Goal: Task Accomplishment & Management: Manage account settings

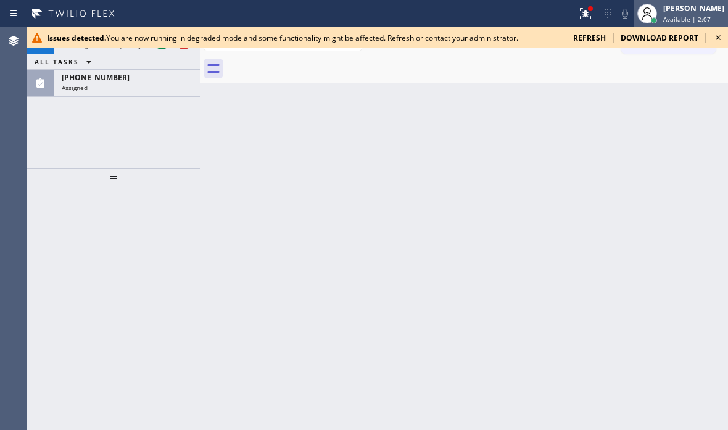
click at [667, 14] on div "Judy Mae Saturinas Available | 2:07" at bounding box center [693, 13] width 67 height 22
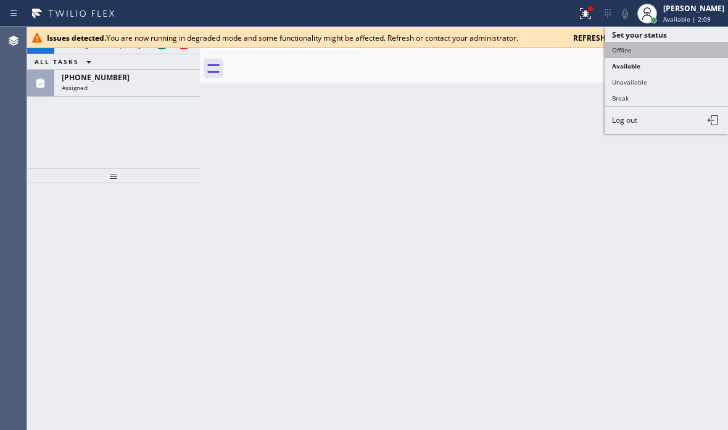
click at [626, 52] on button "Offline" at bounding box center [665, 50] width 123 height 16
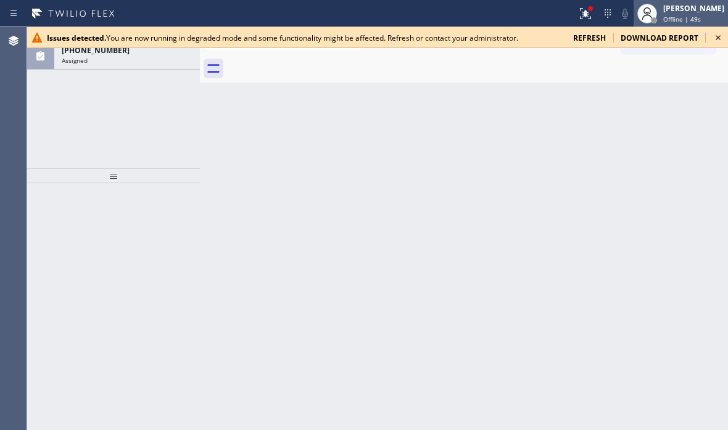
click at [666, 10] on div "[PERSON_NAME]" at bounding box center [693, 8] width 61 height 10
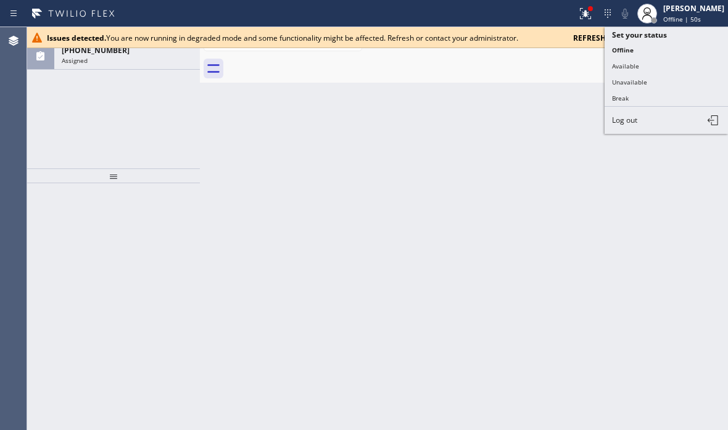
drag, startPoint x: 639, startPoint y: 83, endPoint x: 663, endPoint y: 95, distance: 26.2
click at [639, 83] on button "Unavailable" at bounding box center [665, 82] width 123 height 16
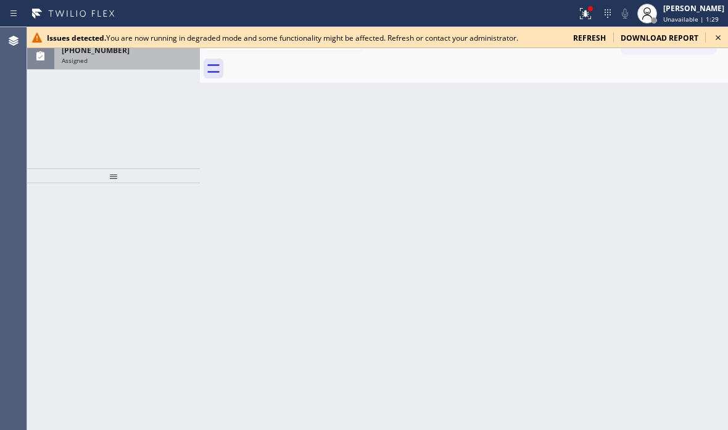
click at [136, 55] on div "(206) 849-8880" at bounding box center [127, 50] width 131 height 10
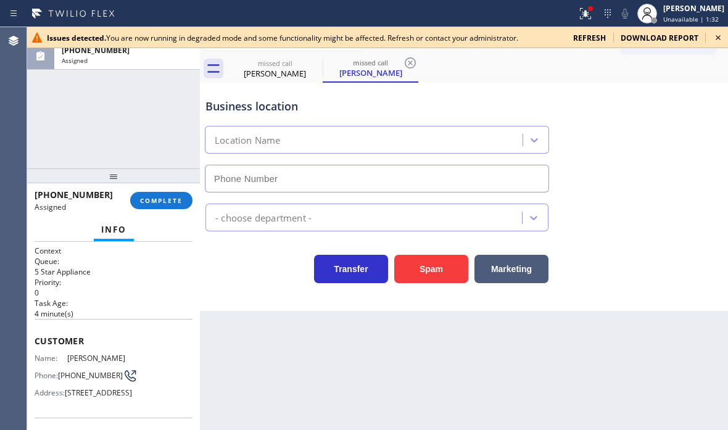
click at [596, 41] on span "refresh" at bounding box center [589, 38] width 33 height 10
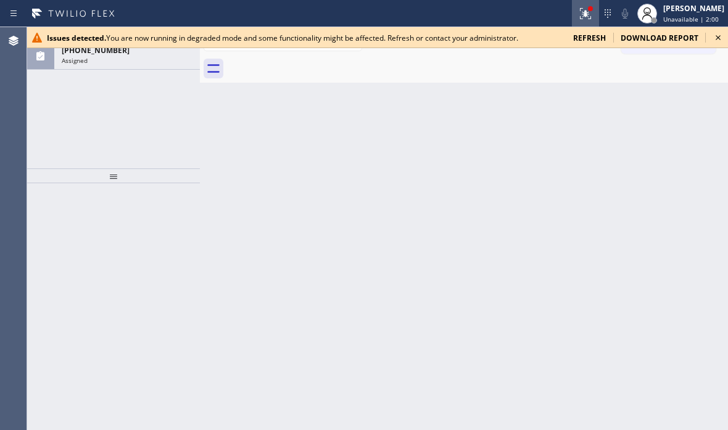
click at [578, 15] on icon at bounding box center [585, 13] width 15 height 15
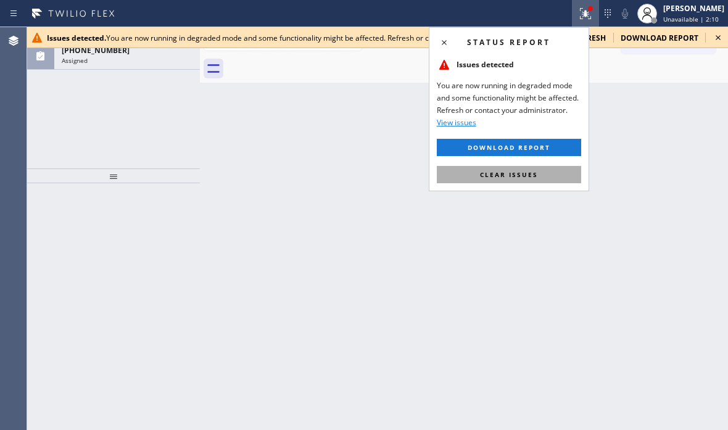
click at [512, 168] on button "Clear issues" at bounding box center [509, 174] width 144 height 17
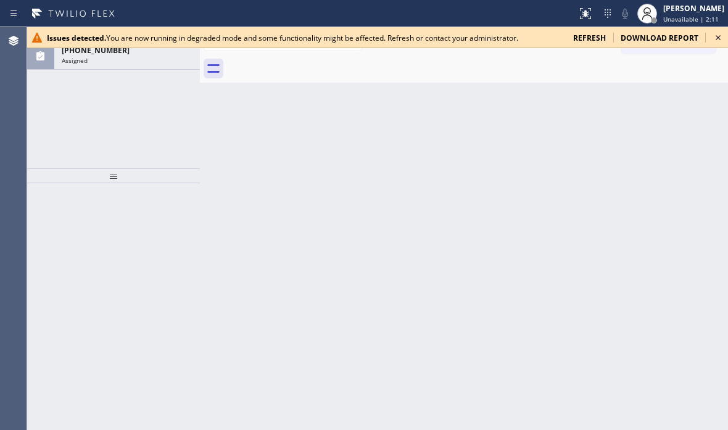
click at [719, 39] on icon at bounding box center [717, 37] width 5 height 5
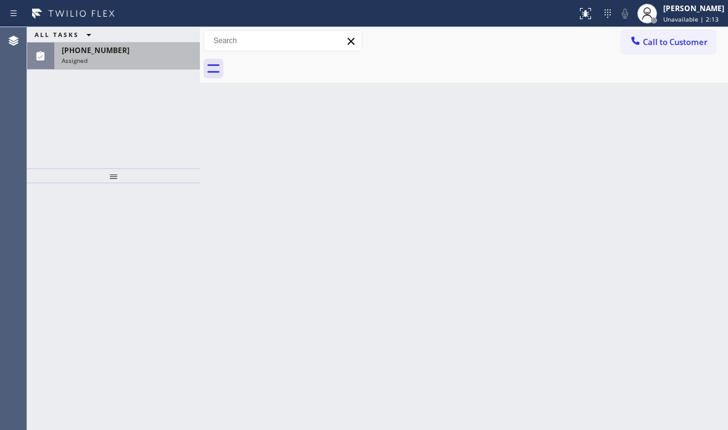
click at [117, 53] on div "(206) 849-8880" at bounding box center [127, 50] width 131 height 10
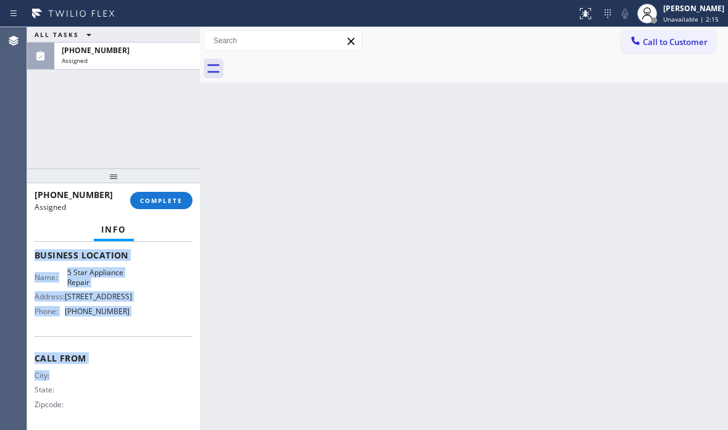
scroll to position [185, 0]
drag, startPoint x: 34, startPoint y: 335, endPoint x: 160, endPoint y: 372, distance: 131.1
click at [144, 371] on div "Context Queue: 5 Star Appliance Priority: 0 Task Age: 5 minute(s) Customer Name…" at bounding box center [113, 336] width 173 height 188
copy div "Customer Name: Amy Alcorn Phone: (206) 849-8880 Address: 2529 204th Terrace NE,…"
click at [172, 195] on button "COMPLETE" at bounding box center [161, 200] width 62 height 17
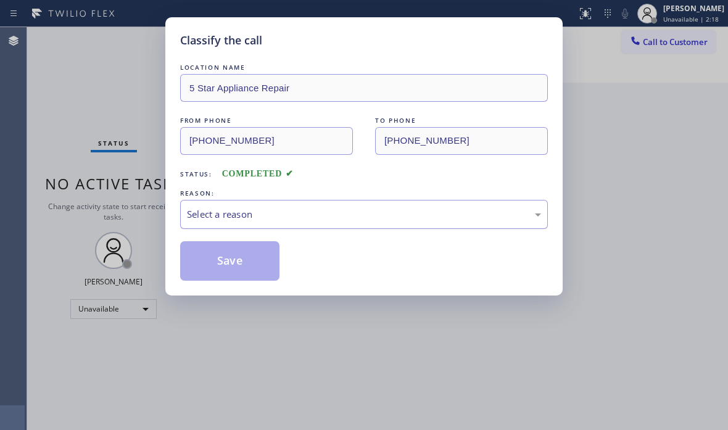
drag, startPoint x: 438, startPoint y: 222, endPoint x: 422, endPoint y: 227, distance: 16.8
click at [434, 223] on div "Select a reason" at bounding box center [363, 214] width 367 height 29
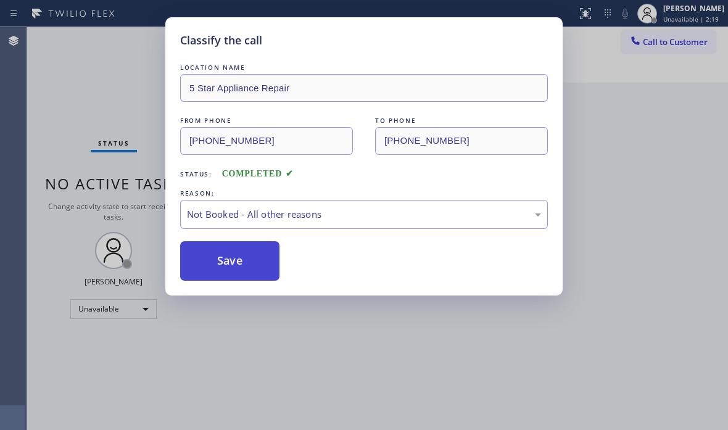
drag, startPoint x: 264, startPoint y: 262, endPoint x: 254, endPoint y: 266, distance: 11.3
drag, startPoint x: 232, startPoint y: 269, endPoint x: 679, endPoint y: 269, distance: 447.0
click at [242, 269] on button "Save" at bounding box center [229, 260] width 99 height 39
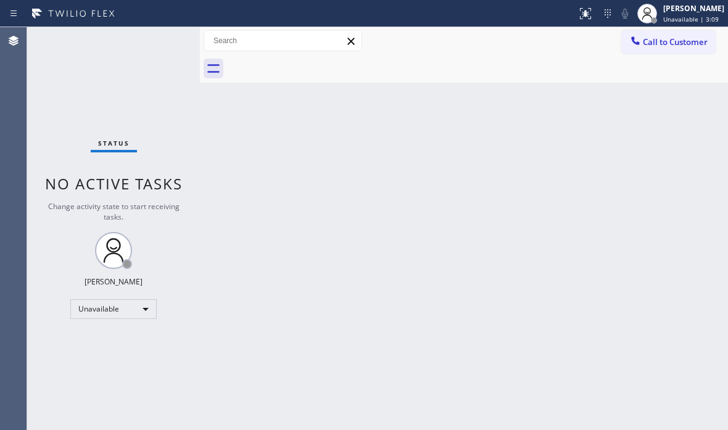
click at [232, 114] on div "Back to Dashboard Change Sender ID Customers Technicians Select a contact Outbo…" at bounding box center [464, 228] width 528 height 403
click at [663, 7] on div "[PERSON_NAME]" at bounding box center [693, 8] width 61 height 10
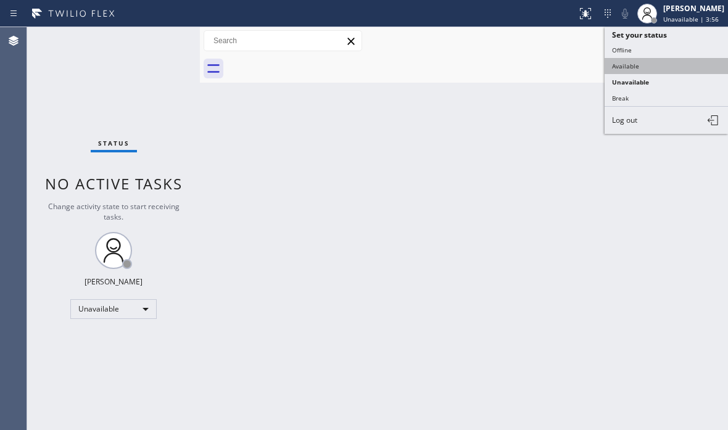
click at [629, 64] on button "Available" at bounding box center [665, 66] width 123 height 16
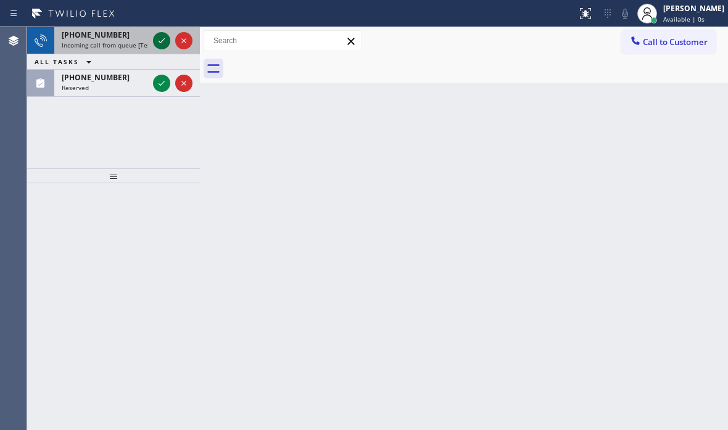
click at [159, 39] on icon at bounding box center [161, 40] width 15 height 15
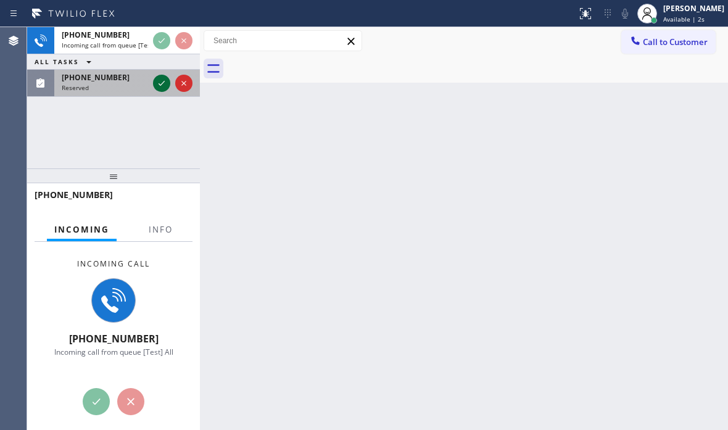
click at [159, 82] on icon at bounding box center [161, 83] width 15 height 15
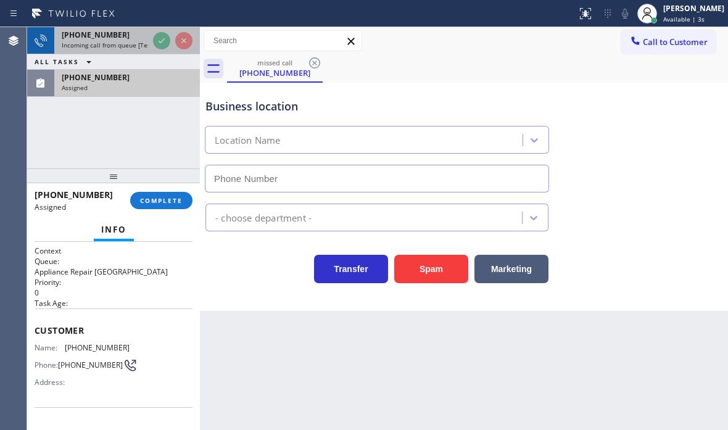
type input "(510) 616-9141"
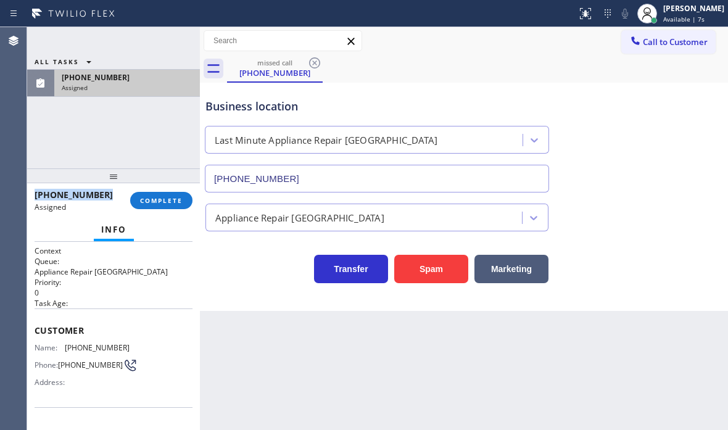
click at [157, 41] on div "ALL TASKS ALL TASKS ACTIVE TASKS TASKS IN WRAP UP (510) 890-2552 Assigned" at bounding box center [113, 48] width 173 height 43
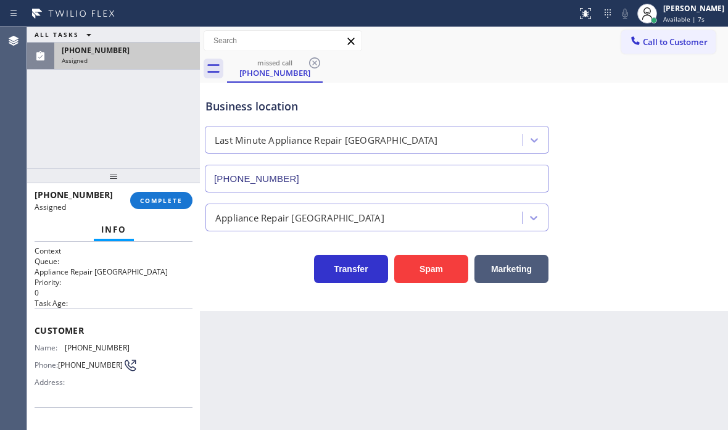
click at [157, 41] on div "ALL TASKS ALL TASKS ACTIVE TASKS TASKS IN WRAP UP" at bounding box center [113, 34] width 173 height 15
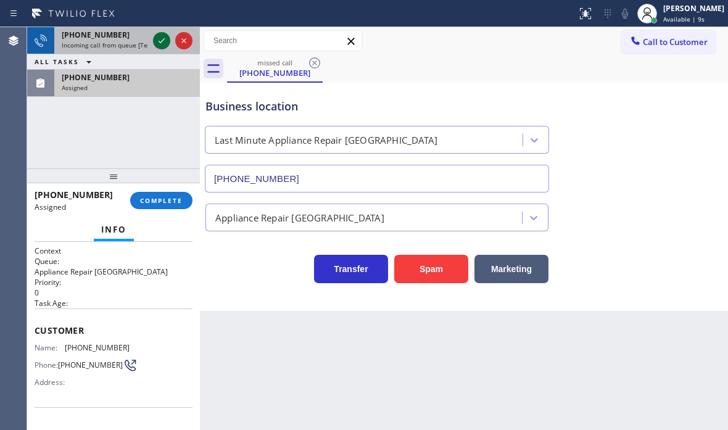
click at [156, 43] on icon at bounding box center [161, 40] width 15 height 15
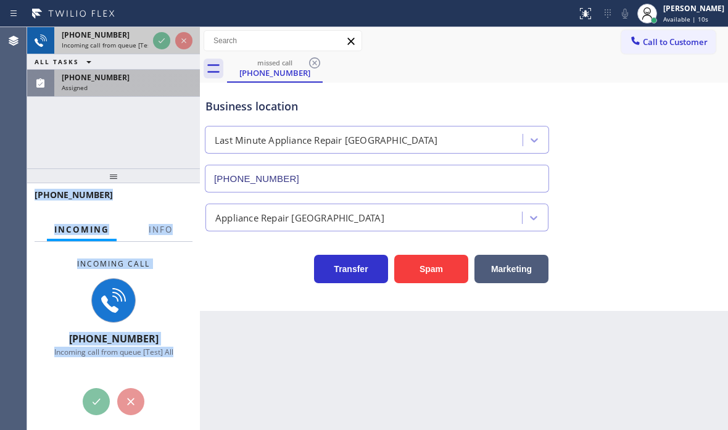
click at [157, 43] on div "+13122913055 Incoming call from queue [Test] All ALL TASKS ALL TASKS ACTIVE TAS…" at bounding box center [113, 62] width 173 height 70
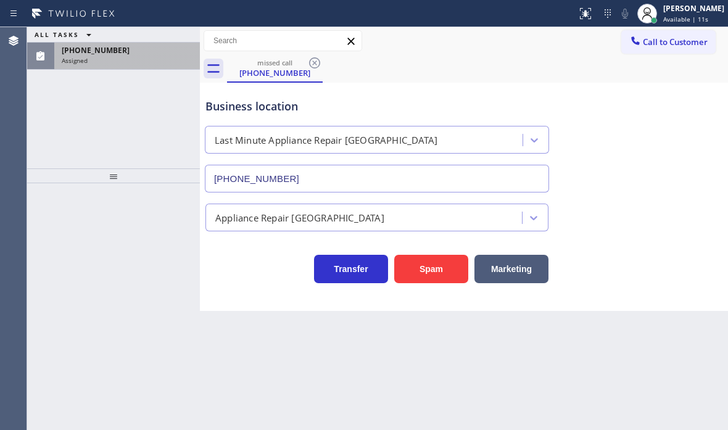
click at [145, 60] on div "Assigned" at bounding box center [127, 60] width 131 height 9
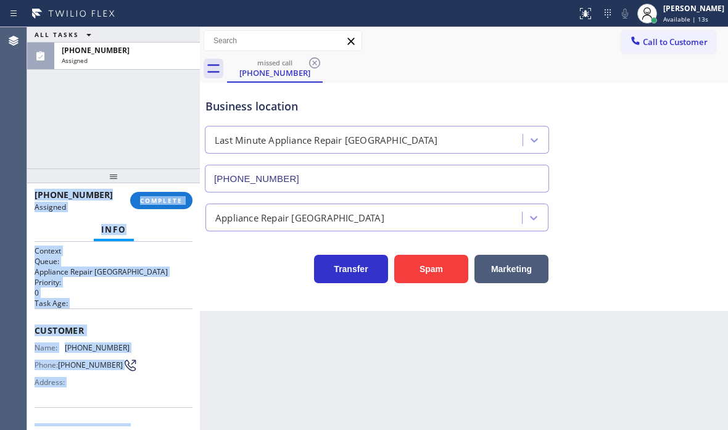
click at [156, 242] on div "Context Queue: Appliance Repair High End Priority: 0 Task Age: Customer Name: (…" at bounding box center [113, 336] width 173 height 188
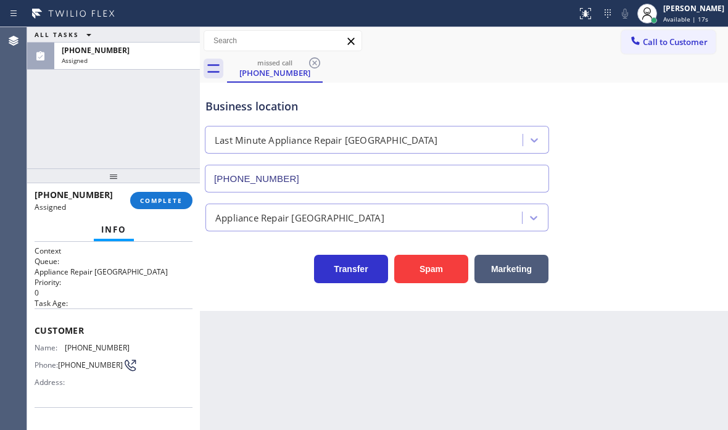
drag, startPoint x: 115, startPoint y: 232, endPoint x: 163, endPoint y: 221, distance: 49.8
click at [116, 232] on span "Info" at bounding box center [113, 229] width 25 height 11
click at [163, 221] on div "Info" at bounding box center [114, 230] width 158 height 25
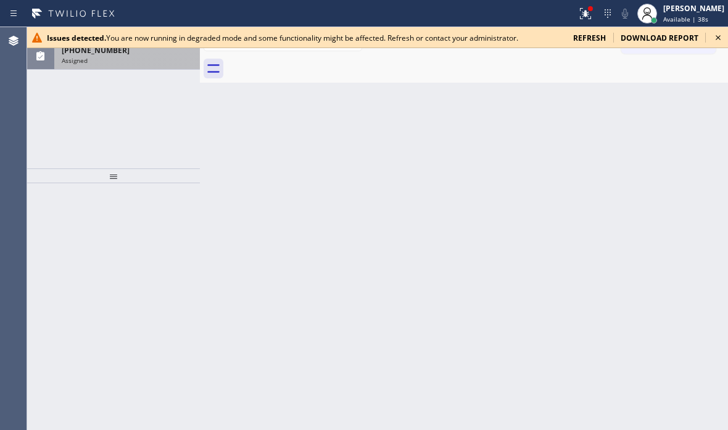
click at [146, 63] on div "Assigned" at bounding box center [127, 60] width 131 height 9
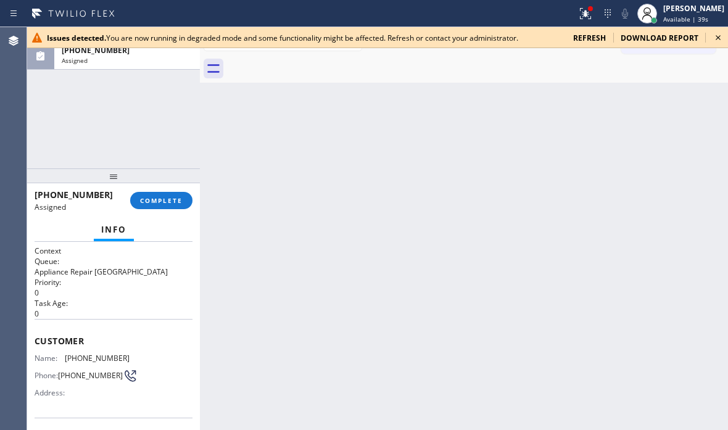
scroll to position [123, 0]
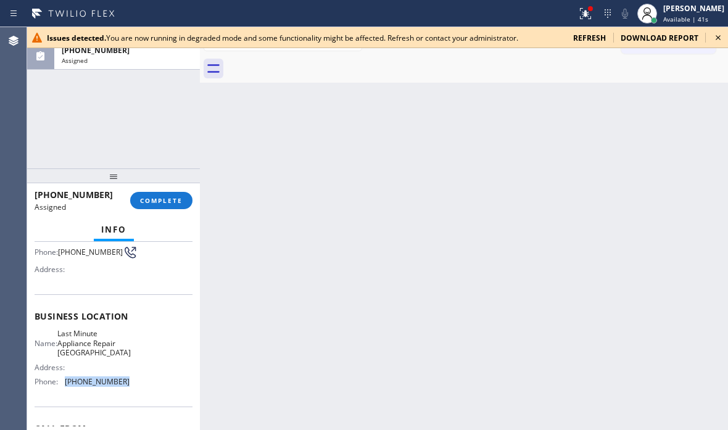
drag, startPoint x: 96, startPoint y: 385, endPoint x: 65, endPoint y: 388, distance: 30.4
click at [65, 386] on span "(510) 616-9141" at bounding box center [97, 381] width 65 height 9
copy span "(510) 616-9141"
click at [720, 41] on icon at bounding box center [717, 37] width 15 height 15
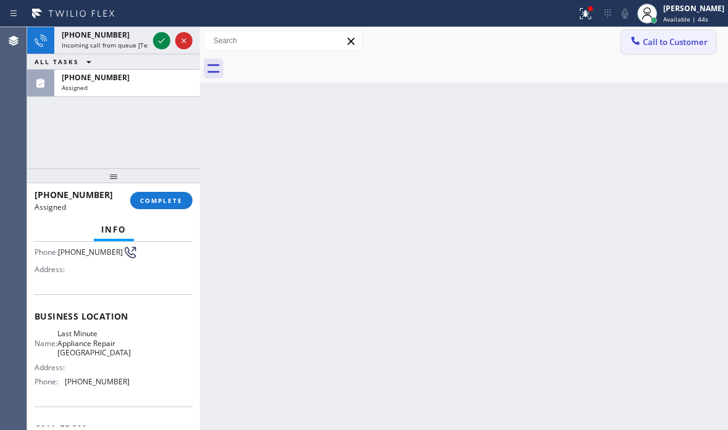
drag, startPoint x: 657, startPoint y: 43, endPoint x: 546, endPoint y: 112, distance: 130.2
click at [655, 44] on span "Call to Customer" at bounding box center [674, 41] width 65 height 11
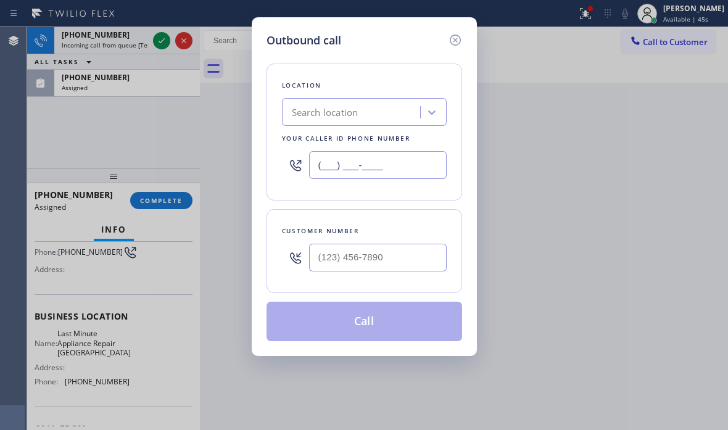
click at [406, 157] on input "(___) ___-____" at bounding box center [377, 165] width 137 height 28
paste input "510) 616-9141"
type input "(510) 616-9141"
click at [356, 260] on input "(___) ___-____" at bounding box center [377, 258] width 137 height 28
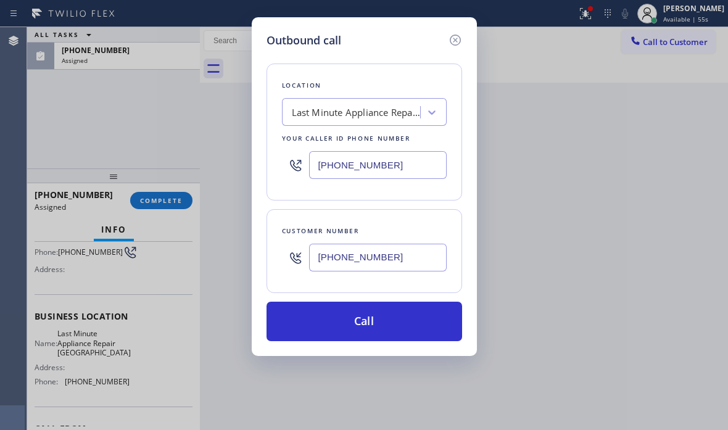
drag, startPoint x: 376, startPoint y: 257, endPoint x: 298, endPoint y: 257, distance: 77.7
click at [298, 257] on div "(510) 890-2552" at bounding box center [364, 257] width 165 height 40
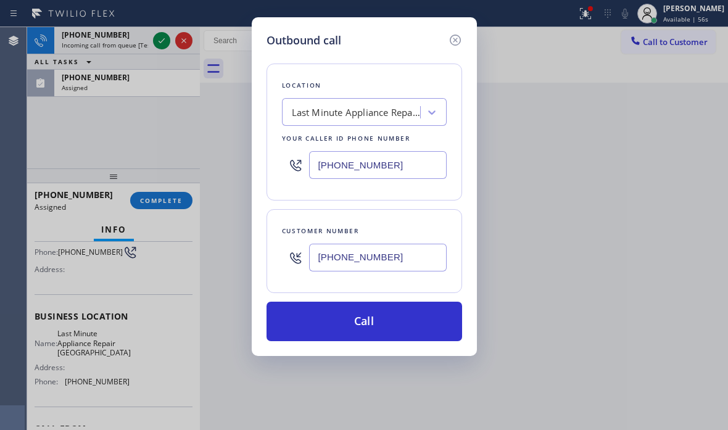
drag, startPoint x: 393, startPoint y: 252, endPoint x: 296, endPoint y: 255, distance: 96.8
click at [296, 255] on div "(510) 890-2552" at bounding box center [364, 257] width 165 height 40
drag, startPoint x: 457, startPoint y: 42, endPoint x: 345, endPoint y: 47, distance: 111.7
click at [456, 42] on icon at bounding box center [454, 40] width 11 height 11
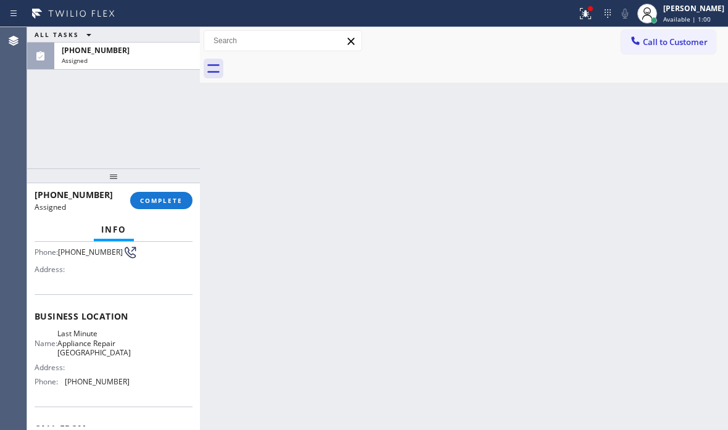
click at [162, 46] on div "ALL TASKS ALL TASKS ACTIVE TASKS TASKS IN WRAP UP (510) 890-2552 Assigned" at bounding box center [113, 48] width 173 height 43
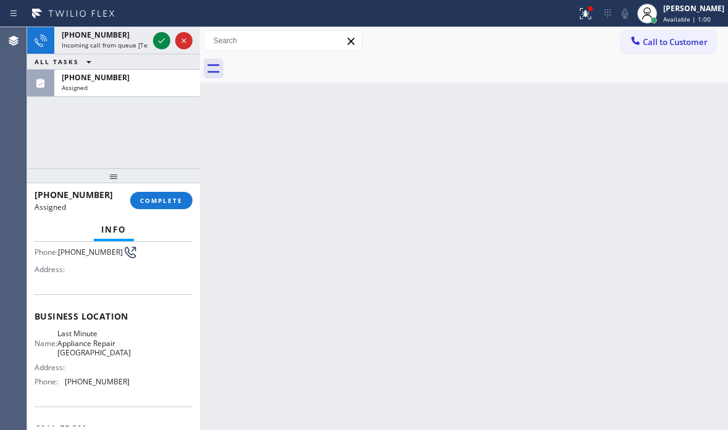
click at [162, 46] on div "+13107544080 Incoming call from queue [Test] All ALL TASKS ALL TASKS ACTIVE TAS…" at bounding box center [113, 62] width 173 height 70
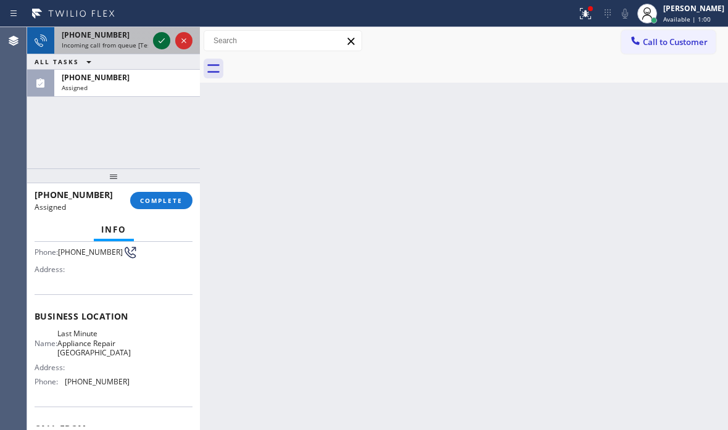
click at [162, 44] on icon at bounding box center [161, 40] width 15 height 15
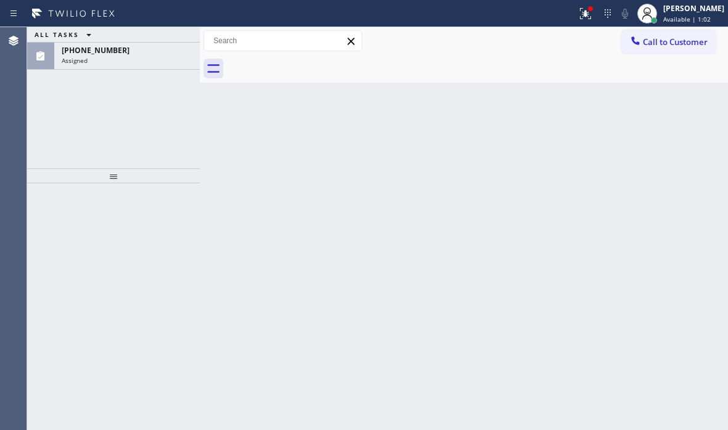
click at [160, 44] on div "ALL TASKS ALL TASKS ACTIVE TASKS TASKS IN WRAP UP (510) 890-2552 Assigned" at bounding box center [113, 48] width 173 height 43
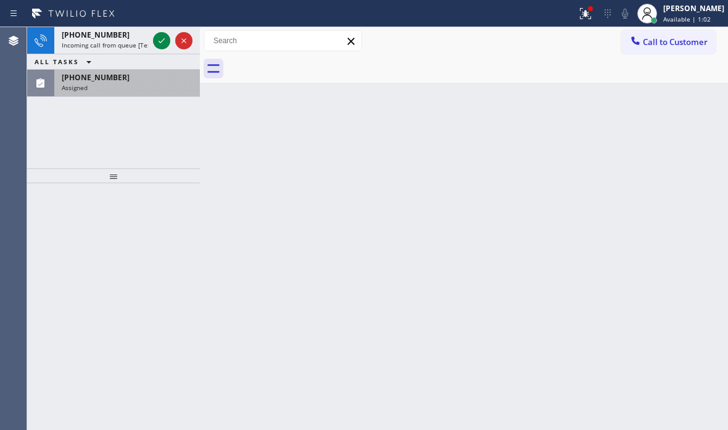
click at [160, 54] on div "ALL TASKS ALL TASKS ACTIVE TASKS TASKS IN WRAP UP" at bounding box center [113, 61] width 173 height 15
click at [160, 44] on icon at bounding box center [161, 40] width 15 height 15
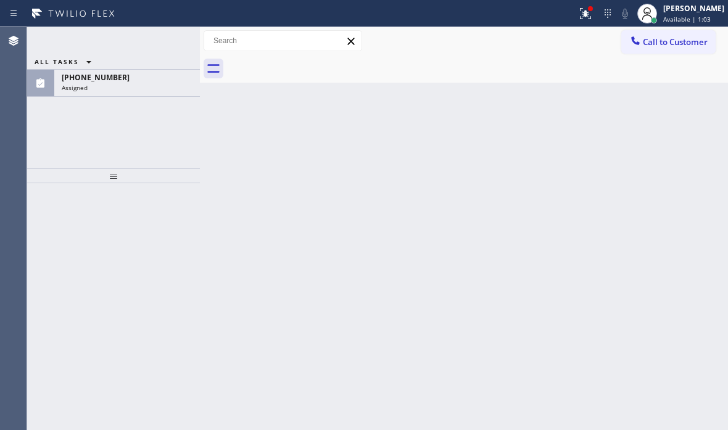
click at [160, 41] on div "ALL TASKS ALL TASKS ACTIVE TASKS TASKS IN WRAP UP (510) 890-2552 Assigned" at bounding box center [113, 48] width 173 height 43
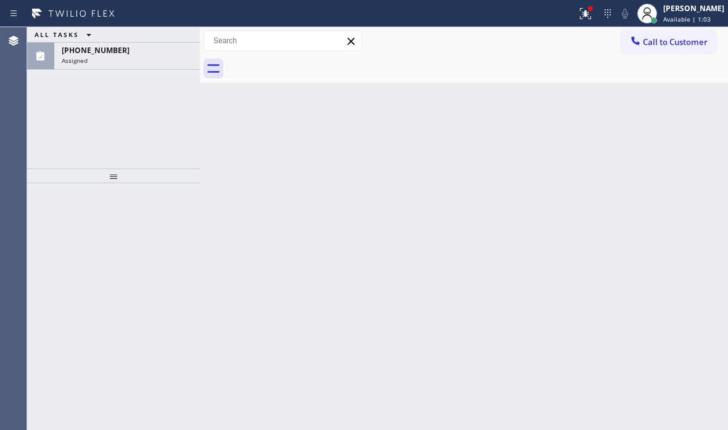
click at [160, 41] on div "ALL TASKS ALL TASKS ACTIVE TASKS TASKS IN WRAP UP (510) 890-2552 Assigned" at bounding box center [113, 48] width 173 height 43
click at [160, 41] on div "ALL TASKS ALL TASKS ACTIVE TASKS TASKS IN WRAP UP" at bounding box center [113, 34] width 173 height 15
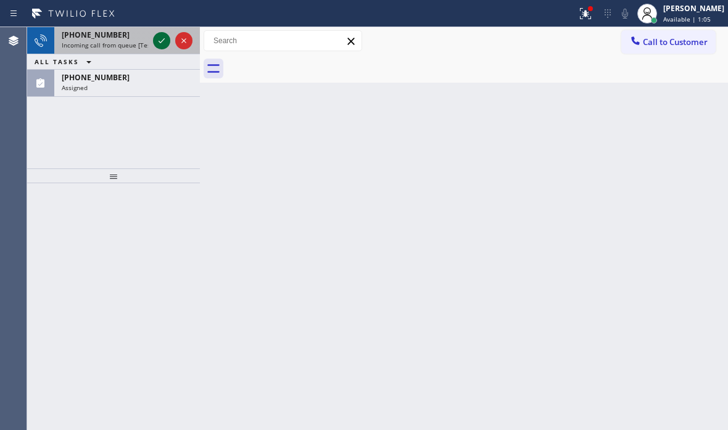
click at [163, 40] on icon at bounding box center [161, 40] width 6 height 5
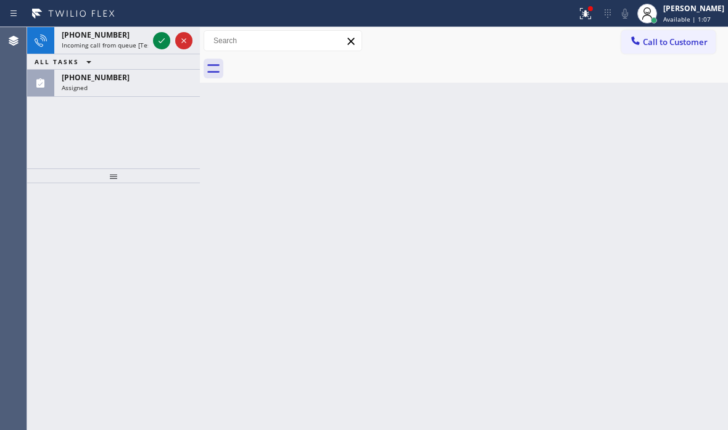
click at [163, 40] on div "+14695290965 Incoming call from queue [Test] All ALL TASKS ALL TASKS ACTIVE TAS…" at bounding box center [113, 62] width 173 height 70
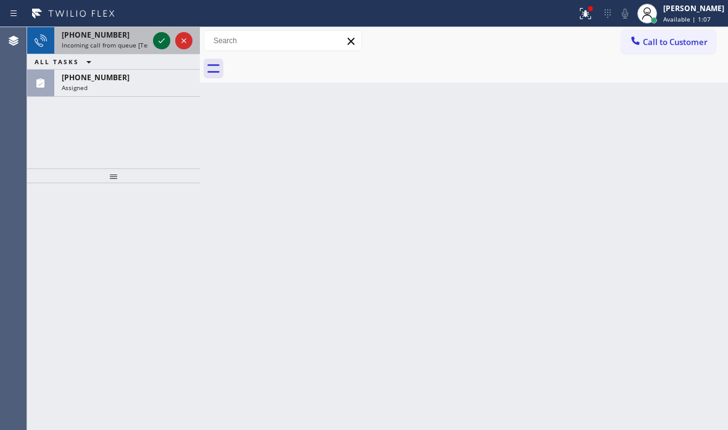
click at [164, 40] on div "+14695290965 Incoming call from queue [Test] All ALL TASKS ALL TASKS ACTIVE TAS…" at bounding box center [113, 62] width 173 height 70
click at [161, 39] on icon at bounding box center [161, 40] width 15 height 15
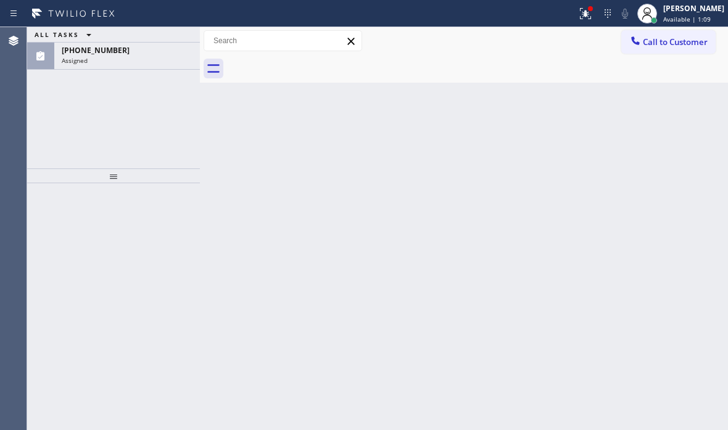
click at [161, 40] on div "ALL TASKS ALL TASKS ACTIVE TASKS TASKS IN WRAP UP (510) 890-2552 Assigned" at bounding box center [113, 48] width 173 height 43
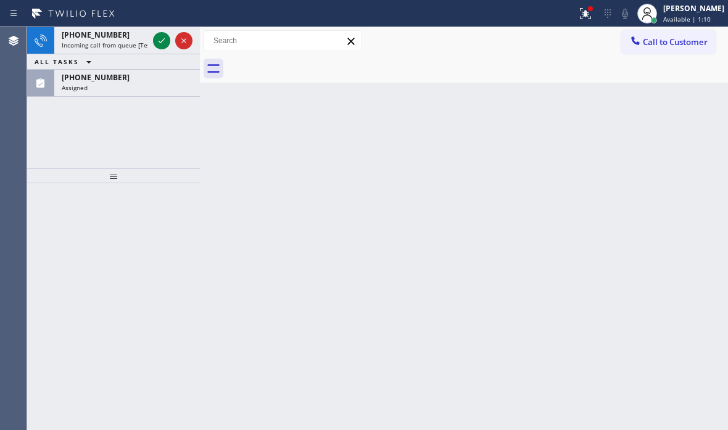
click at [161, 54] on div "ALL TASKS ALL TASKS ACTIVE TASKS TASKS IN WRAP UP" at bounding box center [113, 61] width 173 height 15
click at [161, 40] on icon at bounding box center [161, 40] width 15 height 15
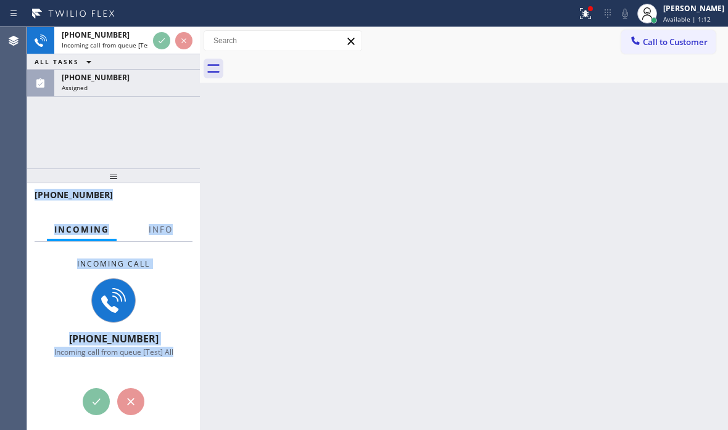
click at [161, 40] on div "+14695290965 Incoming call from queue [Test] All ALL TASKS ALL TASKS ACTIVE TAS…" at bounding box center [113, 62] width 173 height 70
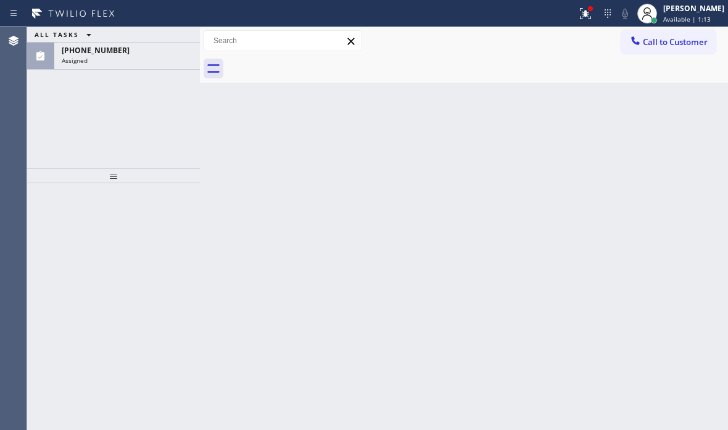
click at [160, 40] on div "ALL TASKS ALL TASKS ACTIVE TASKS TASKS IN WRAP UP" at bounding box center [113, 34] width 173 height 15
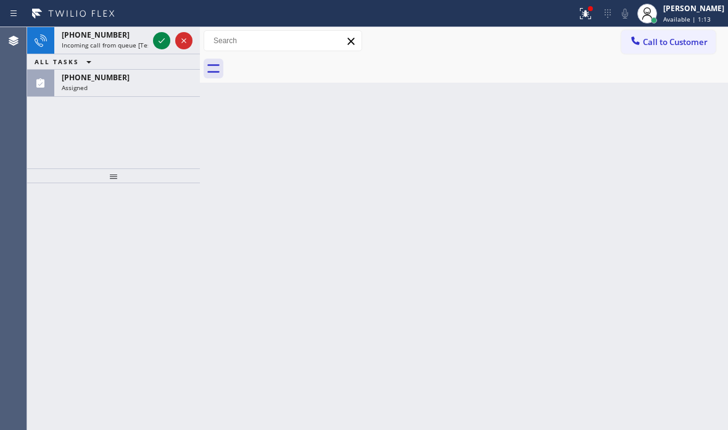
click at [160, 40] on div at bounding box center [172, 40] width 44 height 27
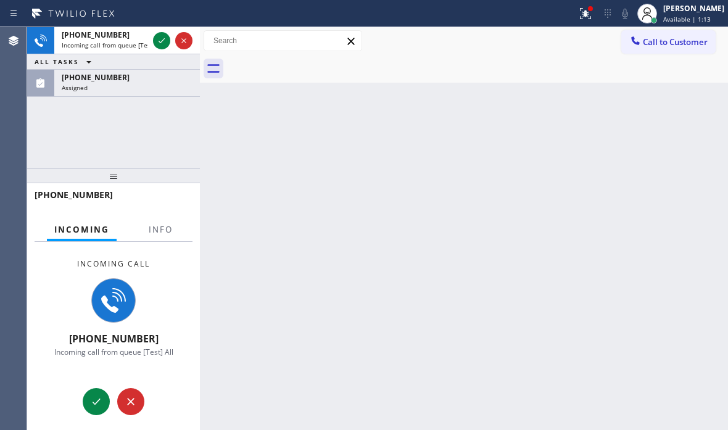
click at [160, 40] on icon at bounding box center [161, 40] width 15 height 15
click at [173, 40] on div at bounding box center [172, 40] width 44 height 27
click at [682, 47] on button "Call to Customer" at bounding box center [668, 41] width 94 height 23
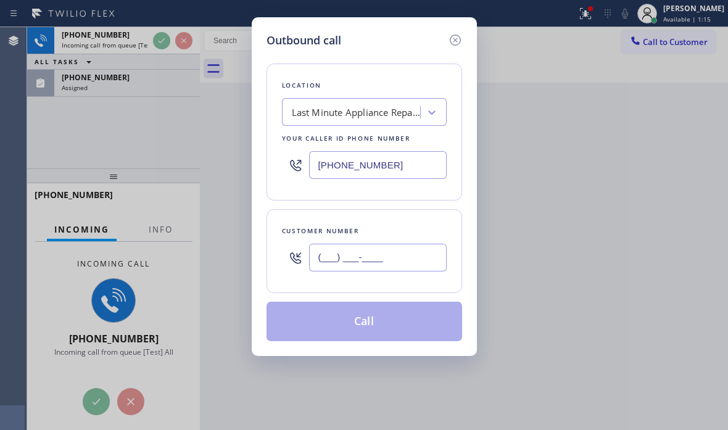
click at [367, 255] on input "(___) ___-____" at bounding box center [377, 258] width 137 height 28
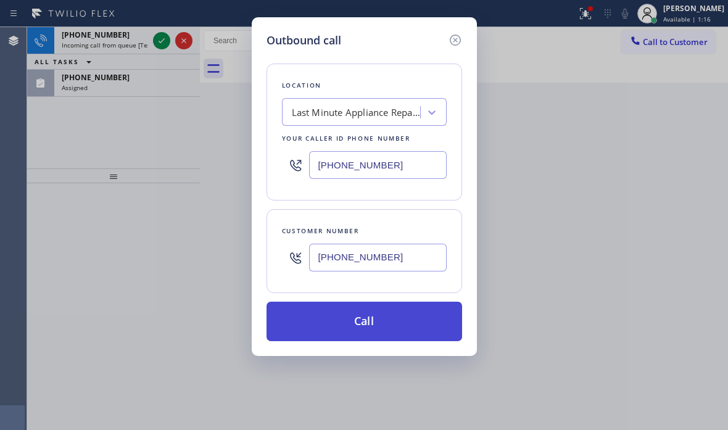
click at [395, 327] on button "Call" at bounding box center [363, 320] width 195 height 39
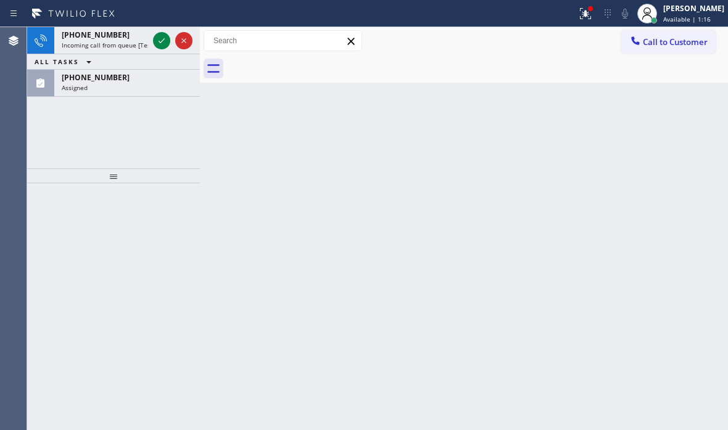
click at [395, 326] on div "Back to Dashboard Change Sender ID Customers Technicians Select a contact Outbo…" at bounding box center [464, 228] width 528 height 403
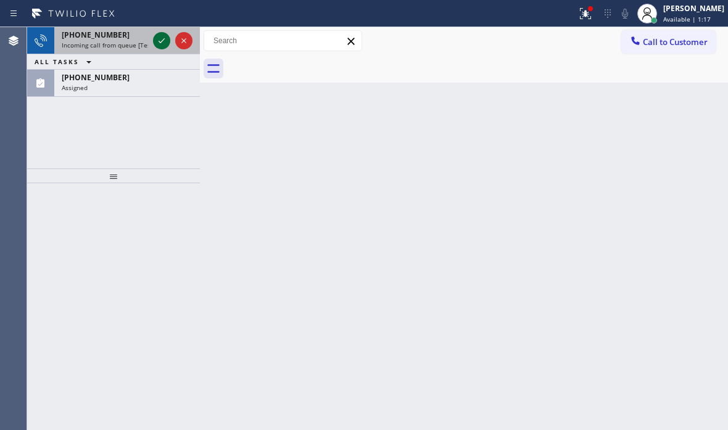
click at [158, 41] on icon at bounding box center [161, 40] width 15 height 15
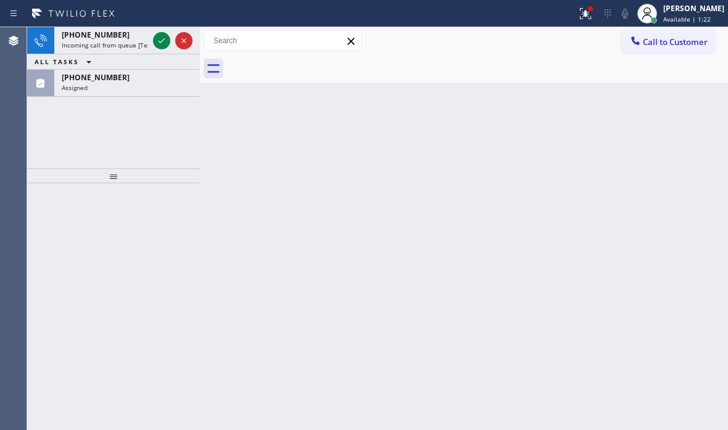
drag, startPoint x: 182, startPoint y: 42, endPoint x: 221, endPoint y: 43, distance: 38.9
click at [182, 42] on icon at bounding box center [183, 40] width 15 height 15
click at [660, 42] on span "Call to Customer" at bounding box center [674, 41] width 65 height 11
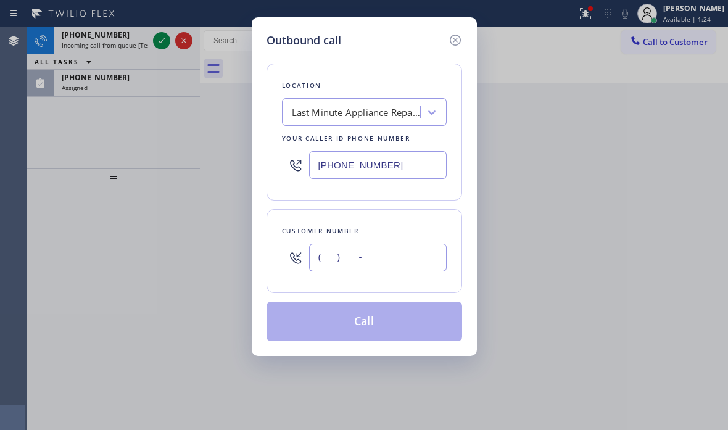
click at [390, 248] on input "(___) ___-____" at bounding box center [377, 258] width 137 height 28
paste input "510) 890-2552"
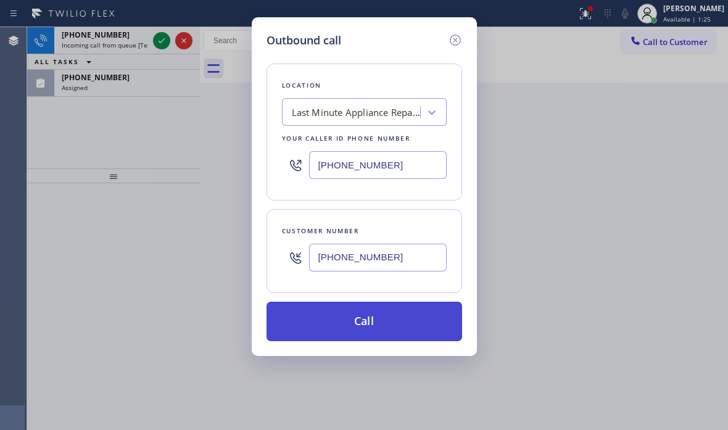
type input "(510) 890-2552"
click at [380, 314] on button "Call" at bounding box center [363, 320] width 195 height 39
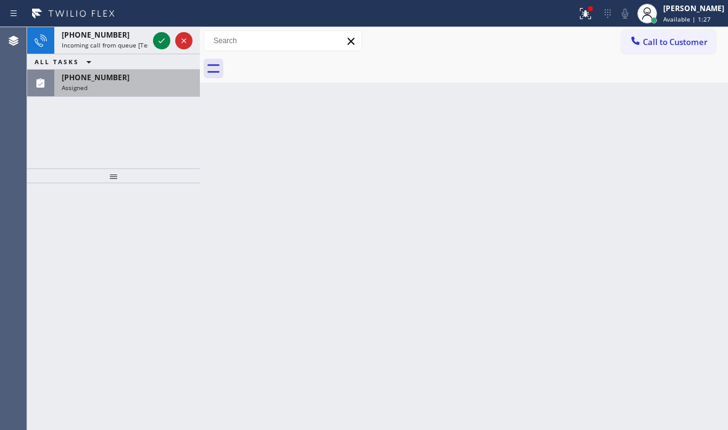
click at [152, 81] on div "(510) 890-2552" at bounding box center [127, 77] width 131 height 10
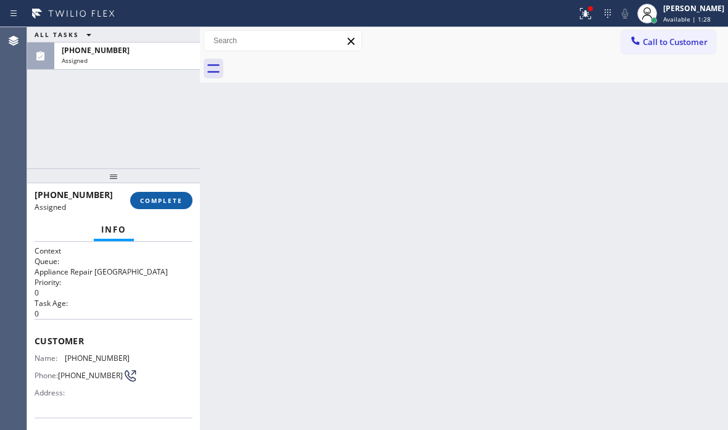
click at [164, 205] on button "COMPLETE" at bounding box center [161, 200] width 62 height 17
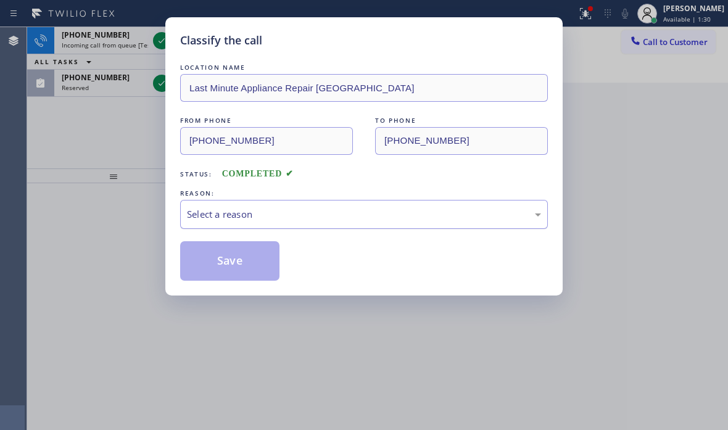
drag, startPoint x: 279, startPoint y: 219, endPoint x: 274, endPoint y: 225, distance: 8.3
click at [279, 220] on div "Select a reason" at bounding box center [364, 214] width 354 height 14
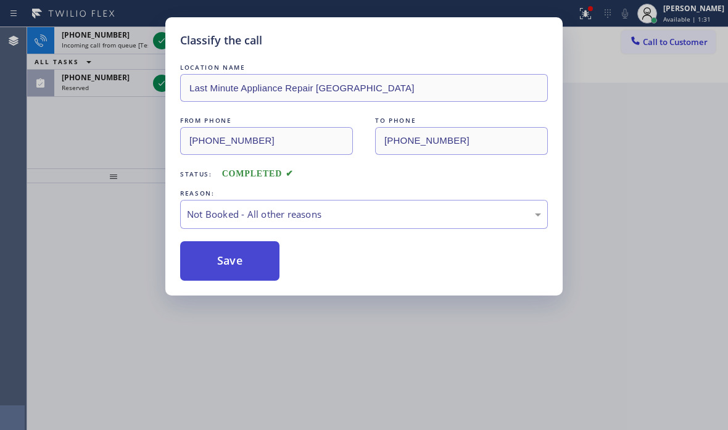
drag, startPoint x: 216, startPoint y: 264, endPoint x: 187, endPoint y: 216, distance: 55.9
click at [215, 261] on button "Save" at bounding box center [229, 260] width 99 height 39
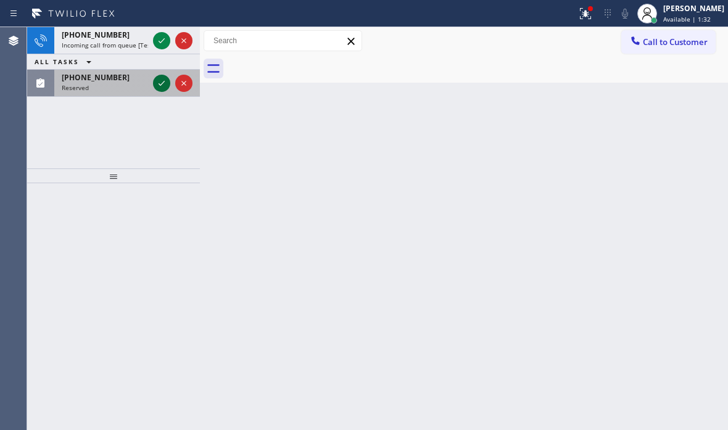
click at [162, 84] on icon at bounding box center [161, 83] width 15 height 15
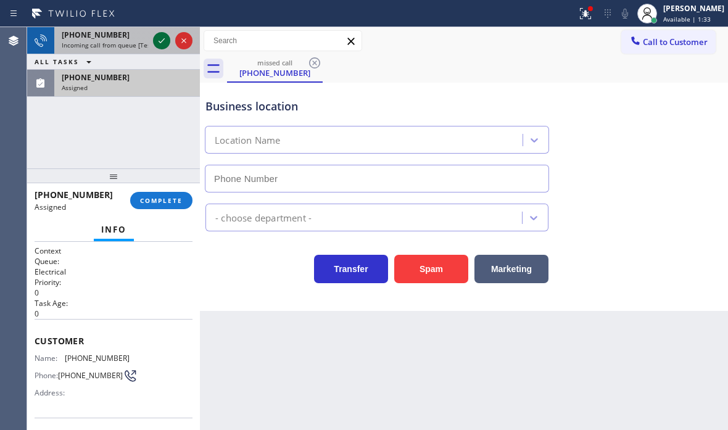
type input "(310) 896-4450"
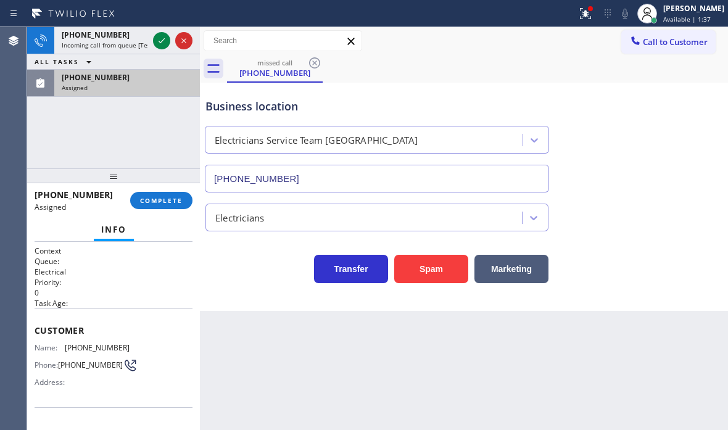
drag, startPoint x: 156, startPoint y: 41, endPoint x: 466, endPoint y: 42, distance: 310.1
click at [171, 41] on div at bounding box center [172, 40] width 44 height 27
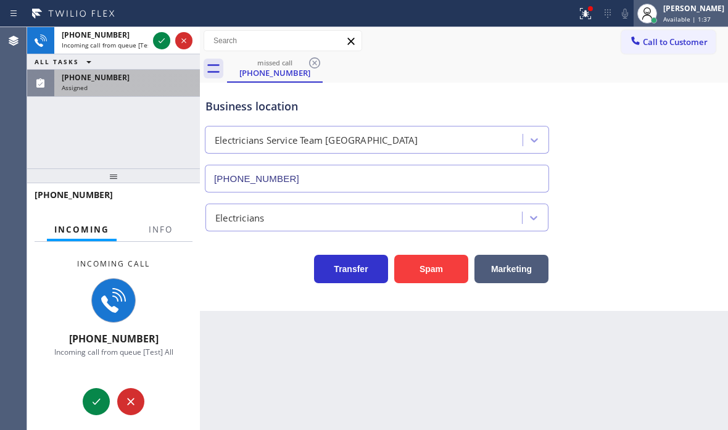
click at [673, 9] on div "[PERSON_NAME]" at bounding box center [693, 8] width 61 height 10
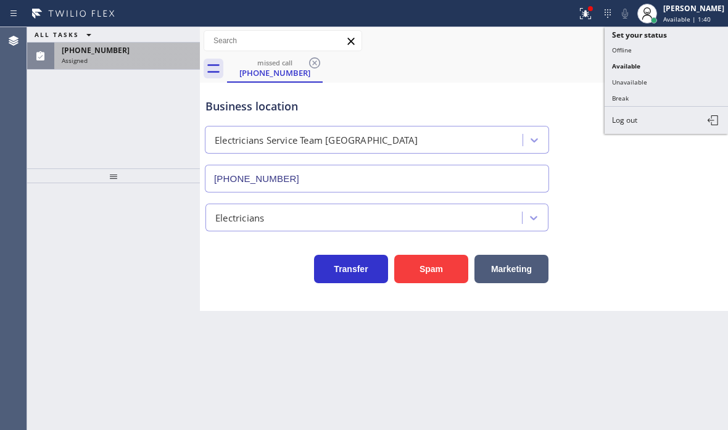
drag, startPoint x: 632, startPoint y: 80, endPoint x: 726, endPoint y: 96, distance: 95.1
click at [652, 81] on button "Unavailable" at bounding box center [665, 82] width 123 height 16
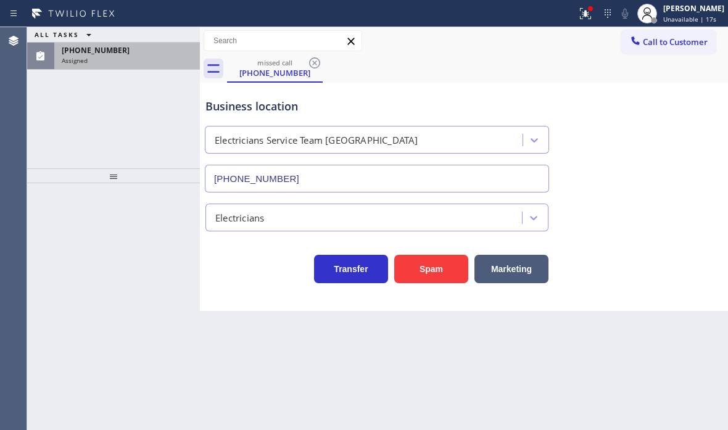
click at [157, 53] on div "(310) 754-4080" at bounding box center [127, 50] width 131 height 10
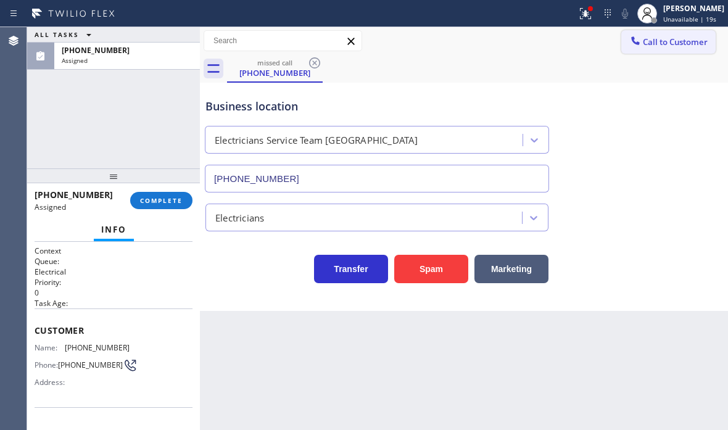
click at [665, 45] on span "Call to Customer" at bounding box center [674, 41] width 65 height 11
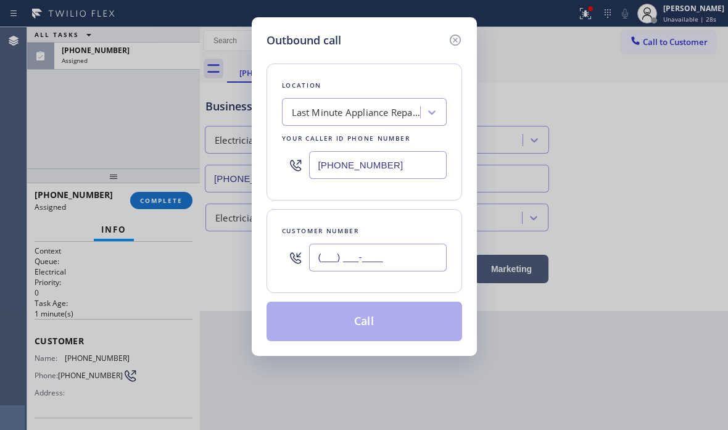
click at [385, 260] on input "(___) ___-____" at bounding box center [377, 258] width 137 height 28
paste input "510) 890-2552"
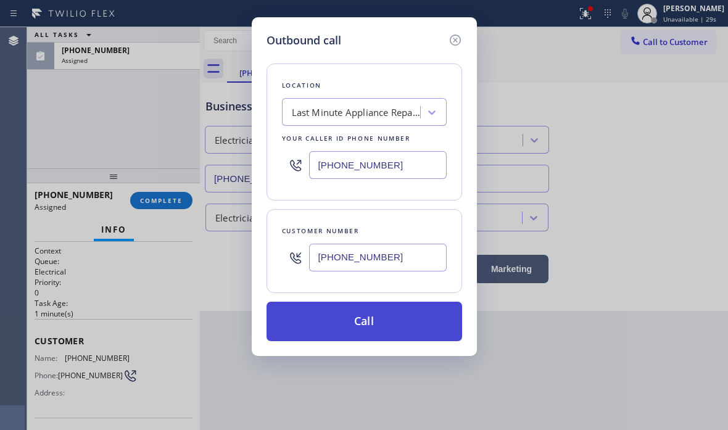
click at [375, 321] on button "Call" at bounding box center [363, 320] width 195 height 39
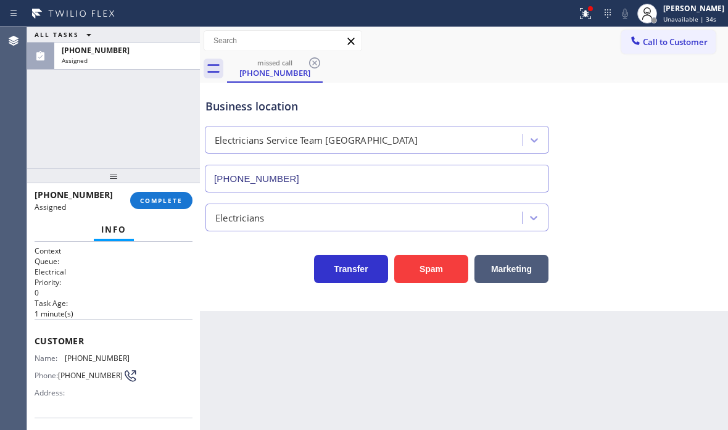
drag, startPoint x: 673, startPoint y: 44, endPoint x: 617, endPoint y: 68, distance: 61.3
click at [667, 46] on span "Call to Customer" at bounding box center [674, 41] width 65 height 11
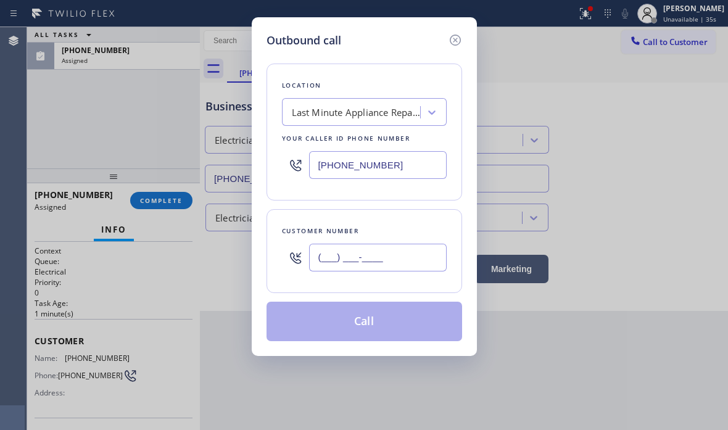
click at [394, 256] on input "(___) ___-____" at bounding box center [377, 258] width 137 height 28
paste input "510) 890-2552"
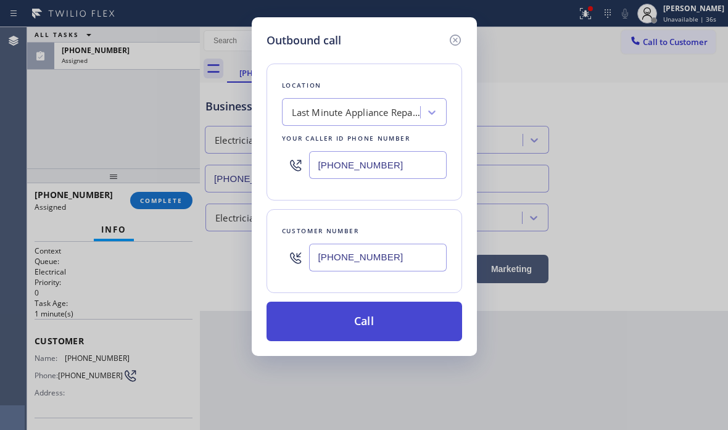
type input "(510) 890-2552"
click at [363, 320] on button "Call" at bounding box center [363, 320] width 195 height 39
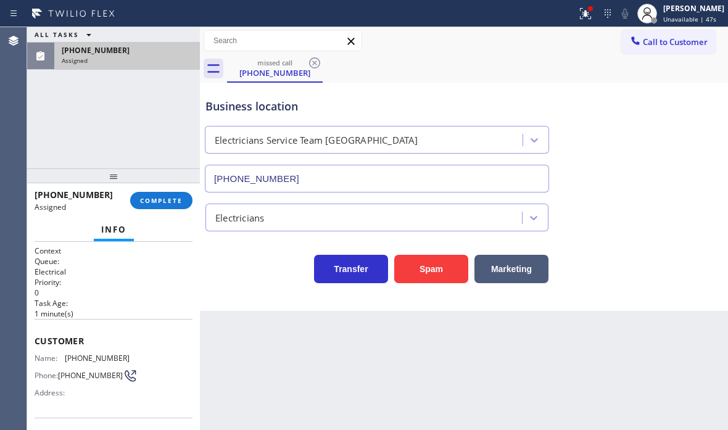
click at [131, 56] on div "Assigned" at bounding box center [127, 60] width 131 height 9
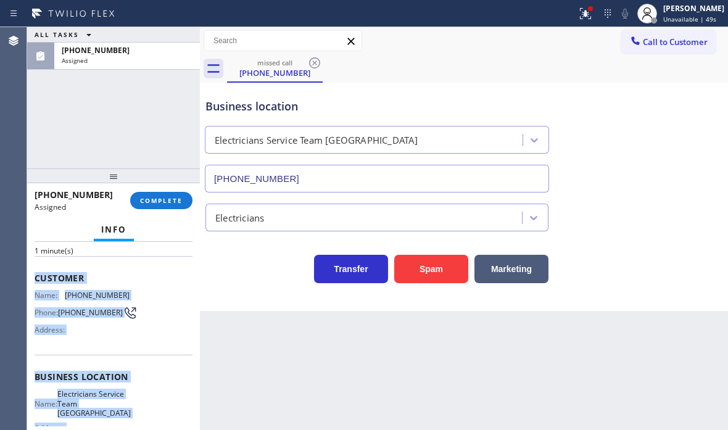
scroll to position [123, 0]
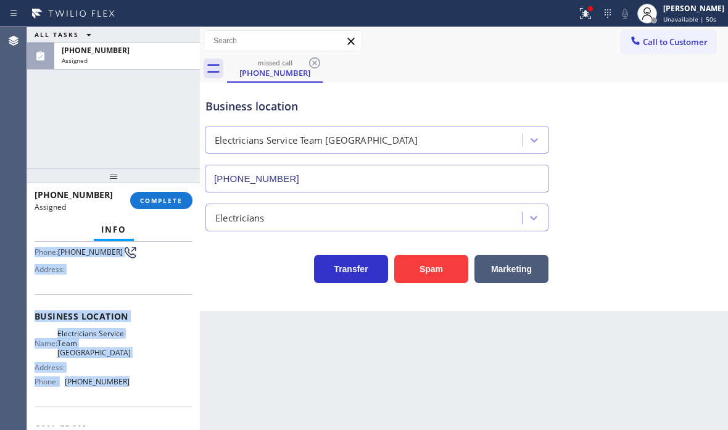
drag, startPoint x: 31, startPoint y: 332, endPoint x: 152, endPoint y: 393, distance: 135.1
click at [152, 393] on div "Context Queue: Electrical Priority: 0 Task Age: 1 minute(s) Customer Name: (310…" at bounding box center [113, 336] width 173 height 188
copy div "Customer Name: (310) 754-4080 Phone: (310) 754-4080 Address: Business location …"
click at [154, 197] on span "COMPLETE" at bounding box center [161, 200] width 43 height 9
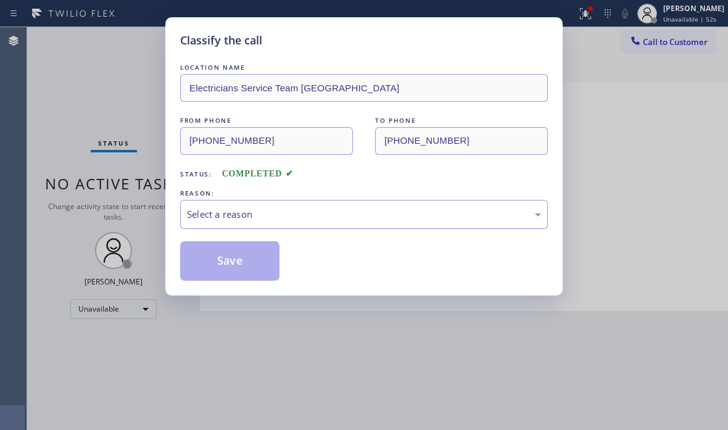
click at [276, 220] on div "Select a reason" at bounding box center [364, 214] width 354 height 14
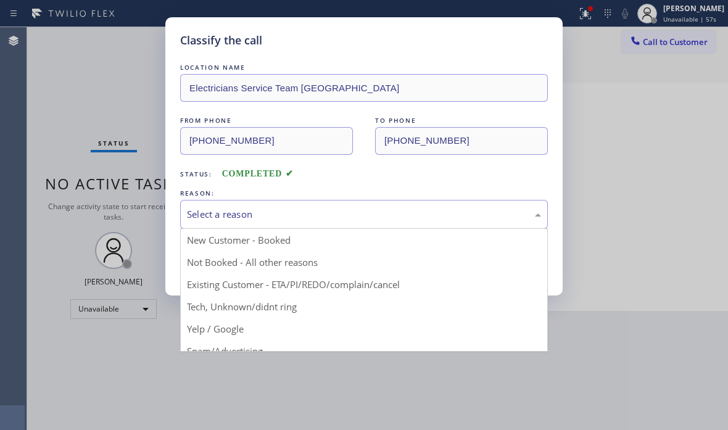
drag, startPoint x: 254, startPoint y: 310, endPoint x: 238, endPoint y: 290, distance: 25.4
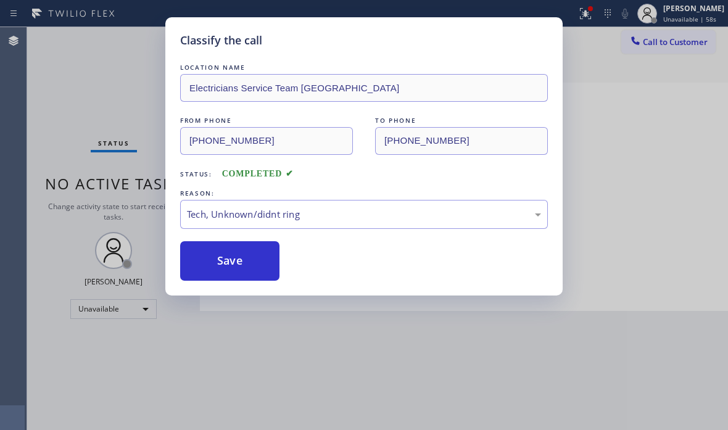
drag, startPoint x: 228, startPoint y: 261, endPoint x: 430, endPoint y: 263, distance: 202.2
click at [229, 261] on button "Save" at bounding box center [229, 260] width 99 height 39
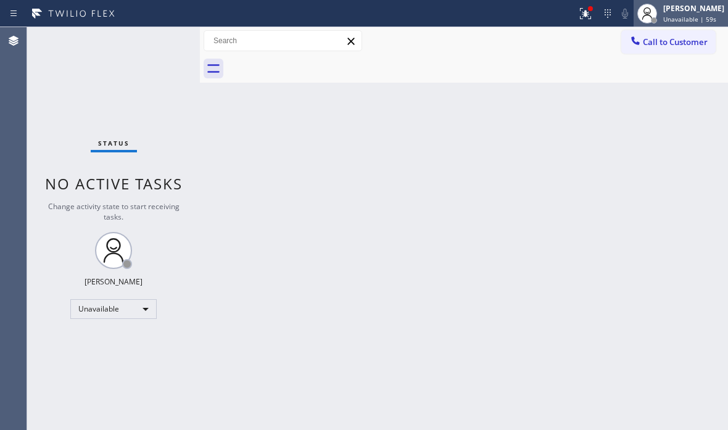
click at [663, 15] on span "Unavailable | 59s" at bounding box center [689, 19] width 53 height 9
click at [578, 20] on icon at bounding box center [585, 13] width 15 height 15
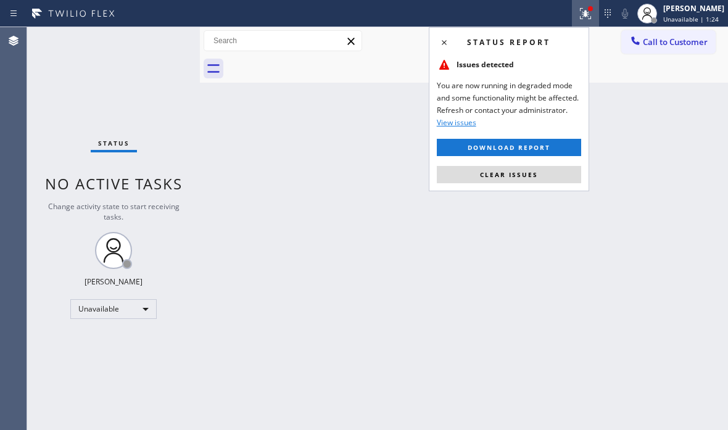
drag, startPoint x: 515, startPoint y: 173, endPoint x: 615, endPoint y: 80, distance: 136.5
click at [523, 168] on button "Clear issues" at bounding box center [509, 174] width 144 height 17
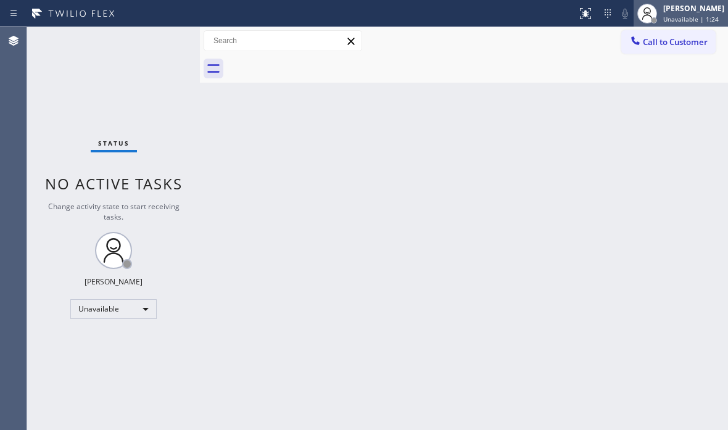
click at [663, 22] on span "Unavailable | 1:24" at bounding box center [690, 19] width 55 height 9
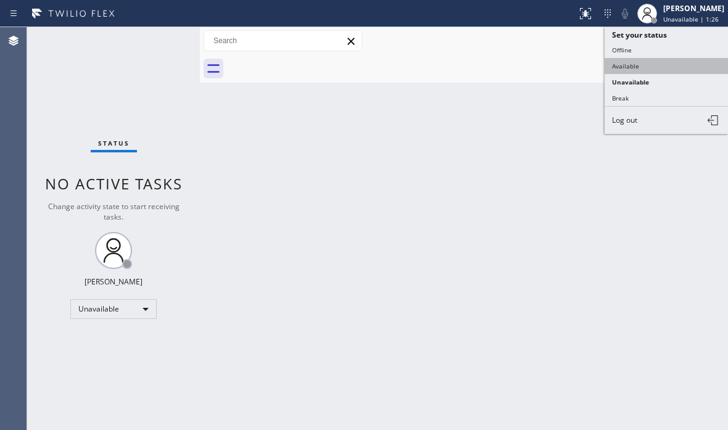
click at [628, 70] on button "Available" at bounding box center [665, 66] width 123 height 16
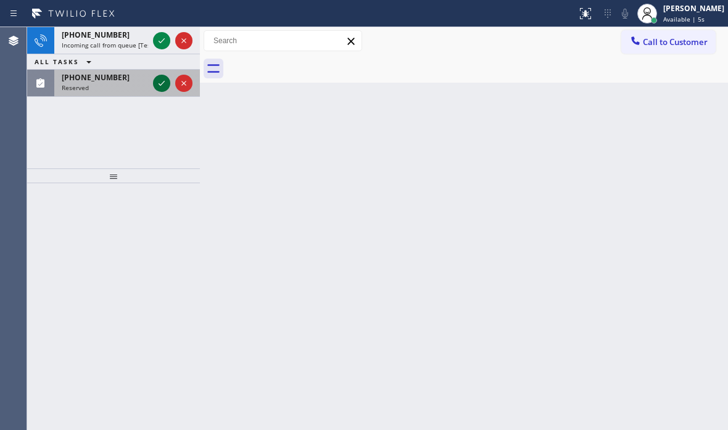
click at [162, 83] on icon at bounding box center [161, 83] width 6 height 5
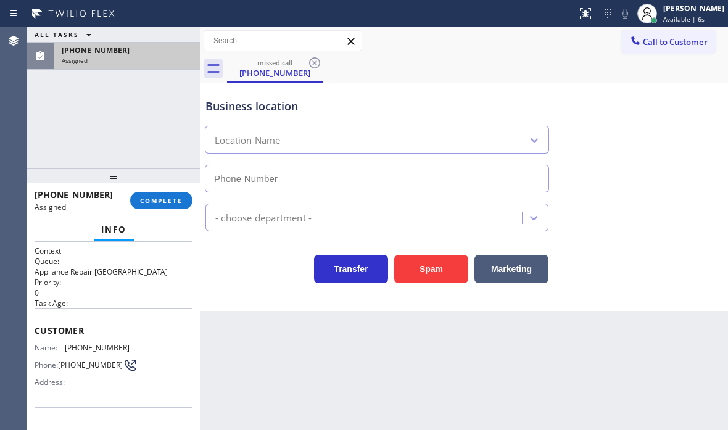
type input "(510) 781-9338"
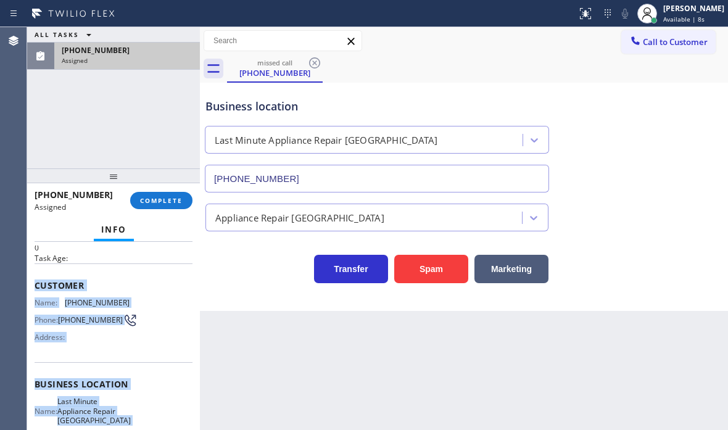
scroll to position [123, 0]
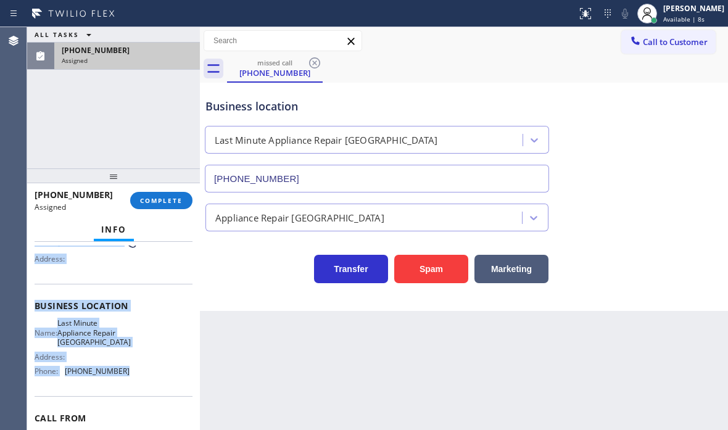
drag, startPoint x: 47, startPoint y: 339, endPoint x: 126, endPoint y: 390, distance: 94.2
click at [126, 390] on div "Context Queue: Appliance Repair High End Priority: 0 Task Age: Customer Name: (…" at bounding box center [113, 336] width 173 height 188
copy div "Customer Name: (510) 270-2758 Phone: (510) 270-2758 Address: Business location …"
click at [177, 202] on span "COMPLETE" at bounding box center [161, 200] width 43 height 9
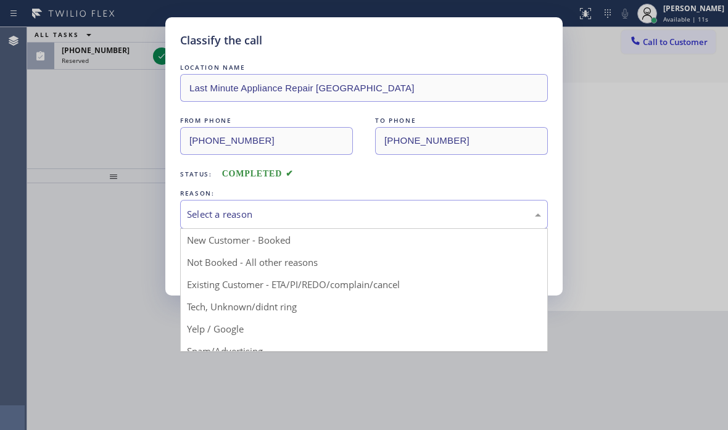
drag, startPoint x: 288, startPoint y: 223, endPoint x: 282, endPoint y: 256, distance: 33.9
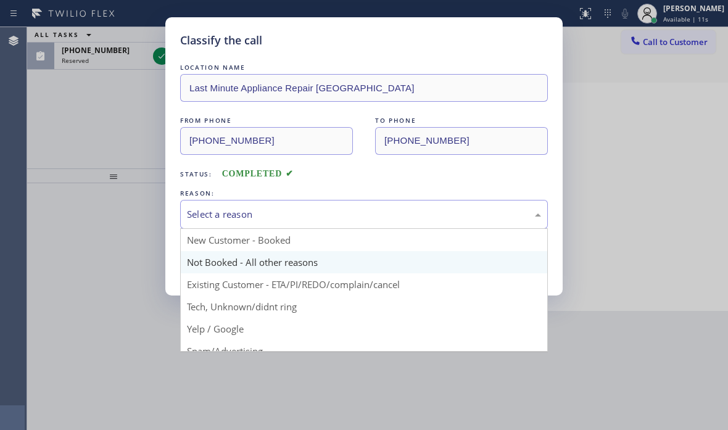
click at [288, 223] on div "Select a reason" at bounding box center [363, 214] width 367 height 29
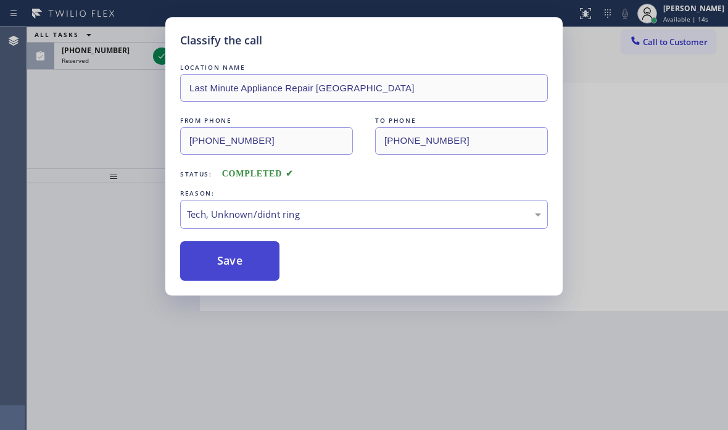
click at [272, 246] on button "Save" at bounding box center [229, 260] width 99 height 39
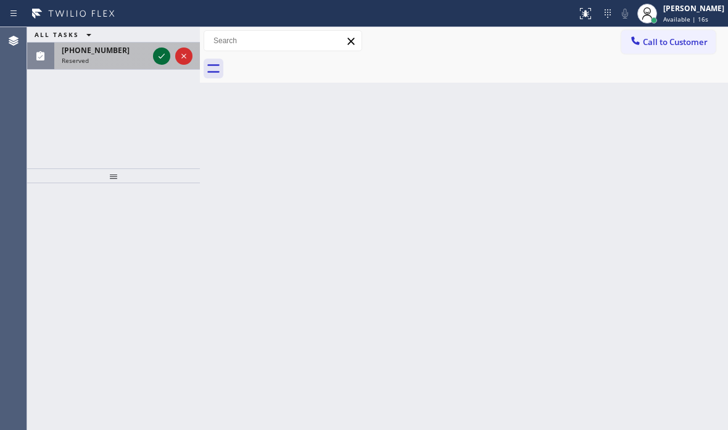
click at [158, 57] on icon at bounding box center [161, 56] width 15 height 15
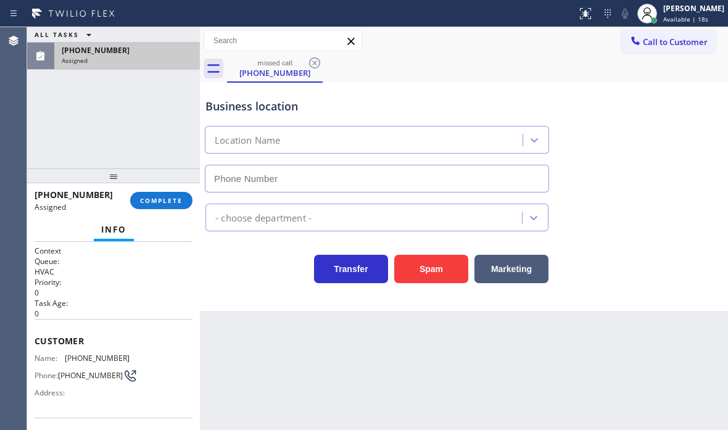
type input "(469) 654-4361"
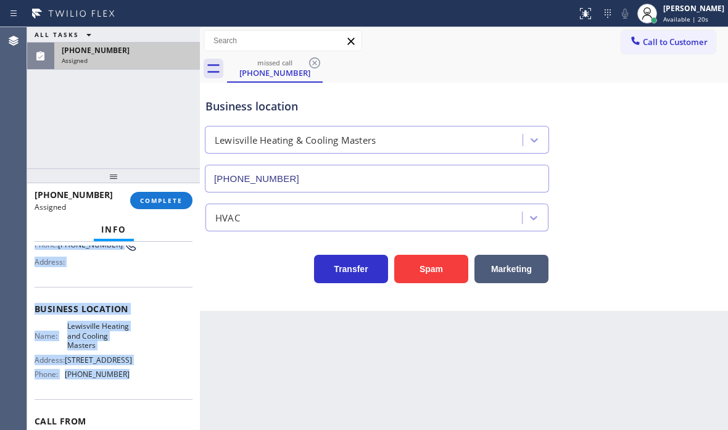
scroll to position [123, 0]
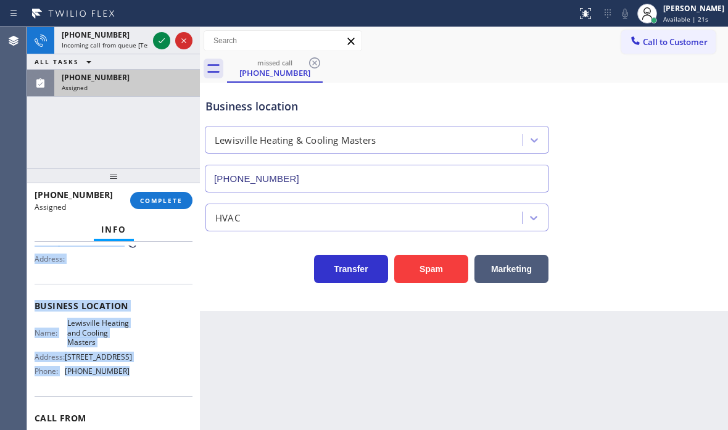
drag, startPoint x: 31, startPoint y: 324, endPoint x: 185, endPoint y: 402, distance: 172.3
click at [146, 403] on div "Context Queue: HVAC Priority: 0 Task Age: Customer Name: (469) 922-2834 Phone: …" at bounding box center [113, 336] width 173 height 188
copy div "Customer Name: (469) 922-2834 Phone: (469) 922-2834 Address: Business location …"
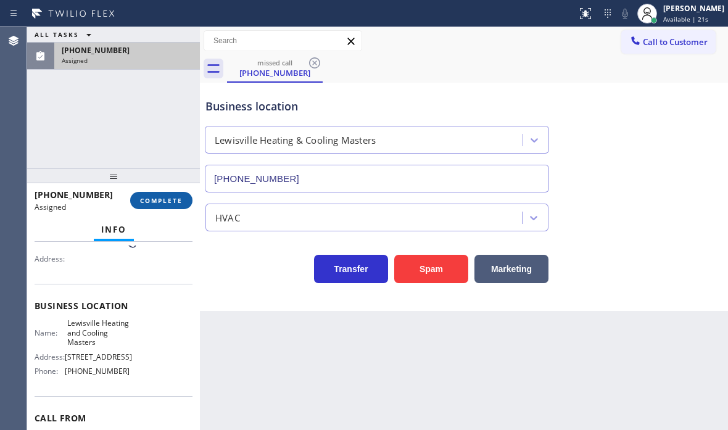
click at [170, 208] on div "(469) 922-2834 Assigned COMPLETE" at bounding box center [114, 200] width 158 height 32
click at [170, 200] on span "COMPLETE" at bounding box center [161, 200] width 43 height 9
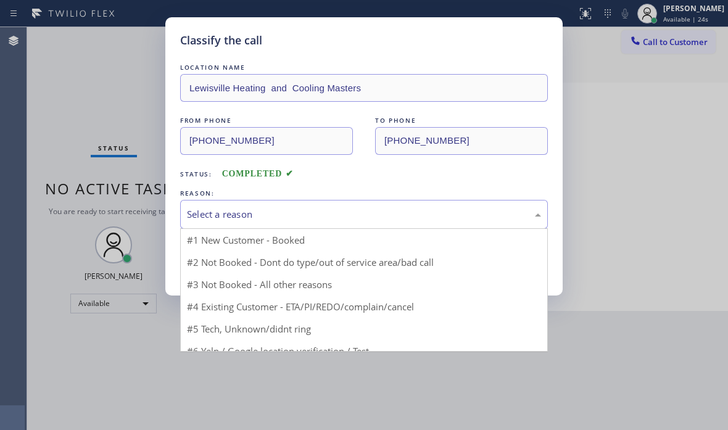
click at [280, 214] on div "Select a reason" at bounding box center [364, 214] width 354 height 14
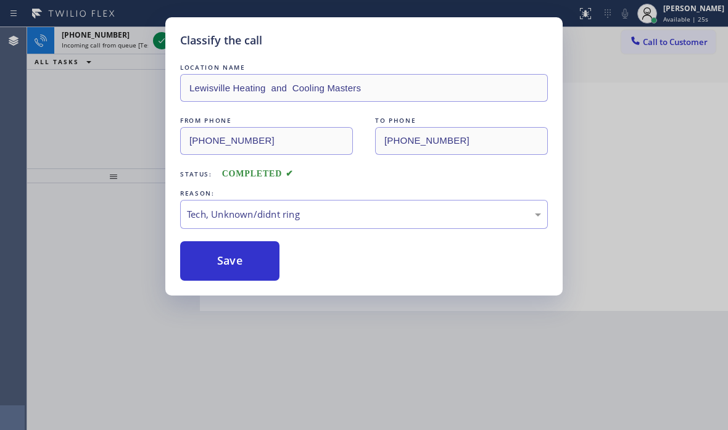
drag, startPoint x: 253, startPoint y: 256, endPoint x: 330, endPoint y: 256, distance: 77.1
click at [271, 256] on button "Save" at bounding box center [229, 260] width 99 height 39
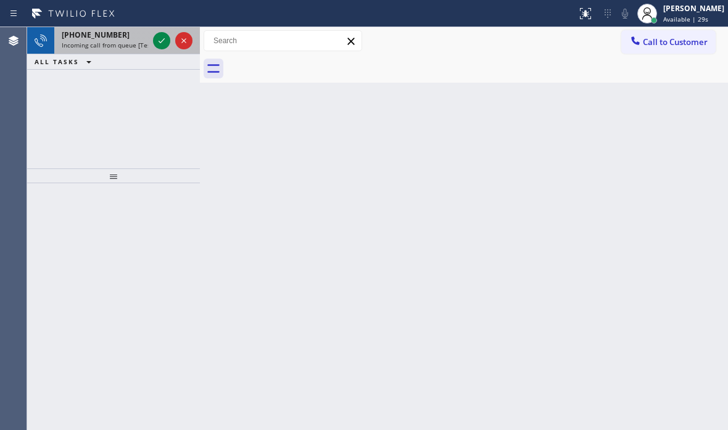
click at [166, 49] on div at bounding box center [172, 40] width 44 height 27
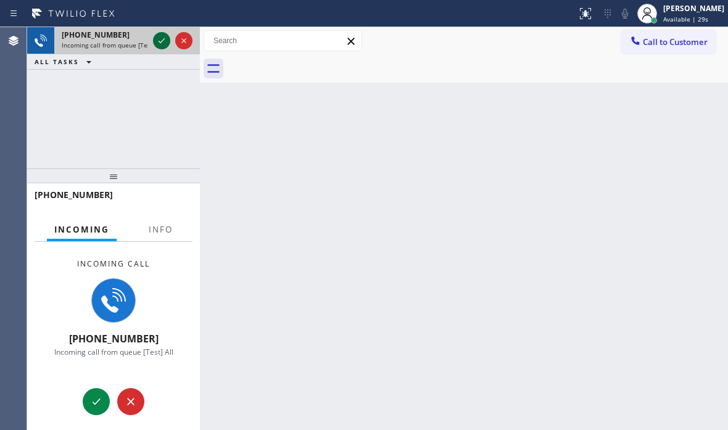
click at [163, 45] on icon at bounding box center [161, 40] width 15 height 15
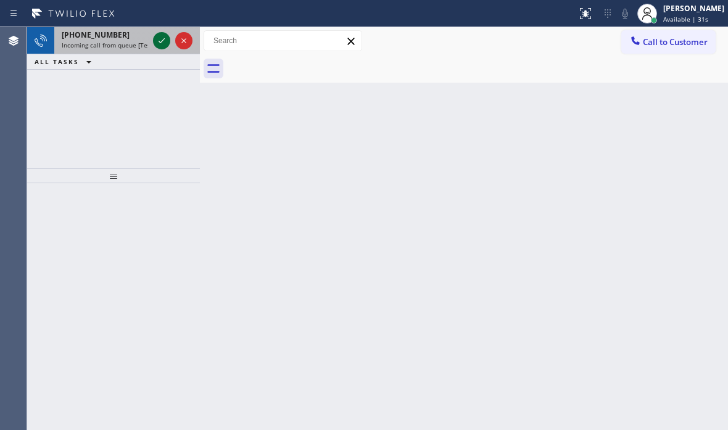
click at [162, 39] on icon at bounding box center [161, 40] width 15 height 15
click at [165, 41] on icon at bounding box center [161, 40] width 15 height 15
click at [159, 44] on icon at bounding box center [161, 40] width 15 height 15
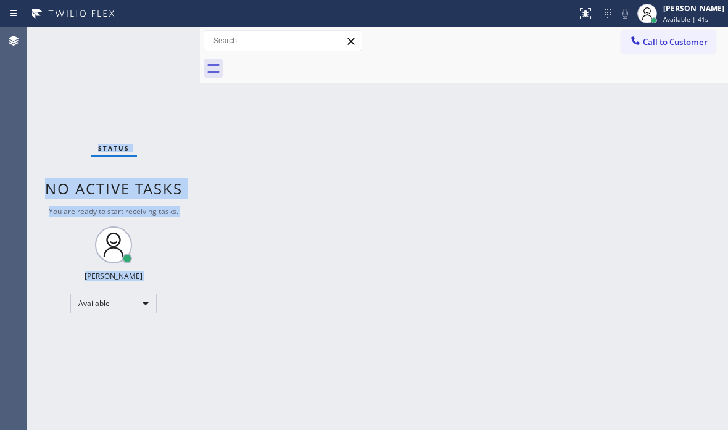
click at [160, 45] on div "Status No active tasks You are ready to start receiving tasks. [PERSON_NAME] Av…" at bounding box center [113, 228] width 173 height 403
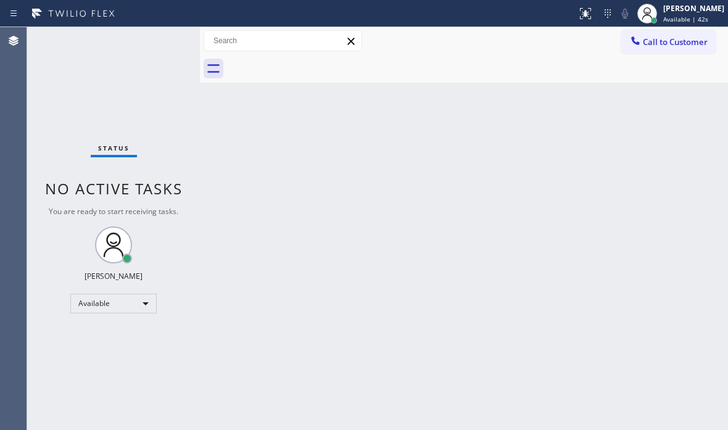
click at [160, 46] on div "Status No active tasks You are ready to start receiving tasks. [PERSON_NAME] Av…" at bounding box center [113, 228] width 173 height 403
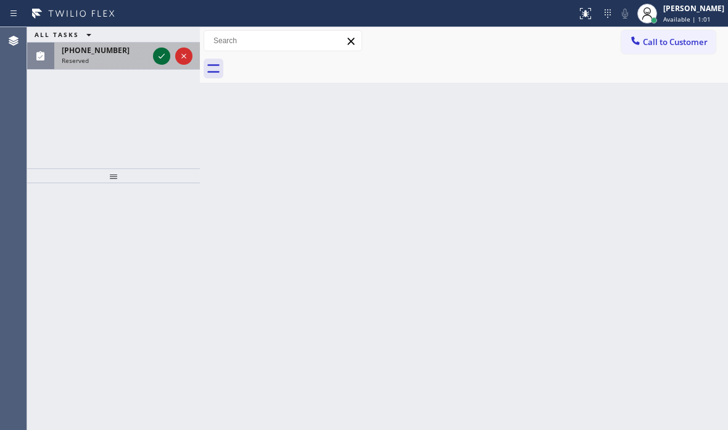
click at [163, 59] on icon at bounding box center [161, 56] width 15 height 15
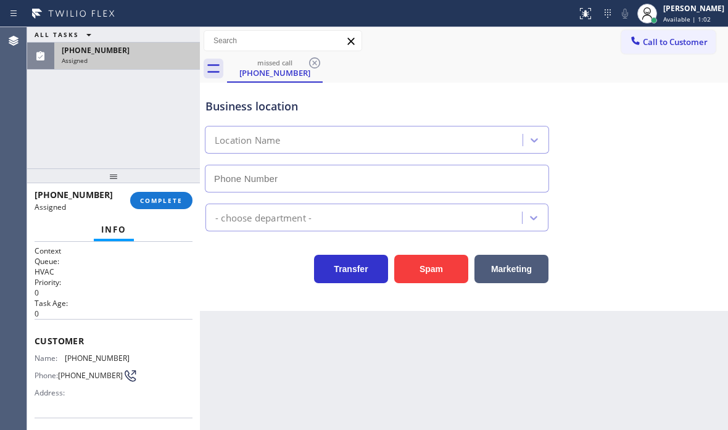
click at [162, 234] on div "Info" at bounding box center [114, 230] width 158 height 25
type input "(760) 284-8443"
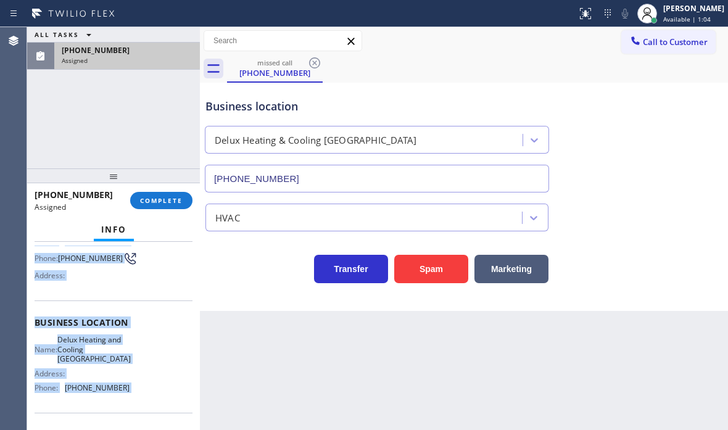
scroll to position [123, 0]
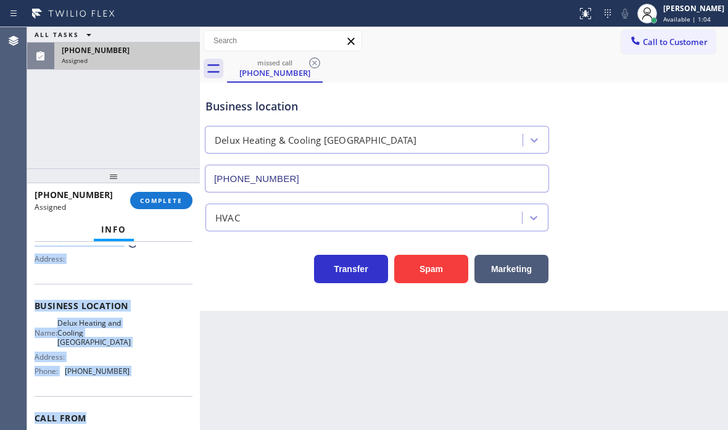
drag, startPoint x: 34, startPoint y: 325, endPoint x: 134, endPoint y: 412, distance: 132.4
click at [134, 412] on div "Context Queue: HVAC Priority: 0 Task Age: Customer Name: (760) 995-8663 Phone: …" at bounding box center [113, 336] width 173 height 188
copy div "Customer Name: (760) 995-8663 Phone: (760) 995-8663 Address: Business location …"
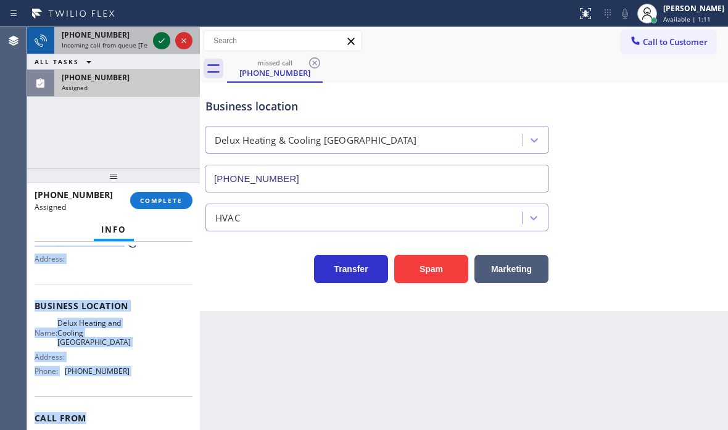
click at [158, 41] on icon at bounding box center [161, 40] width 15 height 15
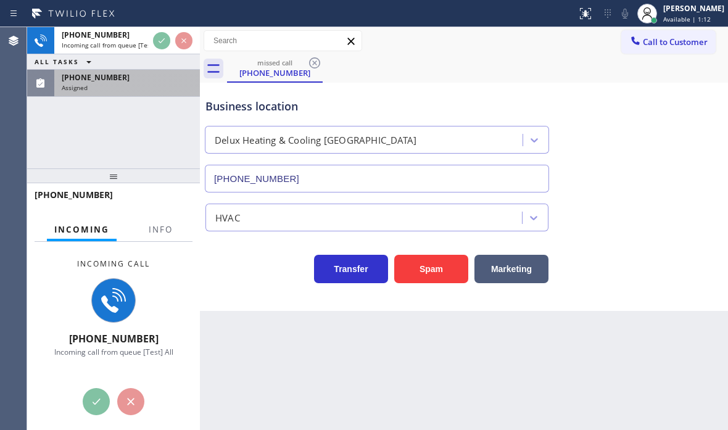
click at [144, 80] on div "(760) 995-8663" at bounding box center [127, 77] width 131 height 10
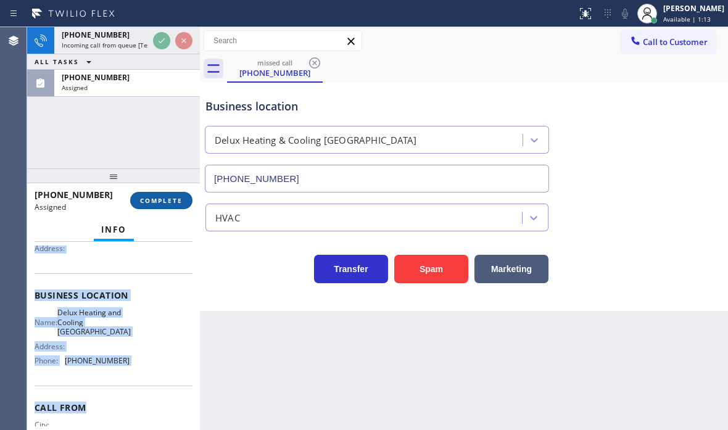
scroll to position [123, 0]
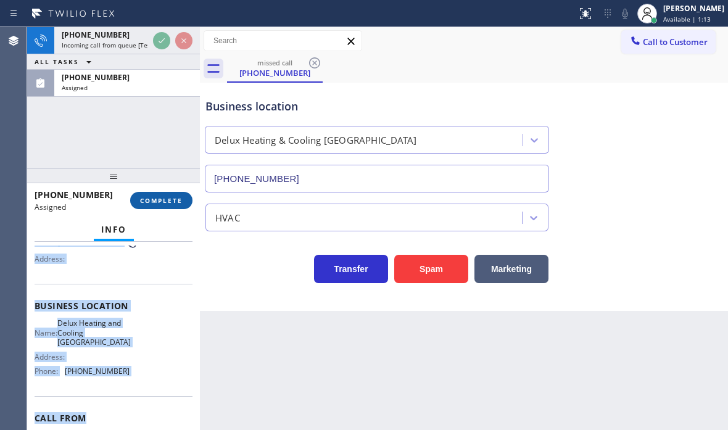
click at [160, 199] on span "COMPLETE" at bounding box center [161, 200] width 43 height 9
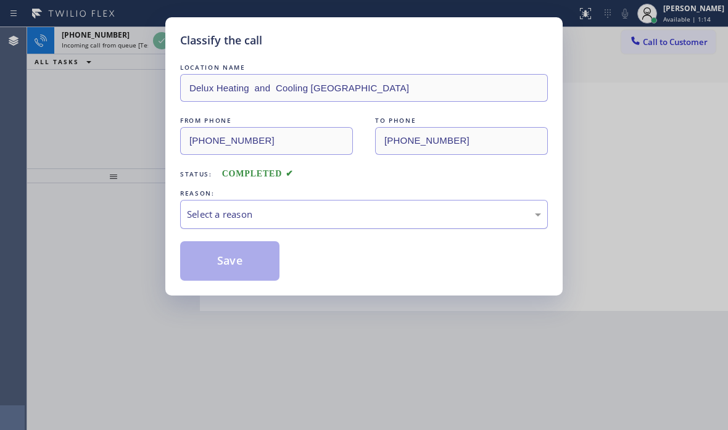
click at [276, 214] on div "Select a reason" at bounding box center [364, 214] width 354 height 14
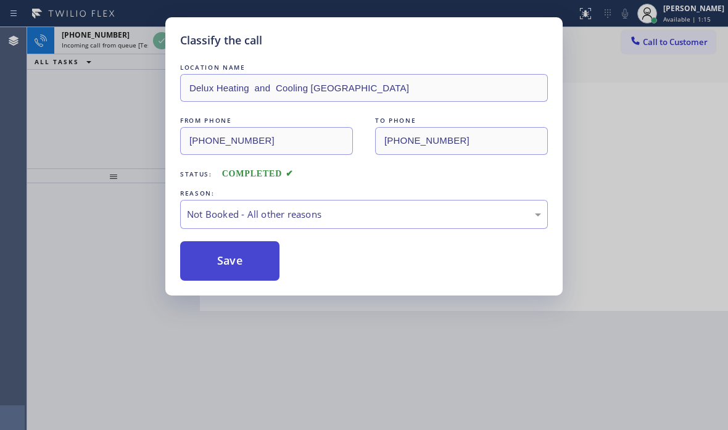
click at [216, 266] on button "Save" at bounding box center [229, 260] width 99 height 39
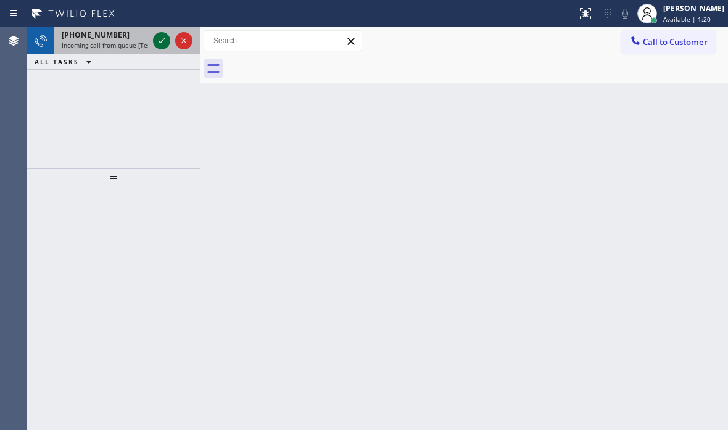
click at [162, 43] on icon at bounding box center [161, 40] width 15 height 15
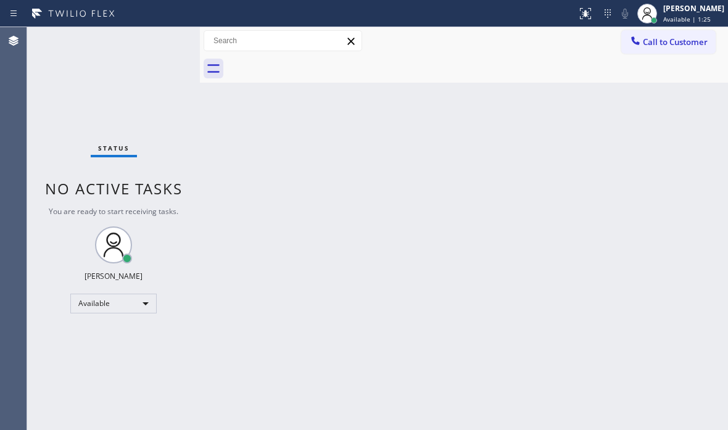
click at [160, 44] on div "Status No active tasks You are ready to start receiving tasks. [PERSON_NAME] Av…" at bounding box center [113, 228] width 173 height 403
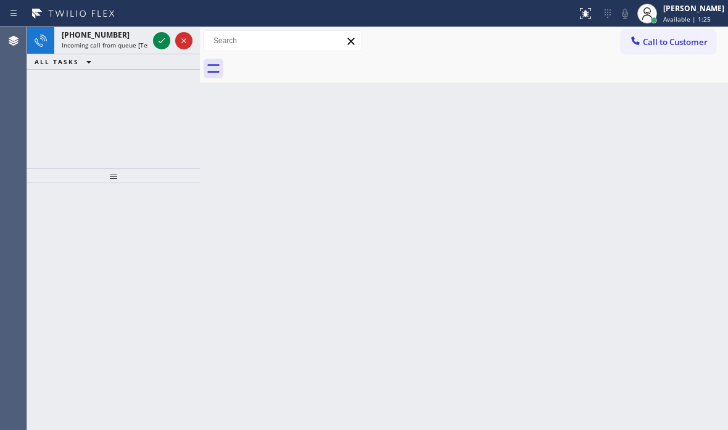
click at [160, 44] on icon at bounding box center [161, 40] width 15 height 15
click at [158, 39] on icon at bounding box center [161, 40] width 15 height 15
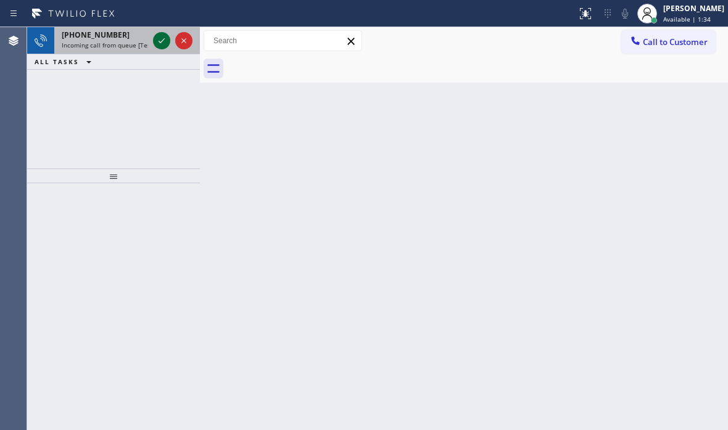
click at [159, 39] on icon at bounding box center [161, 40] width 15 height 15
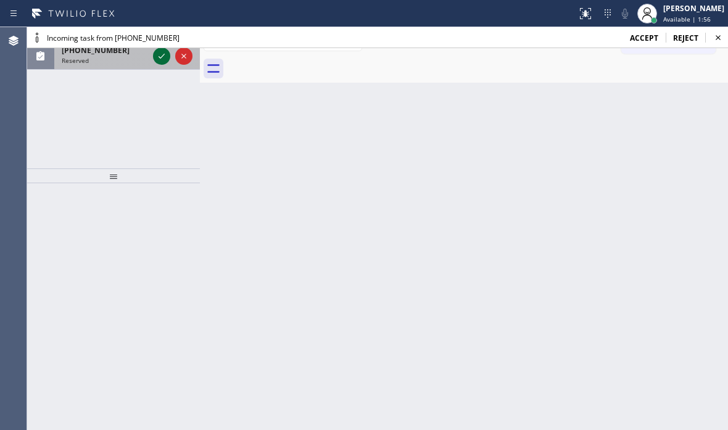
click at [160, 57] on icon at bounding box center [161, 56] width 6 height 5
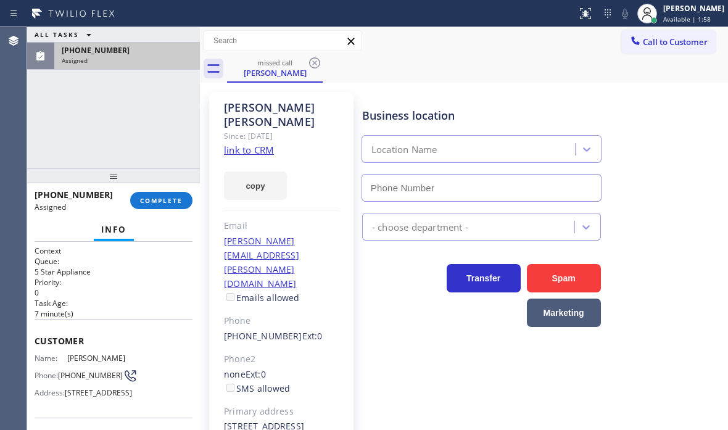
type input "[PHONE_NUMBER]"
click at [158, 36] on div "ALL TASKS ALL TASKS ACTIVE TASKS TASKS IN WRAP UP [PHONE_NUMBER] Assigned" at bounding box center [113, 48] width 173 height 43
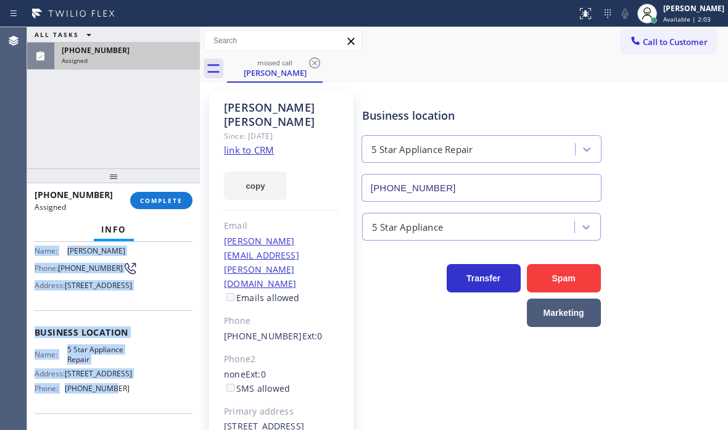
scroll to position [147, 0]
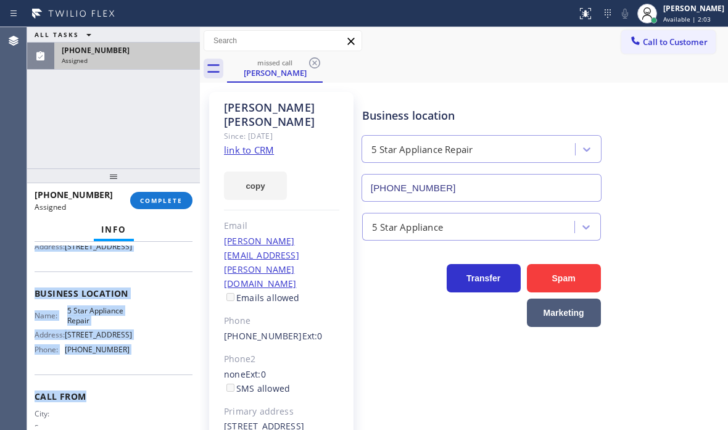
drag, startPoint x: 46, startPoint y: 355, endPoint x: 115, endPoint y: 393, distance: 78.6
click at [110, 398] on div "Context Queue: 5 Star Appliance Priority: 0 Task Age: [DEMOGRAPHIC_DATA] minute…" at bounding box center [114, 283] width 158 height 368
click at [144, 358] on div "Name: 5 Star Appliance Repair Address: [STREET_ADDRESS] Phone: [PHONE_NUMBER]" at bounding box center [114, 331] width 158 height 53
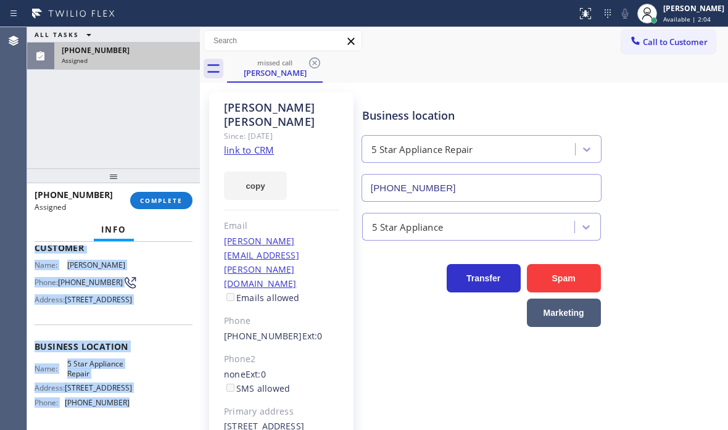
scroll to position [23, 0]
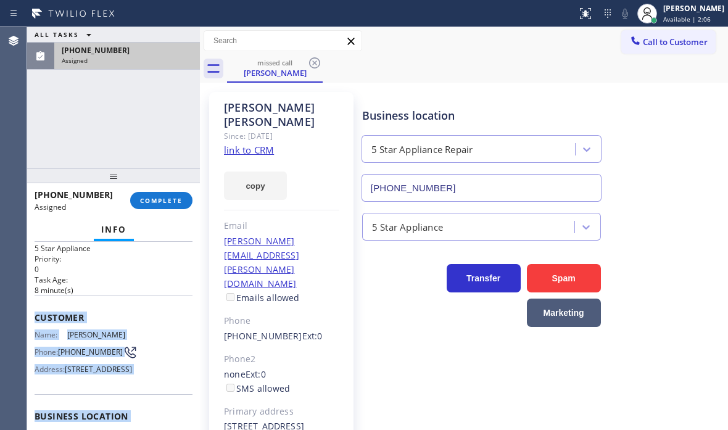
drag, startPoint x: 134, startPoint y: 379, endPoint x: 28, endPoint y: 310, distance: 126.5
click at [28, 310] on div "Context Queue: 5 Star Appliance Priority: 0 Task Age: [DEMOGRAPHIC_DATA] minute…" at bounding box center [113, 336] width 173 height 188
copy div "Customer Name: Martha Christie Phone: (760) 802-7910 Address: 623 Valley Grove …"
click at [186, 203] on button "COMPLETE" at bounding box center [161, 200] width 62 height 17
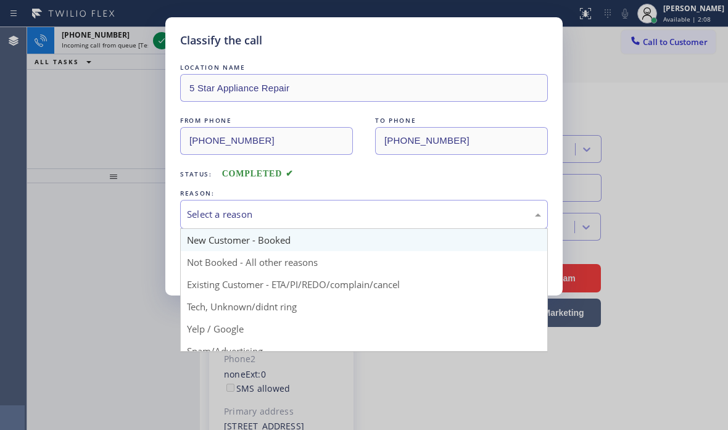
drag, startPoint x: 235, startPoint y: 219, endPoint x: 237, endPoint y: 239, distance: 19.2
click at [235, 221] on div "Select a reason" at bounding box center [364, 214] width 354 height 14
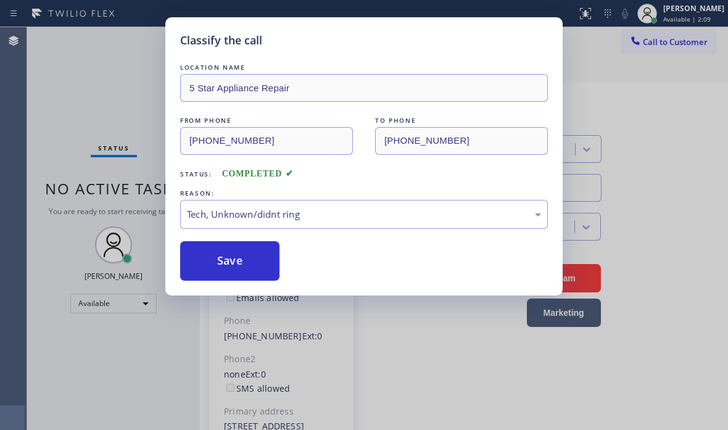
drag, startPoint x: 259, startPoint y: 306, endPoint x: 244, endPoint y: 291, distance: 21.4
drag, startPoint x: 236, startPoint y: 263, endPoint x: 464, endPoint y: 279, distance: 228.7
click at [238, 263] on button "Save" at bounding box center [229, 260] width 99 height 39
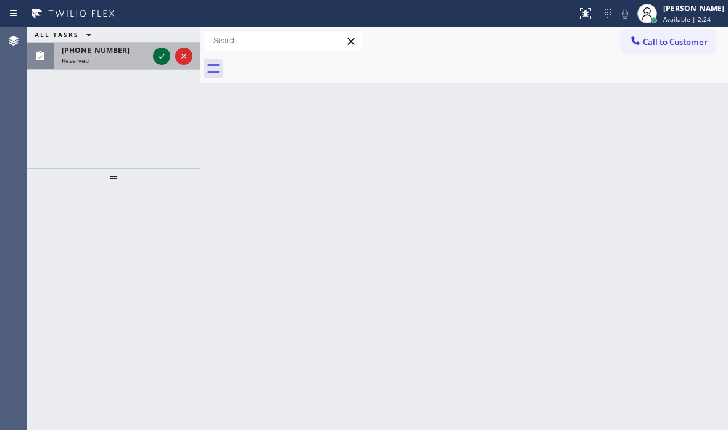
click at [165, 60] on icon at bounding box center [161, 56] width 15 height 15
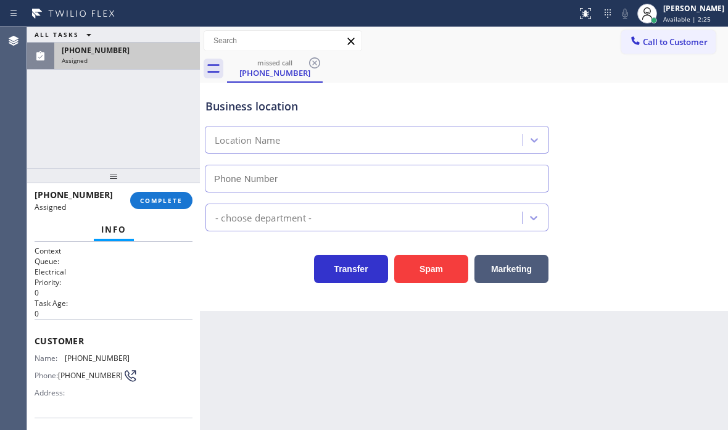
type input "[PHONE_NUMBER]"
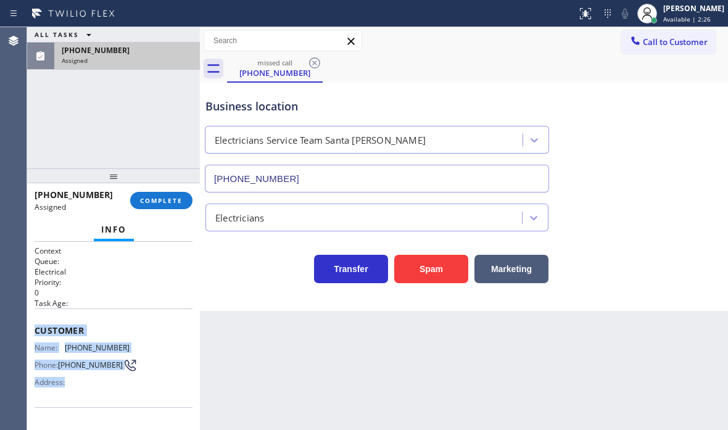
scroll to position [185, 0]
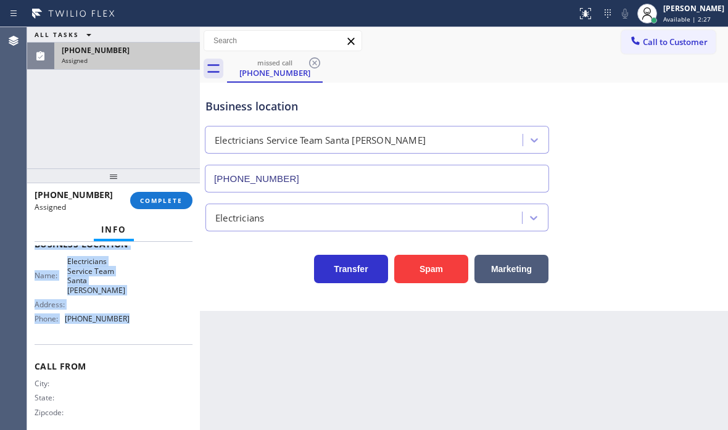
drag, startPoint x: 33, startPoint y: 326, endPoint x: 147, endPoint y: 329, distance: 114.1
click at [147, 329] on div "Context Queue: Electrical Priority: 0 Task Age: Customer Name: (678) 677-5271 P…" at bounding box center [113, 336] width 173 height 188
copy div "Customer Name: (678) 677-5271 Phone: (678) 677-5271 Address: Business location …"
click at [169, 199] on span "COMPLETE" at bounding box center [161, 200] width 43 height 9
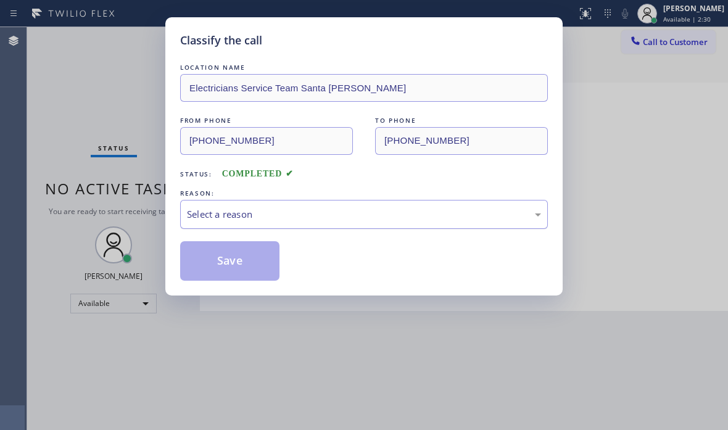
click at [282, 219] on div "Select a reason" at bounding box center [364, 214] width 354 height 14
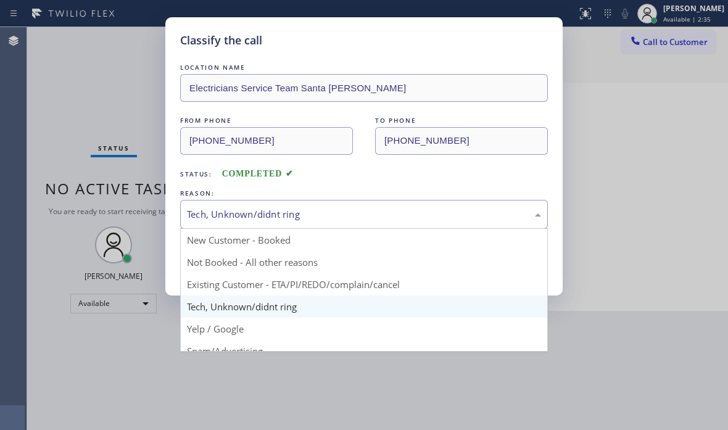
click at [323, 209] on div "Tech, Unknown/didnt ring" at bounding box center [364, 214] width 354 height 14
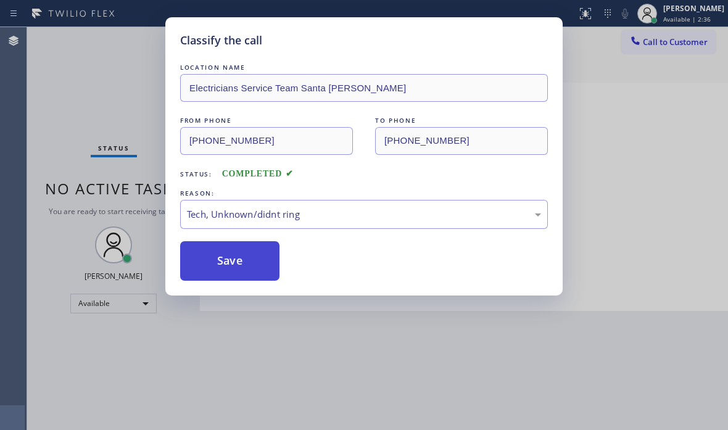
drag, startPoint x: 284, startPoint y: 301, endPoint x: 242, endPoint y: 270, distance: 52.4
drag, startPoint x: 234, startPoint y: 260, endPoint x: 244, endPoint y: 258, distance: 9.4
click at [236, 258] on button "Save" at bounding box center [229, 260] width 99 height 39
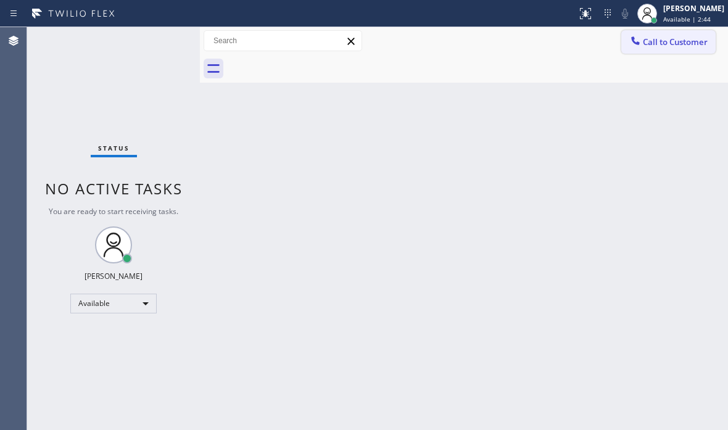
click at [682, 51] on button "Call to Customer" at bounding box center [668, 41] width 94 height 23
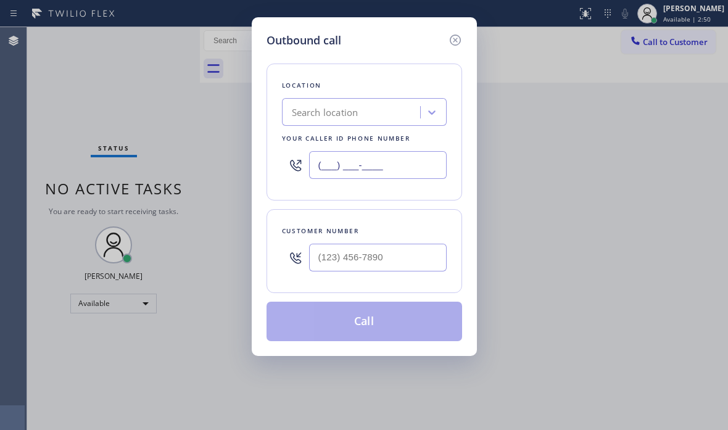
click at [390, 168] on input "(___) ___-____" at bounding box center [377, 165] width 137 height 28
paste input "310) 896-4450"
type input "(310) 896-4450"
click at [355, 240] on div at bounding box center [377, 257] width 137 height 40
click at [353, 259] on input "(___) ___-____" at bounding box center [377, 258] width 137 height 28
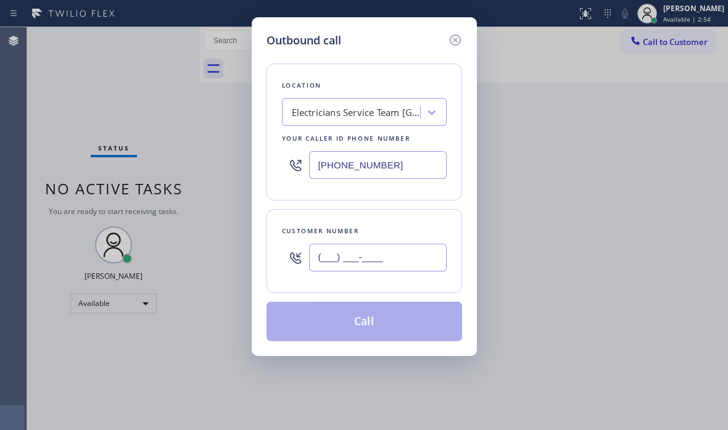
paste input "310) 754-4080"
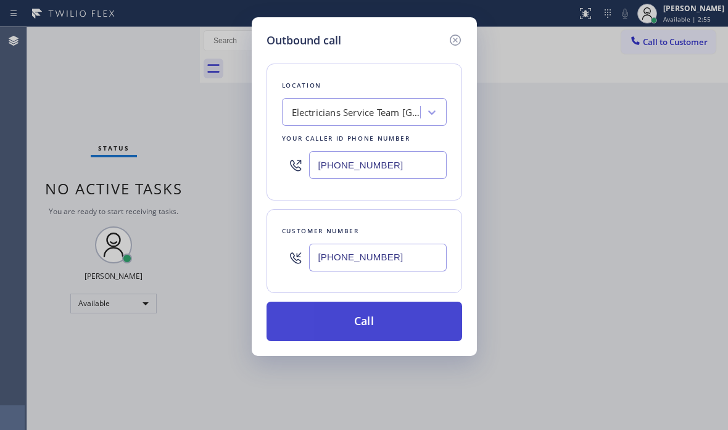
type input "(310) 754-4080"
click at [363, 318] on button "Call" at bounding box center [363, 320] width 195 height 39
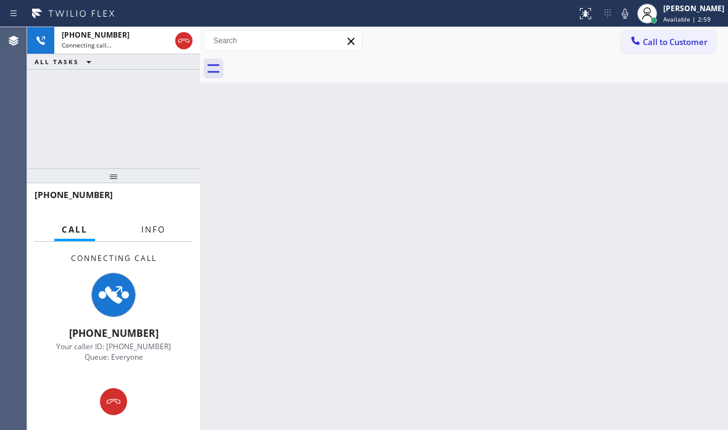
click at [158, 231] on span "Info" at bounding box center [153, 229] width 24 height 11
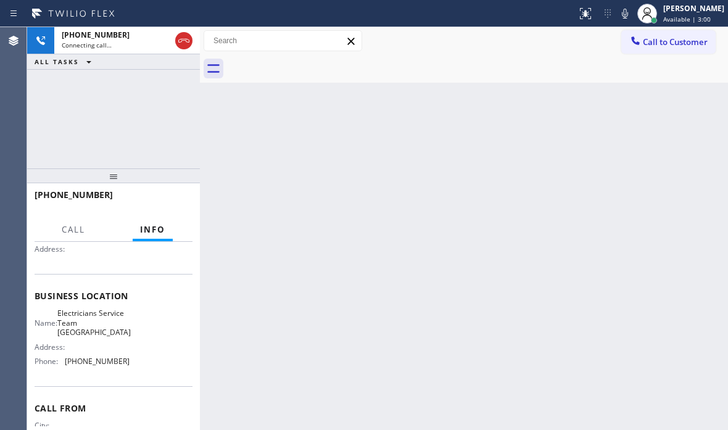
scroll to position [123, 0]
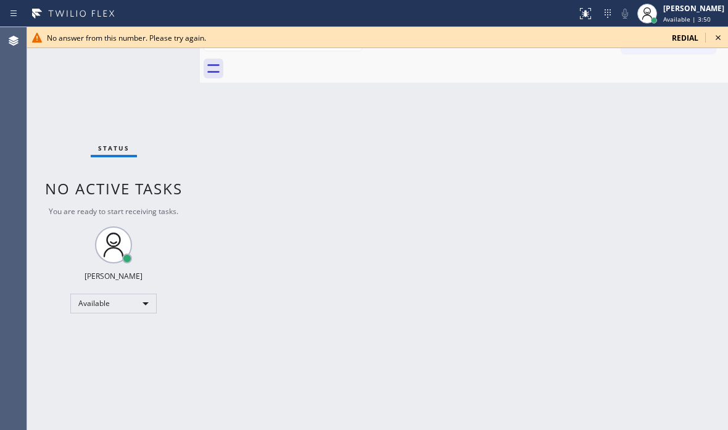
click at [720, 37] on icon at bounding box center [717, 37] width 15 height 15
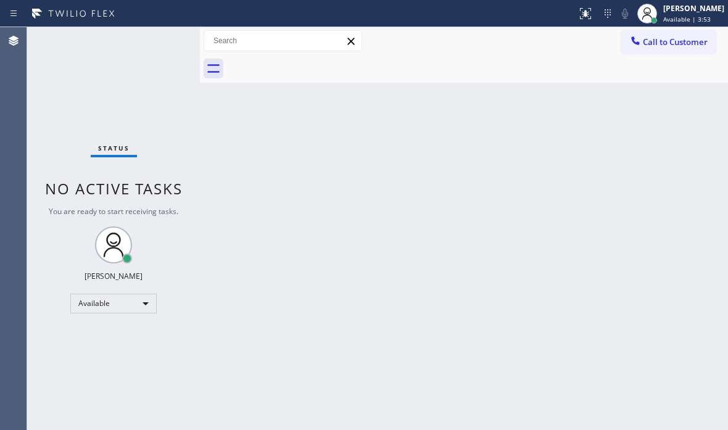
drag, startPoint x: 654, startPoint y: 40, endPoint x: 639, endPoint y: 48, distance: 17.4
click at [651, 42] on span "Call to Customer" at bounding box center [674, 41] width 65 height 11
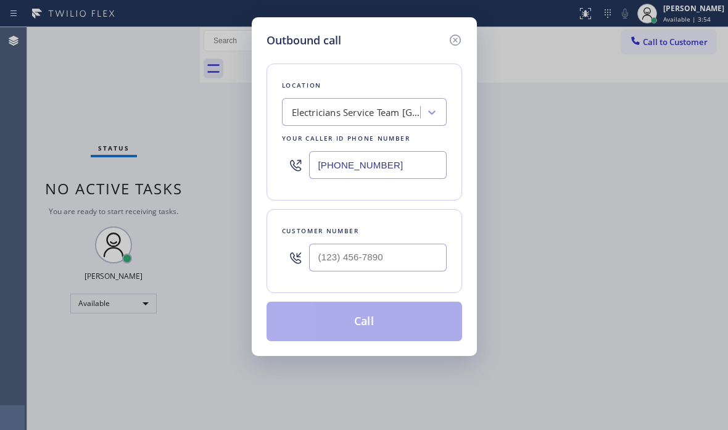
click at [407, 165] on input "(310) 896-4450" at bounding box center [377, 165] width 137 height 28
paste input "510) 781-9338"
type input "(510) 781-9338"
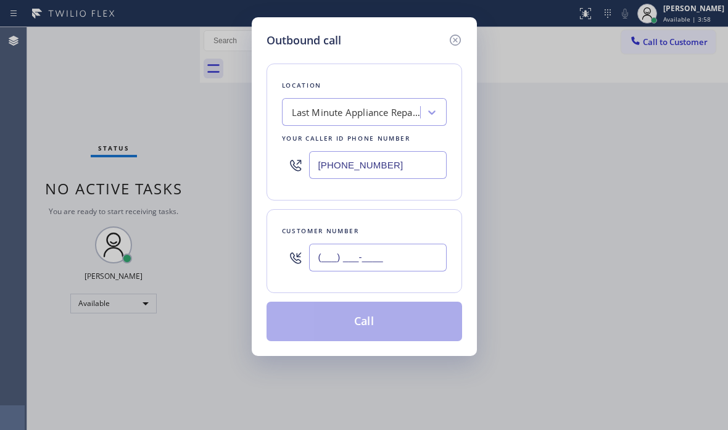
click at [360, 256] on input "(___) ___-____" at bounding box center [377, 258] width 137 height 28
paste input "510) 270-2758"
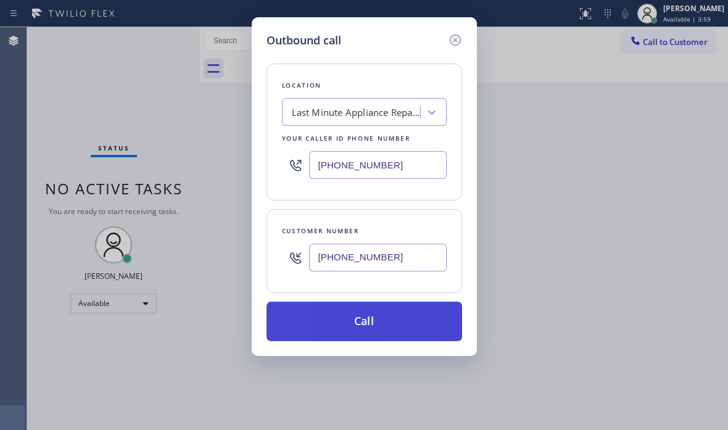
type input "(510) 270-2758"
click at [395, 308] on button "Call" at bounding box center [363, 320] width 195 height 39
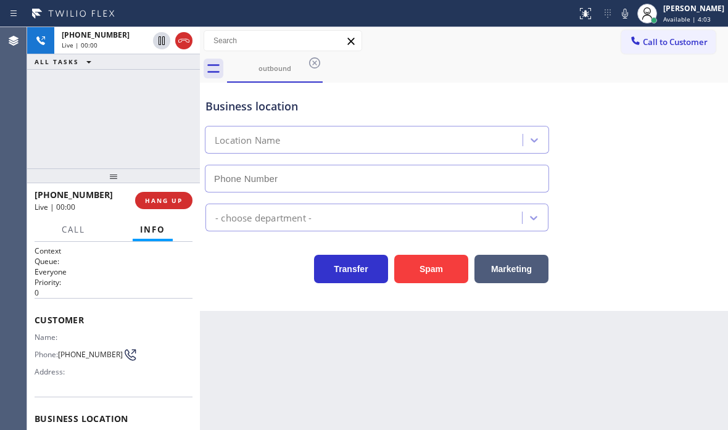
type input "(510) 781-9338"
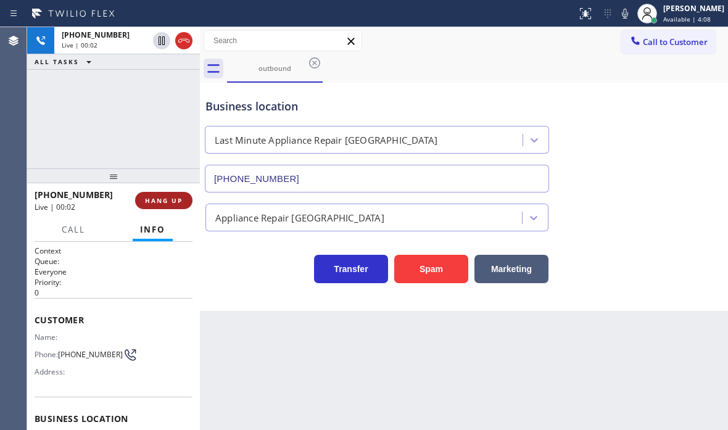
click at [162, 200] on span "HANG UP" at bounding box center [164, 200] width 38 height 9
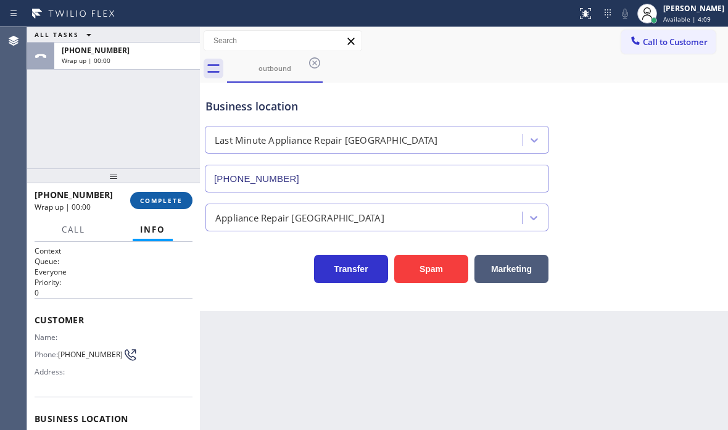
click at [163, 198] on span "COMPLETE" at bounding box center [161, 200] width 43 height 9
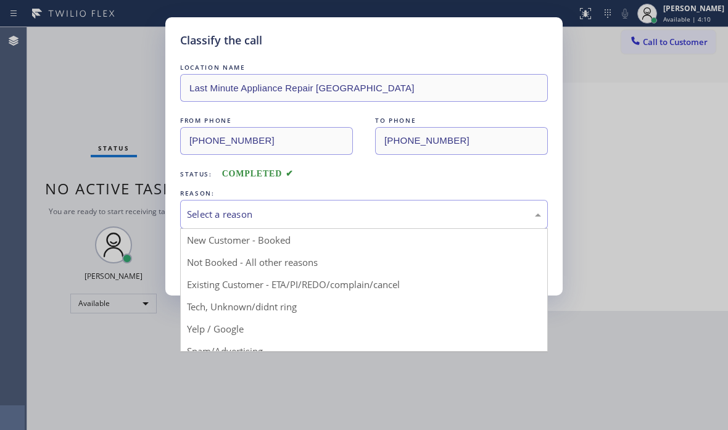
click at [277, 220] on div "Select a reason" at bounding box center [364, 214] width 354 height 14
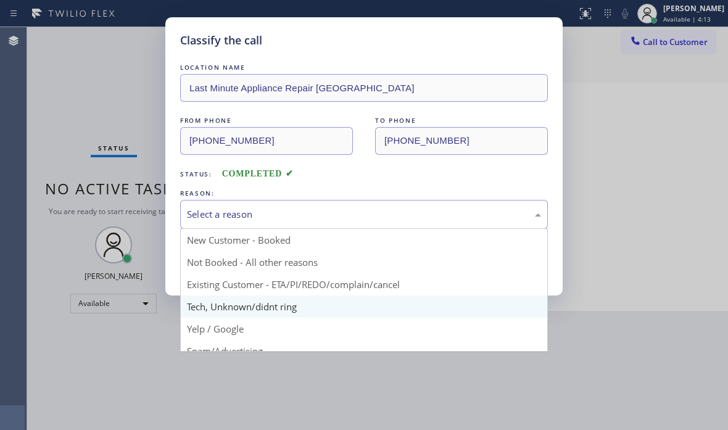
scroll to position [62, 0]
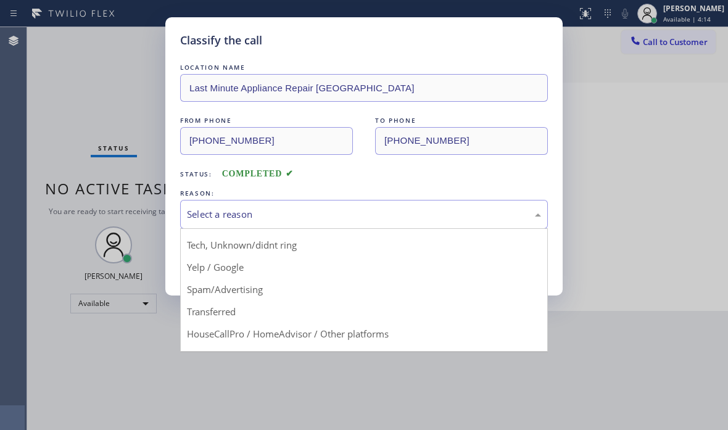
drag, startPoint x: 254, startPoint y: 333, endPoint x: 262, endPoint y: 285, distance: 48.8
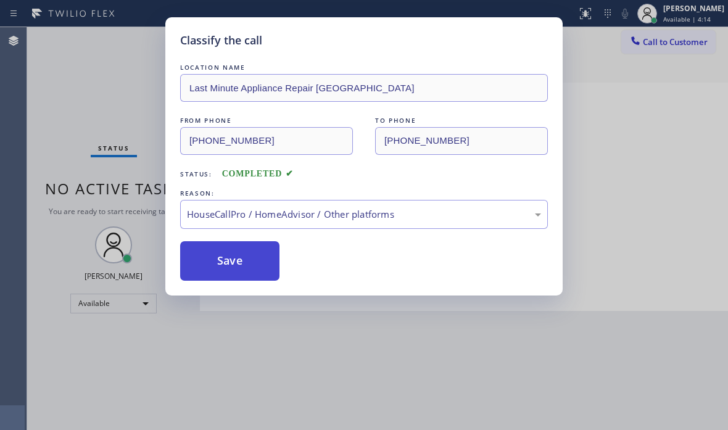
click at [241, 248] on button "Save" at bounding box center [229, 260] width 99 height 39
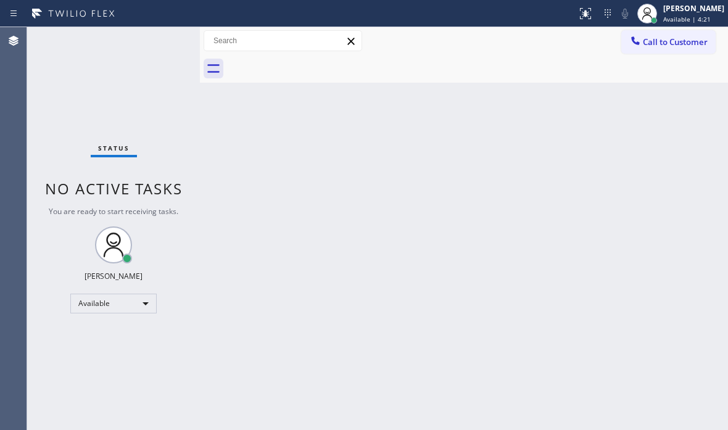
drag, startPoint x: 671, startPoint y: 49, endPoint x: 536, endPoint y: 93, distance: 142.1
click at [661, 49] on button "Call to Customer" at bounding box center [668, 41] width 94 height 23
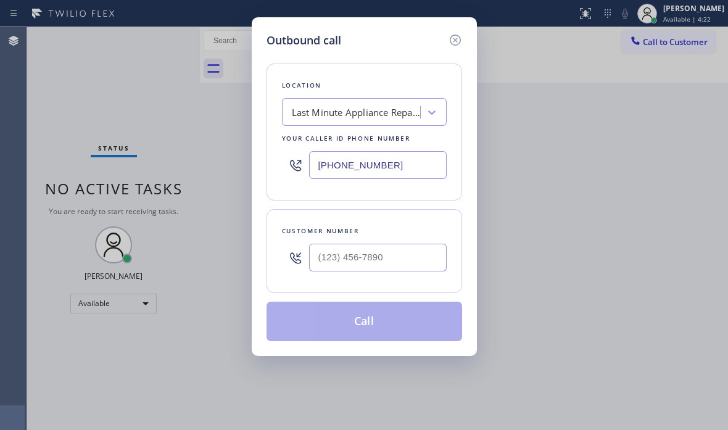
click at [403, 173] on input "(510) 781-9338" at bounding box center [377, 165] width 137 height 28
paste input "469) 654-4361"
type input "(469) 654-4361"
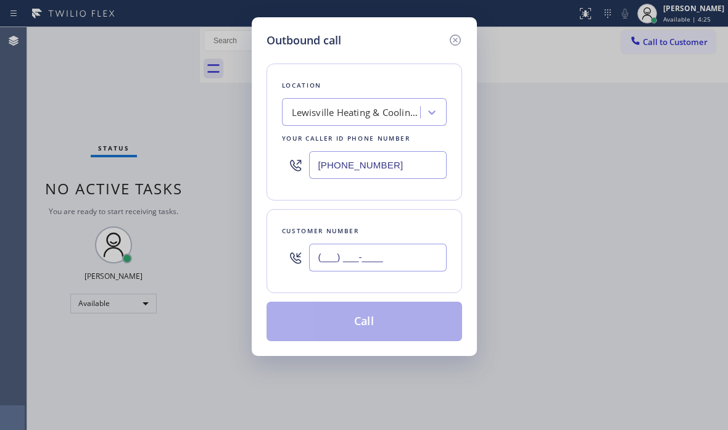
click at [341, 244] on input "(___) ___-____" at bounding box center [377, 258] width 137 height 28
paste input "469) 922-2834"
type input "(469) 922-2834"
click at [366, 323] on button "Call" at bounding box center [363, 320] width 195 height 39
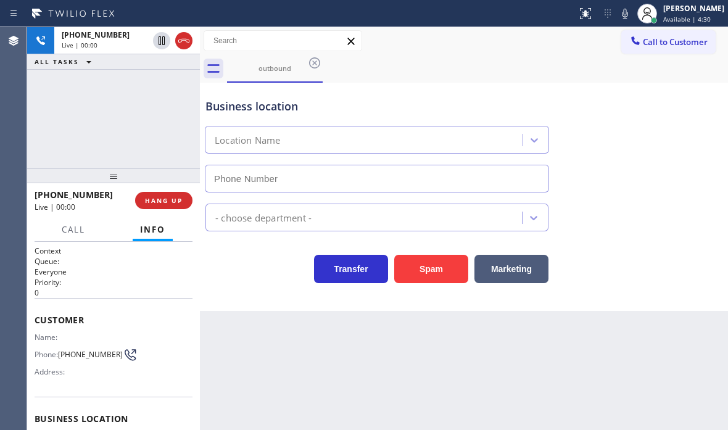
type input "(469) 654-4361"
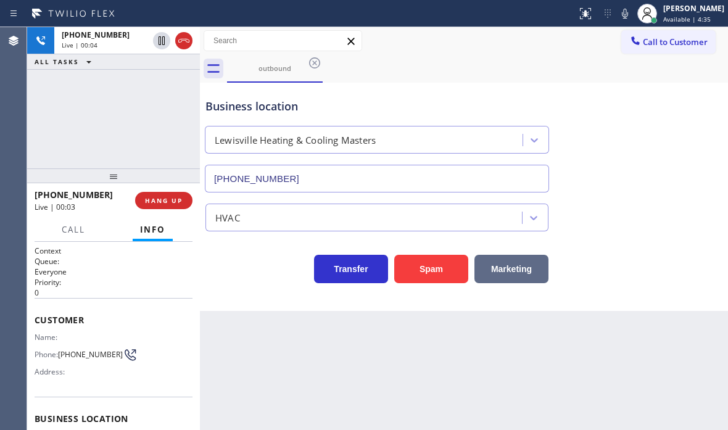
click at [503, 268] on button "Marketing" at bounding box center [511, 269] width 74 height 28
click at [143, 204] on button "HANG UP" at bounding box center [163, 200] width 57 height 17
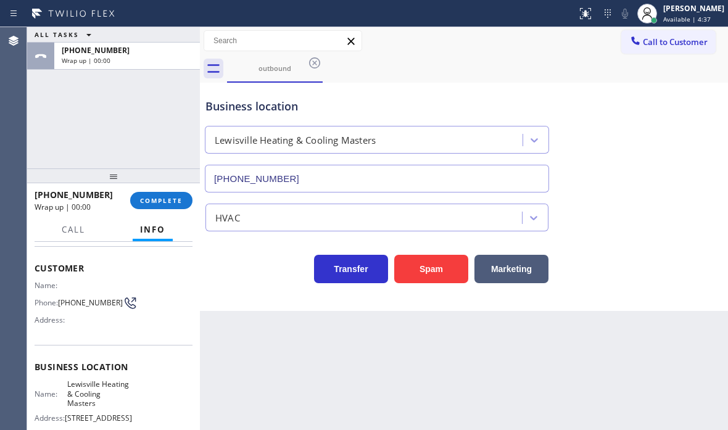
scroll to position [123, 0]
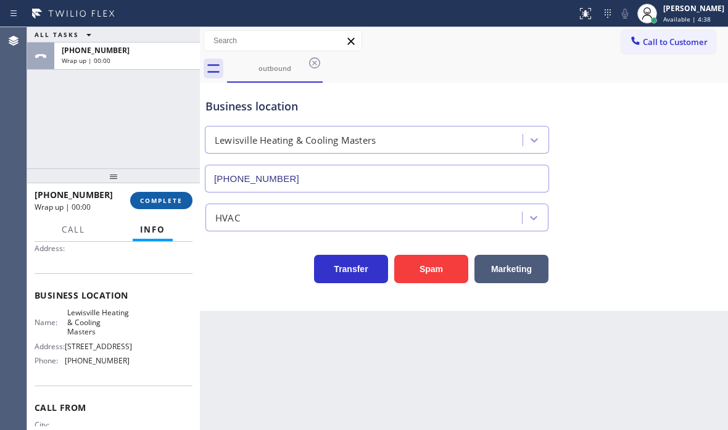
click at [173, 197] on span "COMPLETE" at bounding box center [161, 200] width 43 height 9
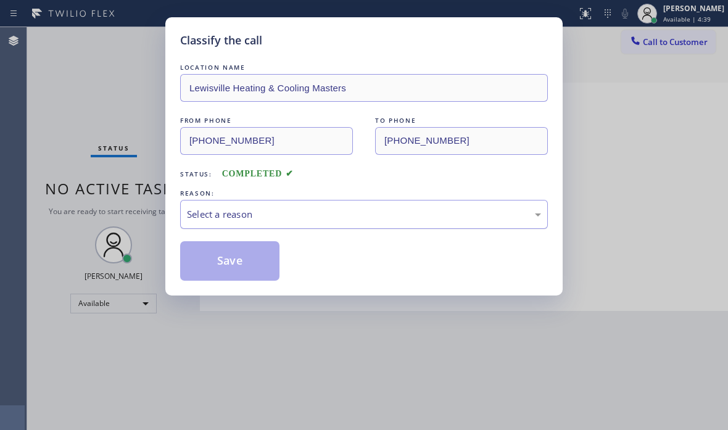
click at [401, 223] on div "Select a reason" at bounding box center [363, 214] width 367 height 29
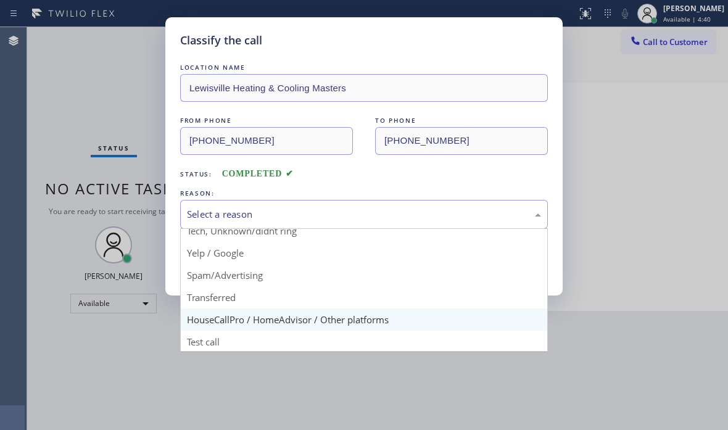
scroll to position [78, 0]
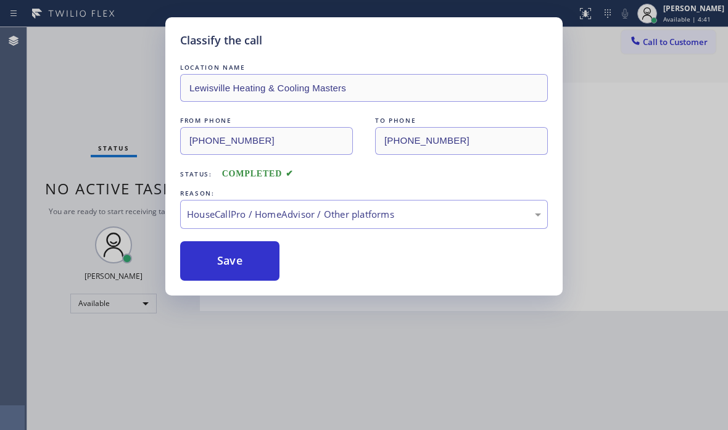
drag, startPoint x: 306, startPoint y: 314, endPoint x: 264, endPoint y: 269, distance: 61.5
drag, startPoint x: 246, startPoint y: 256, endPoint x: 494, endPoint y: 255, distance: 247.9
click at [246, 255] on button "Save" at bounding box center [229, 260] width 99 height 39
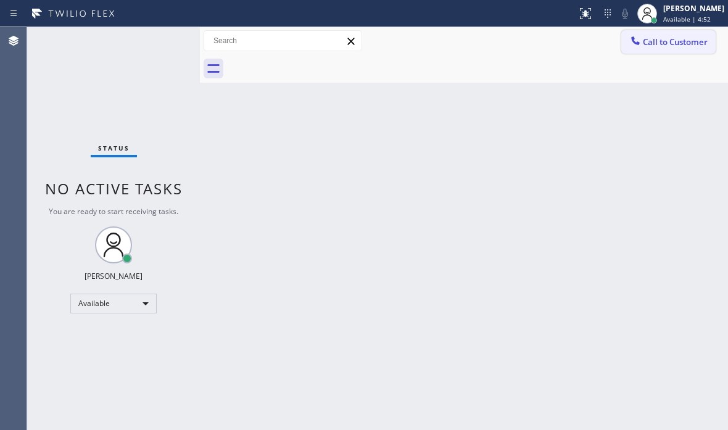
click at [646, 46] on span "Call to Customer" at bounding box center [674, 41] width 65 height 11
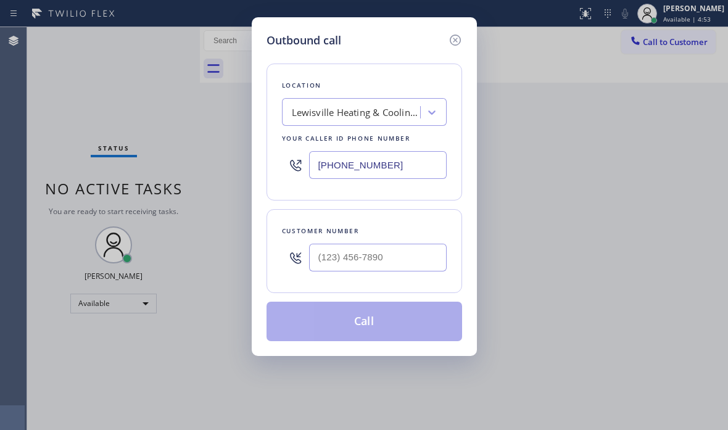
click at [408, 163] on input "(469) 654-4361" at bounding box center [377, 165] width 137 height 28
paste input "760) 284-8443"
type input "(760) 284-8443"
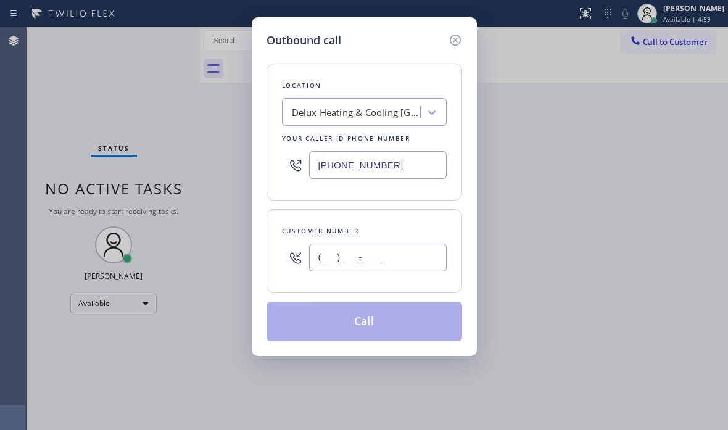
click at [334, 252] on input "(___) ___-____" at bounding box center [377, 258] width 137 height 28
paste input "760) 995-8663"
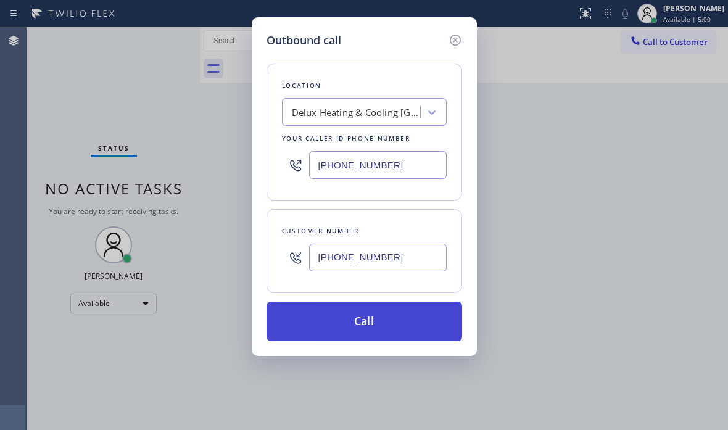
type input "(760) 995-8663"
click at [358, 317] on button "Call" at bounding box center [363, 320] width 195 height 39
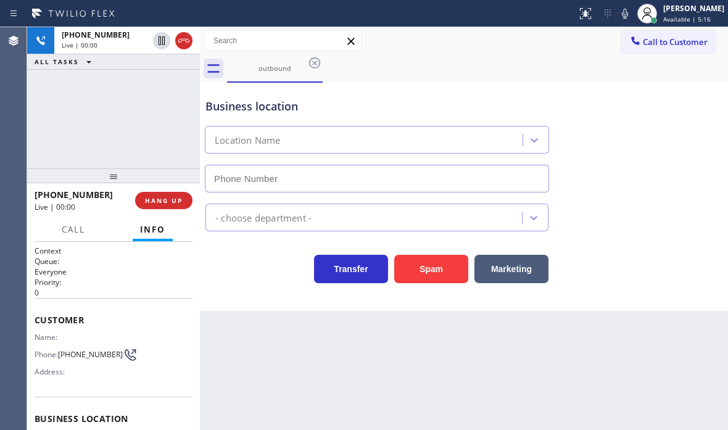
type input "(760) 284-8443"
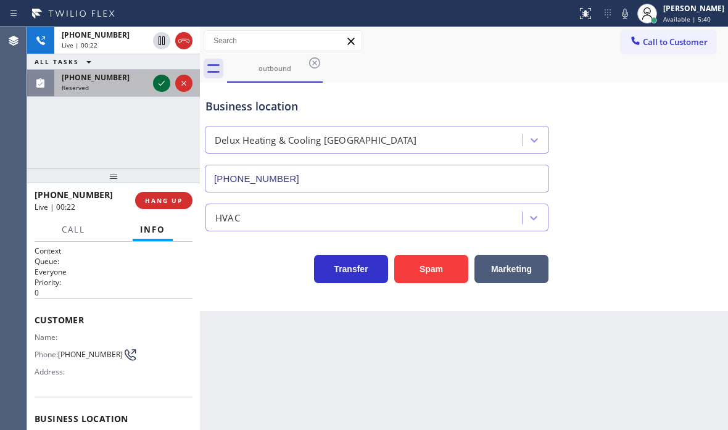
click at [159, 86] on icon at bounding box center [161, 83] width 15 height 15
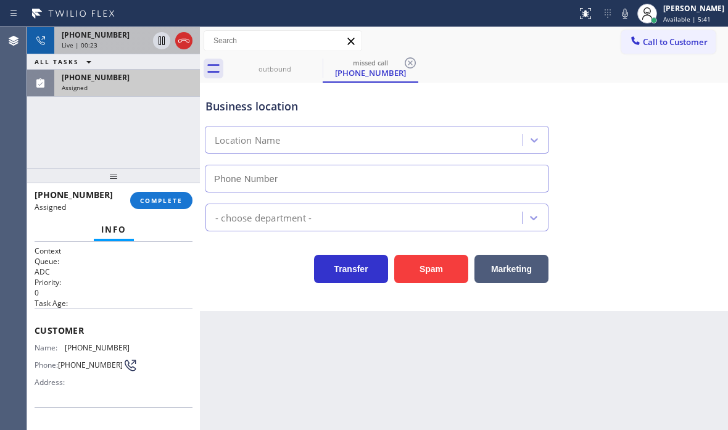
type input "(626) 548-3326"
click at [127, 41] on div "Live | 00:23" at bounding box center [105, 45] width 86 height 9
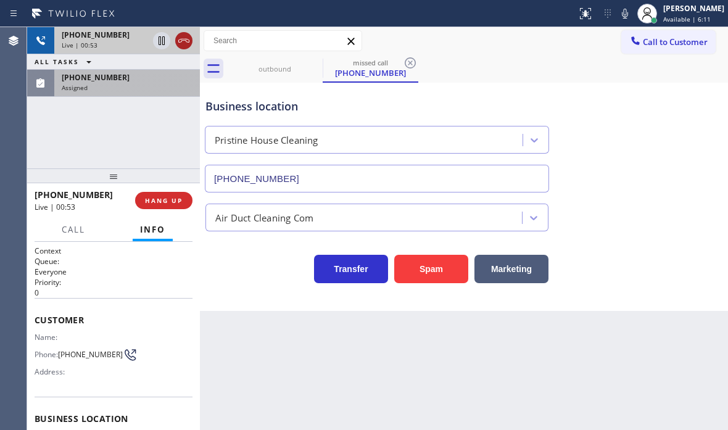
click at [184, 38] on icon at bounding box center [183, 40] width 15 height 15
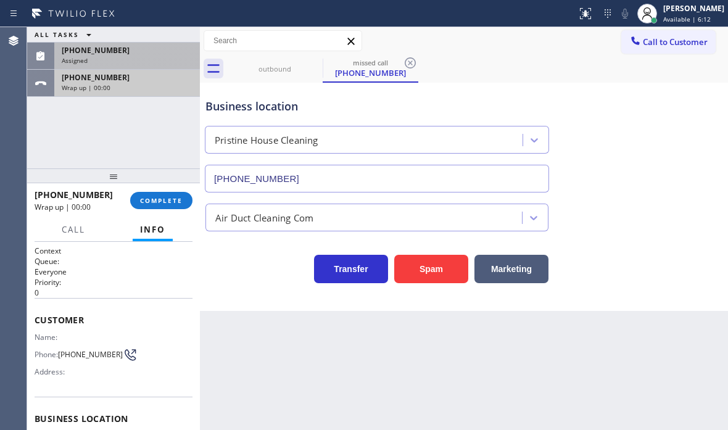
click at [136, 39] on div "ALL TASKS ALL TASKS ACTIVE TASKS TASKS IN WRAP UP (626) 393-9326 Assigned +1760…" at bounding box center [113, 62] width 173 height 70
click at [152, 92] on div "+17609958663 Wrap up | 00:00" at bounding box center [124, 83] width 141 height 27
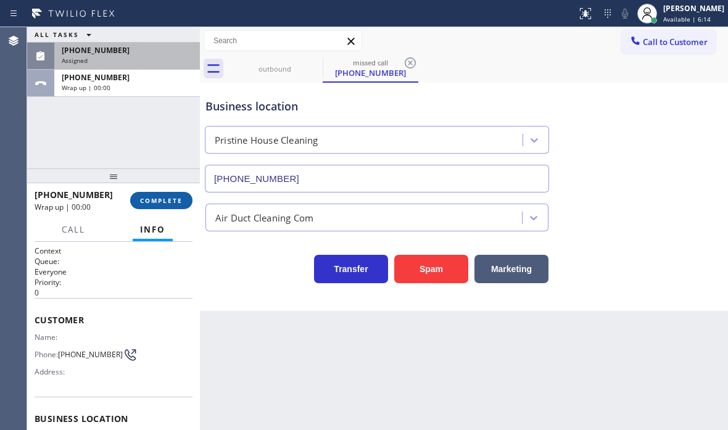
click at [160, 208] on button "COMPLETE" at bounding box center [161, 200] width 62 height 17
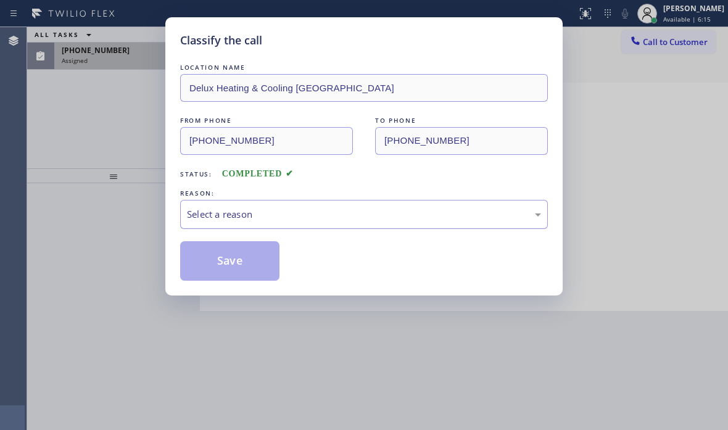
click at [297, 209] on div "Select a reason" at bounding box center [364, 214] width 354 height 14
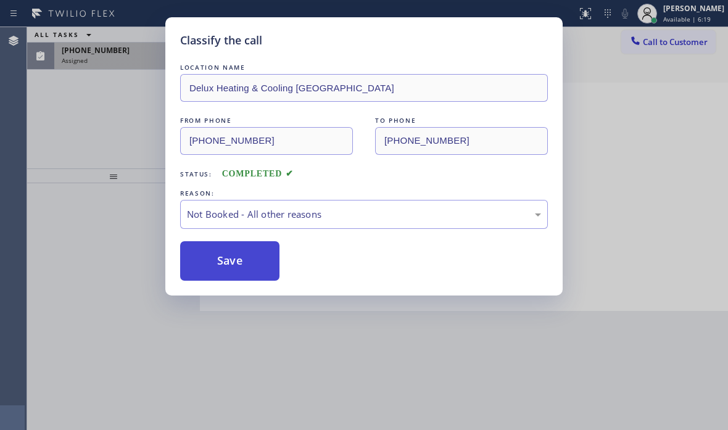
click at [225, 260] on button "Save" at bounding box center [229, 260] width 99 height 39
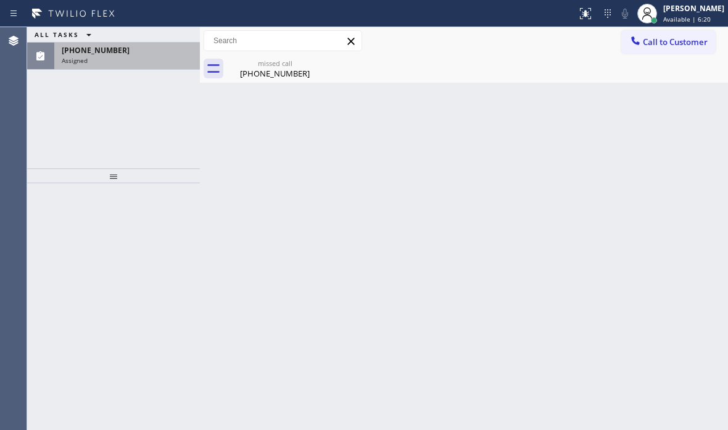
click at [141, 58] on div "Assigned" at bounding box center [127, 60] width 131 height 9
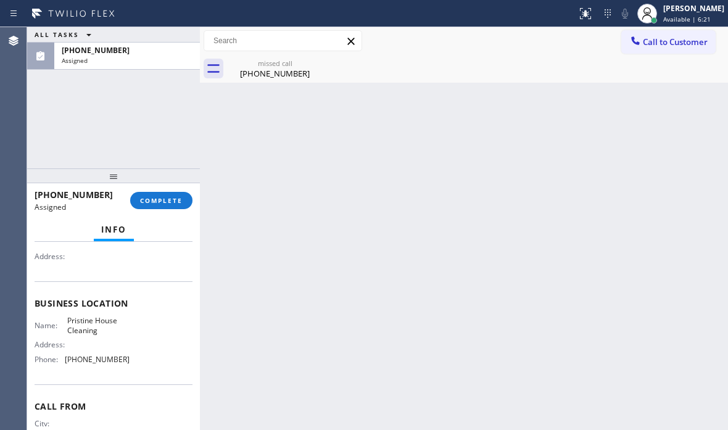
scroll to position [174, 0]
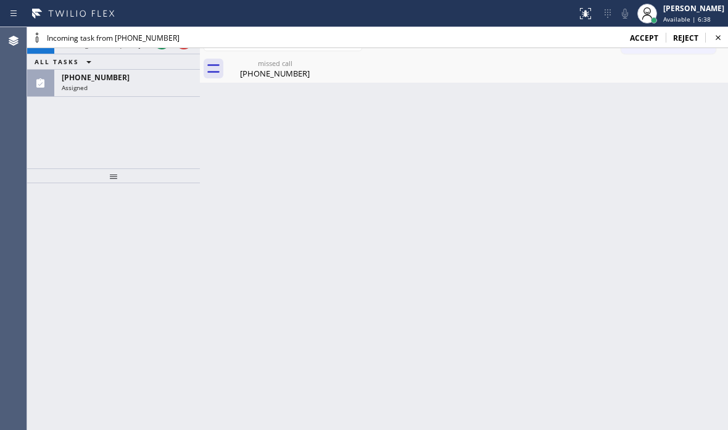
click at [650, 37] on span "accept" at bounding box center [643, 38] width 28 height 10
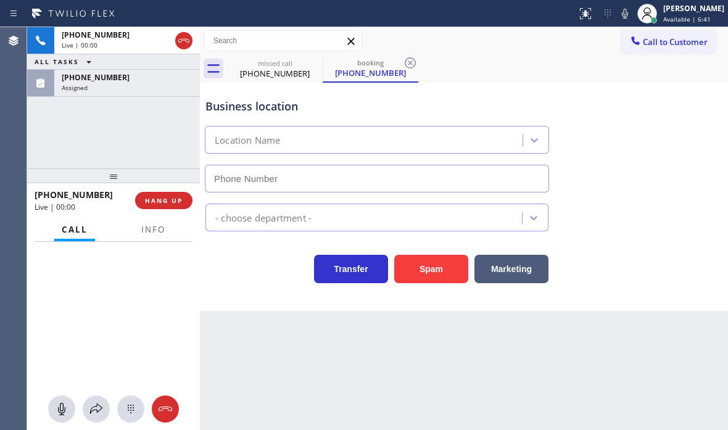
type input "[PHONE_NUMBER]"
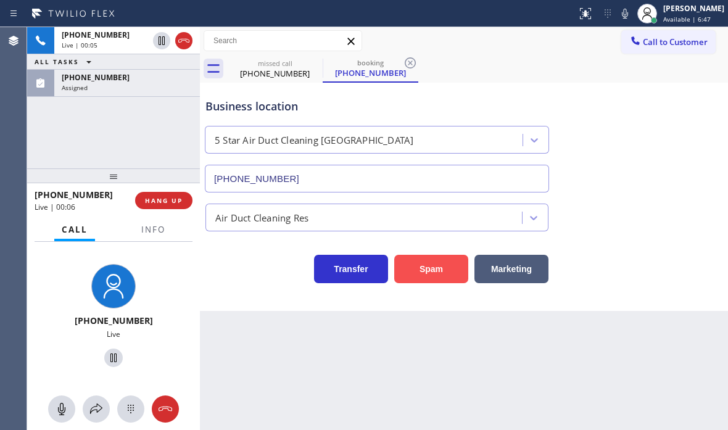
click at [422, 269] on button "Spam" at bounding box center [431, 269] width 74 height 28
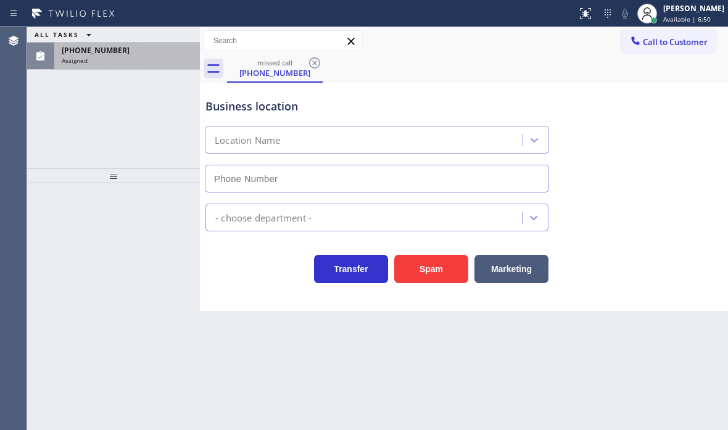
click at [166, 55] on div "[PHONE_NUMBER]" at bounding box center [127, 50] width 131 height 10
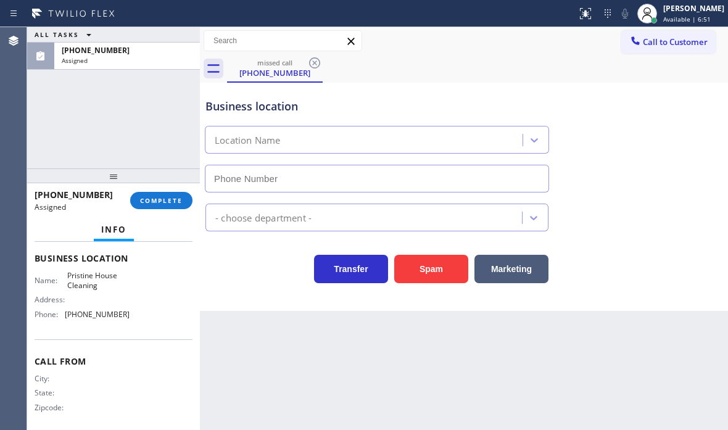
scroll to position [185, 0]
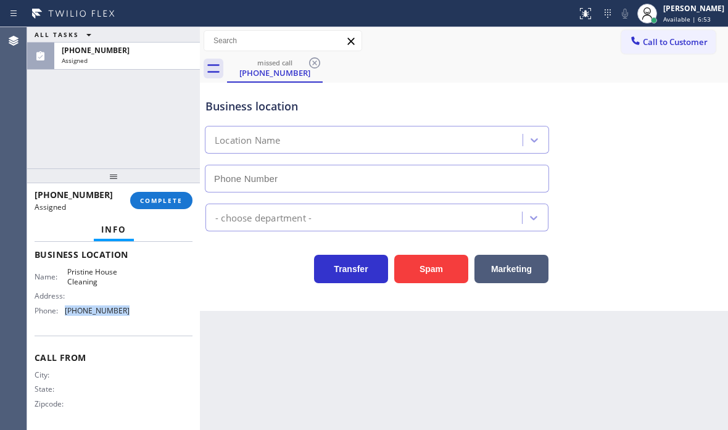
drag, startPoint x: 131, startPoint y: 310, endPoint x: 64, endPoint y: 314, distance: 67.4
click at [64, 314] on div "Name: Pristine House Cleaning Address: Phone: [PHONE_NUMBER]" at bounding box center [114, 293] width 158 height 53
copy div "[PHONE_NUMBER]"
click at [168, 290] on div "Name: Pristine House Cleaning Address: Phone: [PHONE_NUMBER]" at bounding box center [114, 293] width 158 height 53
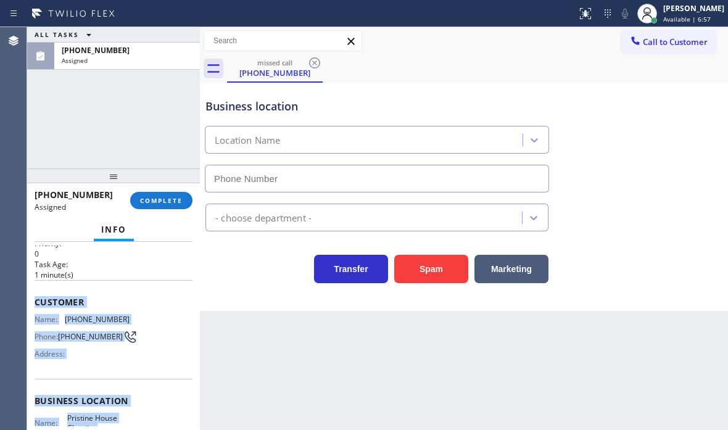
scroll to position [123, 0]
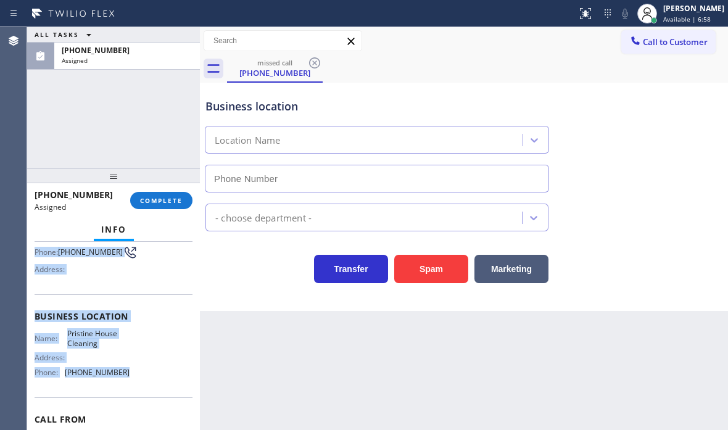
drag, startPoint x: 30, startPoint y: 337, endPoint x: 122, endPoint y: 382, distance: 102.6
click at [122, 382] on div "Context Queue: ADC Priority: 0 Task Age: [DEMOGRAPHIC_DATA] minute(s) Customer …" at bounding box center [113, 336] width 173 height 188
copy div "Customer Name: [PHONE_NUMBER] Phone: [PHONE_NUMBER] Address: Business location …"
click at [174, 193] on button "COMPLETE" at bounding box center [161, 200] width 62 height 17
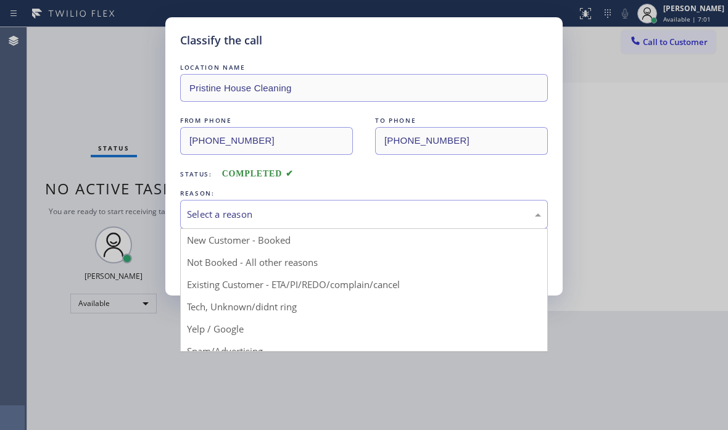
click at [330, 208] on div "Select a reason" at bounding box center [364, 214] width 354 height 14
drag, startPoint x: 242, startPoint y: 310, endPoint x: 241, endPoint y: 289, distance: 21.0
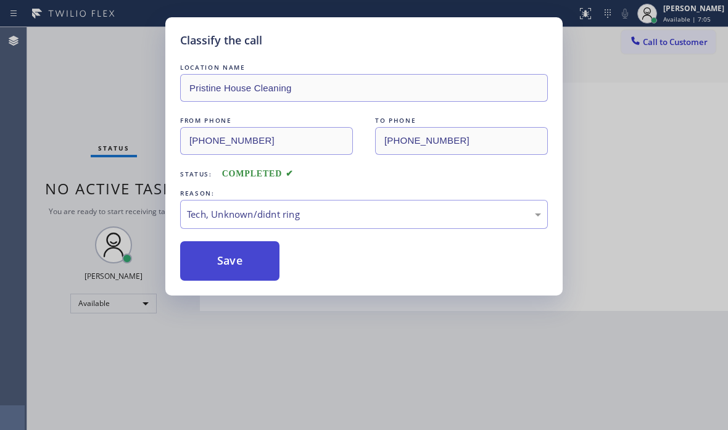
click at [234, 257] on button "Save" at bounding box center [229, 260] width 99 height 39
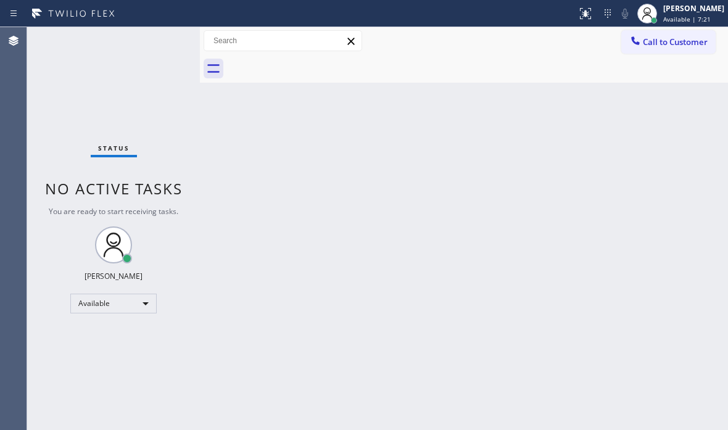
drag, startPoint x: 666, startPoint y: 44, endPoint x: 553, endPoint y: 83, distance: 119.5
click at [662, 46] on span "Call to Customer" at bounding box center [674, 41] width 65 height 11
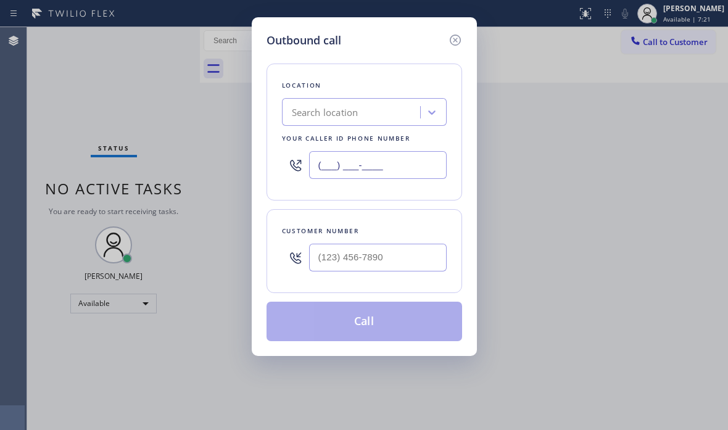
click at [393, 177] on input "(___) ___-____" at bounding box center [377, 165] width 137 height 28
paste input "714) 410-6811"
type input "[PHONE_NUMBER]"
click at [346, 256] on input "(___) ___-____" at bounding box center [377, 258] width 137 height 28
paste input "678) 677-5271"
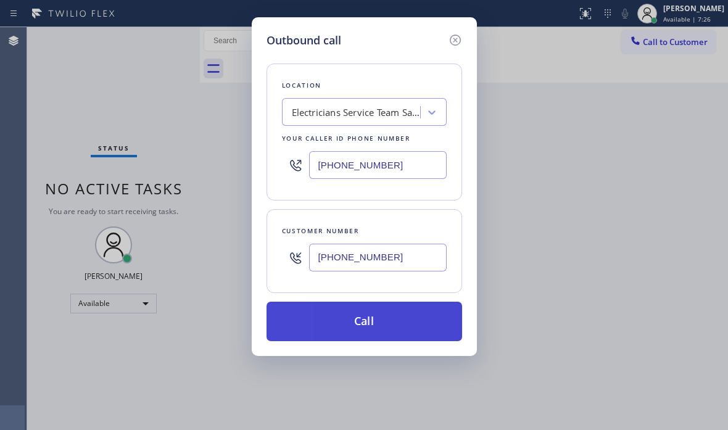
type input "(678) 677-5271"
click at [363, 308] on button "Call" at bounding box center [363, 320] width 195 height 39
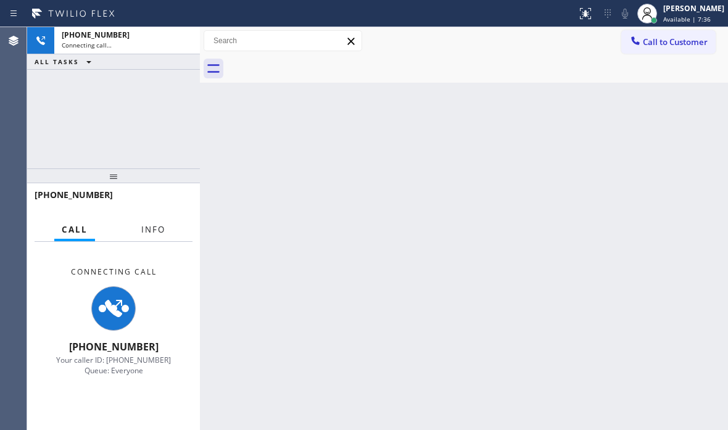
click at [151, 233] on span "Info" at bounding box center [153, 229] width 24 height 11
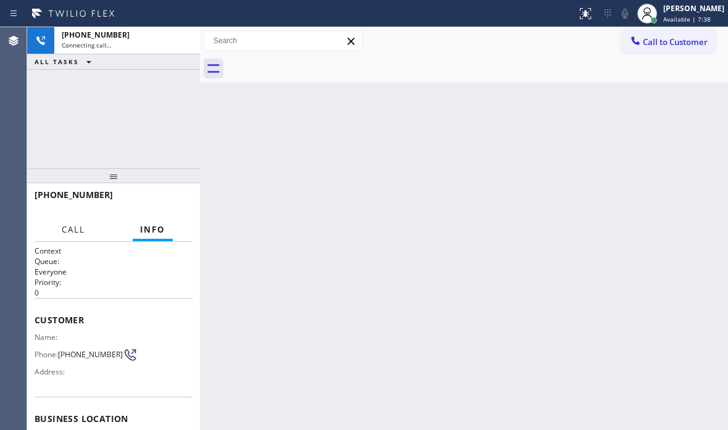
click at [80, 232] on span "Call" at bounding box center [73, 229] width 23 height 11
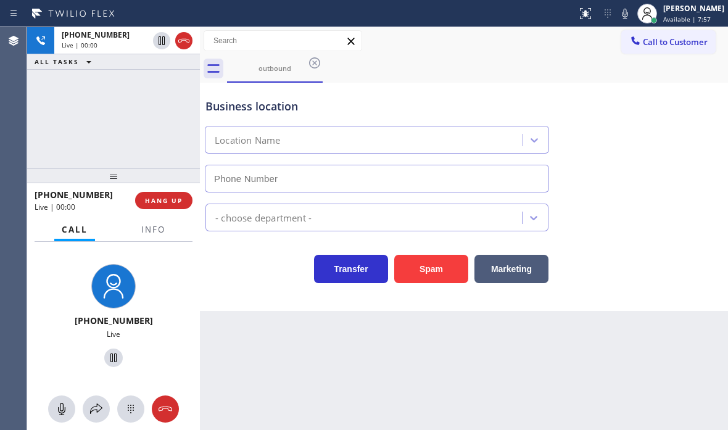
type input "(714) 410-6811"
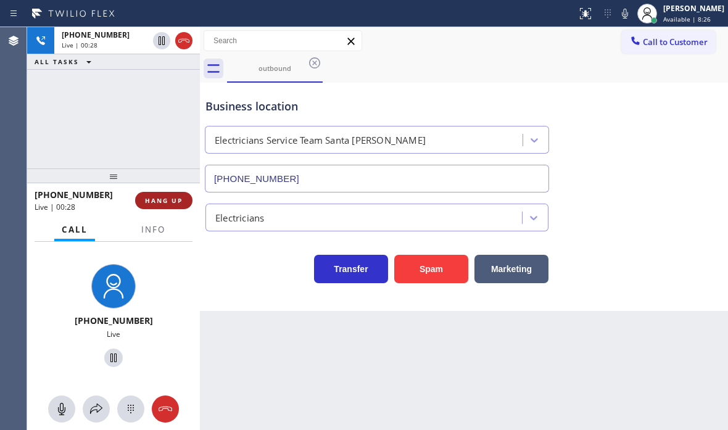
click at [166, 202] on span "HANG UP" at bounding box center [164, 200] width 38 height 9
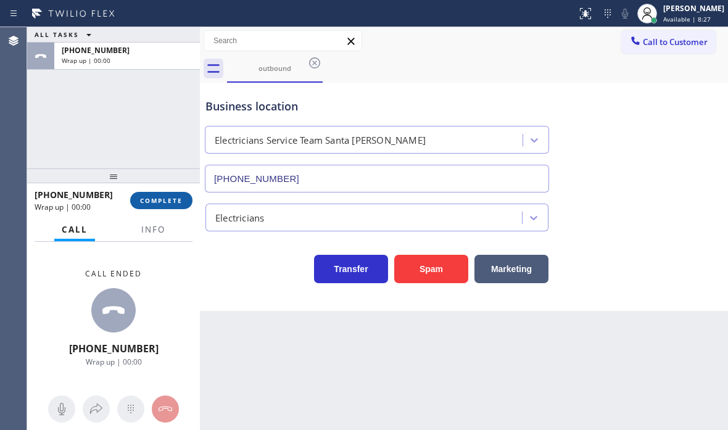
click at [170, 200] on span "COMPLETE" at bounding box center [161, 200] width 43 height 9
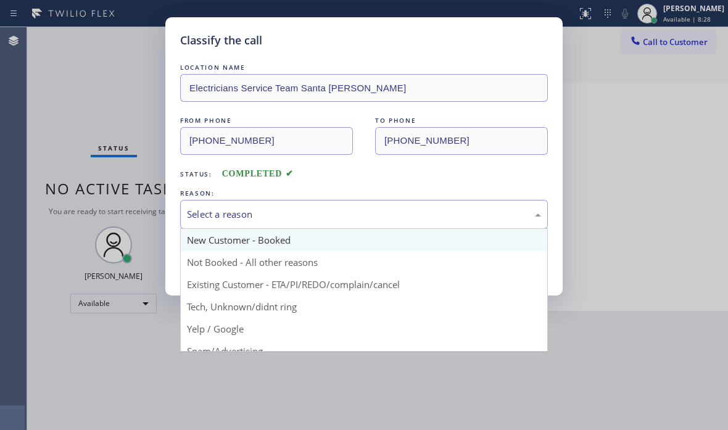
drag, startPoint x: 314, startPoint y: 215, endPoint x: 274, endPoint y: 237, distance: 45.5
click at [314, 216] on div "Select a reason" at bounding box center [364, 214] width 354 height 14
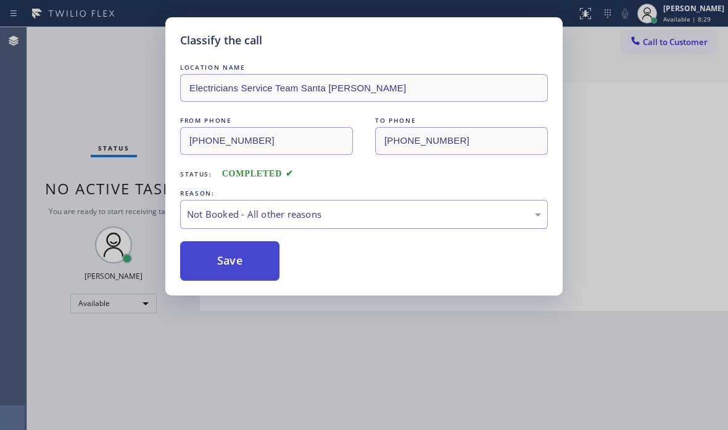
click at [201, 253] on button "Save" at bounding box center [229, 260] width 99 height 39
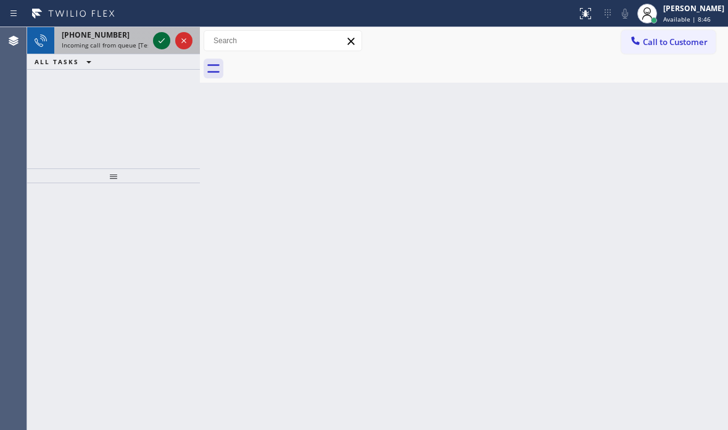
drag, startPoint x: 166, startPoint y: 49, endPoint x: 164, endPoint y: 41, distance: 8.4
click at [165, 42] on div at bounding box center [172, 40] width 44 height 27
click at [164, 41] on icon at bounding box center [161, 40] width 15 height 15
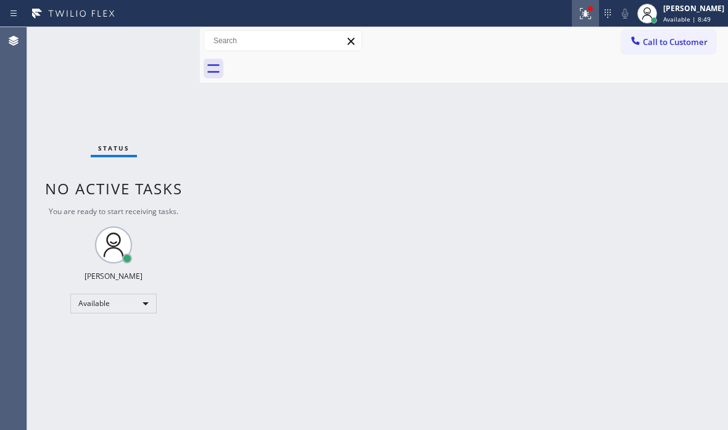
click at [578, 18] on icon at bounding box center [585, 13] width 15 height 15
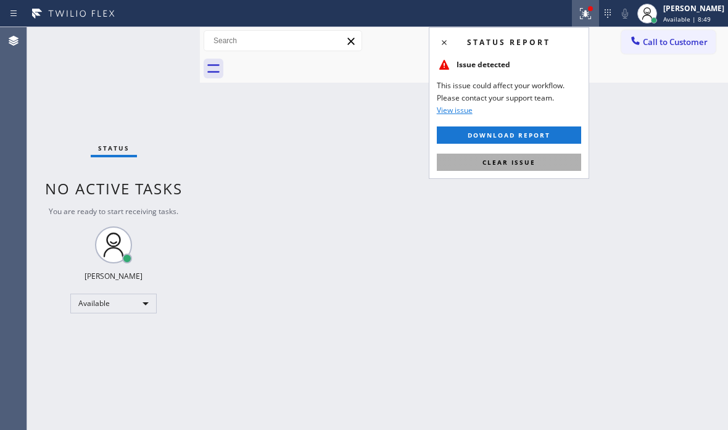
click at [511, 161] on span "Clear issue" at bounding box center [508, 162] width 53 height 9
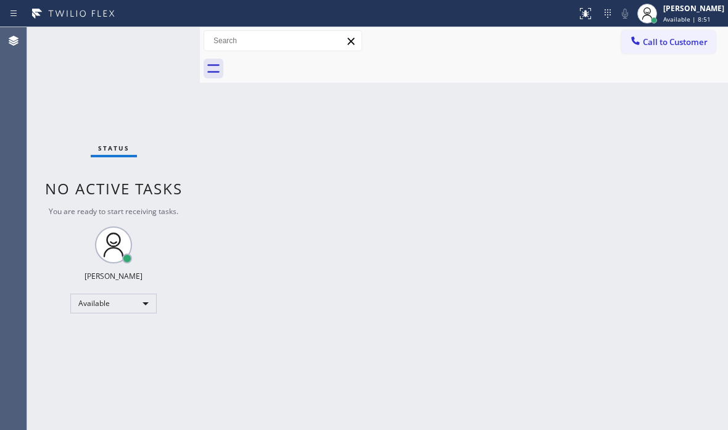
click at [152, 41] on div "Status No active tasks You are ready to start receiving tasks. [PERSON_NAME] Av…" at bounding box center [113, 228] width 173 height 403
click at [153, 41] on div "Status No active tasks You are ready to start receiving tasks. [PERSON_NAME] Av…" at bounding box center [113, 228] width 173 height 403
click at [156, 38] on div "Status No active tasks You are ready to start receiving tasks. [PERSON_NAME] Av…" at bounding box center [113, 228] width 173 height 403
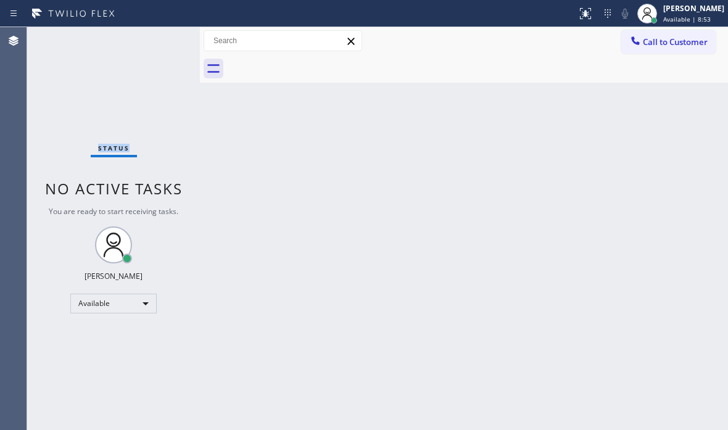
click at [156, 38] on div "Status No active tasks You are ready to start receiving tasks. [PERSON_NAME] Av…" at bounding box center [113, 228] width 173 height 403
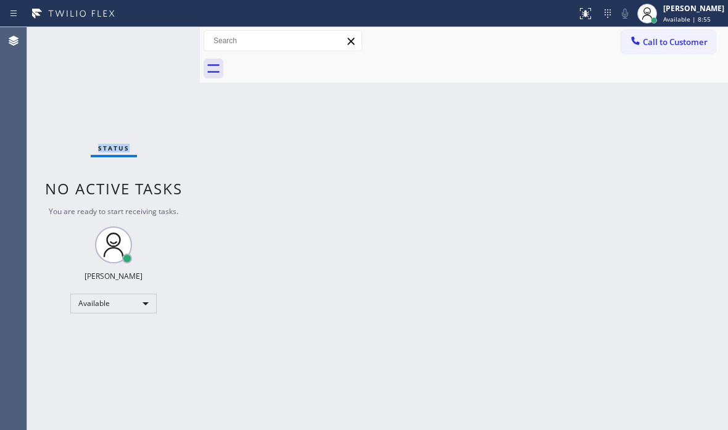
click at [156, 38] on div "Status No active tasks You are ready to start receiving tasks. [PERSON_NAME] Av…" at bounding box center [113, 228] width 173 height 403
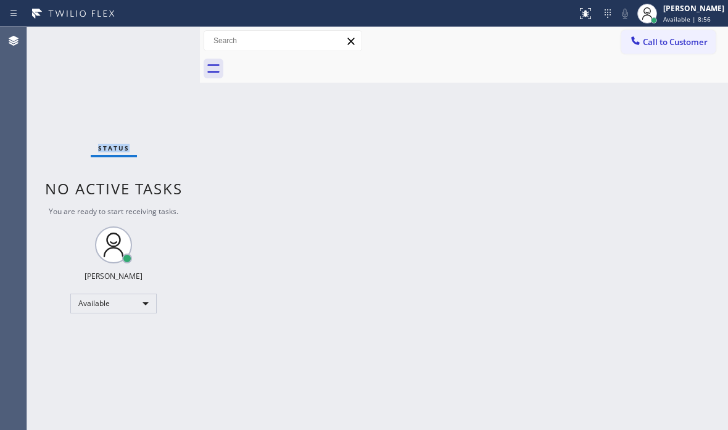
click at [156, 38] on div "Status No active tasks You are ready to start receiving tasks. [PERSON_NAME] Av…" at bounding box center [113, 228] width 173 height 403
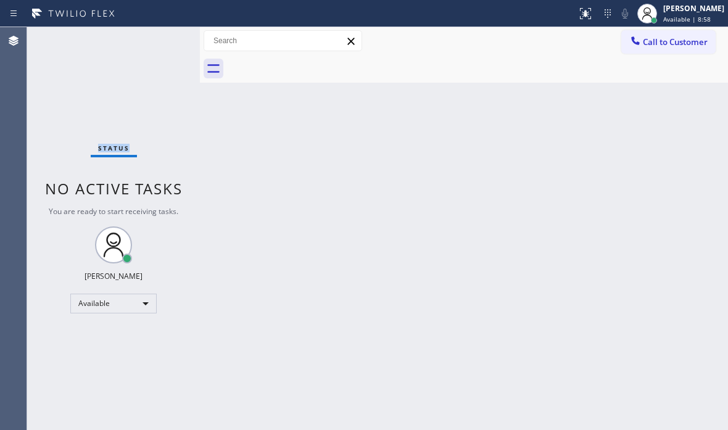
click at [156, 38] on div "Status No active tasks You are ready to start receiving tasks. [PERSON_NAME] Av…" at bounding box center [113, 228] width 173 height 403
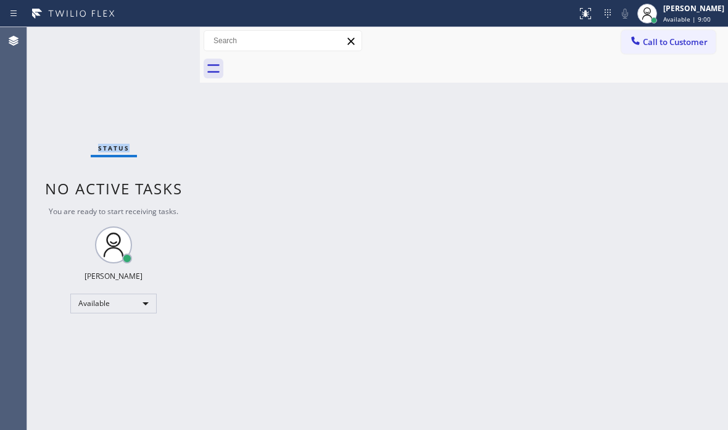
click at [156, 38] on div "Status No active tasks You are ready to start receiving tasks. [PERSON_NAME] Av…" at bounding box center [113, 228] width 173 height 403
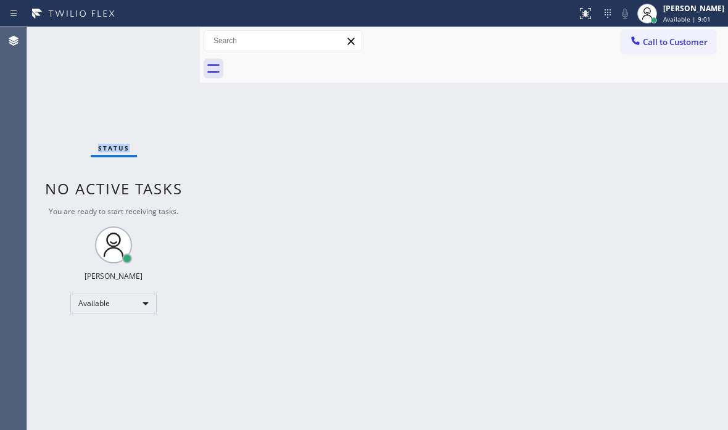
click at [156, 38] on div "Status No active tasks You are ready to start receiving tasks. [PERSON_NAME] Av…" at bounding box center [113, 228] width 173 height 403
click at [156, 39] on div "Status No active tasks You are ready to start receiving tasks. [PERSON_NAME] Av…" at bounding box center [113, 228] width 173 height 403
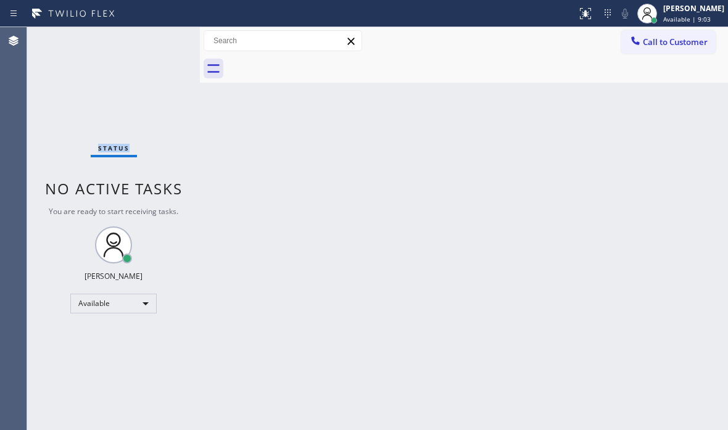
click at [156, 39] on div "Status No active tasks You are ready to start receiving tasks. [PERSON_NAME] Av…" at bounding box center [113, 228] width 173 height 403
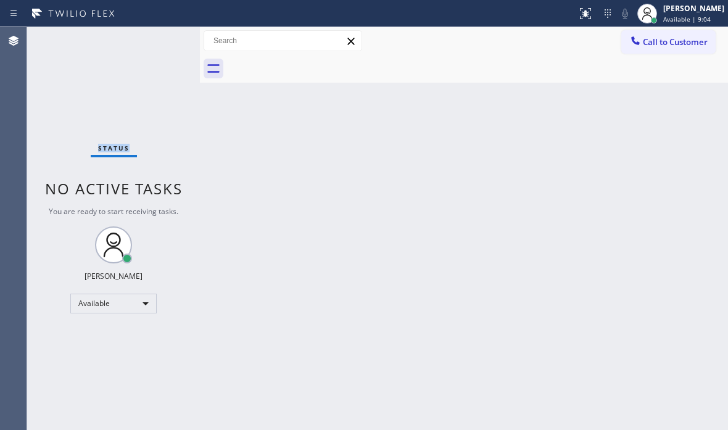
click at [156, 39] on div "Status No active tasks You are ready to start receiving tasks. [PERSON_NAME] Av…" at bounding box center [113, 228] width 173 height 403
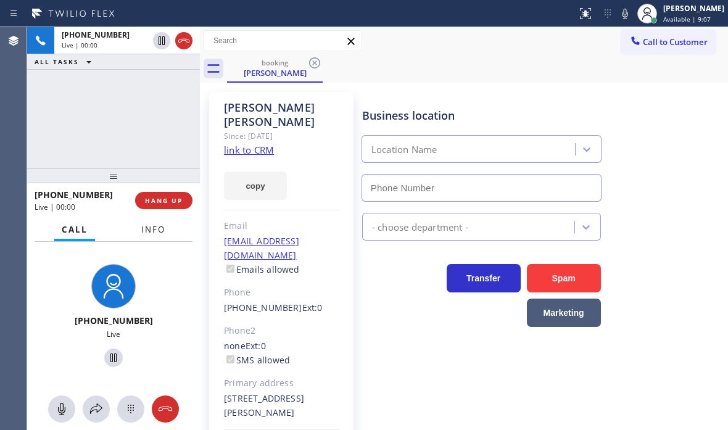
click at [162, 226] on span "Info" at bounding box center [153, 229] width 24 height 11
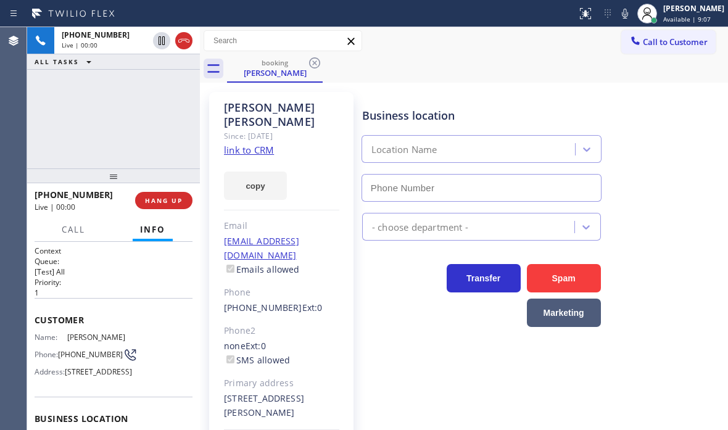
type input "(480) 787-0279"
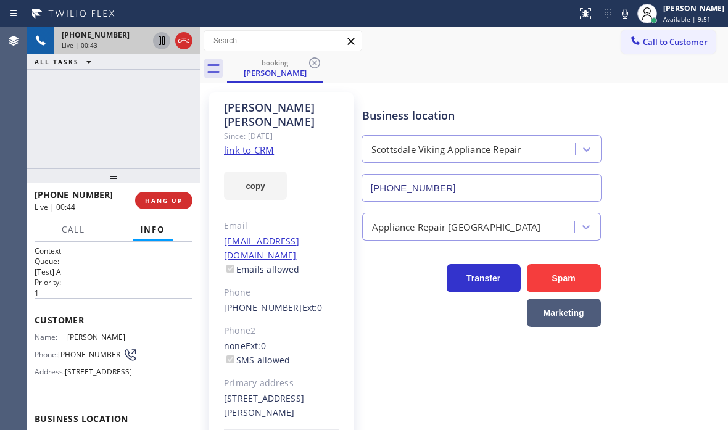
click at [162, 43] on icon at bounding box center [161, 40] width 15 height 15
click at [158, 43] on icon at bounding box center [161, 40] width 15 height 15
click at [73, 229] on span "Call" at bounding box center [73, 229] width 23 height 11
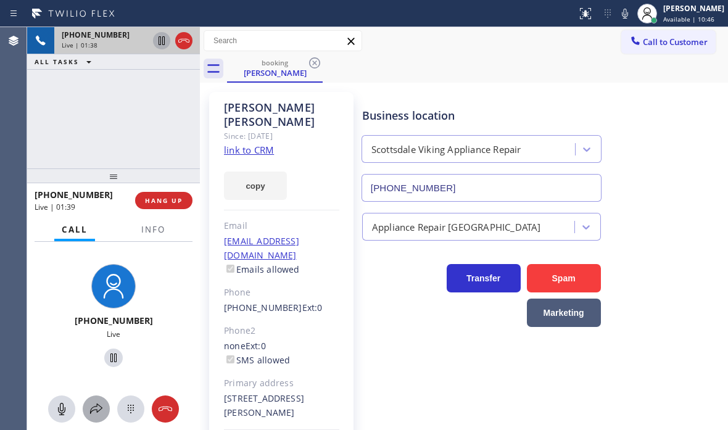
click at [94, 409] on icon at bounding box center [96, 408] width 15 height 15
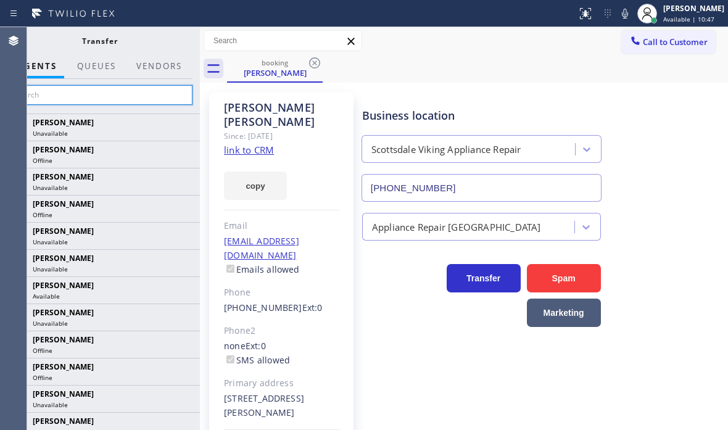
click at [126, 98] on input "text" at bounding box center [100, 95] width 186 height 20
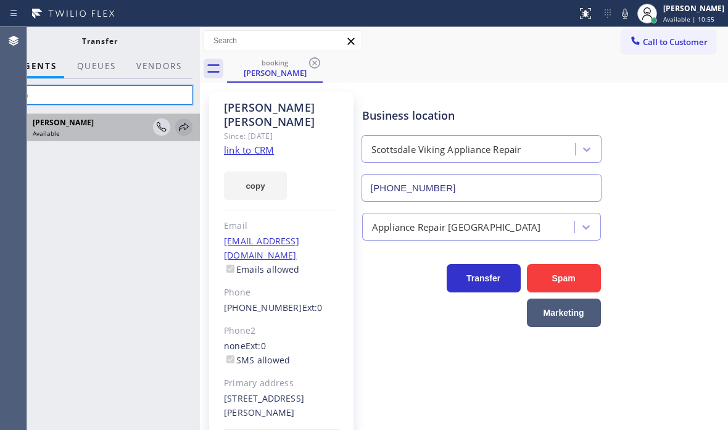
type input "han"
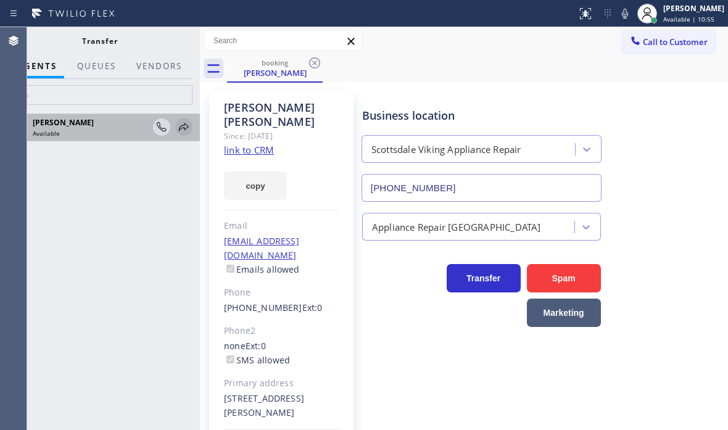
click at [183, 126] on icon at bounding box center [183, 127] width 15 height 15
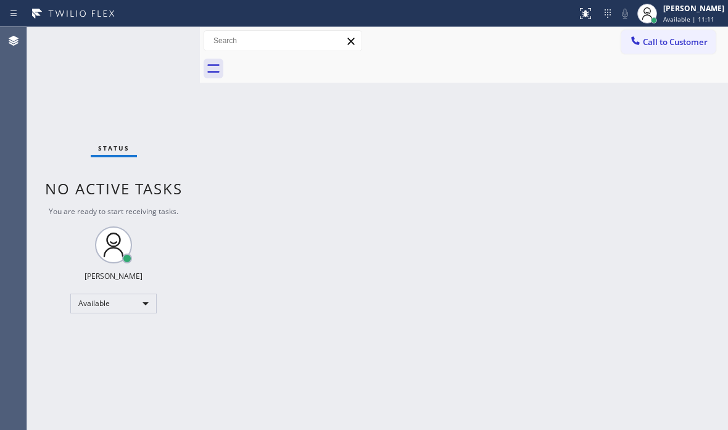
click at [162, 48] on div "Status No active tasks You are ready to start receiving tasks. [PERSON_NAME] Av…" at bounding box center [113, 228] width 173 height 403
click at [144, 43] on div "Status No active tasks You are ready to start receiving tasks. [PERSON_NAME] Av…" at bounding box center [113, 228] width 173 height 403
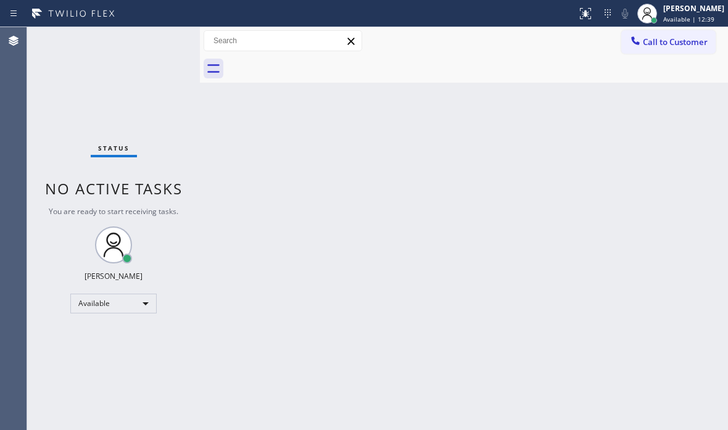
click at [163, 43] on div "Status No active tasks You are ready to start receiving tasks. [PERSON_NAME] Av…" at bounding box center [113, 228] width 173 height 403
drag, startPoint x: 163, startPoint y: 43, endPoint x: 227, endPoint y: 73, distance: 71.1
click at [165, 44] on div "Status No active tasks You are ready to start receiving tasks. [PERSON_NAME] Av…" at bounding box center [113, 228] width 173 height 403
click at [509, 107] on div "Back to Dashboard Change Sender ID Customers Technicians Select a contact Outbo…" at bounding box center [464, 228] width 528 height 403
click at [149, 36] on div "Status No active tasks You are ready to start receiving tasks. [PERSON_NAME] Av…" at bounding box center [113, 228] width 173 height 403
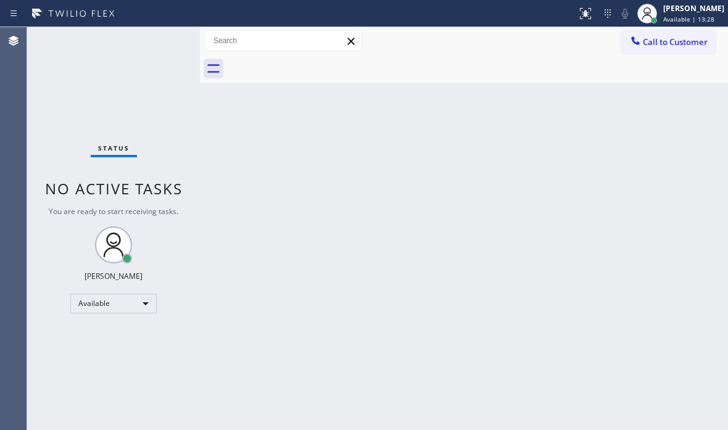
click at [154, 46] on div "Status No active tasks You are ready to start receiving tasks. [PERSON_NAME] Av…" at bounding box center [113, 228] width 173 height 403
click at [165, 35] on div "Status No active tasks You are ready to start receiving tasks. [PERSON_NAME] Av…" at bounding box center [113, 228] width 173 height 403
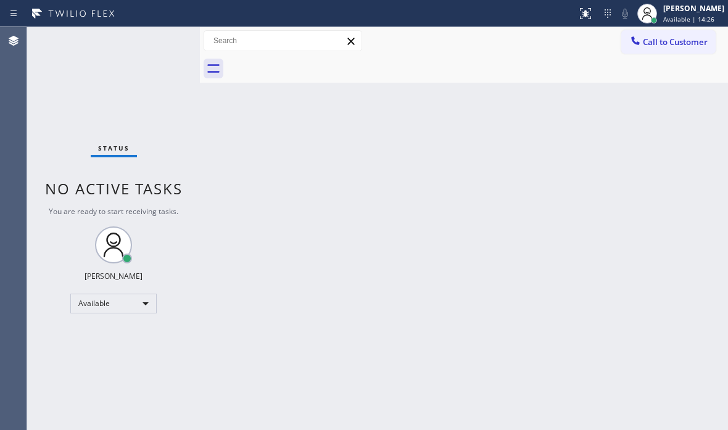
click at [165, 35] on div "Status No active tasks You are ready to start receiving tasks. [PERSON_NAME] Av…" at bounding box center [113, 228] width 173 height 403
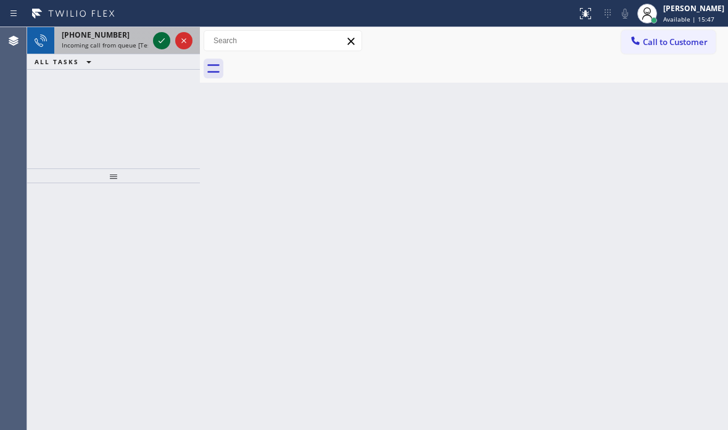
click at [166, 39] on icon at bounding box center [161, 40] width 15 height 15
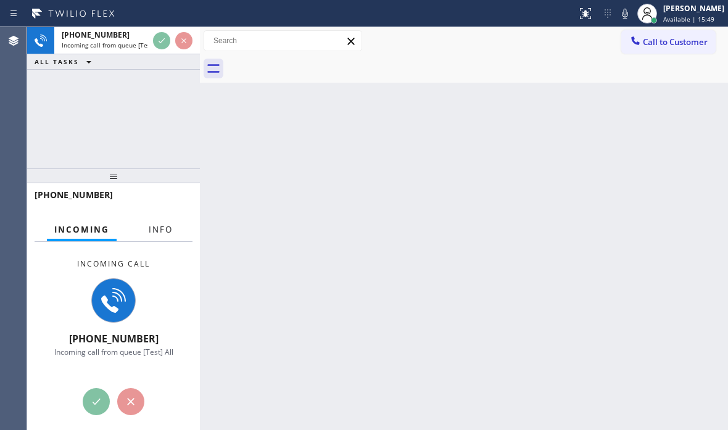
click at [159, 231] on span "Info" at bounding box center [161, 229] width 24 height 11
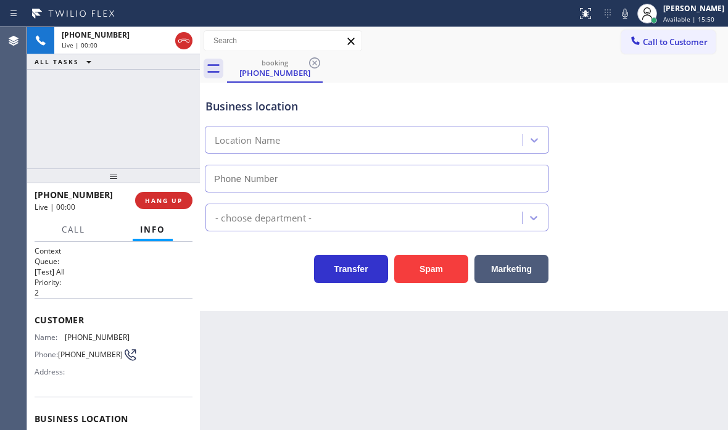
type input "[PHONE_NUMBER]"
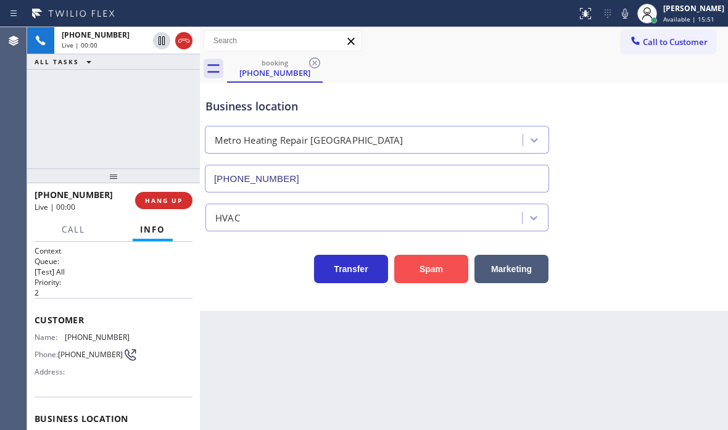
click at [430, 263] on button "Spam" at bounding box center [431, 269] width 74 height 28
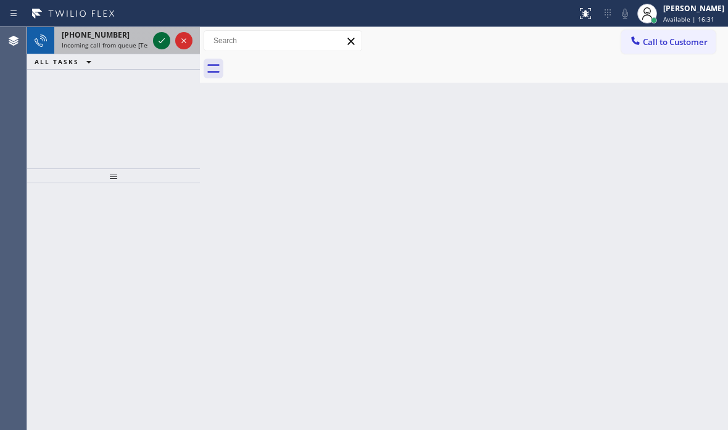
click at [163, 43] on icon at bounding box center [161, 40] width 15 height 15
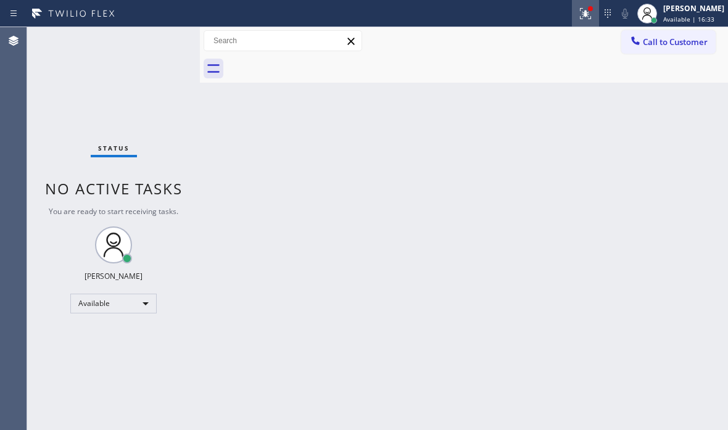
click at [581, 14] on icon at bounding box center [584, 12] width 7 height 4
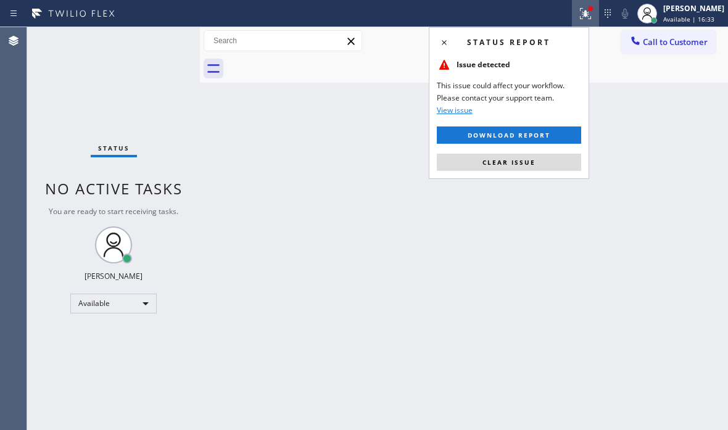
click at [523, 158] on span "Clear issue" at bounding box center [508, 162] width 53 height 9
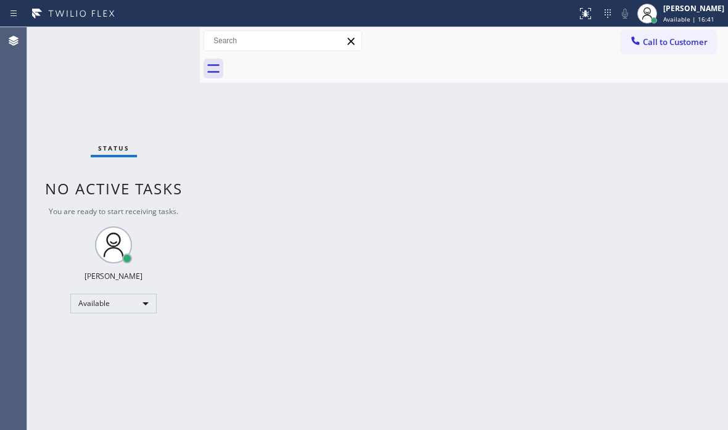
click at [162, 33] on div "Status No active tasks You are ready to start receiving tasks. [PERSON_NAME] Av…" at bounding box center [113, 228] width 173 height 403
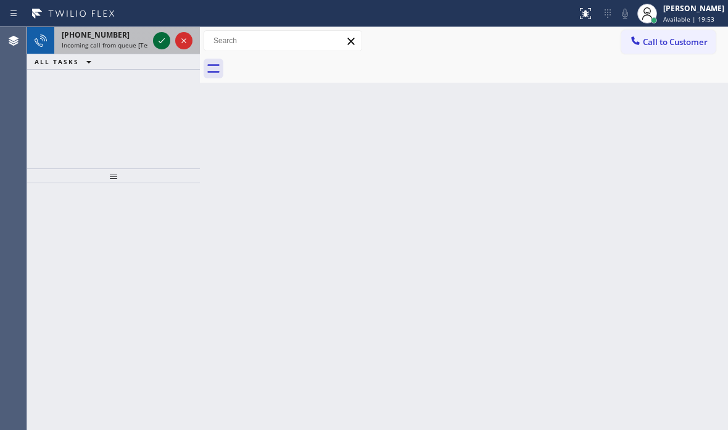
click at [156, 44] on icon at bounding box center [161, 40] width 15 height 15
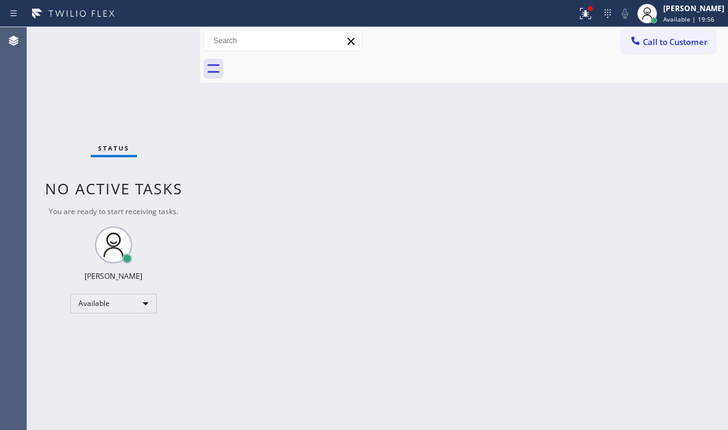
click at [160, 42] on div "Status No active tasks You are ready to start receiving tasks. [PERSON_NAME] Av…" at bounding box center [113, 228] width 173 height 403
click at [578, 18] on icon at bounding box center [585, 13] width 15 height 15
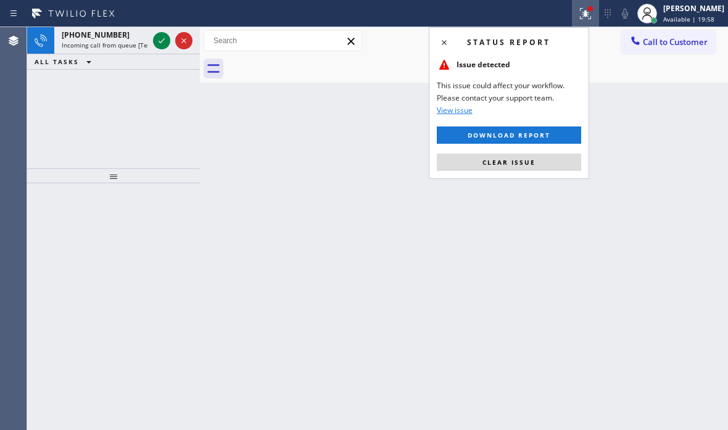
drag, startPoint x: 521, startPoint y: 167, endPoint x: 256, endPoint y: 68, distance: 282.3
click at [494, 158] on button "Clear issue" at bounding box center [509, 162] width 144 height 17
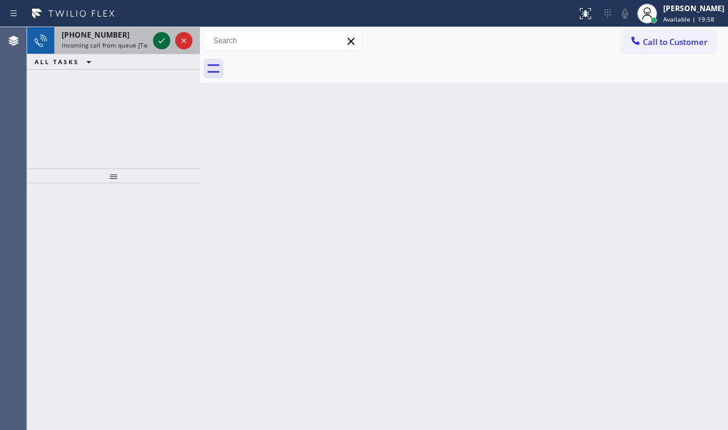
click at [166, 41] on icon at bounding box center [161, 40] width 15 height 15
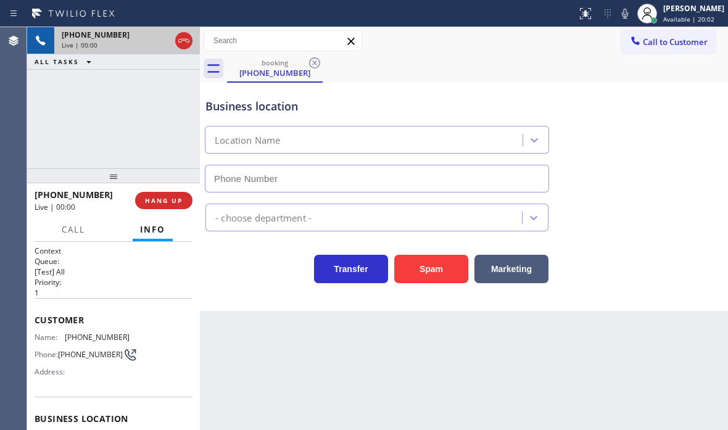
type input "[PHONE_NUMBER]"
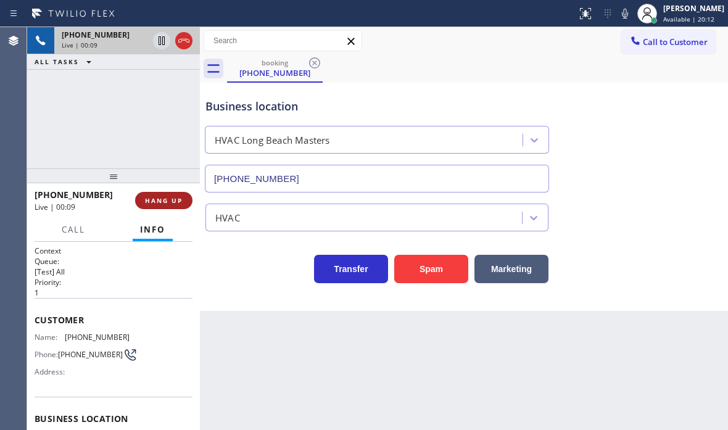
click at [160, 200] on span "HANG UP" at bounding box center [164, 200] width 38 height 9
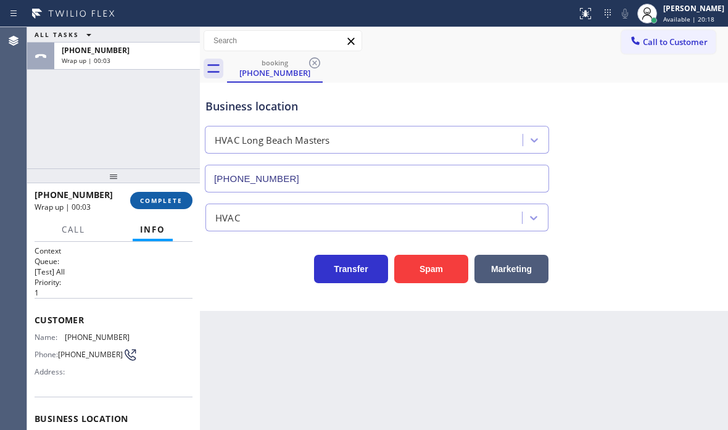
click at [160, 200] on span "COMPLETE" at bounding box center [161, 200] width 43 height 9
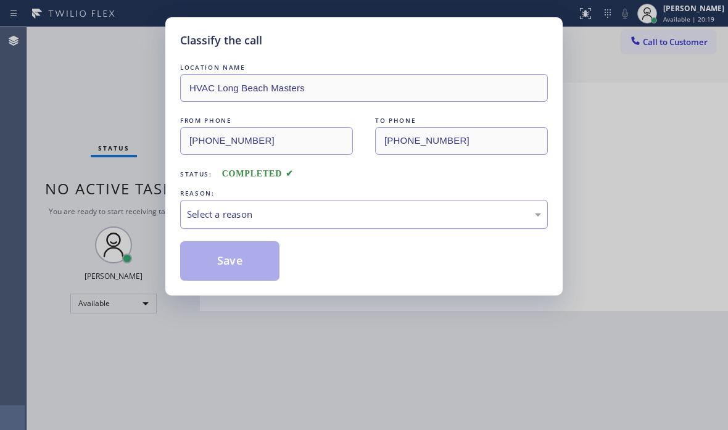
click at [271, 221] on div "Select a reason" at bounding box center [364, 214] width 354 height 14
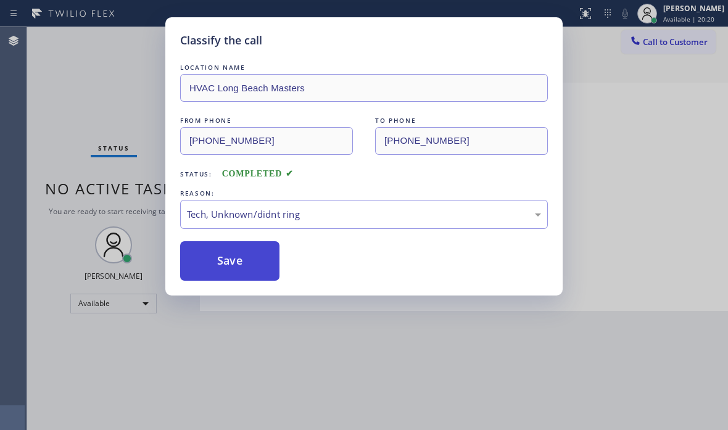
click at [221, 271] on button "Save" at bounding box center [229, 260] width 99 height 39
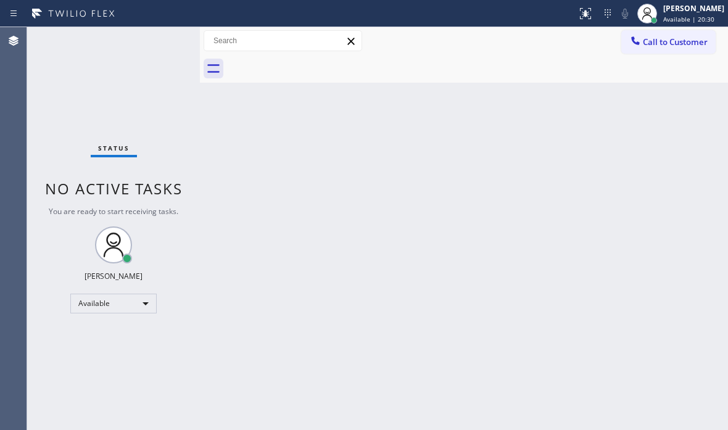
click at [155, 45] on div "Status No active tasks You are ready to start receiving tasks. [PERSON_NAME] Av…" at bounding box center [113, 228] width 173 height 403
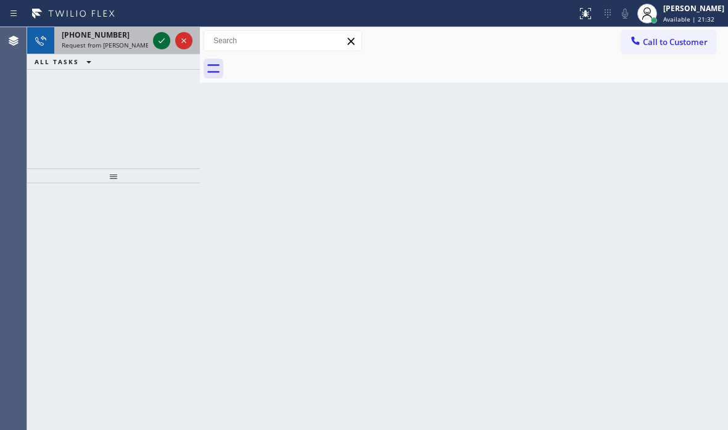
click at [154, 42] on div at bounding box center [161, 40] width 17 height 15
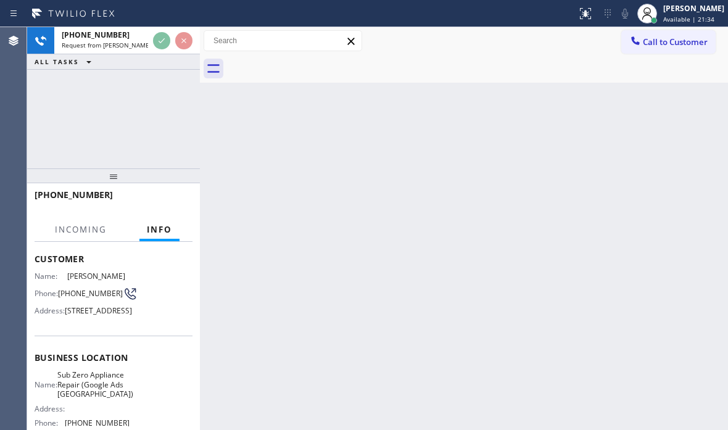
scroll to position [185, 0]
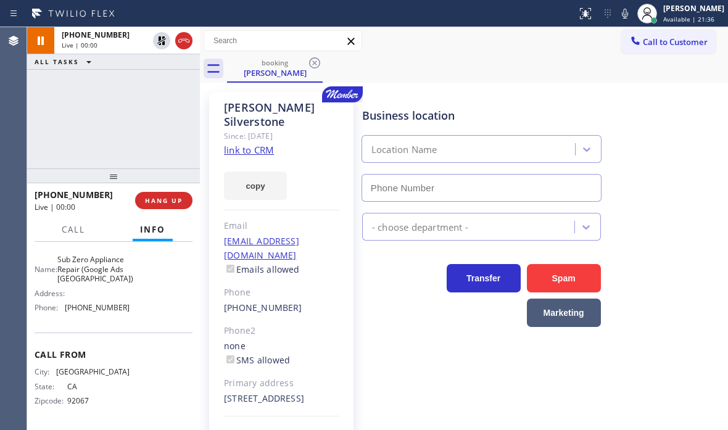
type input "[PHONE_NUMBER]"
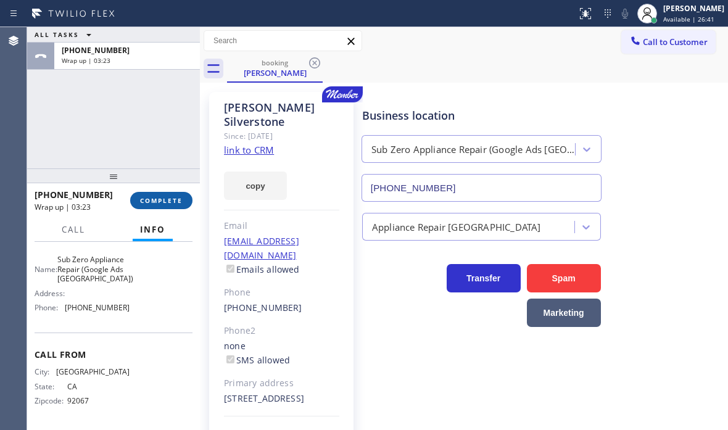
click at [171, 199] on span "COMPLETE" at bounding box center [161, 200] width 43 height 9
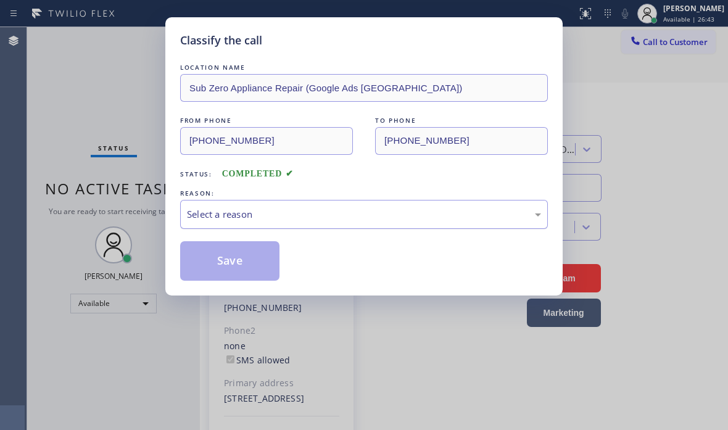
click at [273, 208] on div "Select a reason" at bounding box center [364, 214] width 354 height 14
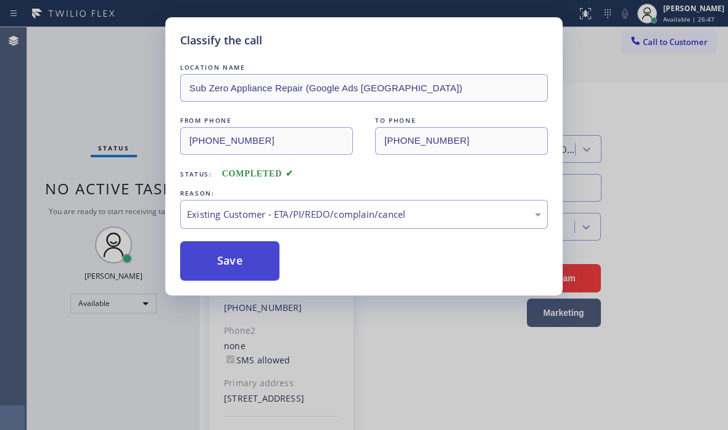
click at [213, 257] on button "Save" at bounding box center [229, 260] width 99 height 39
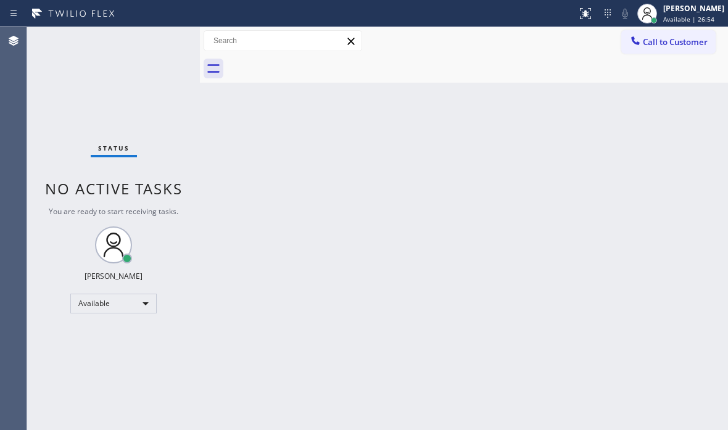
click at [150, 31] on div "Status No active tasks You are ready to start receiving tasks. [PERSON_NAME] Av…" at bounding box center [113, 228] width 173 height 403
drag, startPoint x: 150, startPoint y: 31, endPoint x: 157, endPoint y: 52, distance: 22.8
click at [150, 33] on div "Status No active tasks You are ready to start receiving tasks. [PERSON_NAME] Av…" at bounding box center [113, 228] width 173 height 403
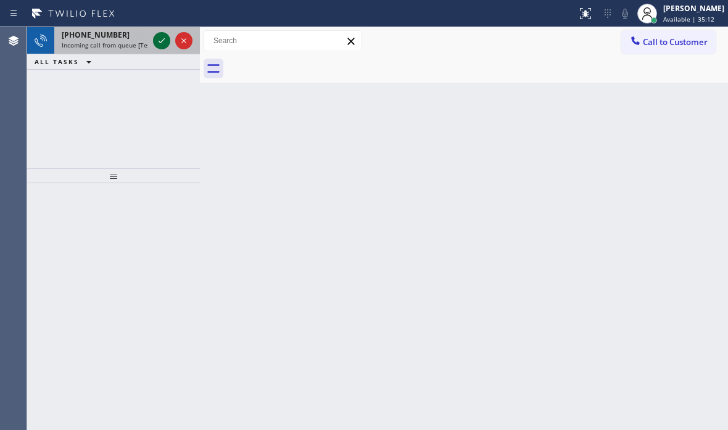
click at [163, 41] on icon at bounding box center [161, 40] width 6 height 5
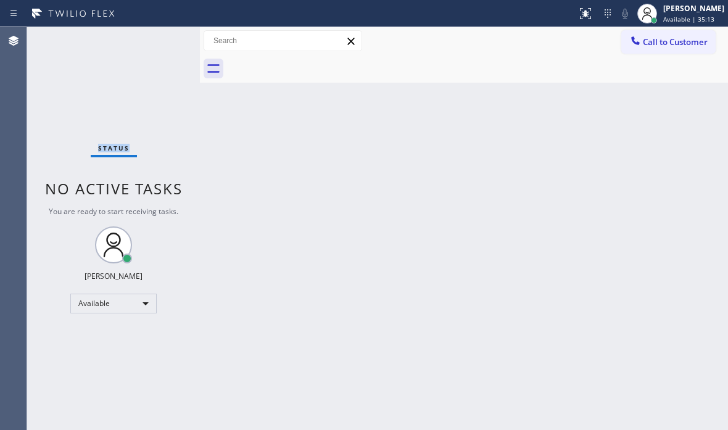
click at [163, 40] on div "Status No active tasks You are ready to start receiving tasks. [PERSON_NAME] Av…" at bounding box center [113, 228] width 173 height 403
click at [155, 36] on div "Status No active tasks You are ready to start receiving tasks. [PERSON_NAME] Av…" at bounding box center [113, 228] width 173 height 403
click at [157, 36] on div "Status No active tasks You are ready to start receiving tasks. [PERSON_NAME] Av…" at bounding box center [113, 228] width 173 height 403
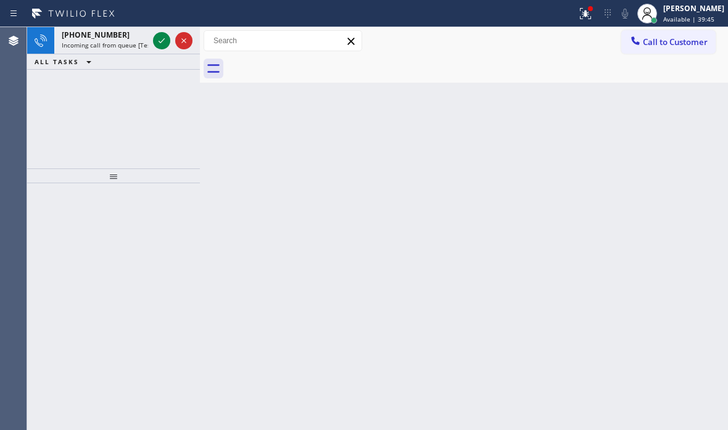
click at [183, 8] on div at bounding box center [288, 14] width 567 height 20
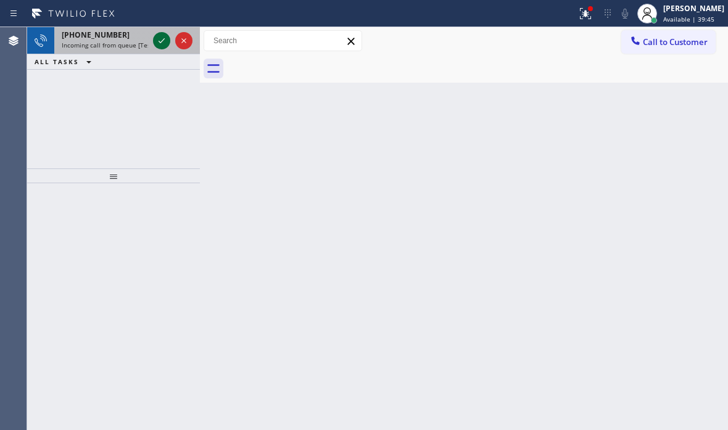
click at [162, 42] on icon at bounding box center [161, 40] width 6 height 5
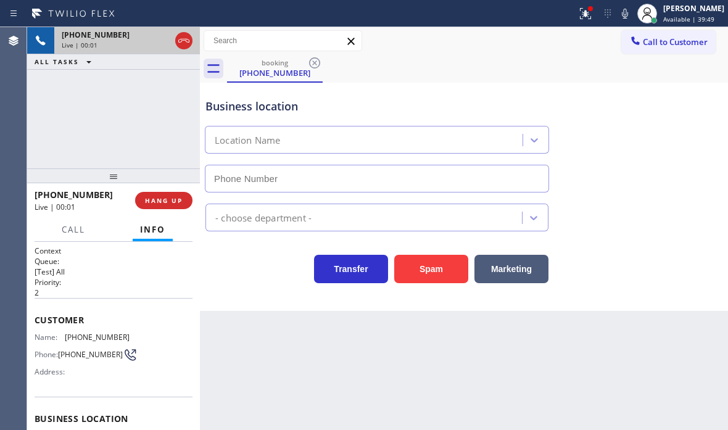
type input "[PHONE_NUMBER]"
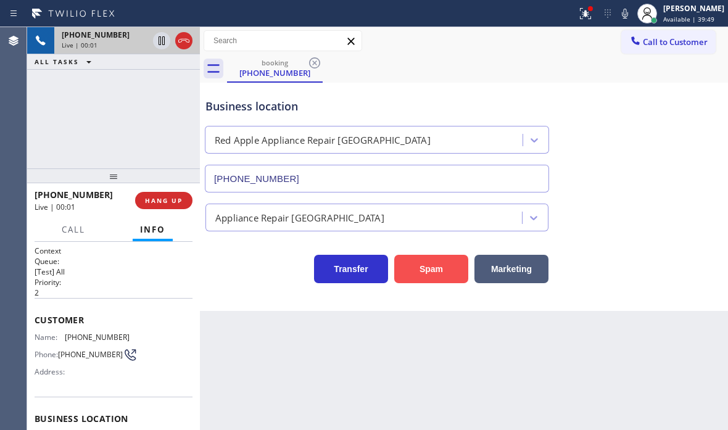
click at [414, 271] on button "Spam" at bounding box center [431, 269] width 74 height 28
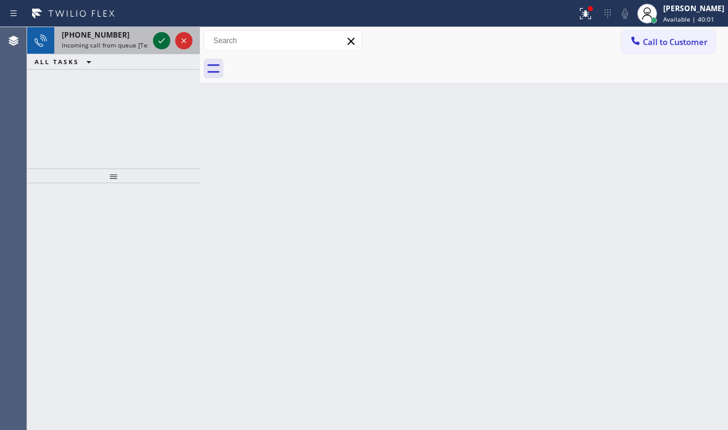
click at [160, 43] on icon at bounding box center [161, 40] width 15 height 15
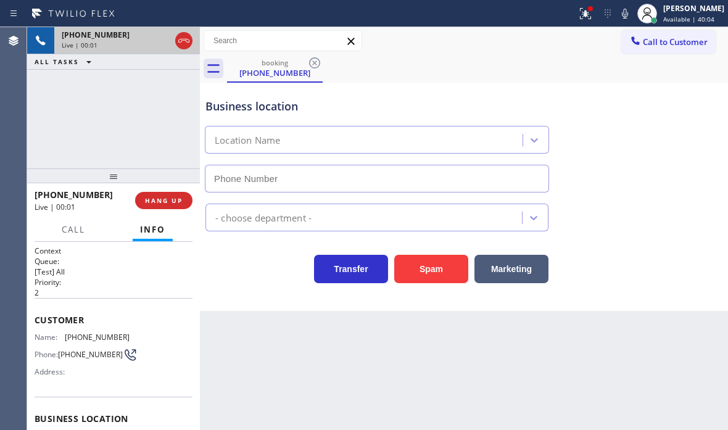
type input "[PHONE_NUMBER]"
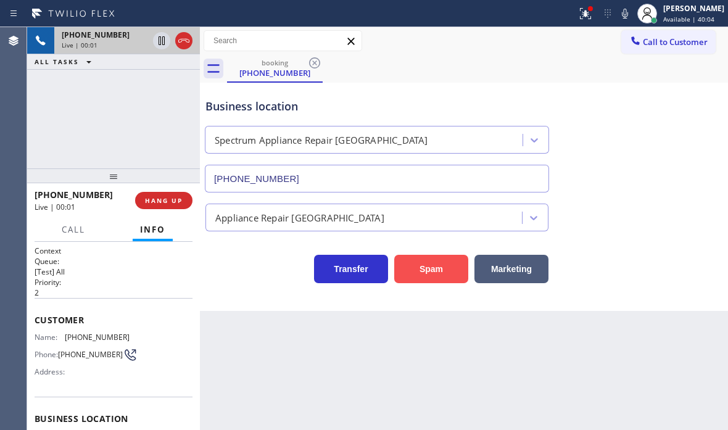
click at [416, 268] on button "Spam" at bounding box center [431, 269] width 74 height 28
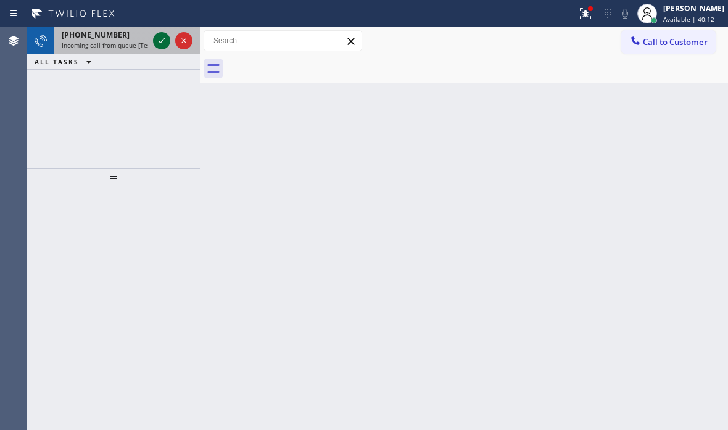
click at [162, 46] on icon at bounding box center [161, 40] width 15 height 15
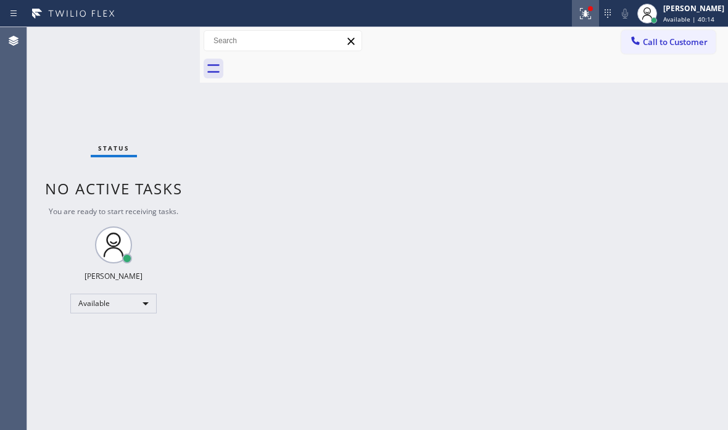
click at [578, 14] on icon at bounding box center [585, 13] width 15 height 15
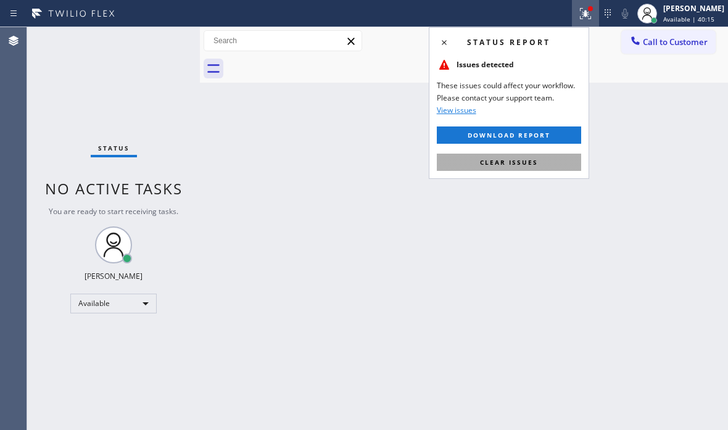
click at [539, 157] on button "Clear issues" at bounding box center [509, 162] width 144 height 17
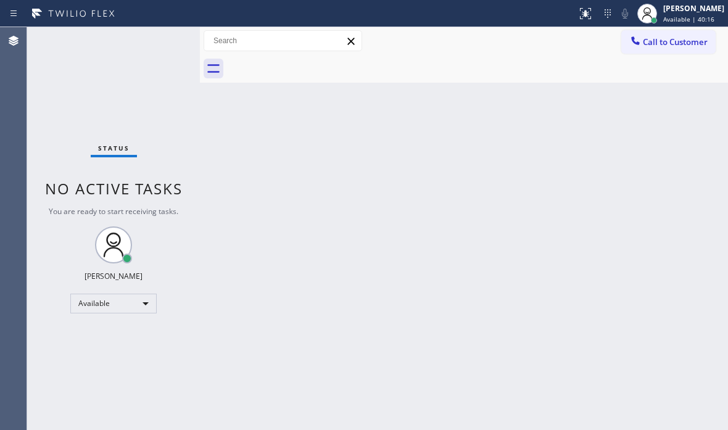
click at [161, 43] on div "Status No active tasks You are ready to start receiving tasks. [PERSON_NAME] Av…" at bounding box center [113, 228] width 173 height 403
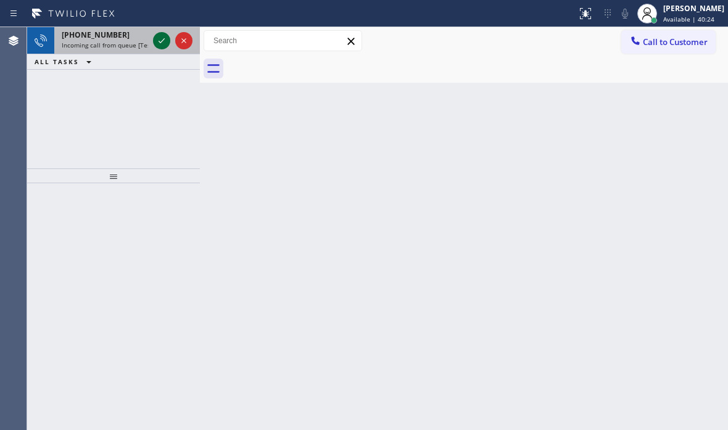
click at [165, 40] on icon at bounding box center [161, 40] width 15 height 15
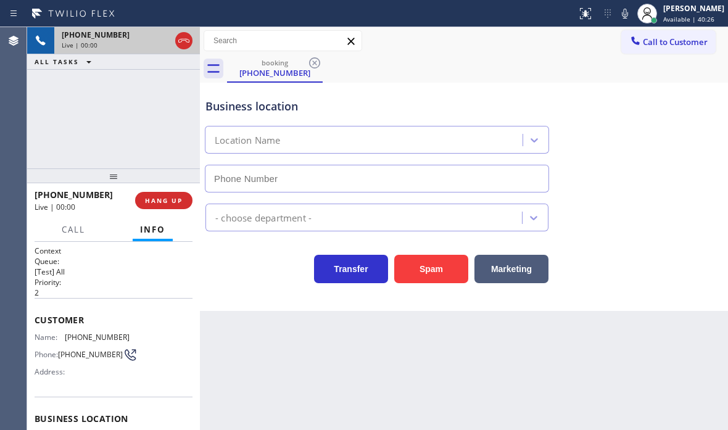
type input "[PHONE_NUMBER]"
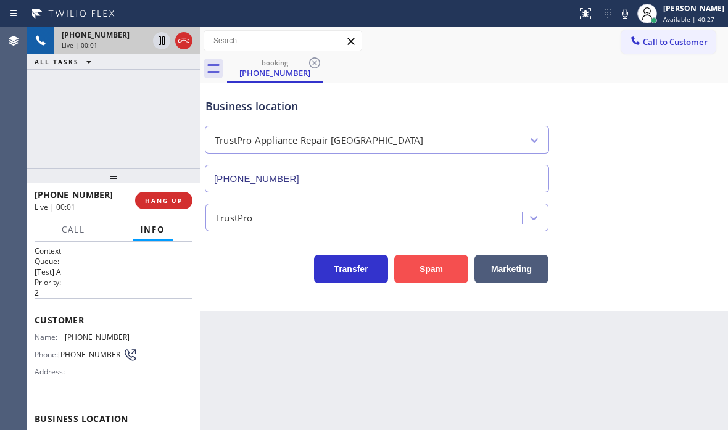
click at [425, 270] on button "Spam" at bounding box center [431, 269] width 74 height 28
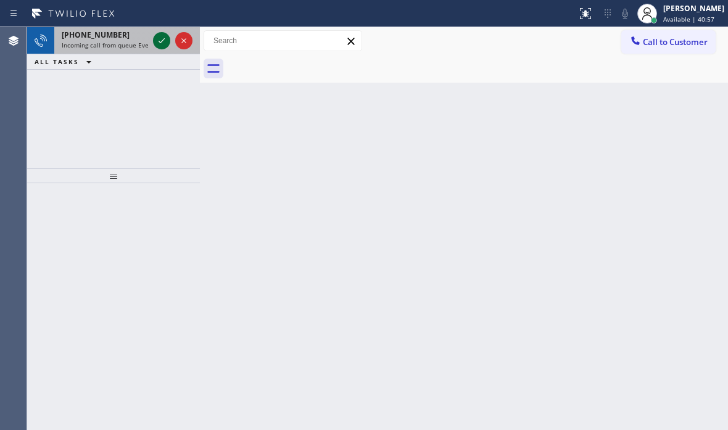
click at [158, 41] on icon at bounding box center [161, 40] width 15 height 15
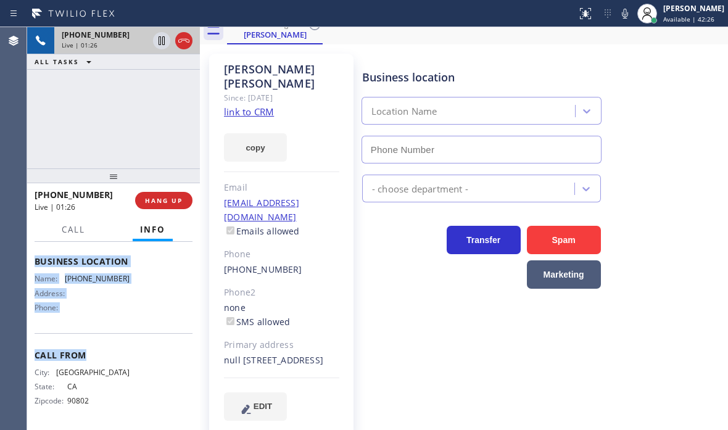
scroll to position [181, 0]
drag, startPoint x: 34, startPoint y: 257, endPoint x: 123, endPoint y: 310, distance: 103.9
click at [123, 310] on div "Context Queue: Everybody Priority: 1 Customer Name: [PERSON_NAME] Phone: [PHONE…" at bounding box center [113, 336] width 173 height 188
copy div "Customer Name: [PERSON_NAME] Phone: [PHONE_NUMBER] Address: [STREET_ADDRESS] Bu…"
click at [162, 45] on icon at bounding box center [161, 40] width 15 height 15
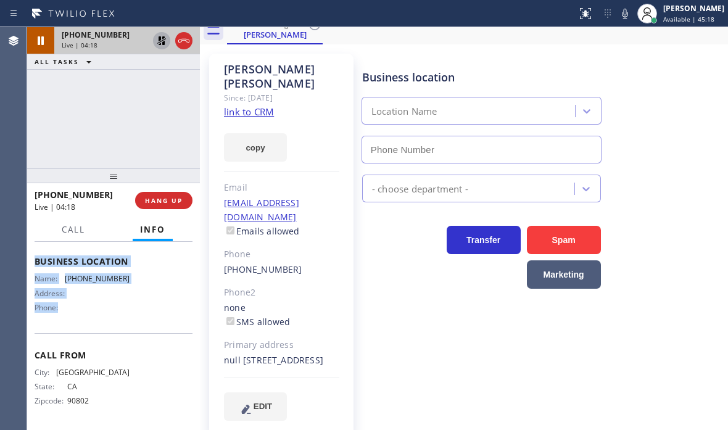
click at [160, 43] on icon at bounding box center [161, 40] width 15 height 15
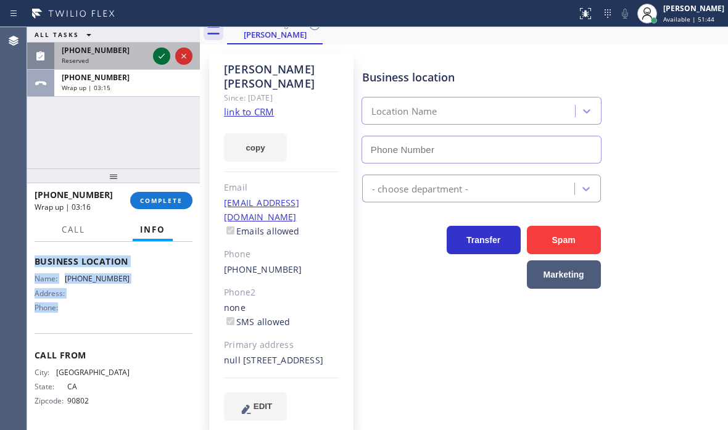
click at [157, 54] on icon at bounding box center [161, 56] width 15 height 15
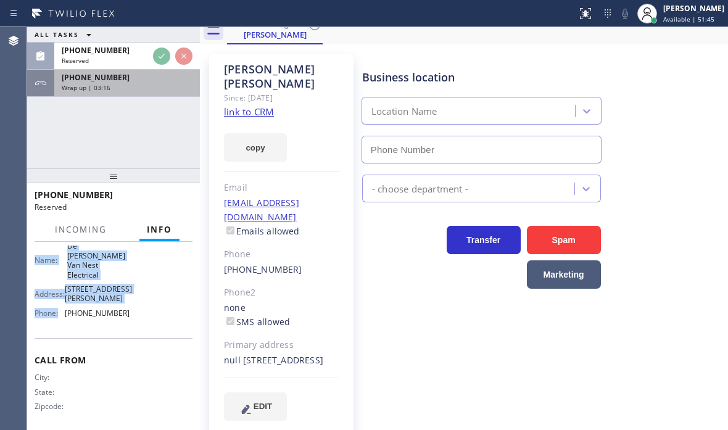
click at [147, 79] on div "[PHONE_NUMBER]" at bounding box center [127, 77] width 131 height 10
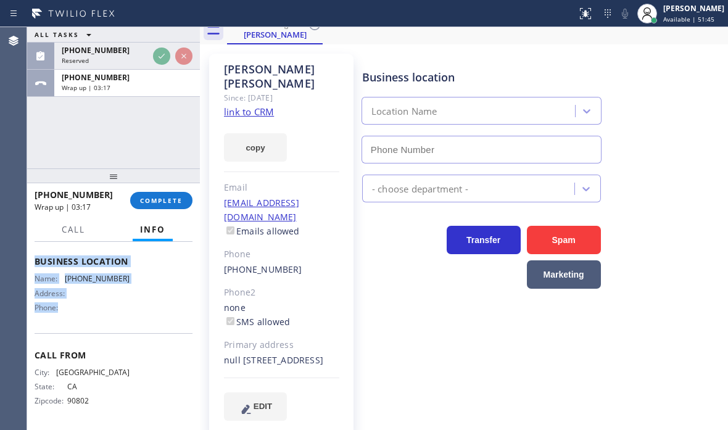
scroll to position [181, 0]
click at [162, 199] on span "COMPLETE" at bounding box center [161, 200] width 43 height 9
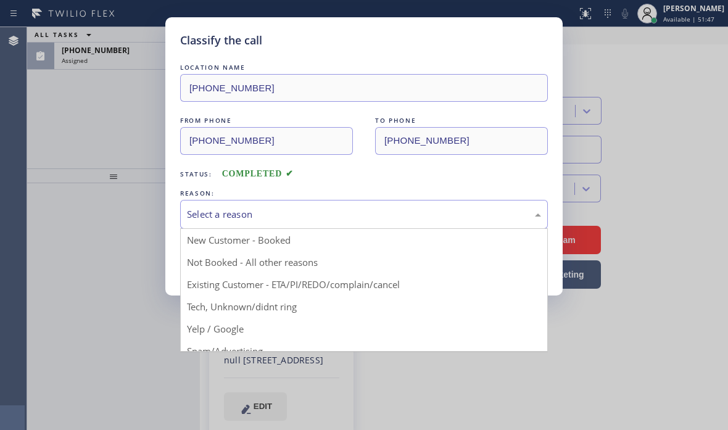
click at [337, 212] on div "Select a reason" at bounding box center [364, 214] width 354 height 14
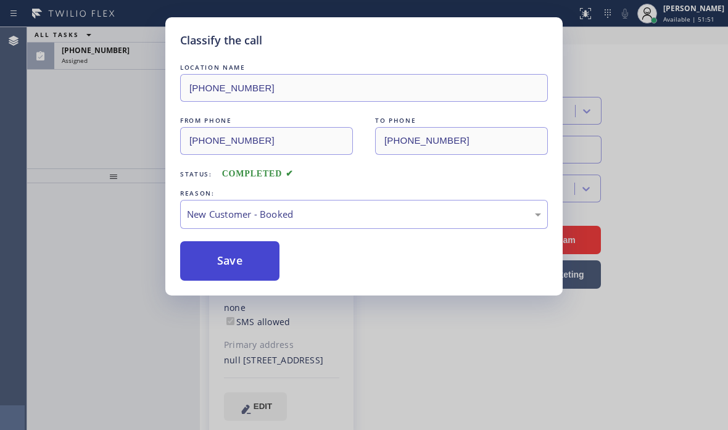
drag, startPoint x: 235, startPoint y: 242, endPoint x: 216, endPoint y: 250, distance: 20.4
drag, startPoint x: 215, startPoint y: 252, endPoint x: 209, endPoint y: 248, distance: 7.2
click at [214, 252] on button "Save" at bounding box center [229, 260] width 99 height 39
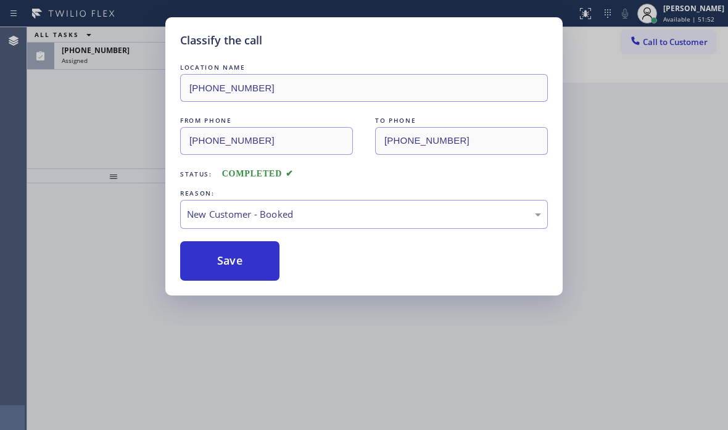
click at [130, 63] on div "Classify the call LOCATION NAME [PHONE_NUMBER] FROM PHONE [PHONE_NUMBER] TO PHO…" at bounding box center [364, 215] width 728 height 430
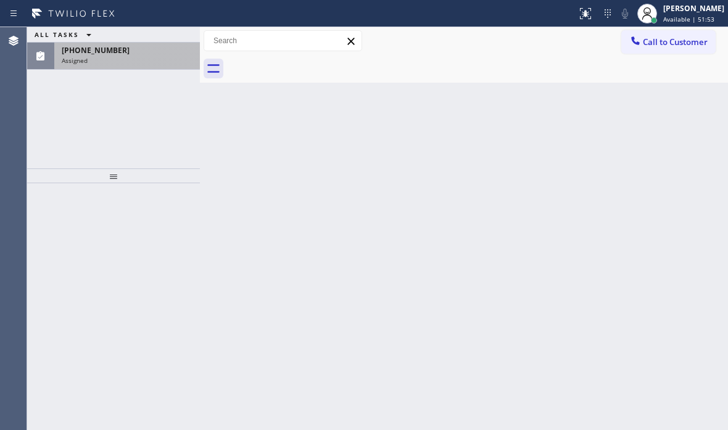
click at [128, 68] on div "[PHONE_NUMBER] Assigned" at bounding box center [124, 56] width 141 height 27
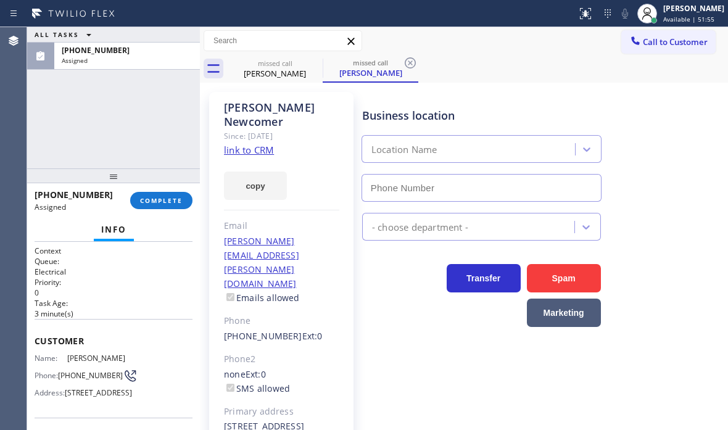
type input "[PHONE_NUMBER]"
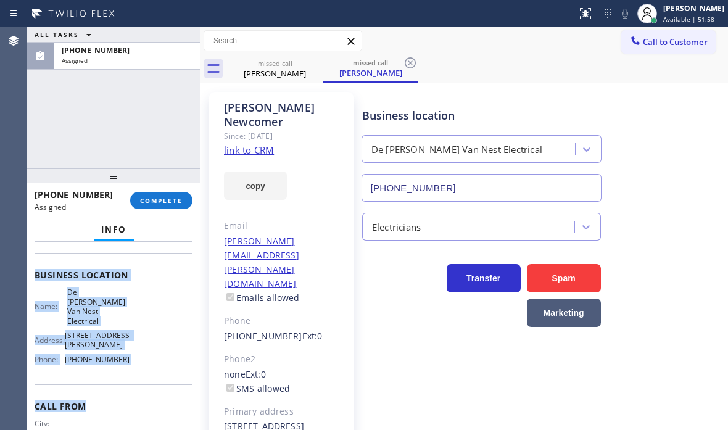
scroll to position [185, 0]
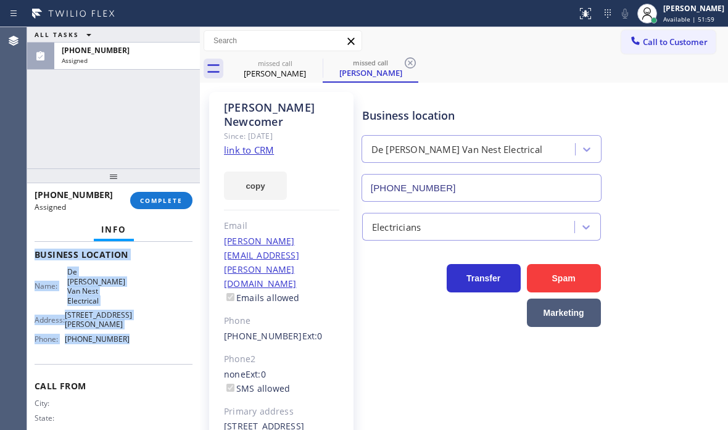
drag, startPoint x: 34, startPoint y: 340, endPoint x: 131, endPoint y: 388, distance: 108.6
click at [137, 382] on div "Context Queue: Electrical Priority: 0 Task Age: [DEMOGRAPHIC_DATA] minute(s) Cu…" at bounding box center [113, 336] width 173 height 188
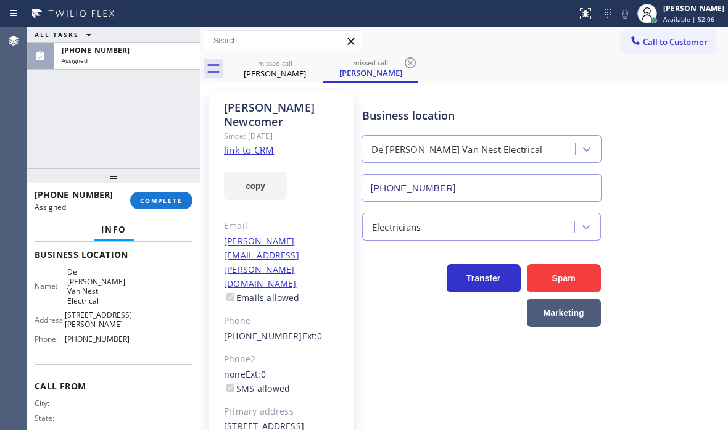
click at [152, 209] on div "[PHONE_NUMBER] Assigned COMPLETE" at bounding box center [114, 200] width 158 height 32
click at [156, 204] on span "COMPLETE" at bounding box center [161, 200] width 43 height 9
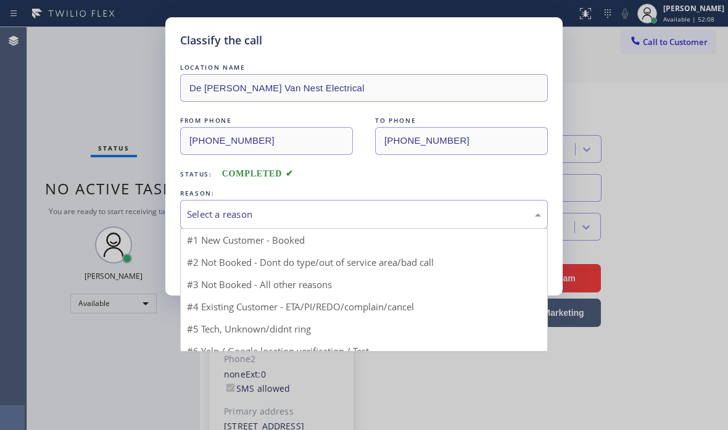
click at [308, 220] on div "Select a reason" at bounding box center [363, 214] width 367 height 29
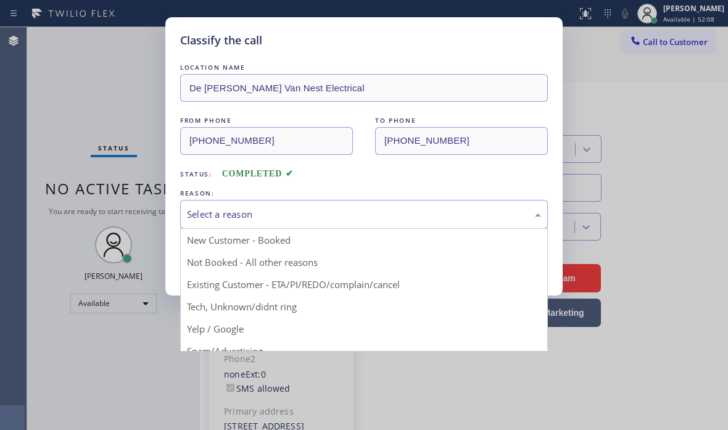
drag, startPoint x: 234, startPoint y: 263, endPoint x: 219, endPoint y: 263, distance: 14.8
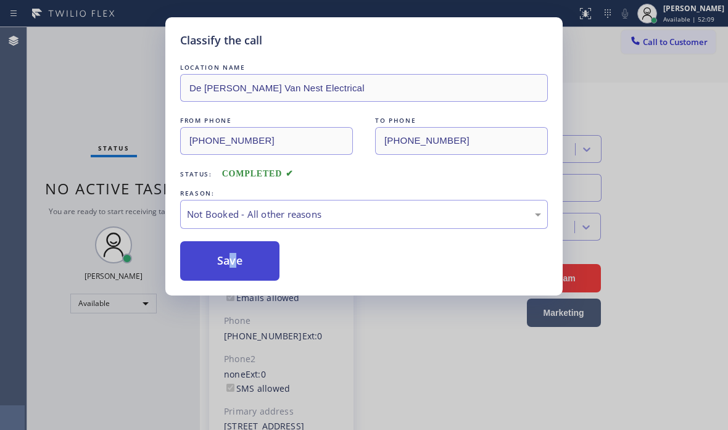
click at [220, 262] on button "Save" at bounding box center [229, 260] width 99 height 39
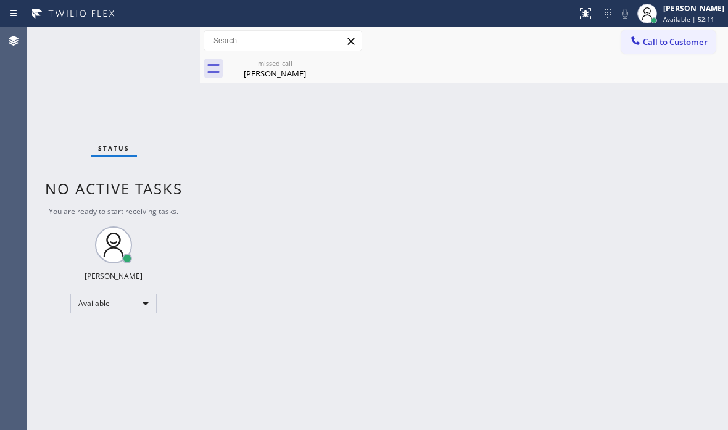
click at [308, 211] on div "Back to Dashboard Change Sender ID Customers Technicians Select a contact Outbo…" at bounding box center [464, 228] width 528 height 403
click at [268, 75] on div "[PERSON_NAME]" at bounding box center [274, 73] width 93 height 11
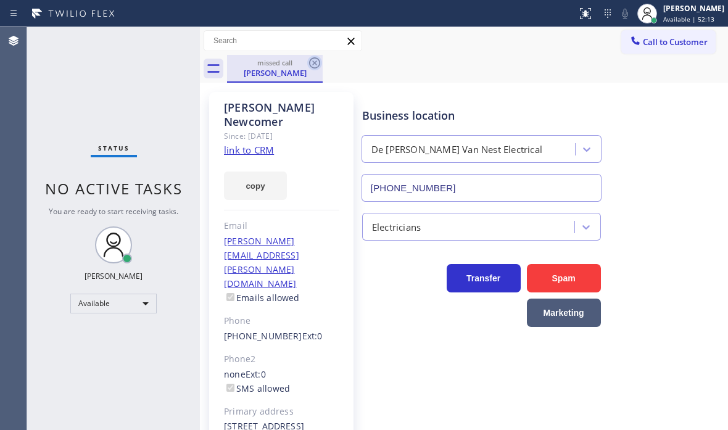
click at [316, 62] on icon at bounding box center [314, 62] width 11 height 11
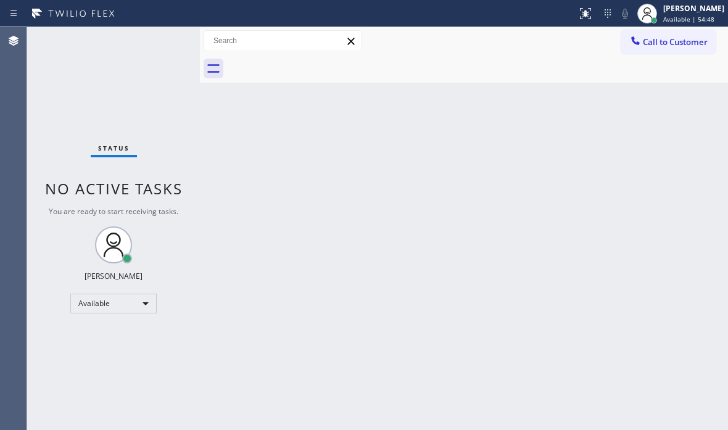
click at [505, 57] on div at bounding box center [477, 69] width 501 height 28
click at [504, 57] on div at bounding box center [477, 69] width 501 height 28
drag, startPoint x: 502, startPoint y: 57, endPoint x: 512, endPoint y: 266, distance: 208.6
click at [501, 59] on div at bounding box center [477, 69] width 501 height 28
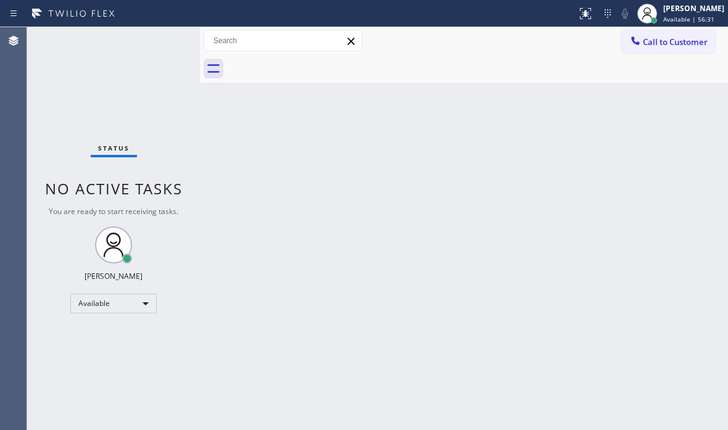
click at [539, 11] on div at bounding box center [288, 14] width 567 height 20
click at [541, 17] on div at bounding box center [288, 14] width 567 height 20
click at [163, 50] on div "Status No active tasks You are ready to start receiving tasks. [PERSON_NAME] Av…" at bounding box center [113, 228] width 173 height 403
click at [158, 42] on div "Status No active tasks You are ready to start receiving tasks. [PERSON_NAME] Av…" at bounding box center [113, 228] width 173 height 403
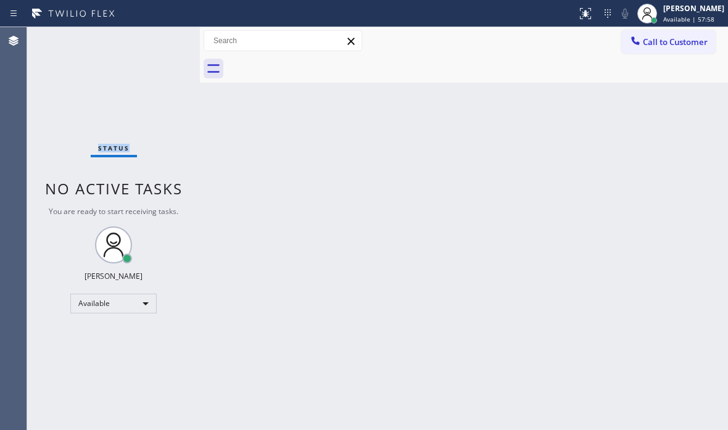
click at [158, 42] on div "Status No active tasks You are ready to start receiving tasks. [PERSON_NAME] Av…" at bounding box center [113, 228] width 173 height 403
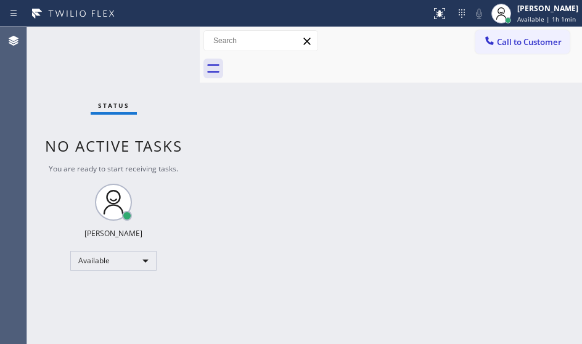
drag, startPoint x: 519, startPoint y: 2, endPoint x: 297, endPoint y: 133, distance: 257.9
click at [297, 133] on div "Back to Dashboard Change Sender ID Customers Technicians Select a contact Outbo…" at bounding box center [391, 185] width 382 height 317
click at [162, 43] on div "Status No active tasks You are ready to start receiving tasks. [PERSON_NAME] Av…" at bounding box center [113, 185] width 173 height 317
click at [164, 45] on div "Status No active tasks You are ready to start receiving tasks. [PERSON_NAME] Av…" at bounding box center [113, 185] width 173 height 317
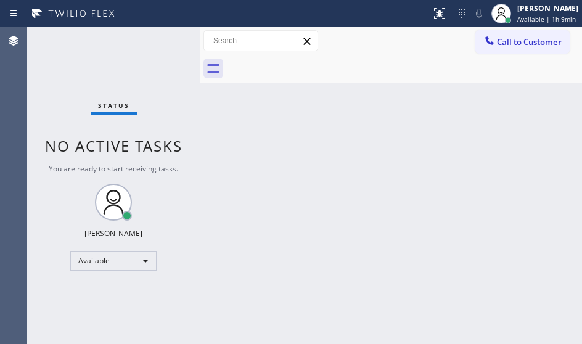
drag, startPoint x: 152, startPoint y: 39, endPoint x: 157, endPoint y: 33, distance: 7.5
click at [152, 38] on div "Status No active tasks You are ready to start receiving tasks. [PERSON_NAME] Av…" at bounding box center [113, 185] width 173 height 317
click at [170, 37] on div "Status No active tasks You are ready to start receiving tasks. [PERSON_NAME] Av…" at bounding box center [113, 185] width 173 height 317
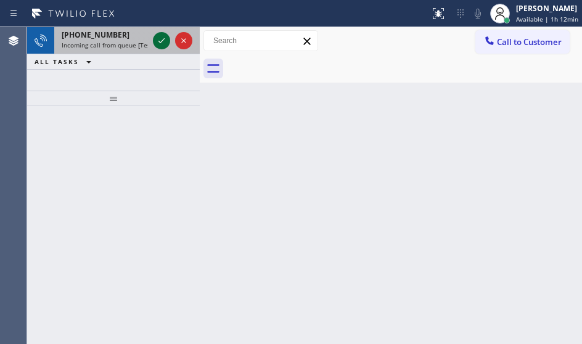
click at [163, 44] on icon at bounding box center [161, 40] width 15 height 15
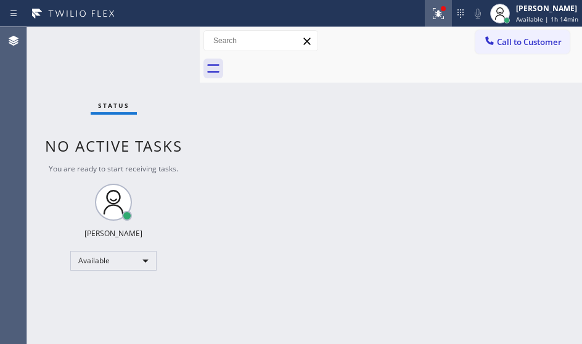
click at [433, 18] on icon at bounding box center [438, 13] width 11 height 11
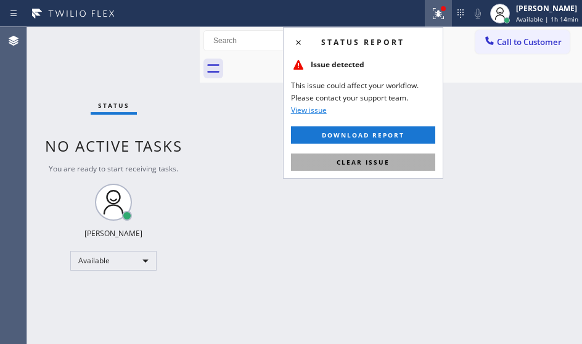
click at [362, 163] on span "Clear issue" at bounding box center [363, 162] width 53 height 9
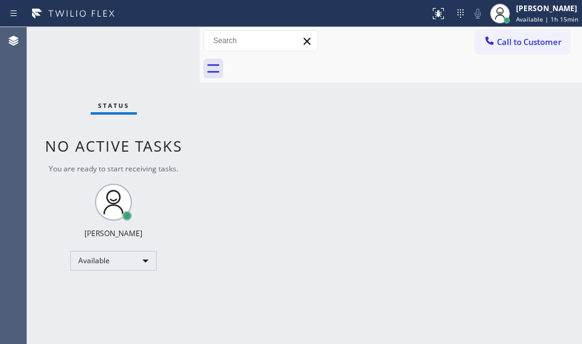
click at [159, 39] on div "Status No active tasks You are ready to start receiving tasks. [PERSON_NAME] Av…" at bounding box center [113, 185] width 173 height 317
click at [159, 40] on div "Status No active tasks You are ready to start receiving tasks. [PERSON_NAME] Av…" at bounding box center [113, 185] width 173 height 317
click at [158, 44] on div "Status No active tasks You are ready to start receiving tasks. [PERSON_NAME] Av…" at bounding box center [113, 185] width 173 height 317
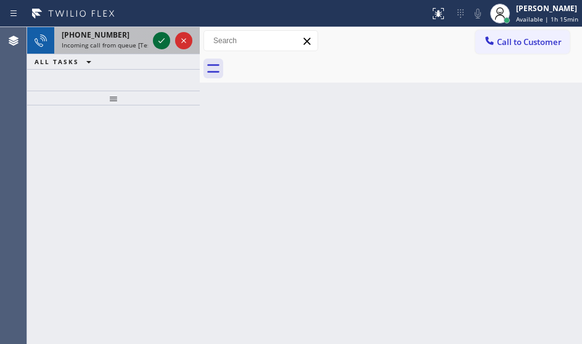
click at [161, 42] on icon at bounding box center [161, 40] width 15 height 15
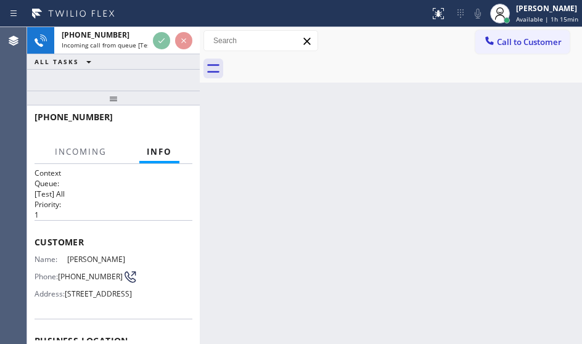
click at [160, 52] on div at bounding box center [172, 40] width 44 height 27
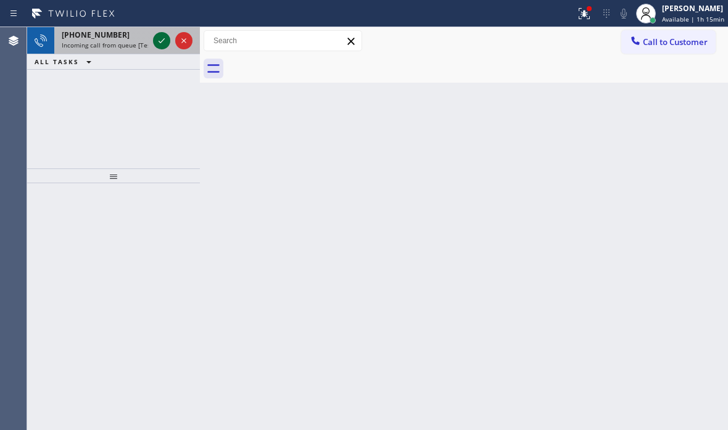
click at [157, 40] on icon at bounding box center [161, 40] width 15 height 15
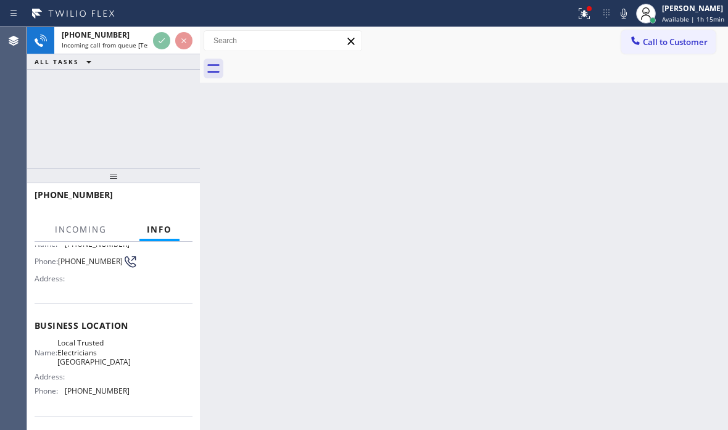
scroll to position [123, 0]
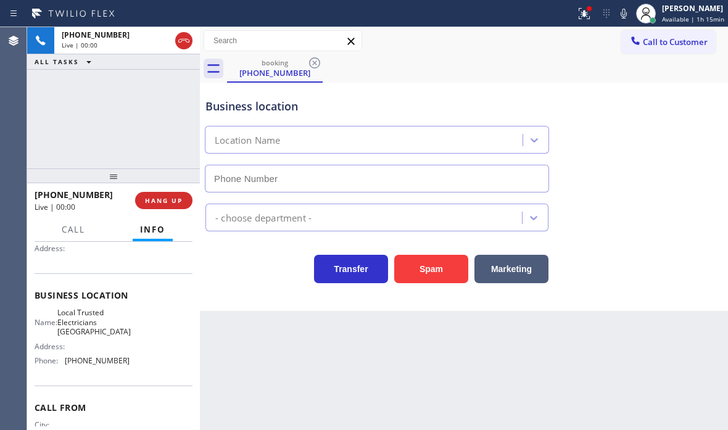
type input "[PHONE_NUMBER]"
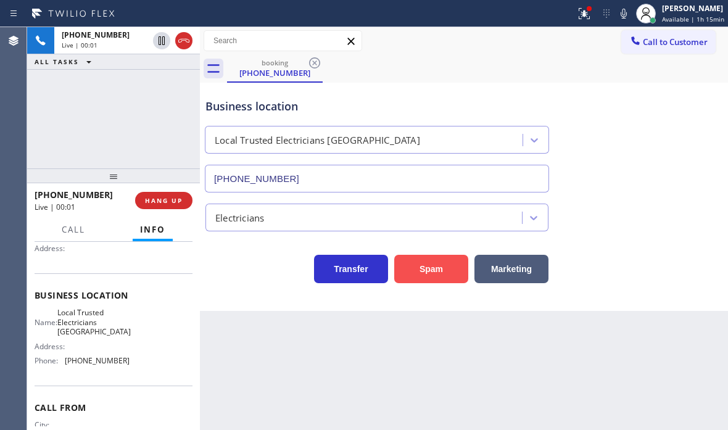
drag, startPoint x: 437, startPoint y: 273, endPoint x: 398, endPoint y: 271, distance: 38.9
click at [436, 273] on button "Spam" at bounding box center [431, 269] width 74 height 28
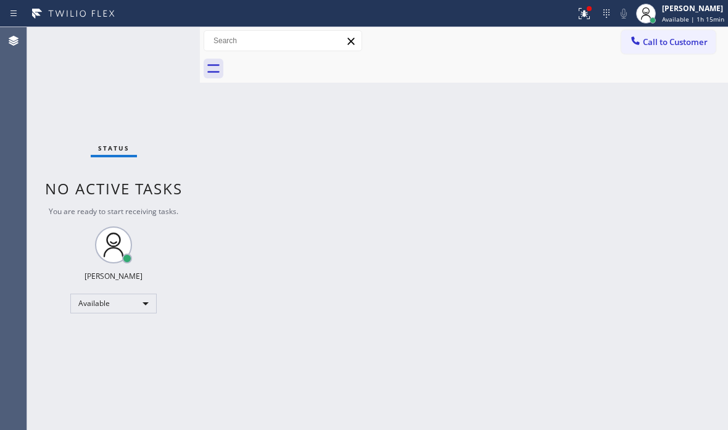
click at [155, 44] on div "Status No active tasks You are ready to start receiving tasks. [PERSON_NAME] Av…" at bounding box center [113, 228] width 173 height 403
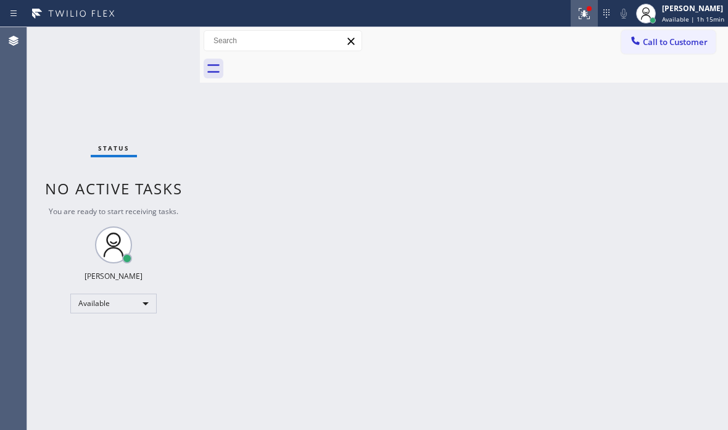
click at [576, 13] on icon at bounding box center [583, 13] width 15 height 15
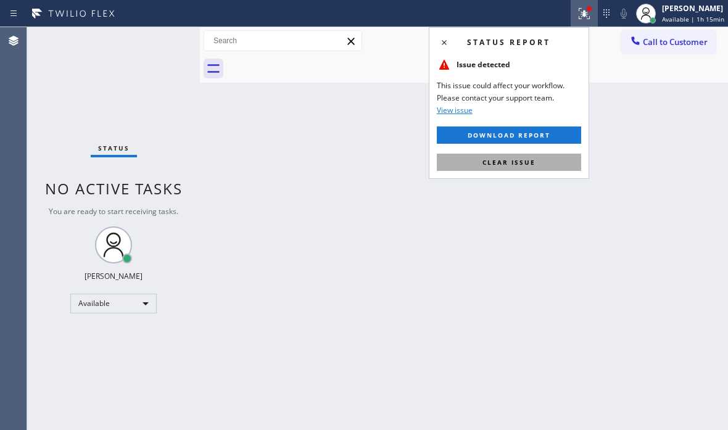
click at [489, 160] on span "Clear issue" at bounding box center [508, 162] width 53 height 9
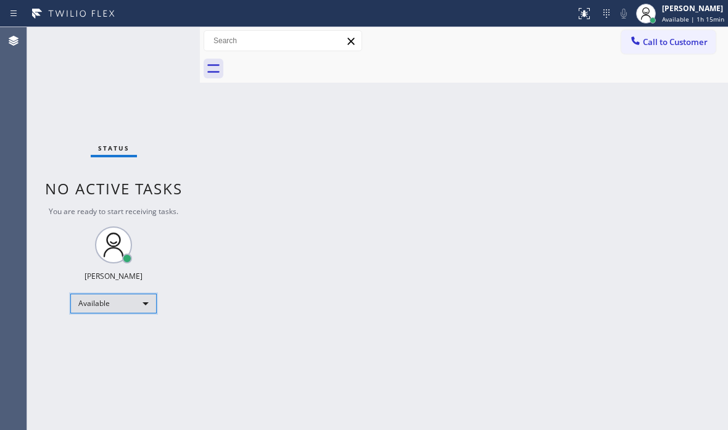
click at [135, 304] on div "Available" at bounding box center [113, 303] width 86 height 20
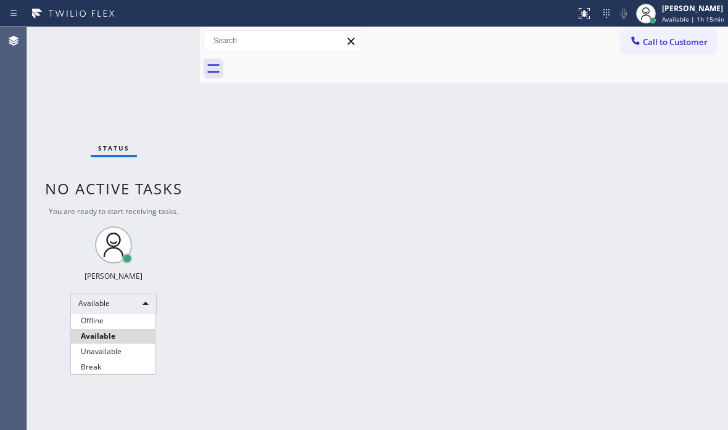
drag, startPoint x: 113, startPoint y: 371, endPoint x: 326, endPoint y: 366, distance: 212.1
click at [132, 370] on li "Break" at bounding box center [113, 366] width 84 height 15
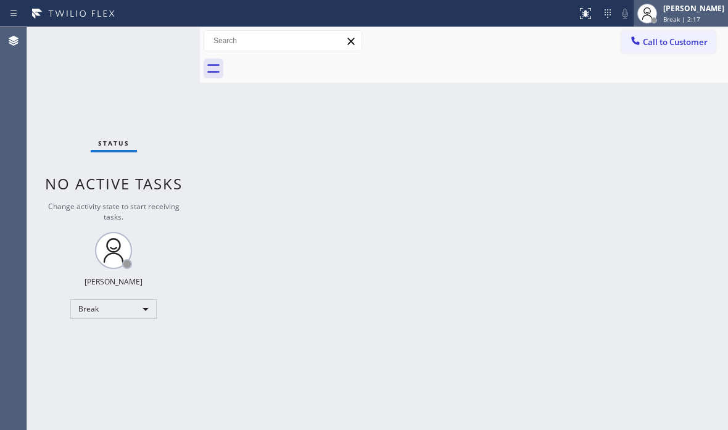
drag, startPoint x: 665, startPoint y: 7, endPoint x: 660, endPoint y: 22, distance: 16.0
click at [663, 7] on div "[PERSON_NAME]" at bounding box center [693, 8] width 61 height 10
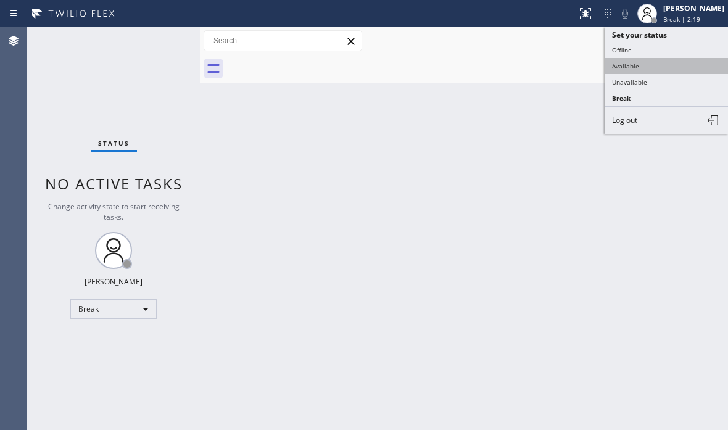
click at [628, 61] on button "Available" at bounding box center [665, 66] width 123 height 16
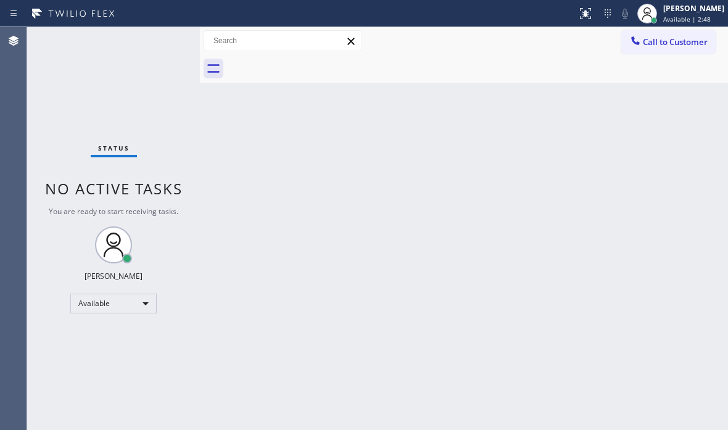
drag, startPoint x: 631, startPoint y: 192, endPoint x: 715, endPoint y: 223, distance: 88.8
click at [641, 195] on div "Back to Dashboard Change Sender ID Customers Technicians Select a contact Outbo…" at bounding box center [464, 228] width 528 height 403
drag, startPoint x: 161, startPoint y: 37, endPoint x: 287, endPoint y: 83, distance: 134.0
click at [162, 38] on div "Status No active tasks You are ready to start receiving tasks. [PERSON_NAME] Av…" at bounding box center [113, 228] width 173 height 403
click at [157, 41] on div "Status No active tasks You are ready to start receiving tasks. [PERSON_NAME] Av…" at bounding box center [113, 228] width 173 height 403
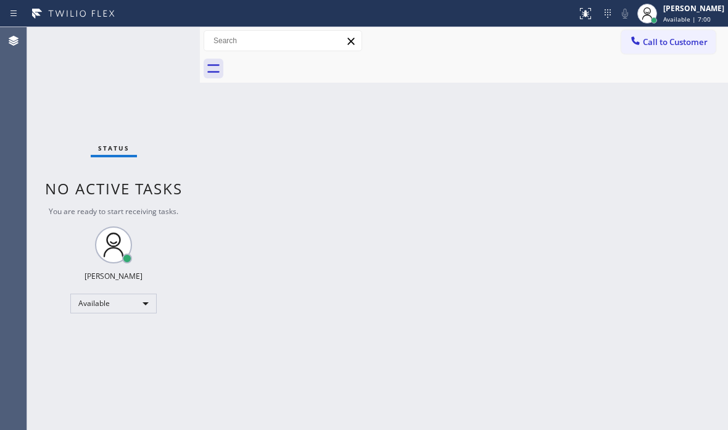
click at [157, 41] on div "Status No active tasks You are ready to start receiving tasks. [PERSON_NAME] Av…" at bounding box center [113, 228] width 173 height 403
drag, startPoint x: 160, startPoint y: 67, endPoint x: 157, endPoint y: 49, distance: 17.4
click at [157, 51] on div "Status No active tasks You are ready to start receiving tasks. [PERSON_NAME] Av…" at bounding box center [113, 228] width 173 height 403
click at [157, 44] on div "Status No active tasks You are ready to start receiving tasks. [PERSON_NAME] Av…" at bounding box center [113, 228] width 173 height 403
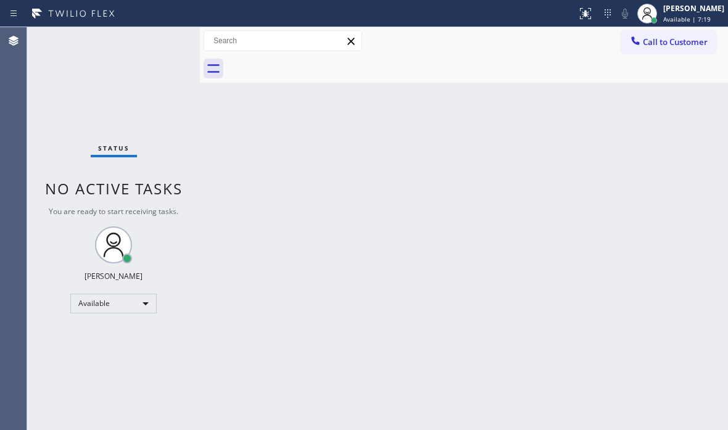
click at [157, 44] on div "Status No active tasks You are ready to start receiving tasks. [PERSON_NAME] Av…" at bounding box center [113, 228] width 173 height 403
click at [158, 44] on div "Status No active tasks You are ready to start receiving tasks. [PERSON_NAME] Av…" at bounding box center [113, 228] width 173 height 403
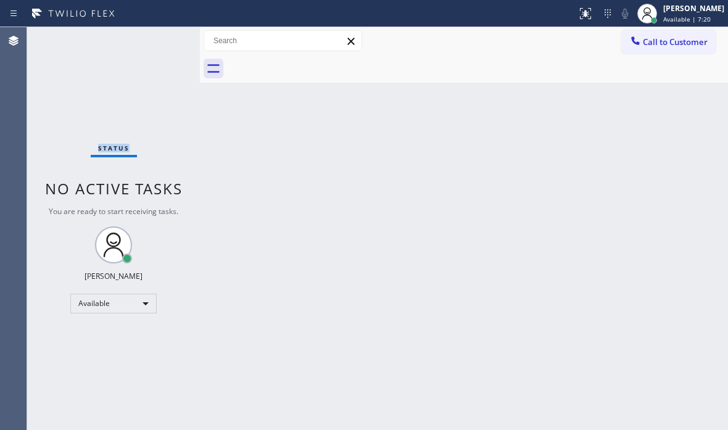
click at [158, 44] on div "Status No active tasks You are ready to start receiving tasks. [PERSON_NAME] Av…" at bounding box center [113, 228] width 173 height 403
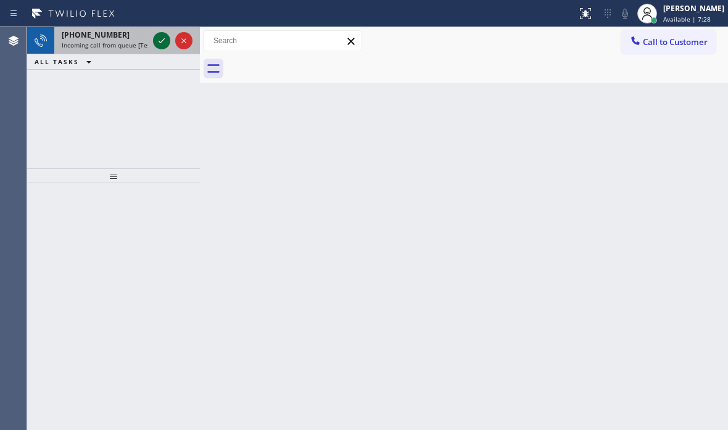
click at [158, 38] on icon at bounding box center [161, 40] width 15 height 15
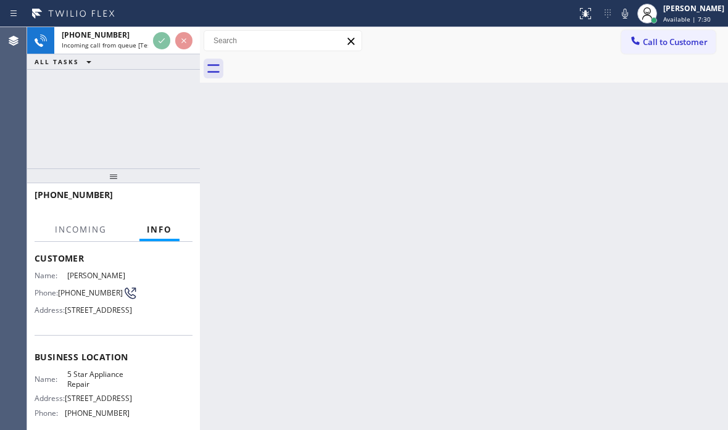
scroll to position [185, 0]
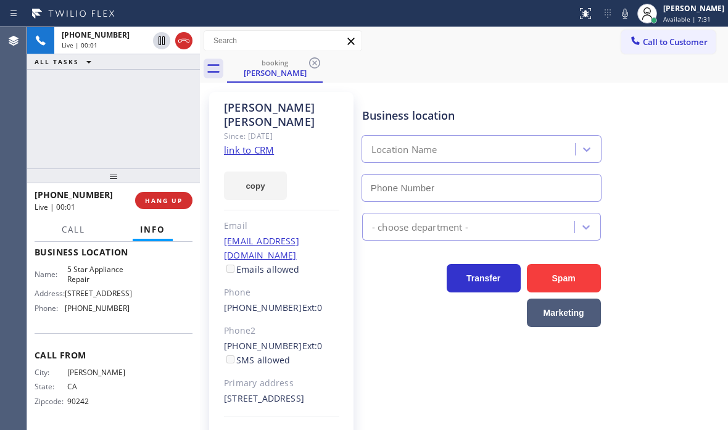
type input "[PHONE_NUMBER]"
click at [172, 200] on span "HANG UP" at bounding box center [164, 200] width 38 height 9
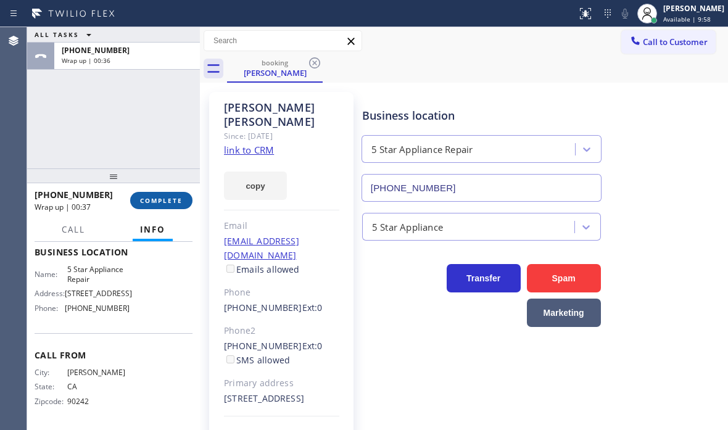
click at [152, 200] on span "COMPLETE" at bounding box center [161, 200] width 43 height 9
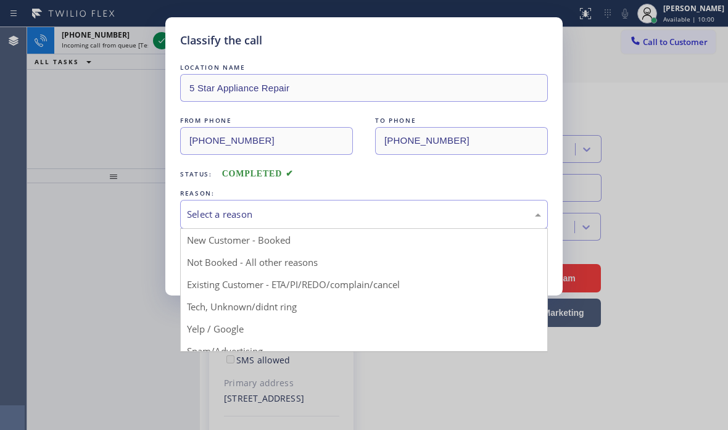
click at [256, 215] on div "Select a reason" at bounding box center [364, 214] width 354 height 14
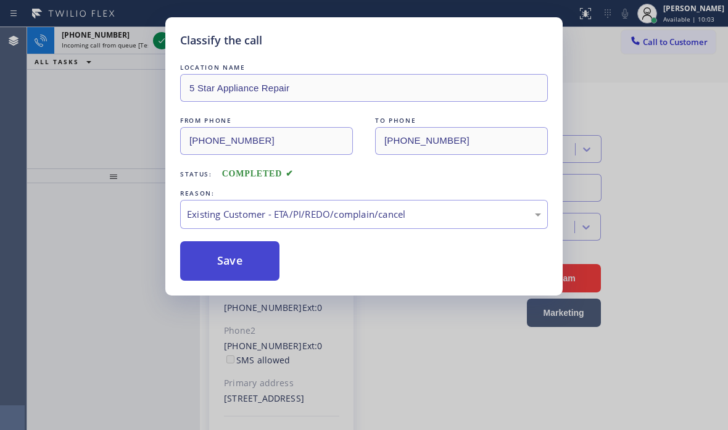
drag, startPoint x: 215, startPoint y: 268, endPoint x: 208, endPoint y: 245, distance: 23.6
click at [213, 261] on button "Save" at bounding box center [229, 260] width 99 height 39
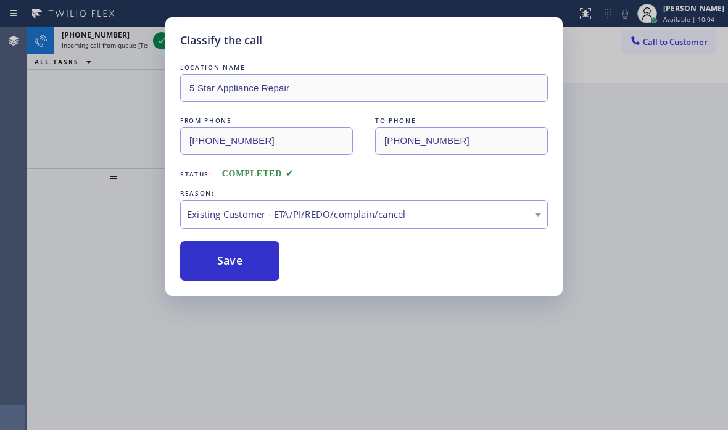
click at [154, 39] on div "Classify the call LOCATION NAME 5 Star Appliance Repair FROM PHONE [PHONE_NUMBE…" at bounding box center [364, 215] width 728 height 430
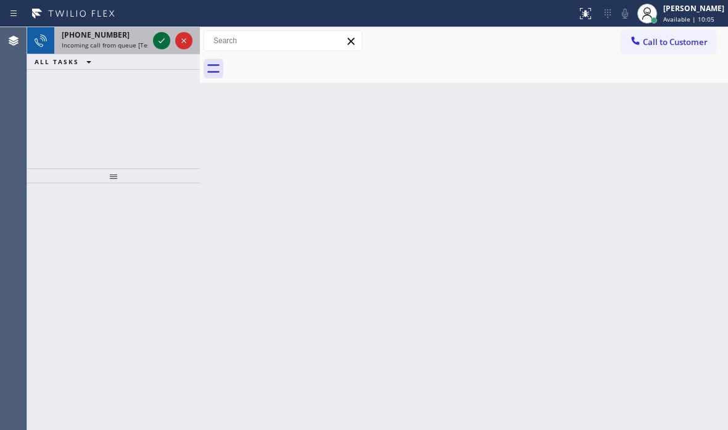
click at [156, 41] on icon at bounding box center [161, 40] width 15 height 15
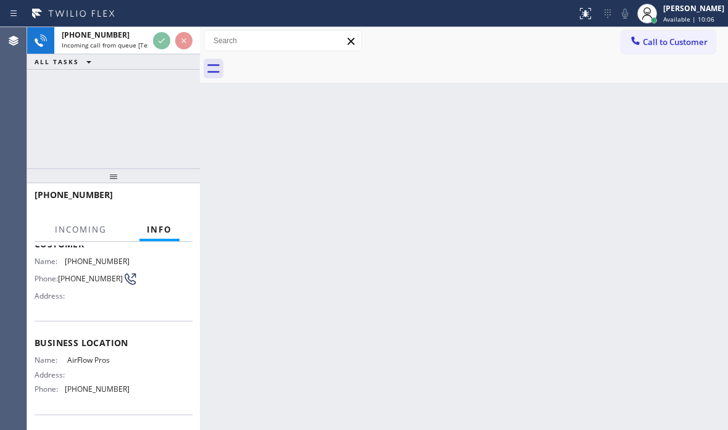
scroll to position [162, 0]
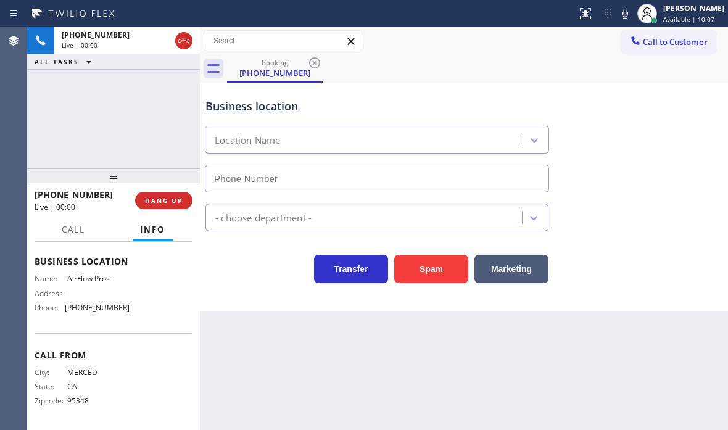
type input "[PHONE_NUMBER]"
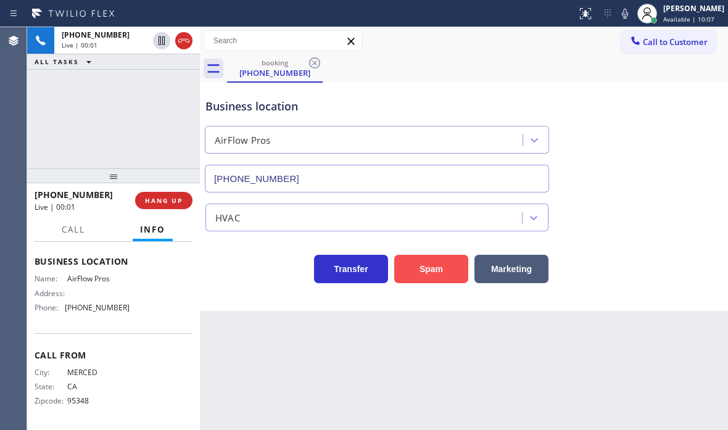
click at [430, 276] on button "Spam" at bounding box center [431, 269] width 74 height 28
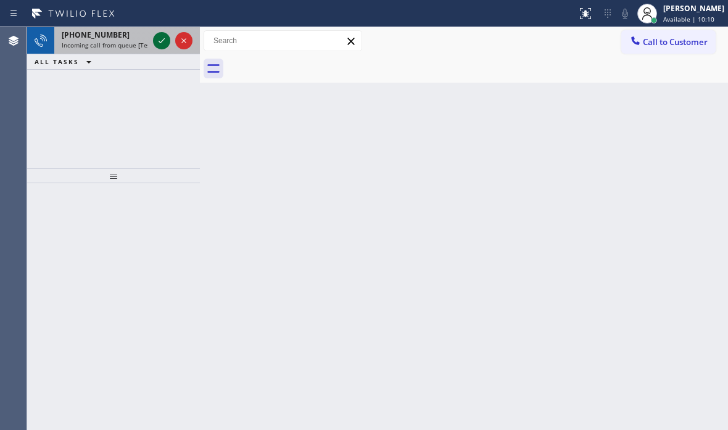
click at [160, 39] on icon at bounding box center [161, 40] width 15 height 15
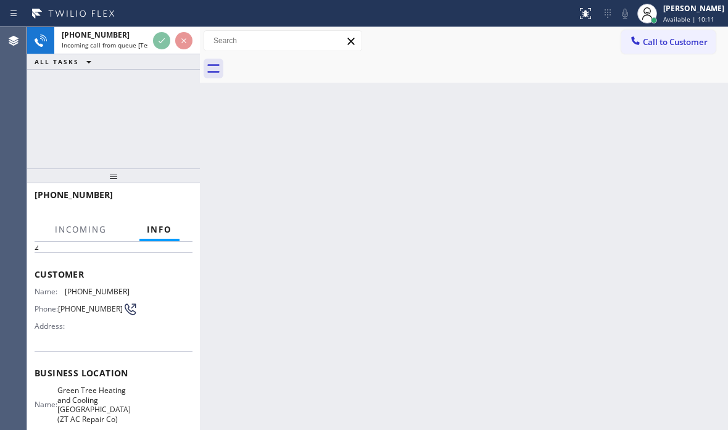
scroll to position [123, 0]
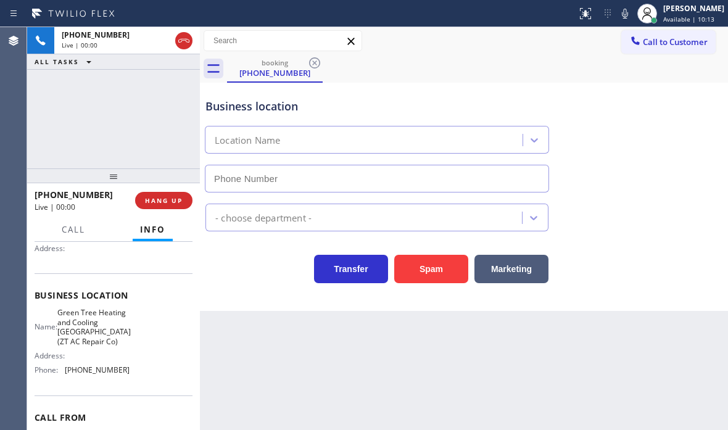
type input "[PHONE_NUMBER]"
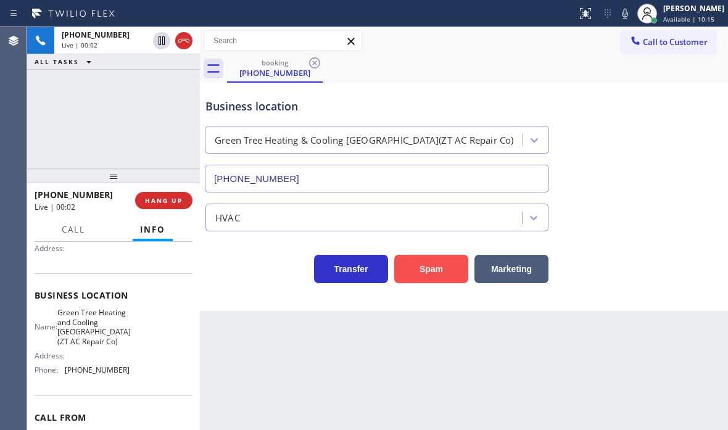
click at [408, 274] on button "Spam" at bounding box center [431, 269] width 74 height 28
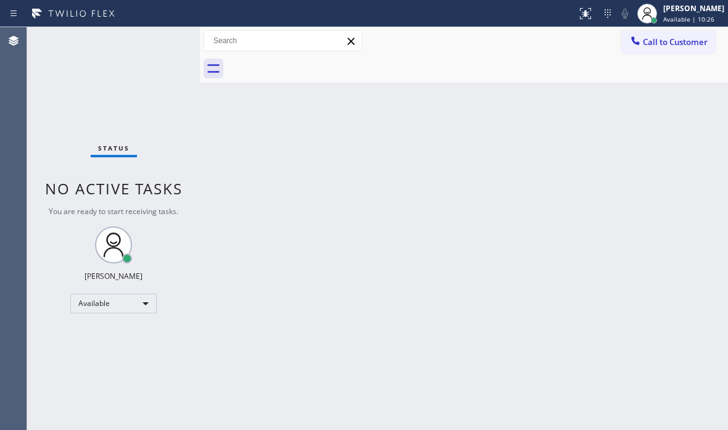
click at [155, 43] on div "Status No active tasks You are ready to start receiving tasks. [PERSON_NAME] Av…" at bounding box center [113, 228] width 173 height 403
click at [156, 34] on div "Status No active tasks You are ready to start receiving tasks. [PERSON_NAME] Av…" at bounding box center [113, 228] width 173 height 403
drag, startPoint x: 154, startPoint y: 115, endPoint x: 193, endPoint y: 72, distance: 58.5
click at [157, 115] on div "Status No active tasks You are ready to start receiving tasks. [PERSON_NAME] Av…" at bounding box center [113, 228] width 173 height 403
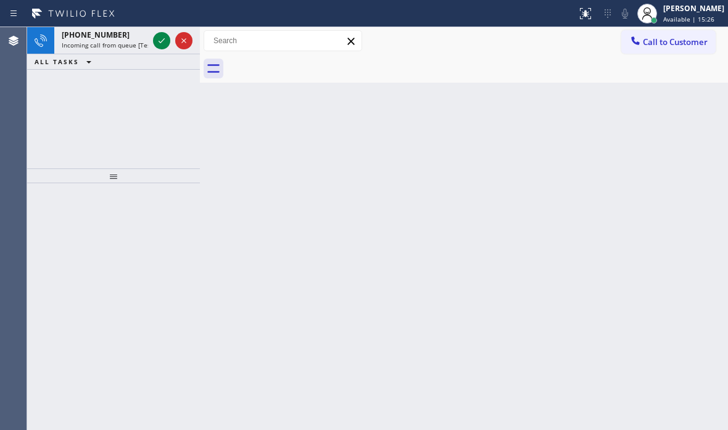
drag, startPoint x: 55, startPoint y: 94, endPoint x: 94, endPoint y: 68, distance: 45.8
click at [60, 91] on div "[PHONE_NUMBER] Incoming call from queue [Test] All ALL TASKS ALL TASKS ACTIVE T…" at bounding box center [113, 97] width 173 height 141
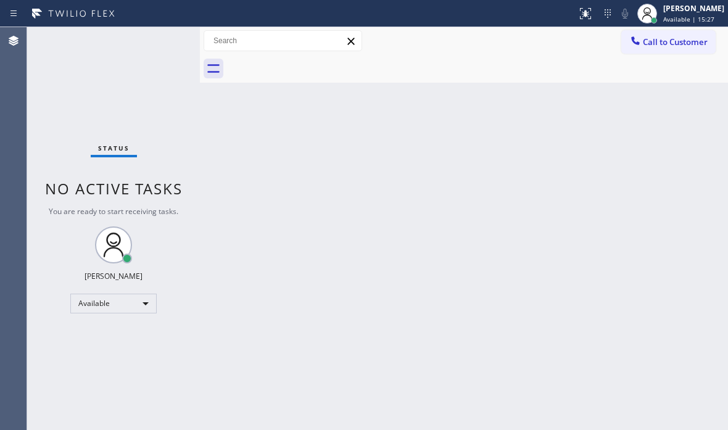
drag, startPoint x: 160, startPoint y: 43, endPoint x: 170, endPoint y: 48, distance: 10.8
click at [160, 43] on div "Status No active tasks You are ready to start receiving tasks. [PERSON_NAME] Av…" at bounding box center [113, 228] width 173 height 403
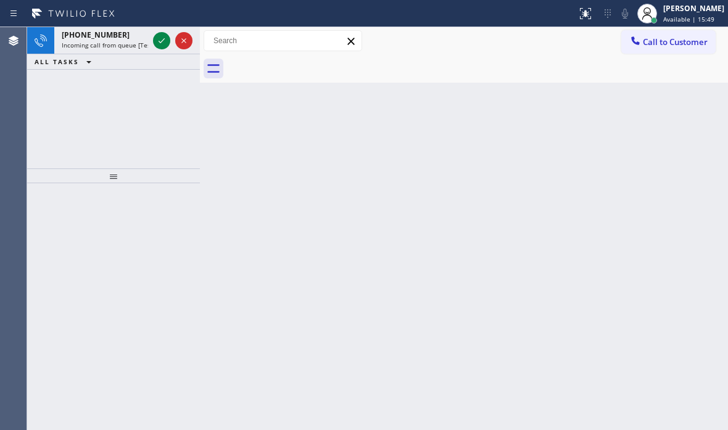
drag, startPoint x: 51, startPoint y: 104, endPoint x: 105, endPoint y: 91, distance: 55.6
click at [52, 104] on div "[PHONE_NUMBER] Incoming call from queue [Test] All ALL TASKS ALL TASKS ACTIVE T…" at bounding box center [113, 97] width 173 height 141
drag, startPoint x: 67, startPoint y: 119, endPoint x: 136, endPoint y: 68, distance: 85.6
click at [94, 104] on div "[PHONE_NUMBER] Incoming call from queue [Test] All ALL TASKS ALL TASKS ACTIVE T…" at bounding box center [113, 97] width 173 height 141
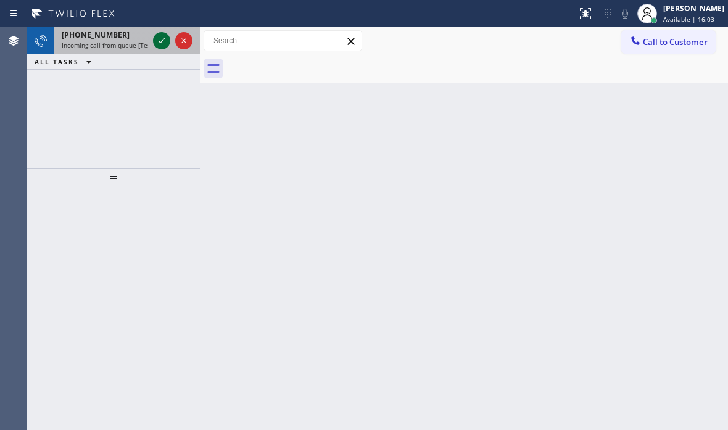
click at [161, 36] on button at bounding box center [161, 40] width 17 height 17
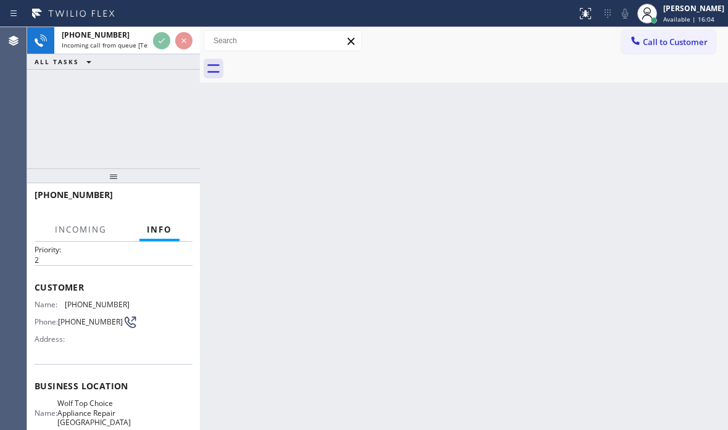
scroll to position [62, 0]
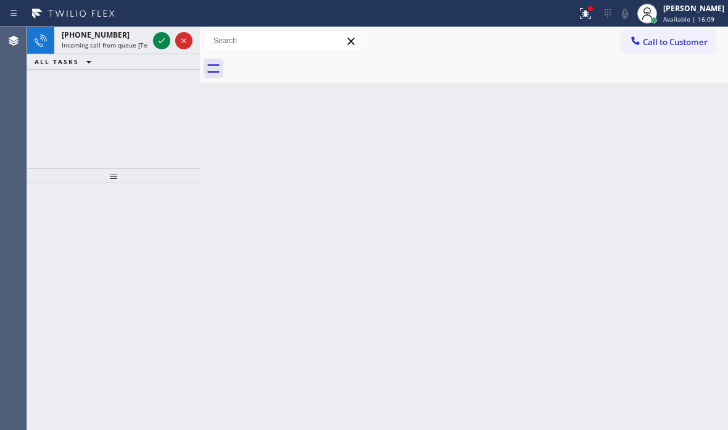
click at [70, 114] on div "[PHONE_NUMBER] Incoming call from queue [Test] All ALL TASKS ALL TASKS ACTIVE T…" at bounding box center [113, 97] width 173 height 141
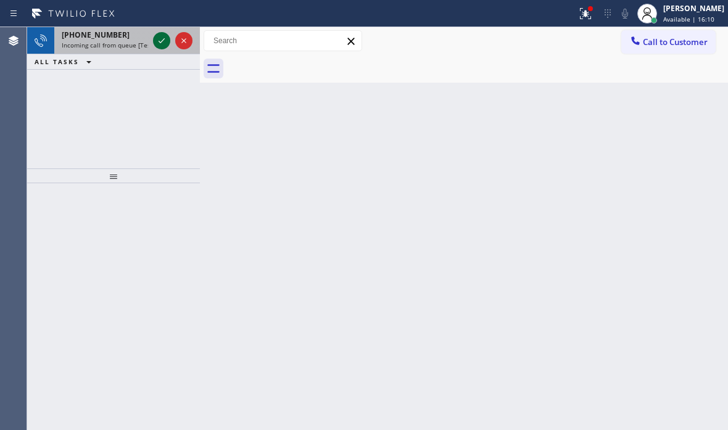
click at [159, 39] on icon at bounding box center [161, 40] width 15 height 15
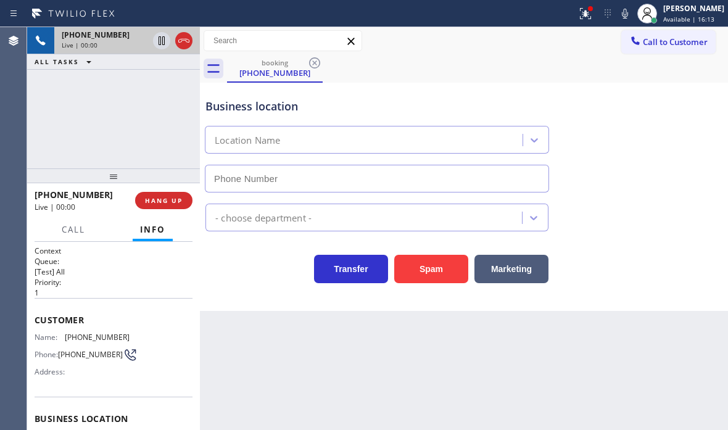
type input "[PHONE_NUMBER]"
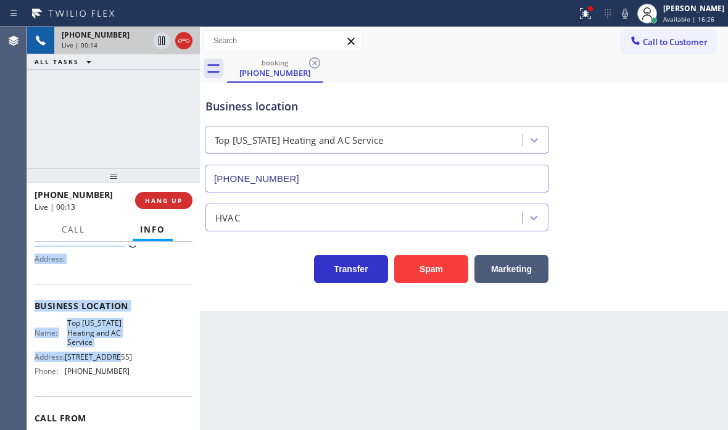
scroll to position [123, 0]
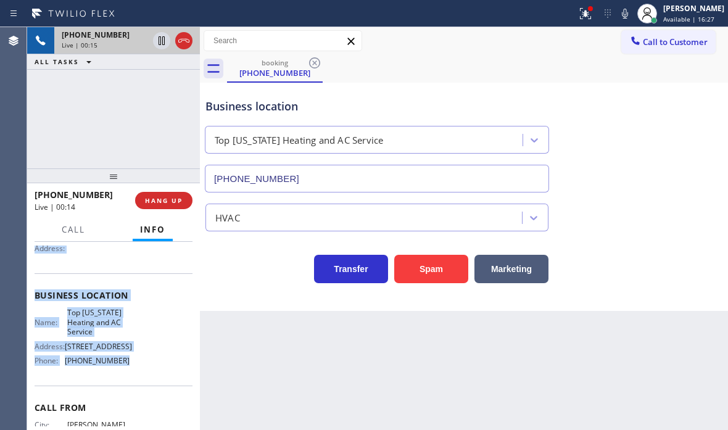
drag, startPoint x: 35, startPoint y: 318, endPoint x: 131, endPoint y: 366, distance: 107.5
click at [131, 366] on div "Context Queue: [Test] All Priority: 1 Customer Name: [PHONE_NUMBER] Phone: [PHO…" at bounding box center [114, 300] width 158 height 357
copy div "Customer Name: [PHONE_NUMBER] Phone: [PHONE_NUMBER] Address: Business location …"
click at [578, 14] on icon at bounding box center [585, 13] width 15 height 15
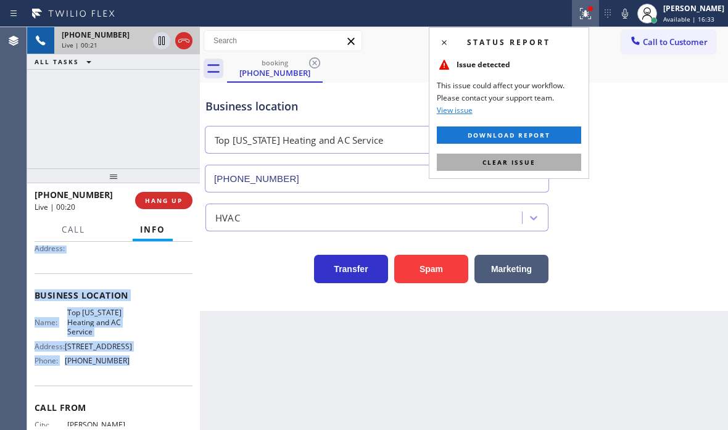
click at [529, 160] on span "Clear issue" at bounding box center [508, 162] width 53 height 9
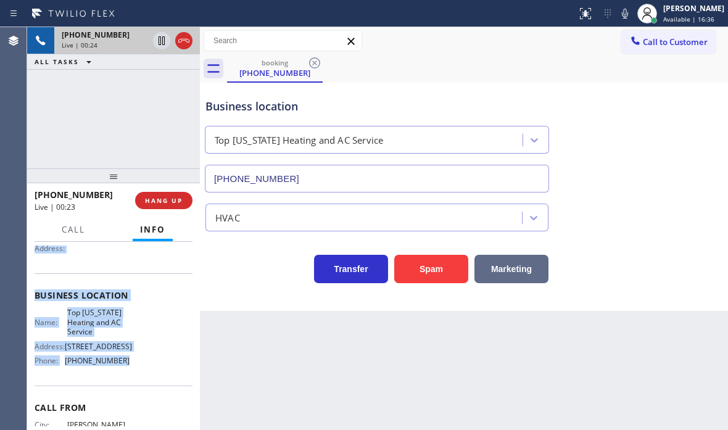
click at [521, 267] on button "Marketing" at bounding box center [511, 269] width 74 height 28
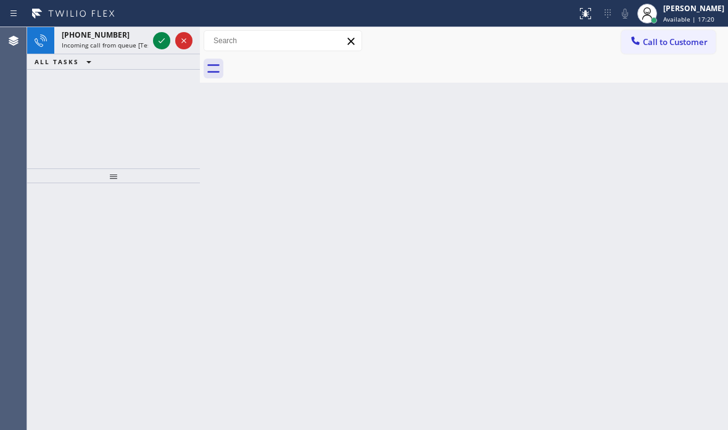
drag, startPoint x: 72, startPoint y: 106, endPoint x: 104, endPoint y: 89, distance: 36.4
click at [77, 101] on div "[PHONE_NUMBER] Incoming call from queue [Test] All ALL TASKS ALL TASKS ACTIVE T…" at bounding box center [113, 97] width 173 height 141
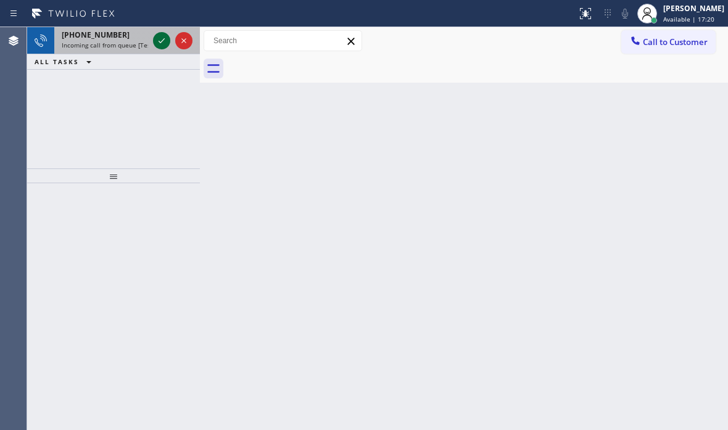
click at [157, 40] on icon at bounding box center [161, 40] width 15 height 15
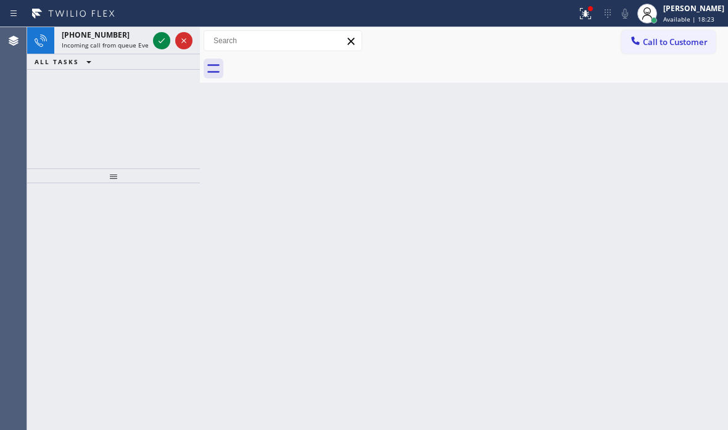
click at [62, 84] on div "[PHONE_NUMBER] Incoming call from queue Everybody ALL TASKS ALL TASKS ACTIVE TA…" at bounding box center [113, 97] width 173 height 141
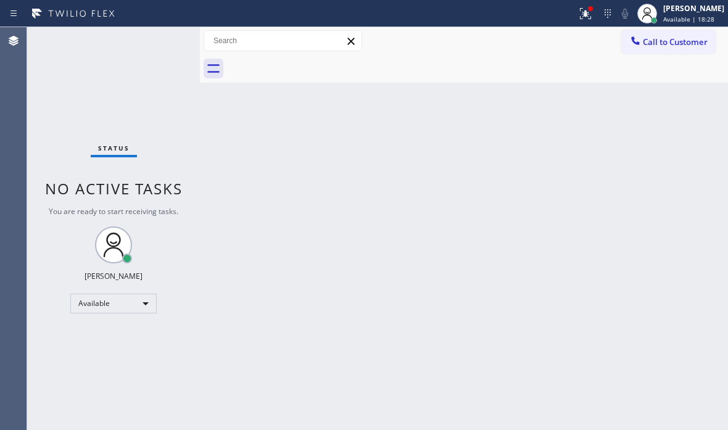
click at [55, 77] on div "Status No active tasks You are ready to start receiving tasks. [PERSON_NAME] Av…" at bounding box center [113, 228] width 173 height 403
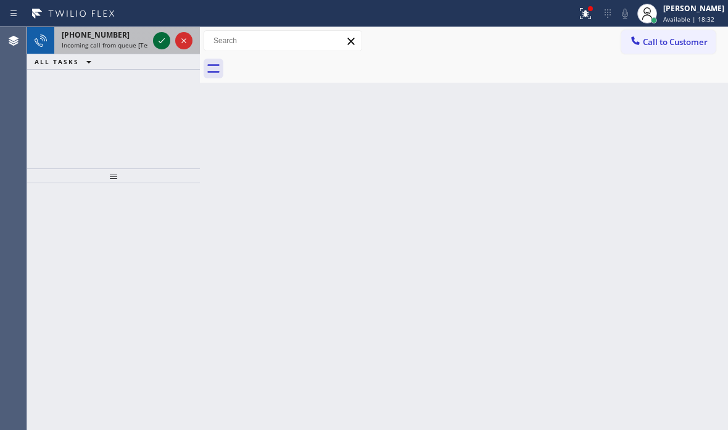
click at [158, 44] on icon at bounding box center [161, 40] width 15 height 15
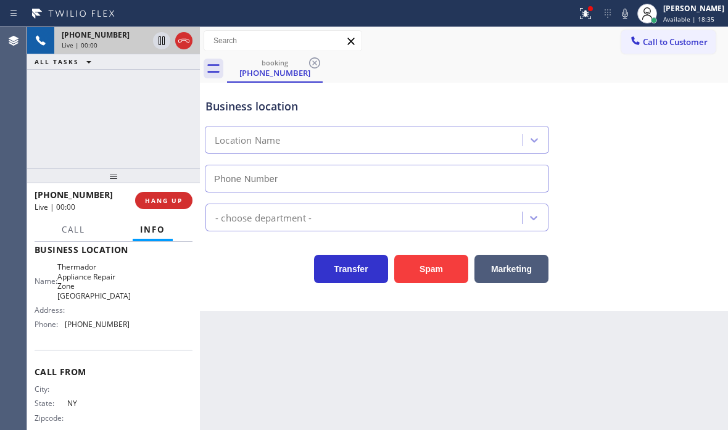
scroll to position [181, 0]
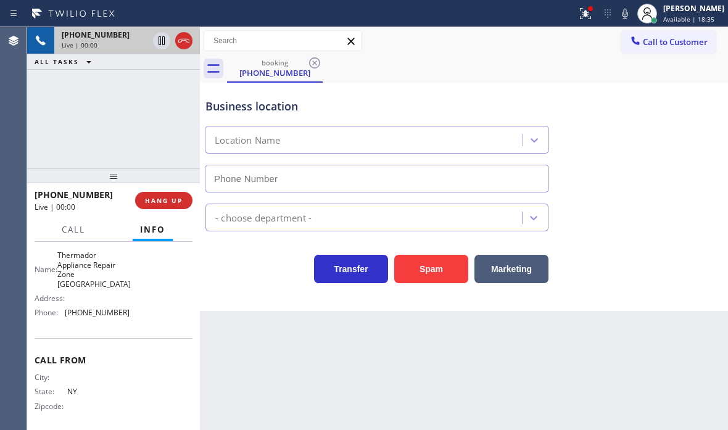
type input "[PHONE_NUMBER]"
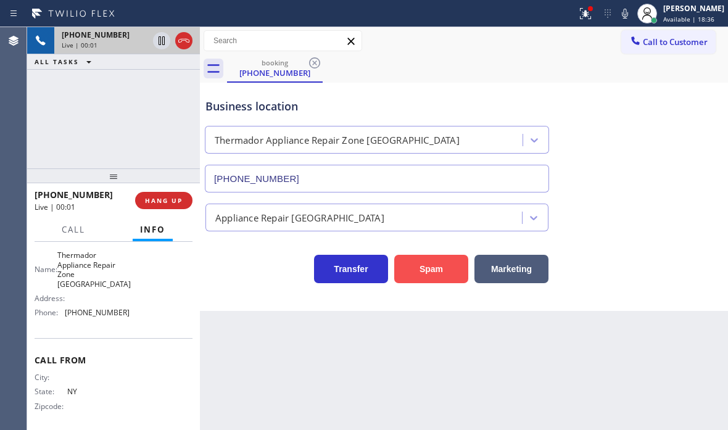
click at [430, 277] on button "Spam" at bounding box center [431, 269] width 74 height 28
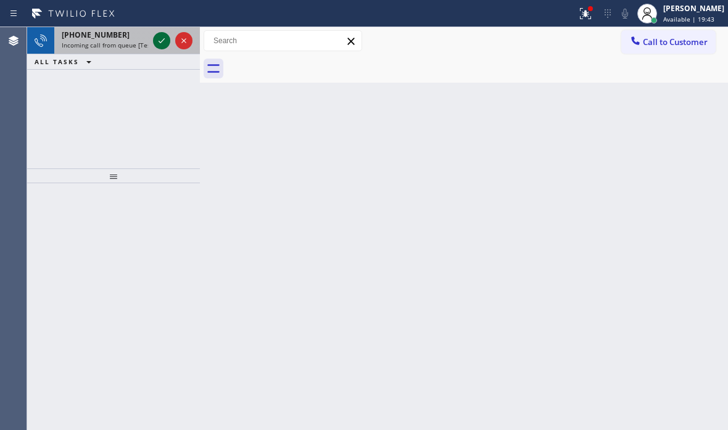
click at [162, 39] on icon at bounding box center [161, 40] width 15 height 15
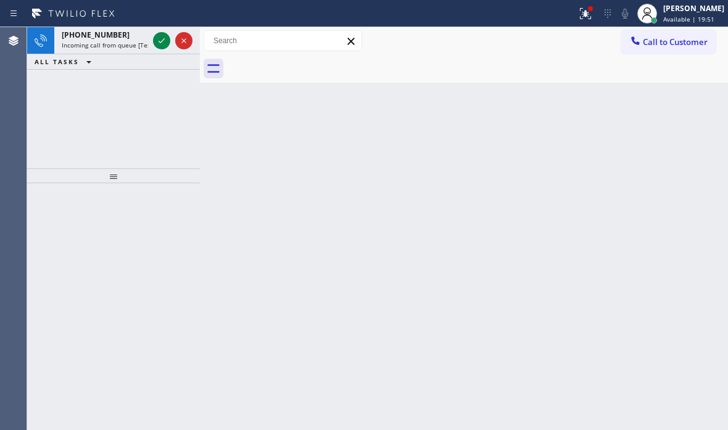
drag, startPoint x: 64, startPoint y: 104, endPoint x: 101, endPoint y: 69, distance: 51.0
click at [66, 102] on div "[PHONE_NUMBER] Incoming call from queue [Test] All ALL TASKS ALL TASKS ACTIVE T…" at bounding box center [113, 97] width 173 height 141
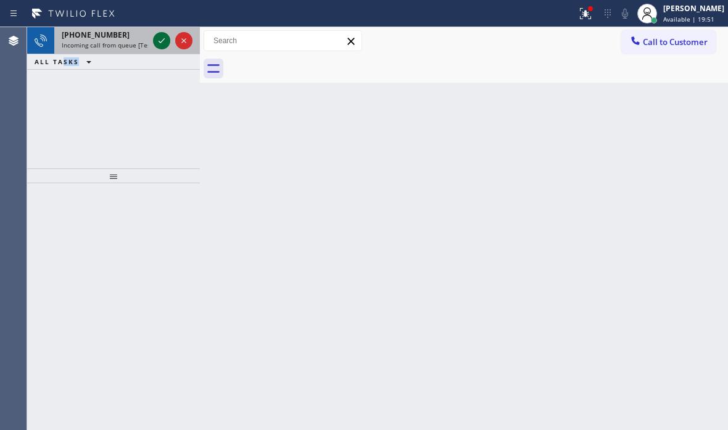
click at [155, 42] on icon at bounding box center [161, 40] width 15 height 15
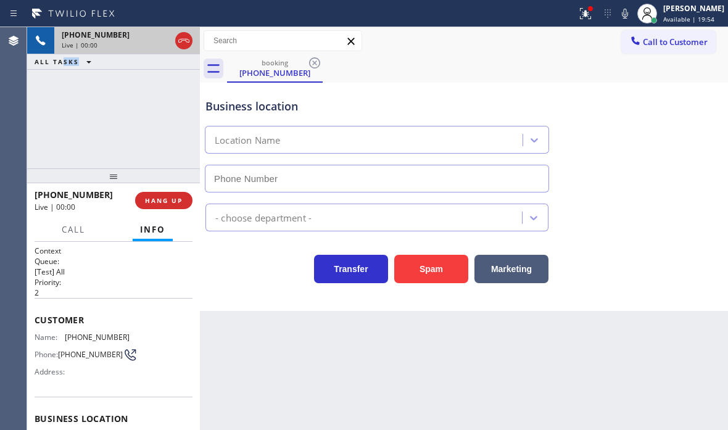
type input "[PHONE_NUMBER]"
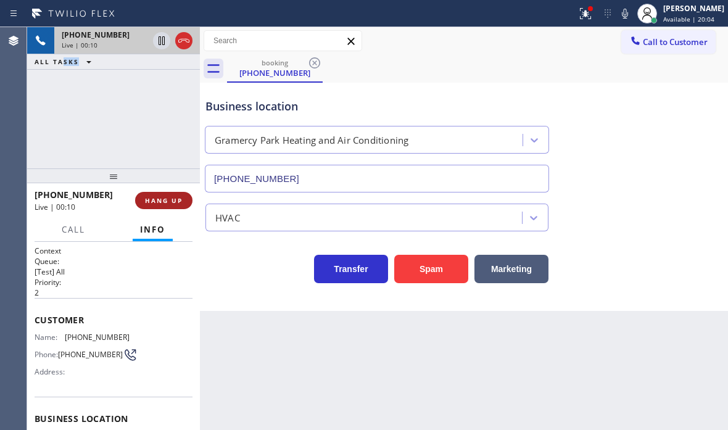
click at [157, 204] on span "HANG UP" at bounding box center [164, 200] width 38 height 9
click at [169, 202] on span "HANG UP" at bounding box center [164, 200] width 38 height 9
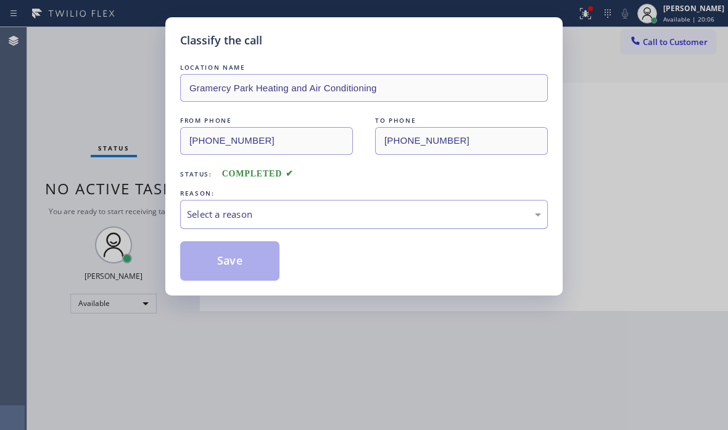
click at [333, 222] on div "Select a reason" at bounding box center [363, 214] width 367 height 29
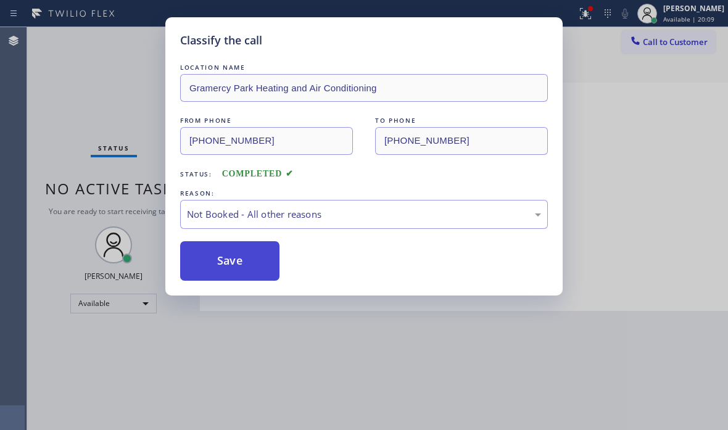
drag, startPoint x: 220, startPoint y: 262, endPoint x: 335, endPoint y: 263, distance: 114.7
click at [219, 262] on button "Save" at bounding box center [229, 260] width 99 height 39
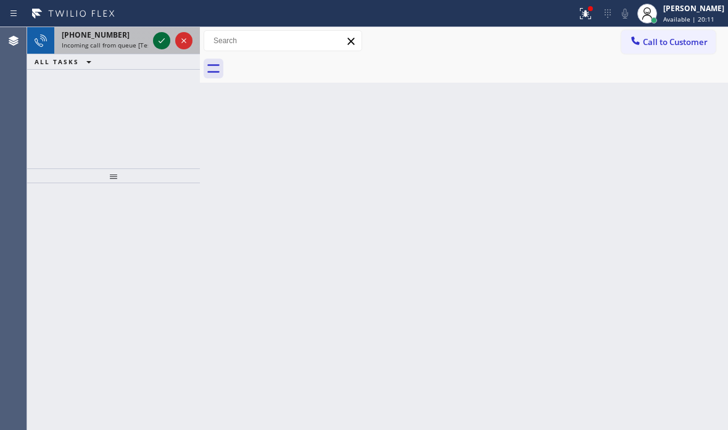
drag, startPoint x: 152, startPoint y: 35, endPoint x: 158, endPoint y: 40, distance: 8.8
click at [153, 36] on div at bounding box center [172, 40] width 44 height 27
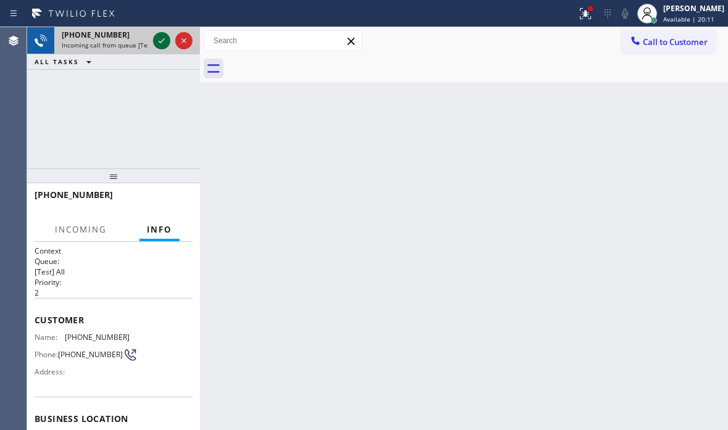
click at [158, 40] on icon at bounding box center [161, 40] width 15 height 15
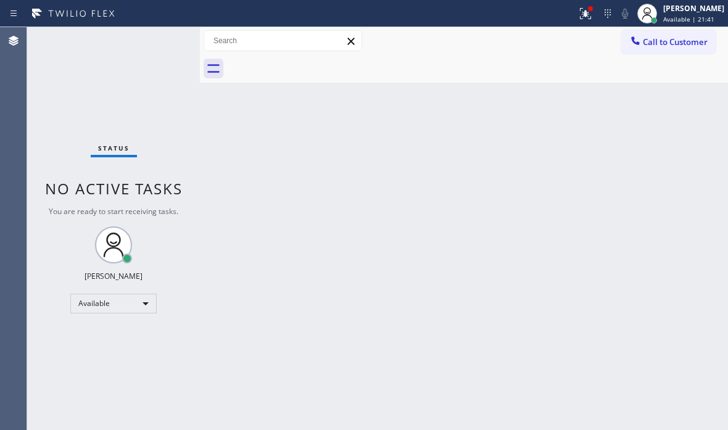
drag, startPoint x: 183, startPoint y: 118, endPoint x: 215, endPoint y: 106, distance: 33.8
click at [194, 115] on div "Status No active tasks You are ready to start receiving tasks. [PERSON_NAME] Av…" at bounding box center [113, 228] width 173 height 403
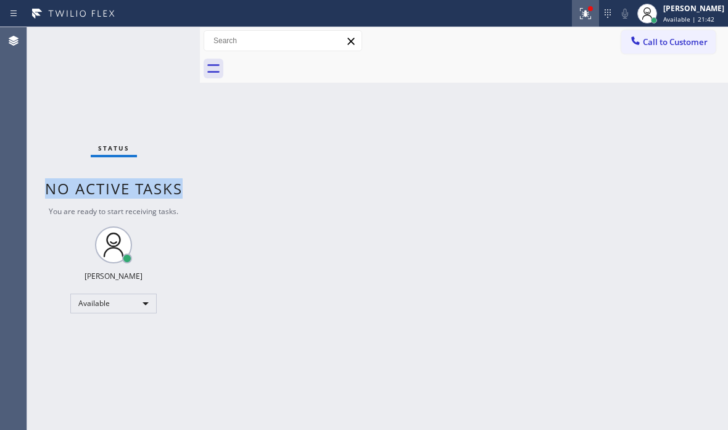
click at [578, 18] on icon at bounding box center [585, 13] width 15 height 15
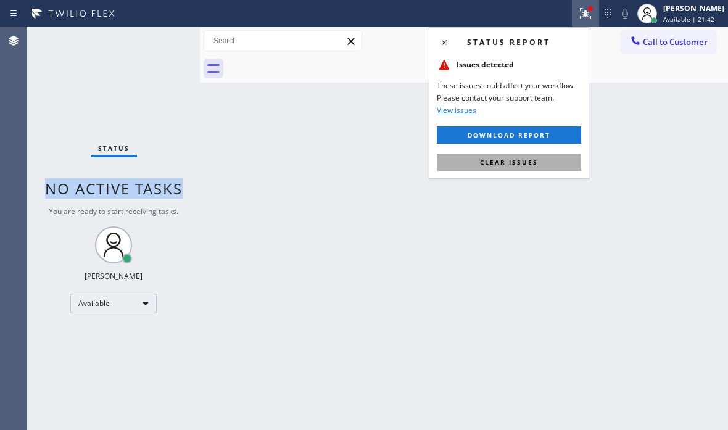
click at [528, 160] on span "Clear issues" at bounding box center [509, 162] width 58 height 9
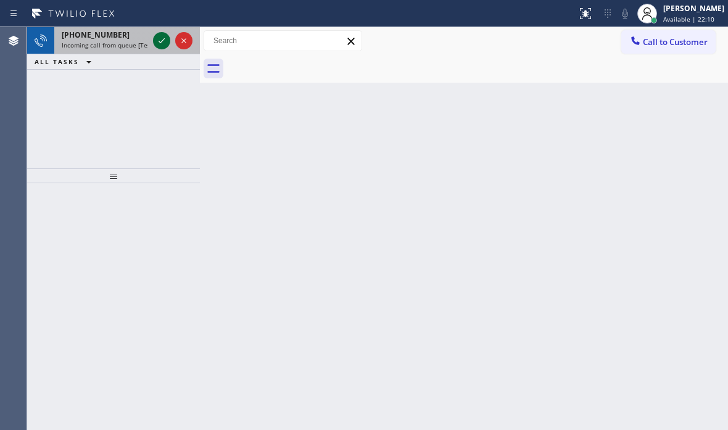
click at [157, 40] on icon at bounding box center [161, 40] width 15 height 15
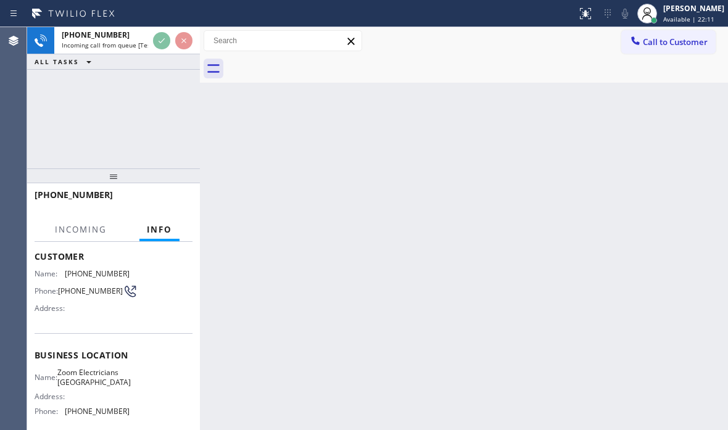
scroll to position [123, 0]
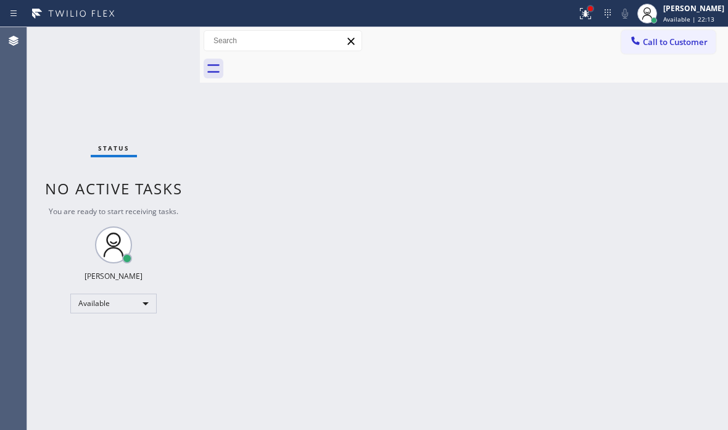
click at [586, 11] on div at bounding box center [589, 8] width 7 height 7
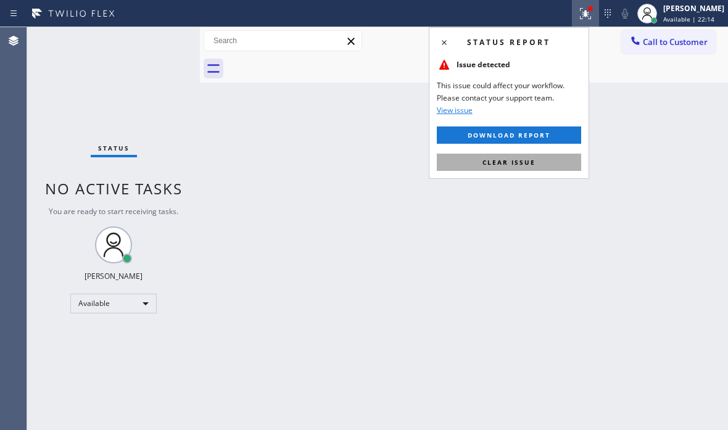
click at [511, 163] on span "Clear issue" at bounding box center [508, 162] width 53 height 9
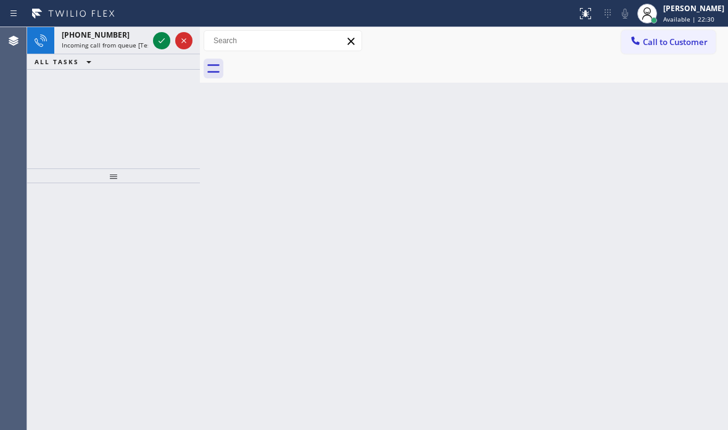
drag, startPoint x: 65, startPoint y: 78, endPoint x: 100, endPoint y: 58, distance: 40.3
click at [76, 69] on div "[PHONE_NUMBER] Incoming call from queue [Test] All ALL TASKS ALL TASKS ACTIVE T…" at bounding box center [113, 97] width 173 height 141
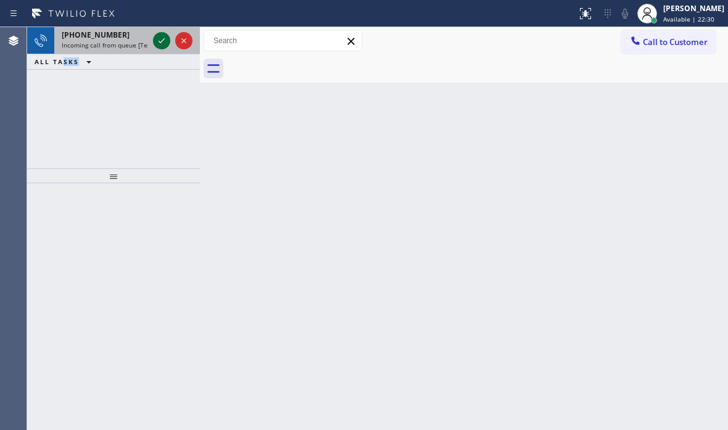
click at [159, 39] on icon at bounding box center [161, 40] width 15 height 15
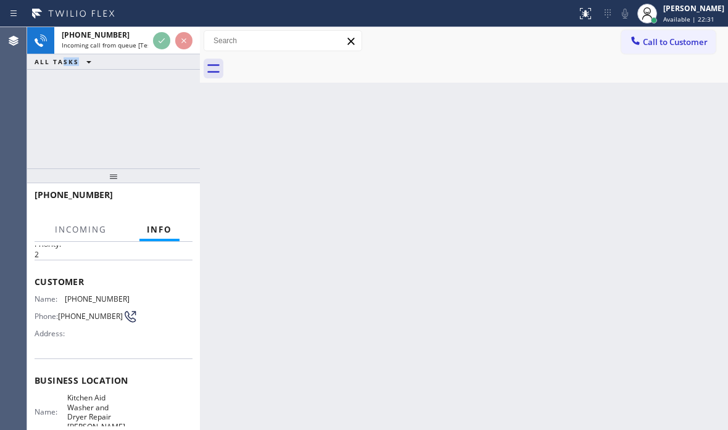
scroll to position [123, 0]
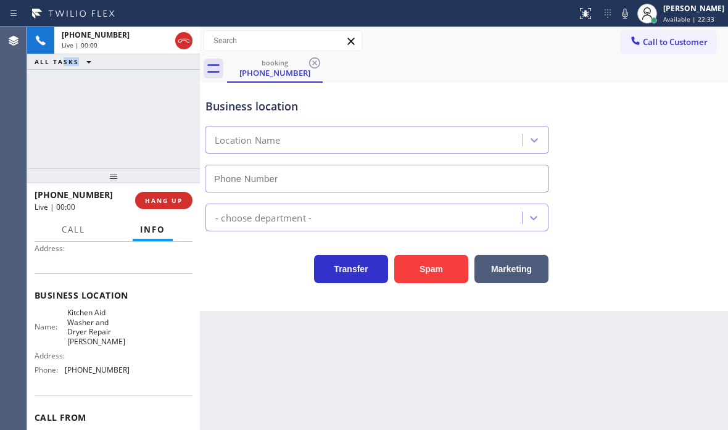
type input "[PHONE_NUMBER]"
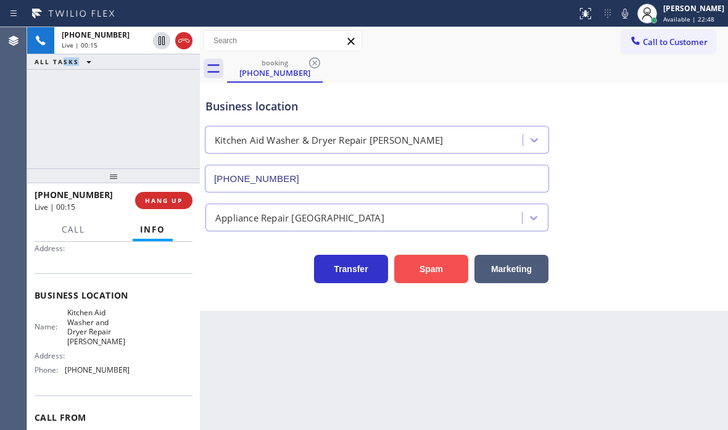
click at [437, 265] on button "Spam" at bounding box center [431, 269] width 74 height 28
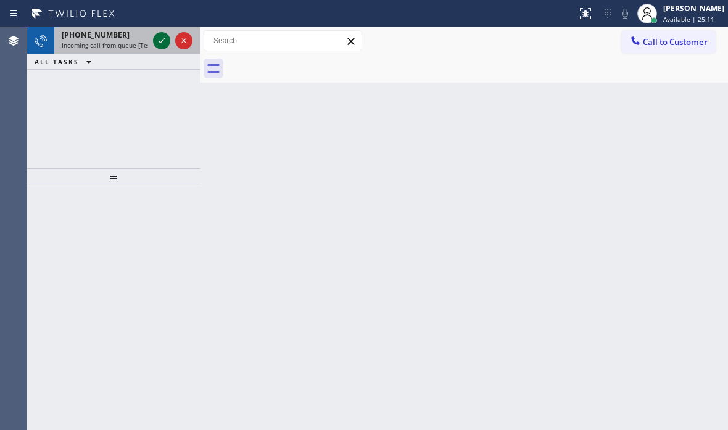
click at [166, 44] on icon at bounding box center [161, 40] width 15 height 15
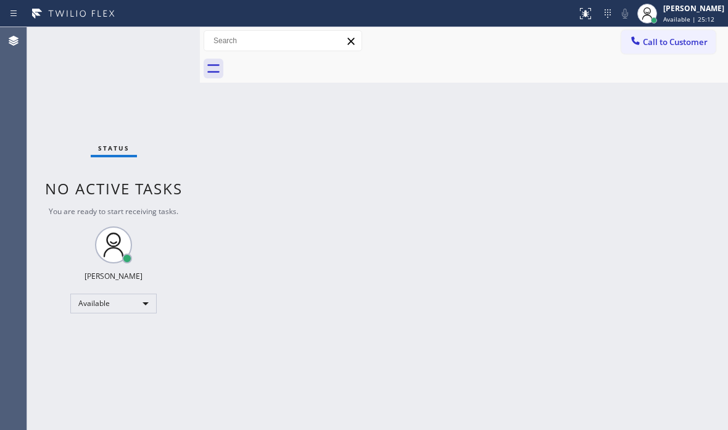
click at [161, 42] on div "Status No active tasks You are ready to start receiving tasks. [PERSON_NAME] Av…" at bounding box center [113, 228] width 173 height 403
drag, startPoint x: 165, startPoint y: 43, endPoint x: 168, endPoint y: 55, distance: 12.1
click at [160, 42] on div "Status No active tasks You are ready to start receiving tasks. [PERSON_NAME] Av…" at bounding box center [113, 228] width 173 height 403
click at [165, 36] on div "Status No active tasks You are ready to start receiving tasks. [PERSON_NAME] Av…" at bounding box center [113, 228] width 173 height 403
drag, startPoint x: 159, startPoint y: 39, endPoint x: 573, endPoint y: 91, distance: 416.9
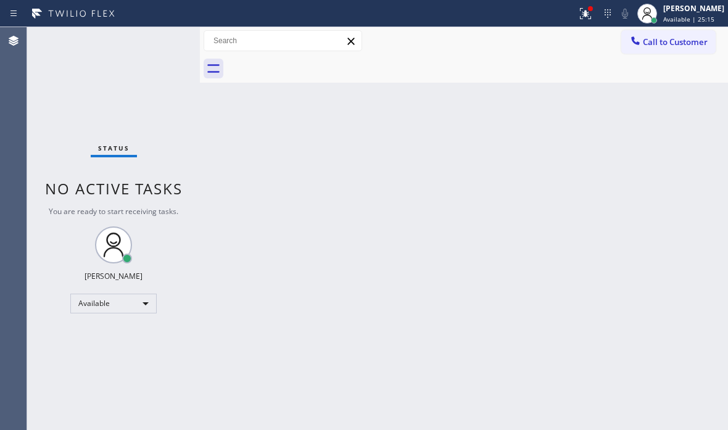
click at [163, 39] on div "Status No active tasks You are ready to start receiving tasks. [PERSON_NAME] Av…" at bounding box center [113, 228] width 173 height 403
click at [581, 14] on icon at bounding box center [584, 12] width 7 height 4
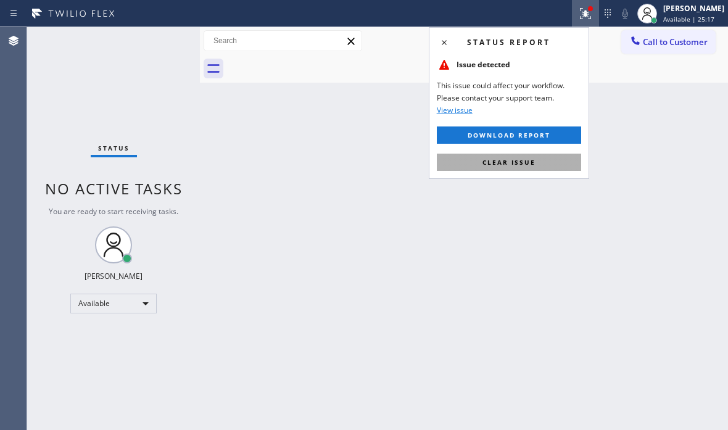
click at [510, 158] on span "Clear issue" at bounding box center [508, 162] width 53 height 9
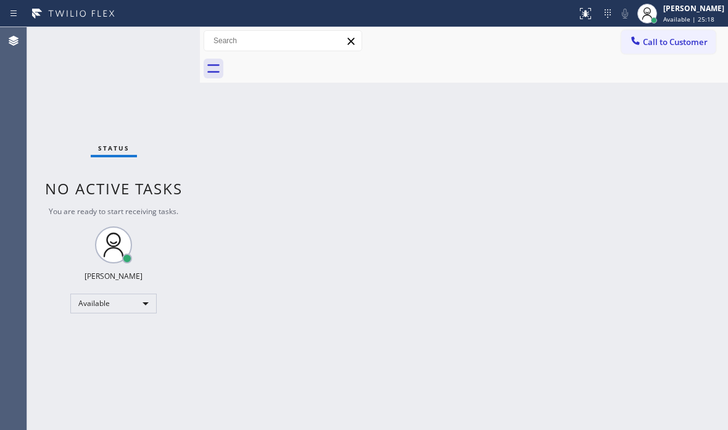
click at [154, 43] on div "Status No active tasks You are ready to start receiving tasks. [PERSON_NAME] Av…" at bounding box center [113, 228] width 173 height 403
drag, startPoint x: 154, startPoint y: 43, endPoint x: 238, endPoint y: 108, distance: 105.9
click at [158, 46] on div "Status No active tasks You are ready to start receiving tasks. [PERSON_NAME] Av…" at bounding box center [113, 228] width 173 height 403
click at [166, 38] on div "Status No active tasks You are ready to start receiving tasks. [PERSON_NAME] Av…" at bounding box center [113, 228] width 173 height 403
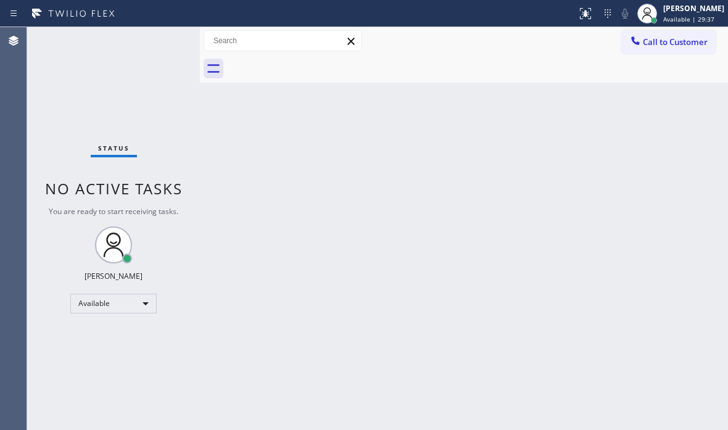
click at [160, 44] on div "Status No active tasks You are ready to start receiving tasks. [PERSON_NAME] Av…" at bounding box center [113, 228] width 173 height 403
click at [147, 296] on div "Available" at bounding box center [113, 303] width 86 height 20
drag, startPoint x: 93, startPoint y: 366, endPoint x: 107, endPoint y: 366, distance: 14.2
click at [94, 366] on li "Break" at bounding box center [113, 366] width 84 height 15
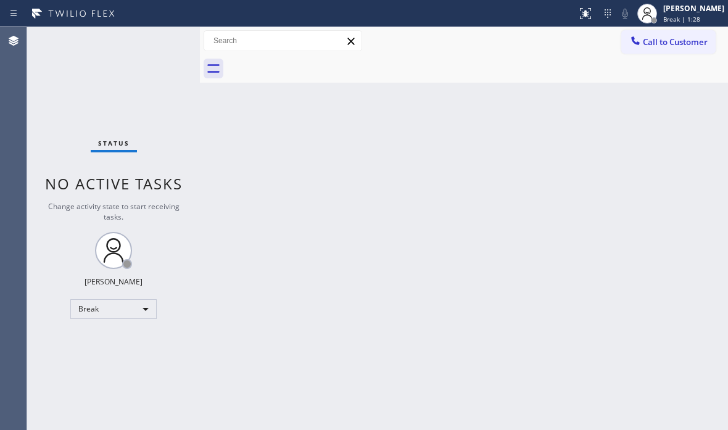
click at [580, 210] on div "Back to Dashboard Change Sender ID Customers Technicians Select a contact Outbo…" at bounding box center [464, 228] width 528 height 403
click at [113, 78] on div "Status No active tasks Change activity state to start receiving tasks. [PERSON_…" at bounding box center [113, 228] width 173 height 403
click at [141, 310] on div "Break" at bounding box center [113, 309] width 86 height 20
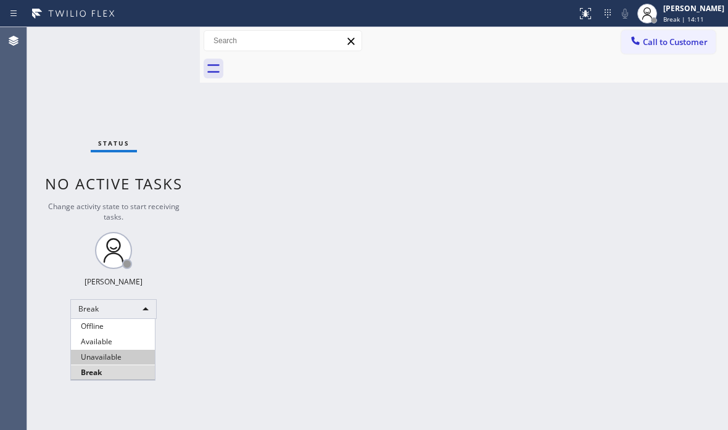
click at [121, 340] on li "Available" at bounding box center [113, 341] width 84 height 15
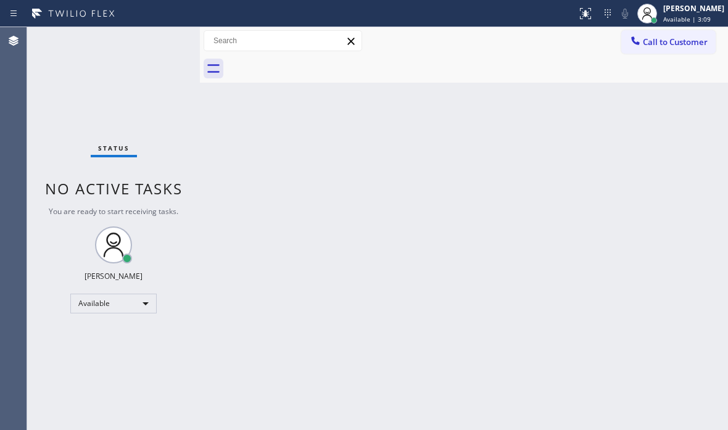
click at [154, 30] on div "Status No active tasks You are ready to start receiving tasks. [PERSON_NAME] Av…" at bounding box center [113, 228] width 173 height 403
click at [161, 38] on div "Status No active tasks You are ready to start receiving tasks. [PERSON_NAME] Av…" at bounding box center [113, 228] width 173 height 403
click at [160, 40] on div "Status No active tasks You are ready to start receiving tasks. [PERSON_NAME] Av…" at bounding box center [113, 228] width 173 height 403
drag, startPoint x: 160, startPoint y: 40, endPoint x: 367, endPoint y: 190, distance: 256.2
click at [163, 41] on div "Status No active tasks You are ready to start receiving tasks. [PERSON_NAME] Av…" at bounding box center [113, 228] width 173 height 403
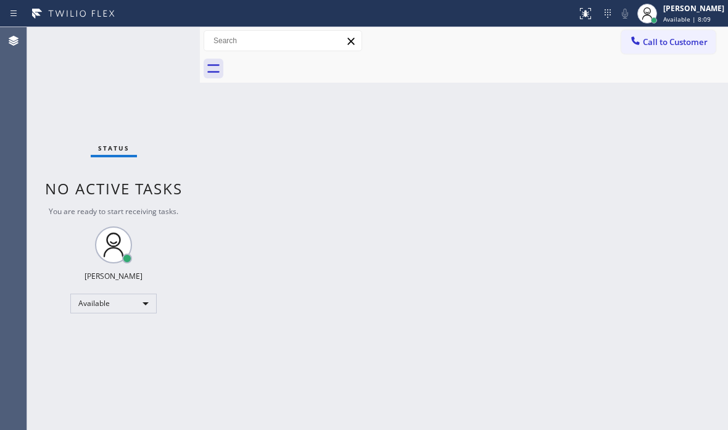
click at [276, 154] on div "Back to Dashboard Change Sender ID Customers Technicians Select a contact Outbo…" at bounding box center [464, 228] width 528 height 403
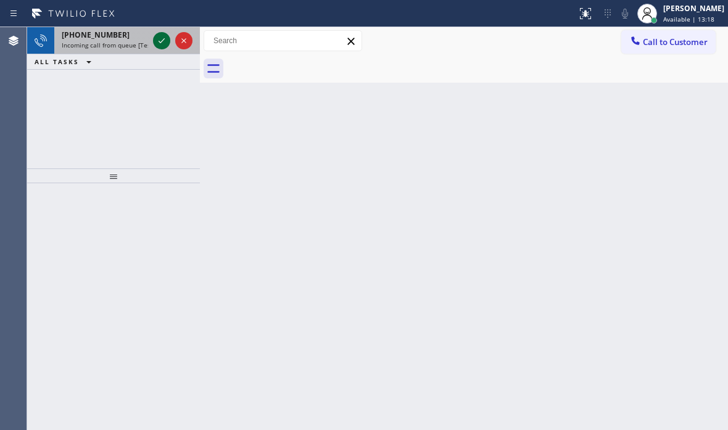
click at [161, 39] on icon at bounding box center [161, 40] width 15 height 15
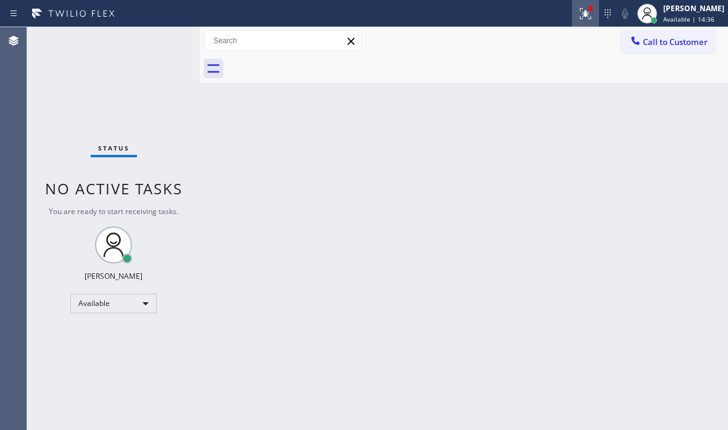
click at [572, 23] on button at bounding box center [585, 13] width 27 height 27
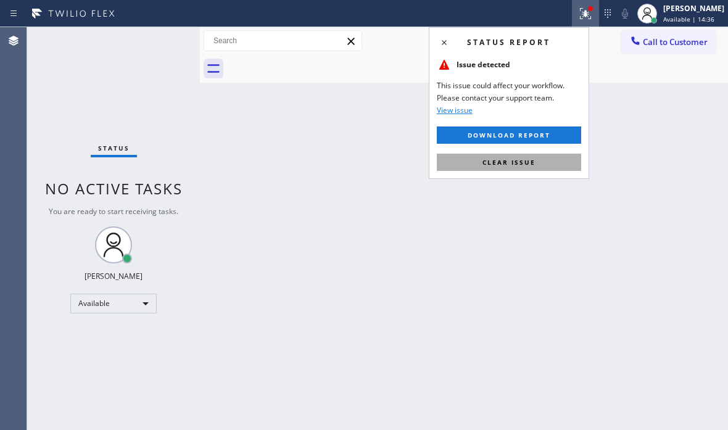
click at [527, 158] on span "Clear issue" at bounding box center [508, 162] width 53 height 9
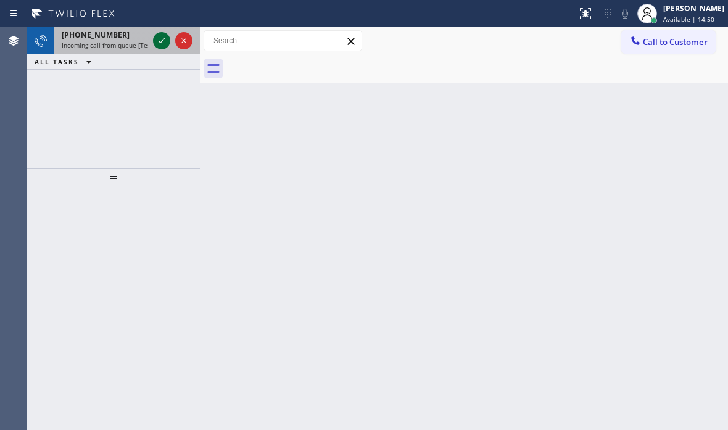
click at [171, 40] on div at bounding box center [172, 40] width 44 height 27
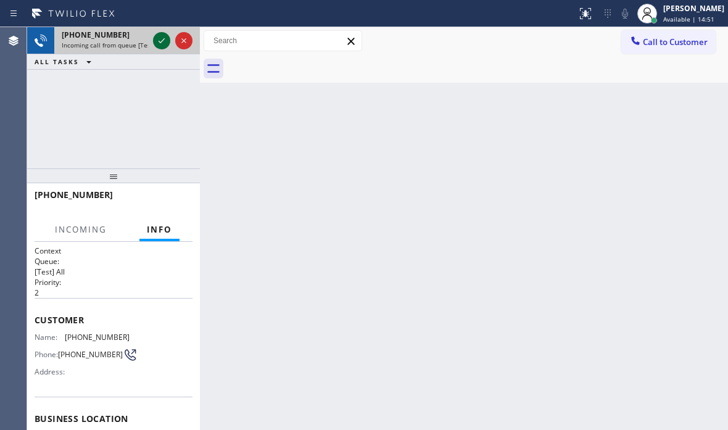
click at [167, 41] on icon at bounding box center [161, 40] width 15 height 15
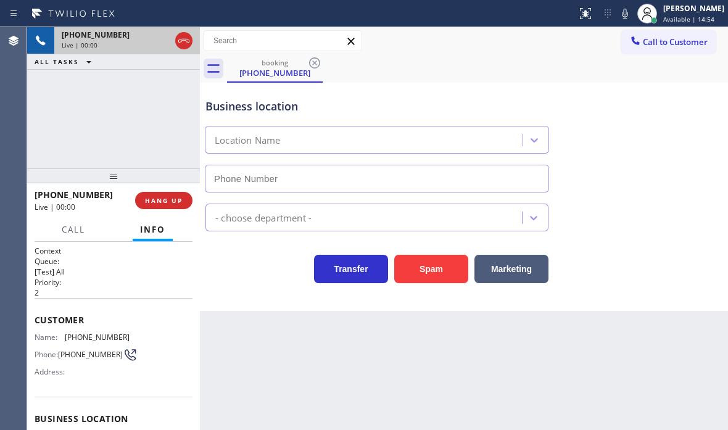
type input "[PHONE_NUMBER]"
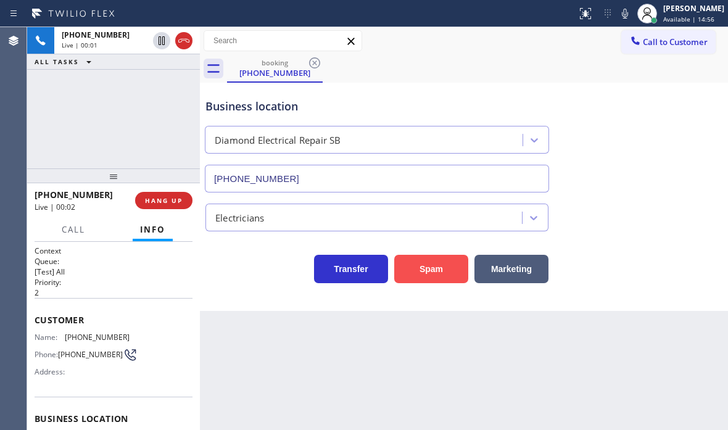
click at [441, 276] on button "Spam" at bounding box center [431, 269] width 74 height 28
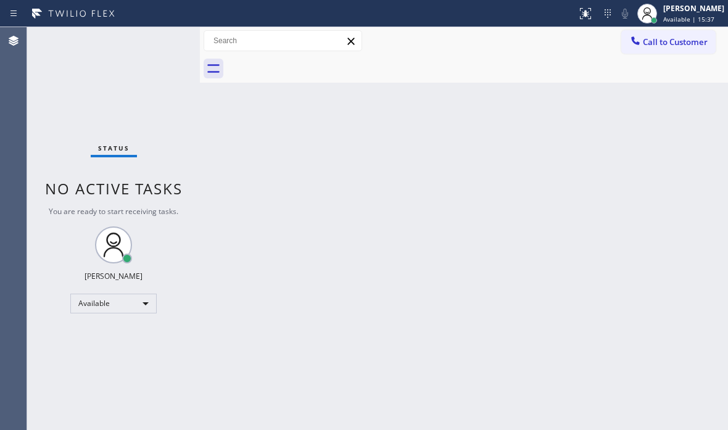
click at [511, 155] on div "Back to Dashboard Change Sender ID Customers Technicians Select a contact Outbo…" at bounding box center [464, 228] width 528 height 403
click at [160, 47] on div "Status No active tasks You are ready to start receiving tasks. [PERSON_NAME] Av…" at bounding box center [113, 228] width 173 height 403
click at [160, 46] on div "Status No active tasks You are ready to start receiving tasks. [PERSON_NAME] Av…" at bounding box center [113, 228] width 173 height 403
click at [159, 37] on div "Status No active tasks You are ready to start receiving tasks. [PERSON_NAME] Av…" at bounding box center [113, 228] width 173 height 403
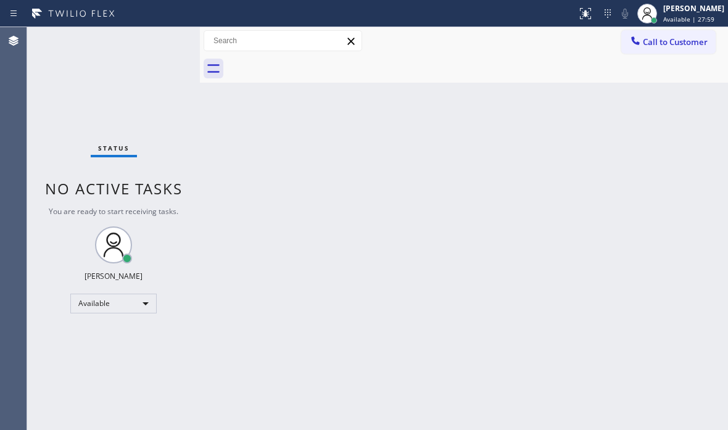
click at [166, 43] on div "Status No active tasks You are ready to start receiving tasks. [PERSON_NAME] Av…" at bounding box center [113, 228] width 173 height 403
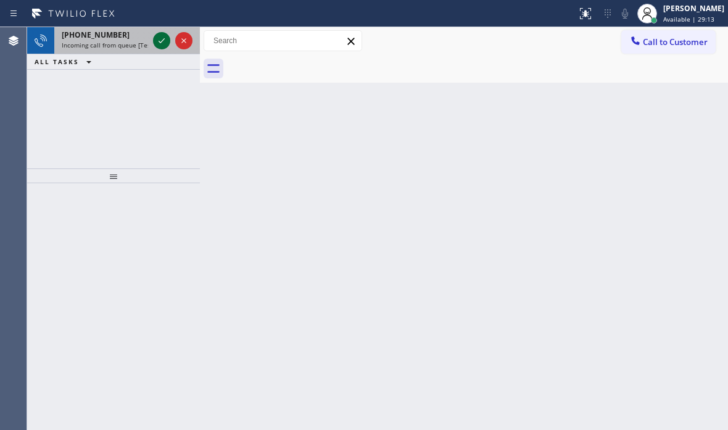
click at [160, 41] on icon at bounding box center [161, 40] width 15 height 15
click at [157, 39] on icon at bounding box center [161, 40] width 15 height 15
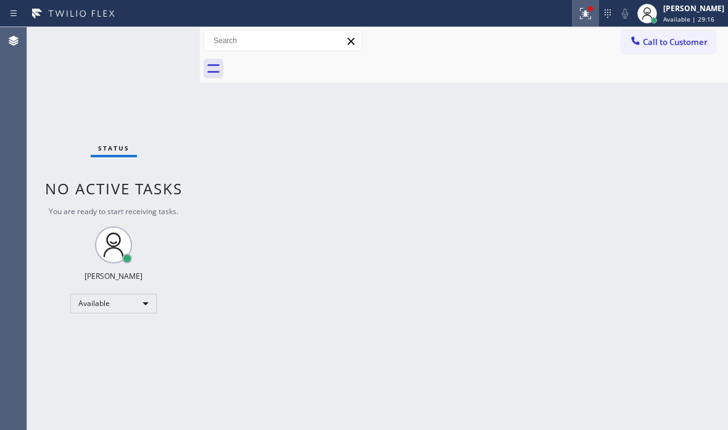
click at [578, 14] on icon at bounding box center [585, 13] width 15 height 15
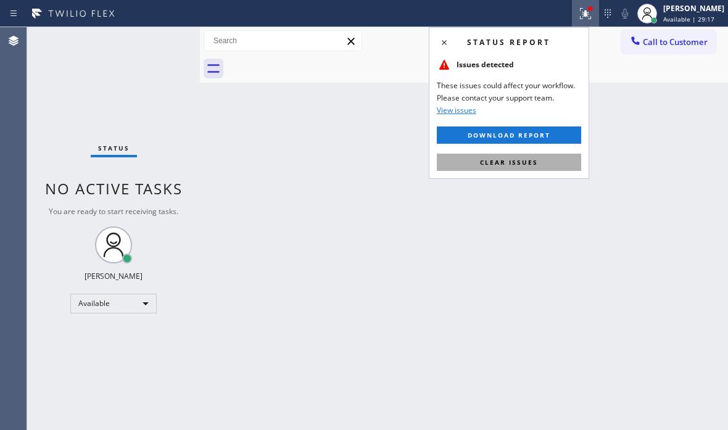
click at [515, 163] on span "Clear issues" at bounding box center [509, 162] width 58 height 9
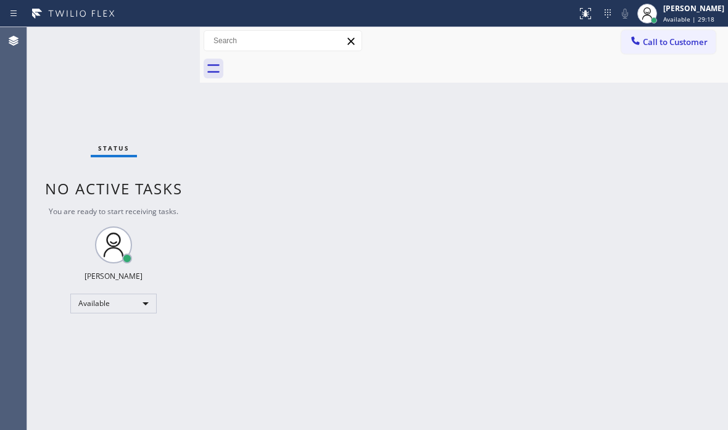
click at [161, 40] on div "Status No active tasks You are ready to start receiving tasks. [PERSON_NAME] Av…" at bounding box center [113, 228] width 173 height 403
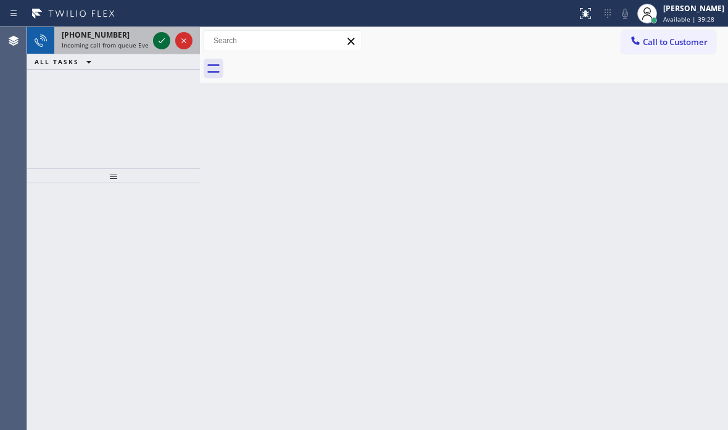
click at [157, 37] on icon at bounding box center [161, 40] width 15 height 15
click at [164, 43] on icon at bounding box center [161, 40] width 15 height 15
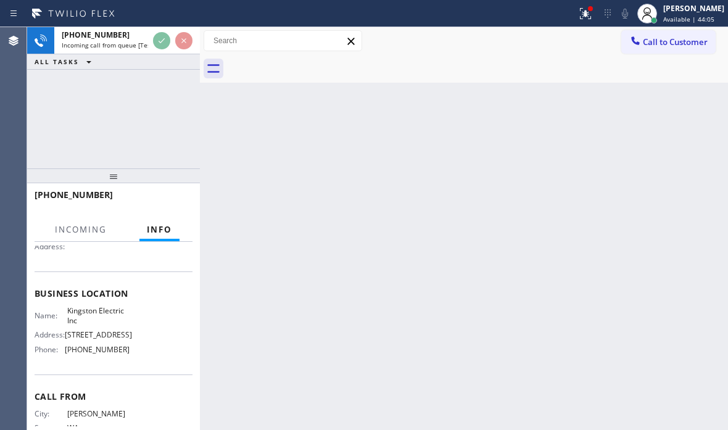
scroll to position [76, 0]
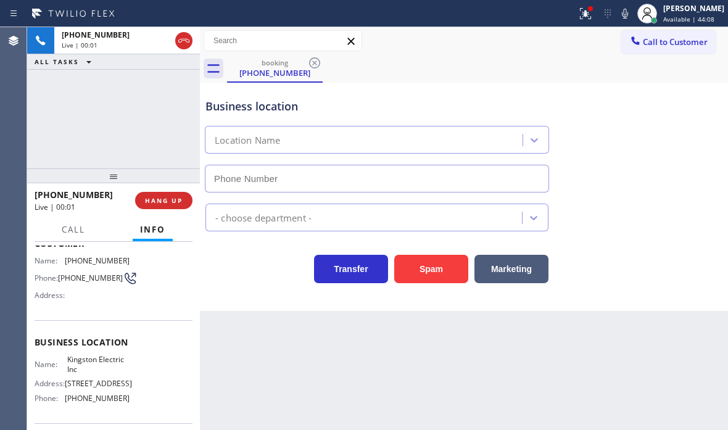
type input "[PHONE_NUMBER]"
drag, startPoint x: 437, startPoint y: 275, endPoint x: 494, endPoint y: 291, distance: 58.9
click at [437, 274] on button "Spam" at bounding box center [431, 269] width 74 height 28
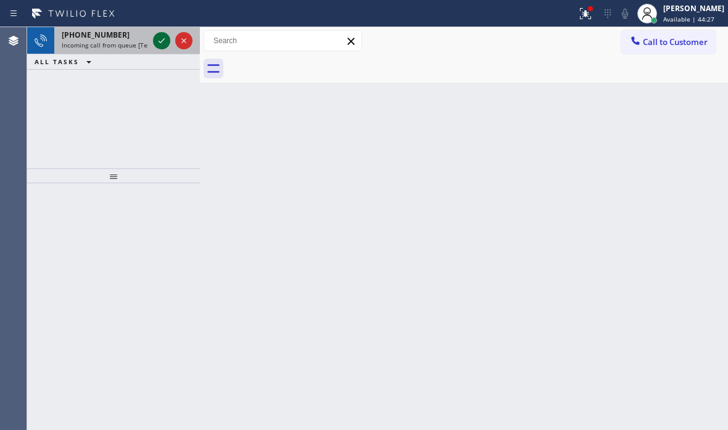
click at [161, 44] on icon at bounding box center [161, 40] width 15 height 15
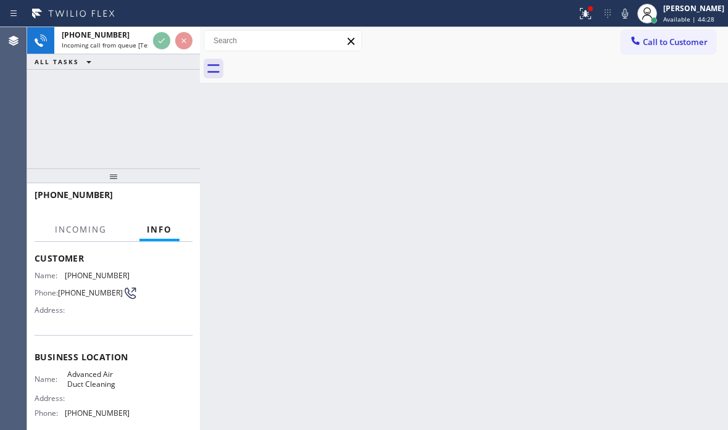
scroll to position [123, 0]
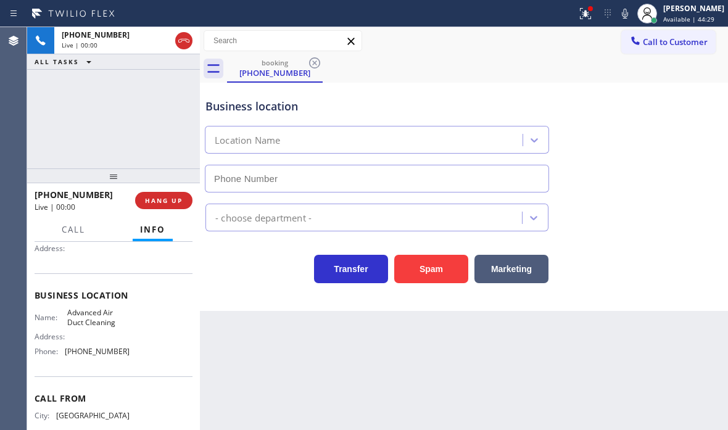
type input "[PHONE_NUMBER]"
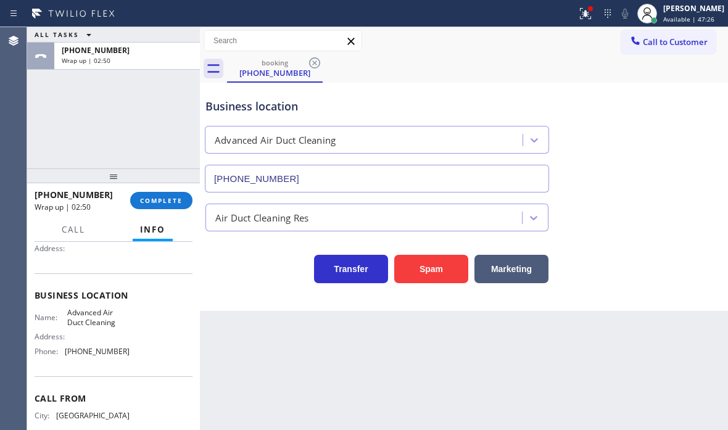
click at [49, 110] on div "ALL TASKS ALL TASKS ACTIVE TASKS TASKS IN WRAP UP [PHONE_NUMBER] Wrap up | 02:50" at bounding box center [113, 97] width 173 height 141
click at [159, 197] on span "COMPLETE" at bounding box center [161, 200] width 43 height 9
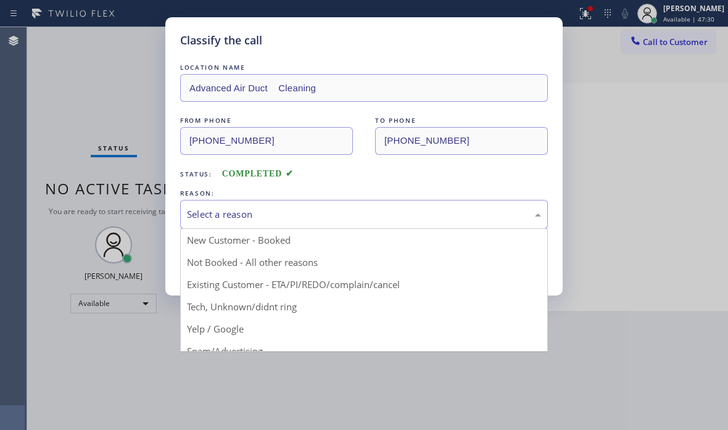
click at [344, 209] on div "Select a reason" at bounding box center [364, 214] width 354 height 14
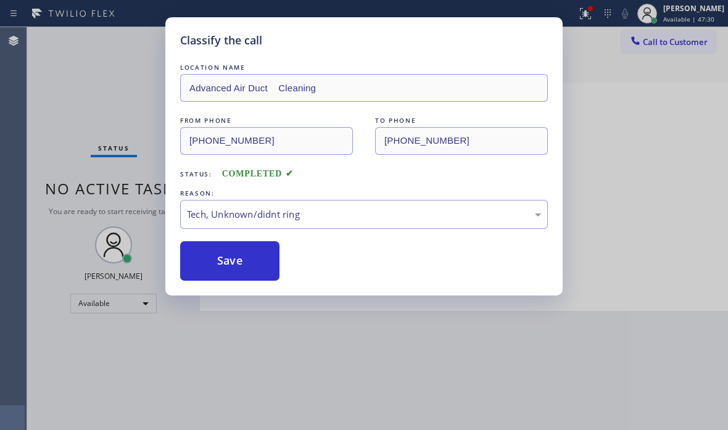
drag, startPoint x: 226, startPoint y: 312, endPoint x: 226, endPoint y: 293, distance: 19.1
drag, startPoint x: 226, startPoint y: 269, endPoint x: 234, endPoint y: 268, distance: 8.0
click at [231, 268] on button "Save" at bounding box center [229, 260] width 99 height 39
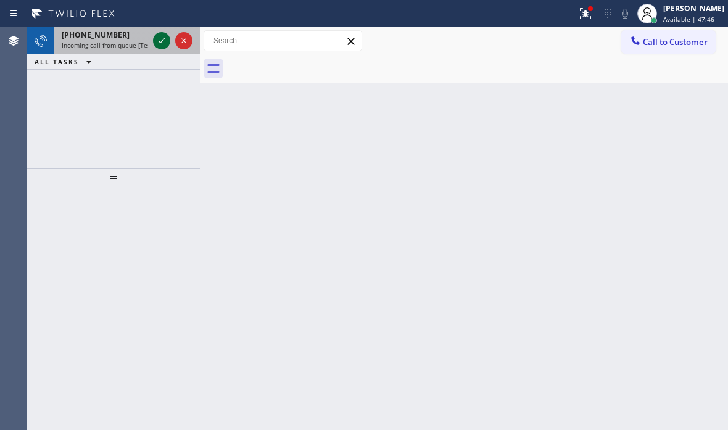
click at [154, 41] on icon at bounding box center [161, 40] width 15 height 15
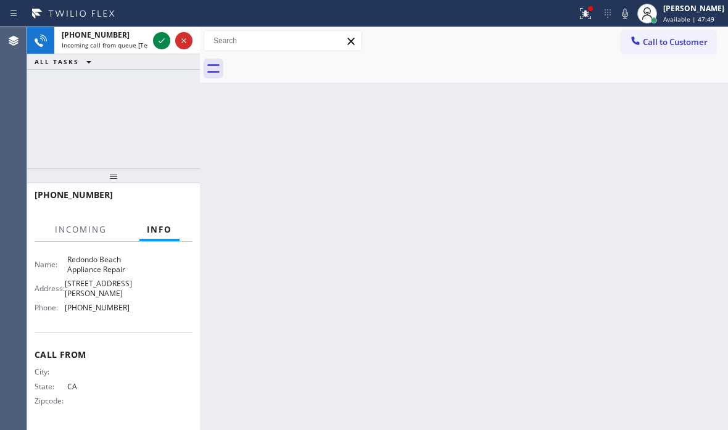
scroll to position [190, 0]
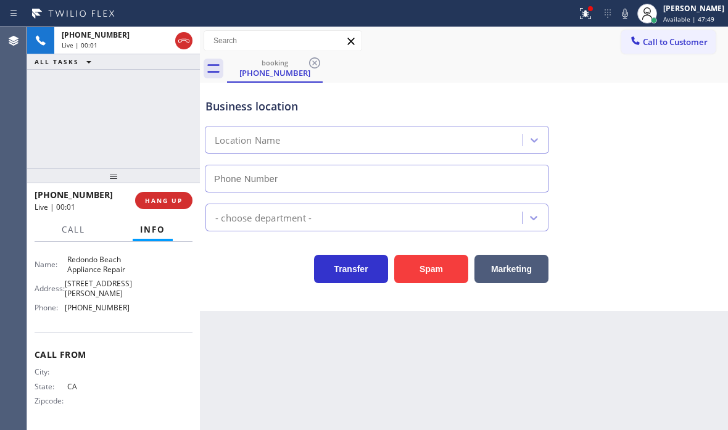
type input "[PHONE_NUMBER]"
click at [118, 107] on div "[PHONE_NUMBER] Live | 00:19 ALL TASKS ALL TASKS ACTIVE TASKS TASKS IN WRAP UP" at bounding box center [113, 97] width 173 height 141
click at [160, 117] on div "[PHONE_NUMBER] Live | 00:25 ALL TASKS ALL TASKS ACTIVE TASKS TASKS IN WRAP UP" at bounding box center [113, 97] width 173 height 141
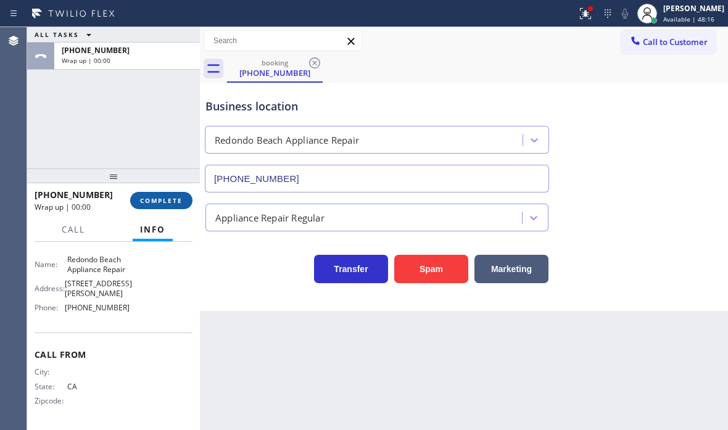
click at [164, 202] on span "COMPLETE" at bounding box center [161, 200] width 43 height 9
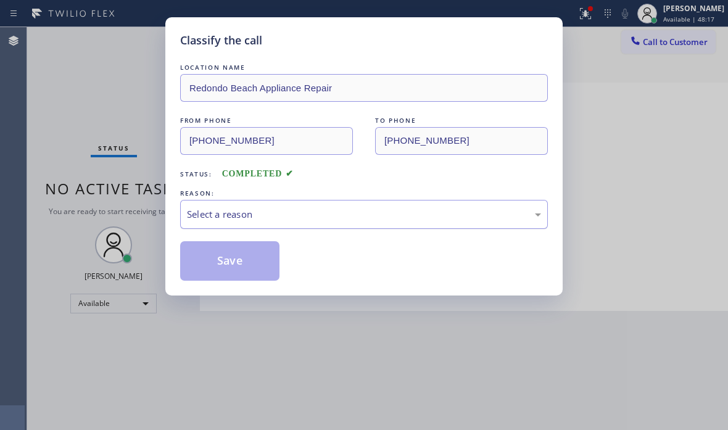
click at [258, 207] on div "Select a reason" at bounding box center [364, 214] width 354 height 14
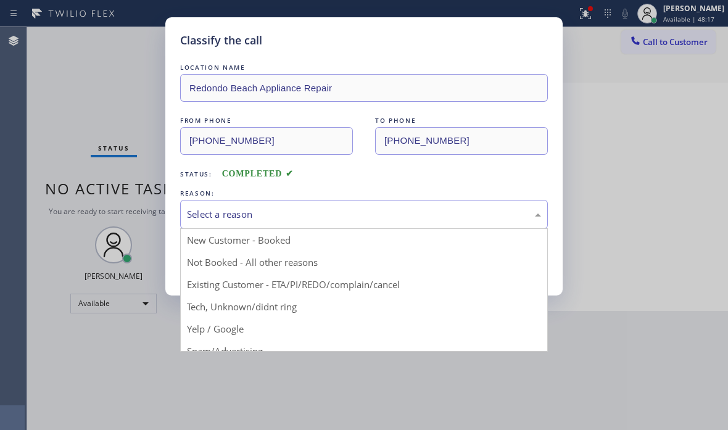
drag, startPoint x: 219, startPoint y: 269, endPoint x: 200, endPoint y: 257, distance: 22.9
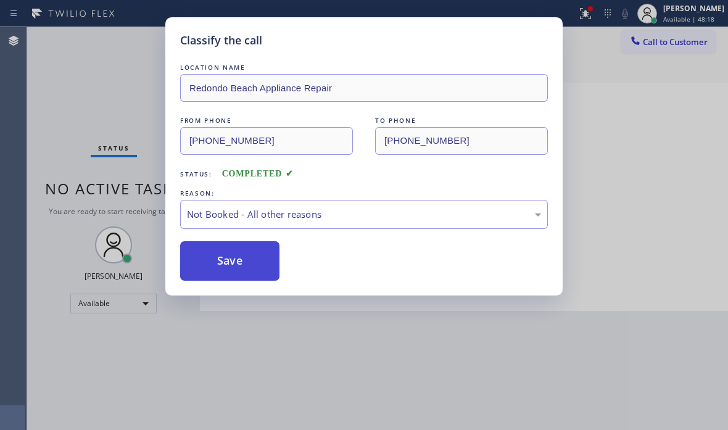
click at [192, 253] on button "Save" at bounding box center [229, 260] width 99 height 39
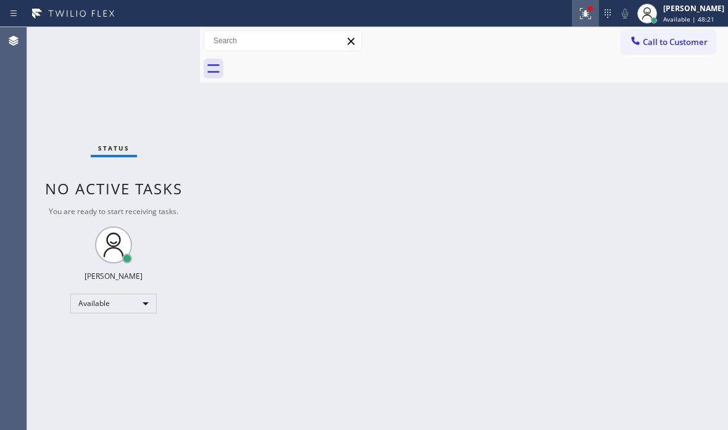
click at [579, 15] on icon at bounding box center [585, 13] width 15 height 15
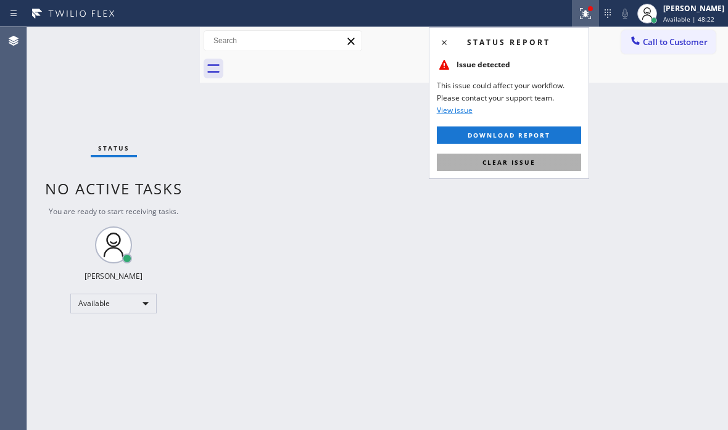
click at [528, 164] on span "Clear issue" at bounding box center [508, 162] width 53 height 9
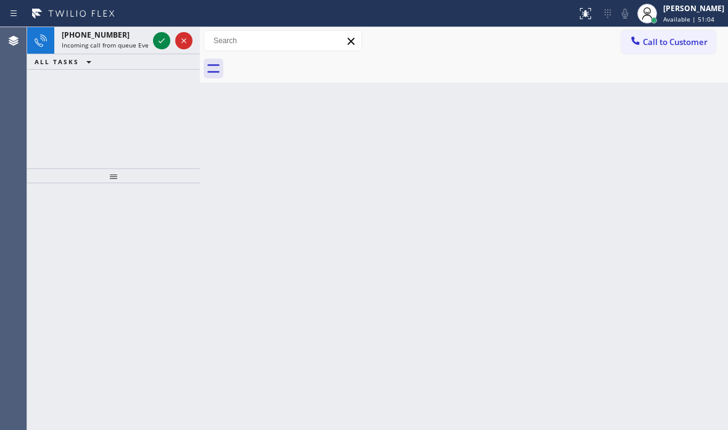
drag, startPoint x: 158, startPoint y: 38, endPoint x: 403, endPoint y: 39, distance: 245.4
click at [159, 37] on icon at bounding box center [161, 40] width 15 height 15
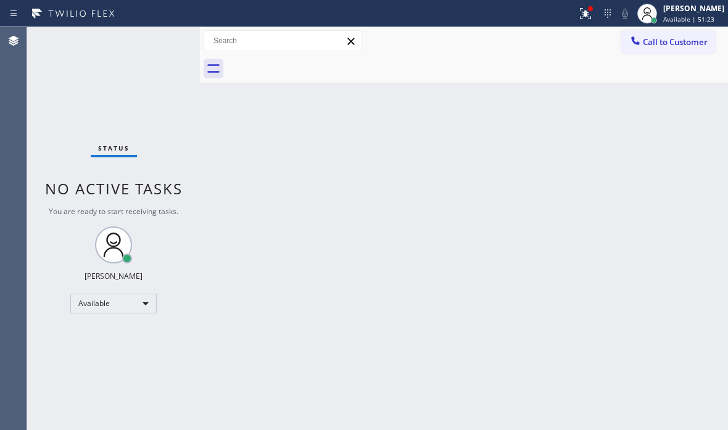
click at [168, 49] on div "Status No active tasks You are ready to start receiving tasks. [PERSON_NAME] Av…" at bounding box center [113, 228] width 173 height 403
click at [154, 38] on div "Status No active tasks You are ready to start receiving tasks. [PERSON_NAME] Av…" at bounding box center [113, 228] width 173 height 403
click at [580, 19] on icon at bounding box center [585, 13] width 15 height 15
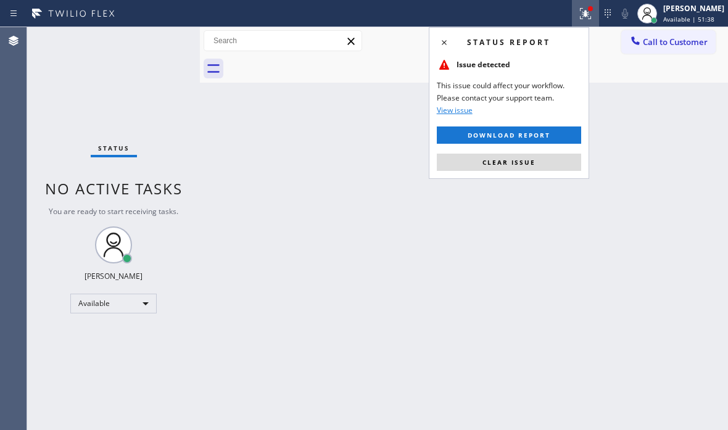
drag, startPoint x: 526, startPoint y: 162, endPoint x: 541, endPoint y: 72, distance: 91.3
click at [528, 158] on span "Clear issue" at bounding box center [508, 162] width 53 height 9
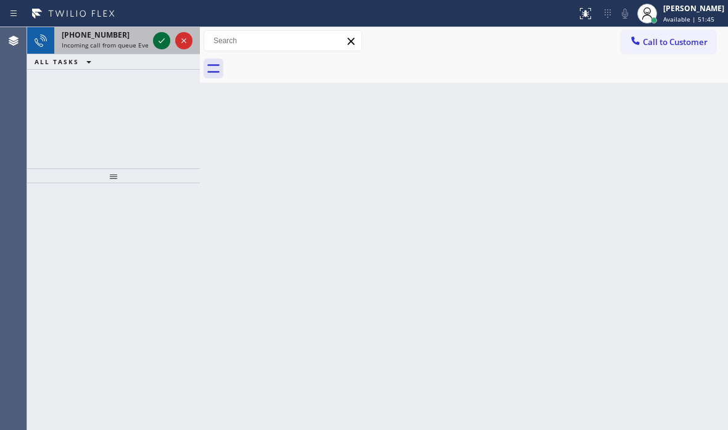
click at [160, 39] on icon at bounding box center [161, 40] width 15 height 15
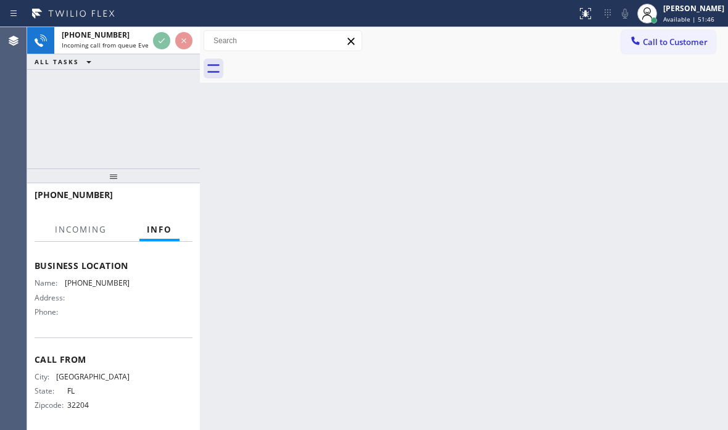
scroll to position [162, 0]
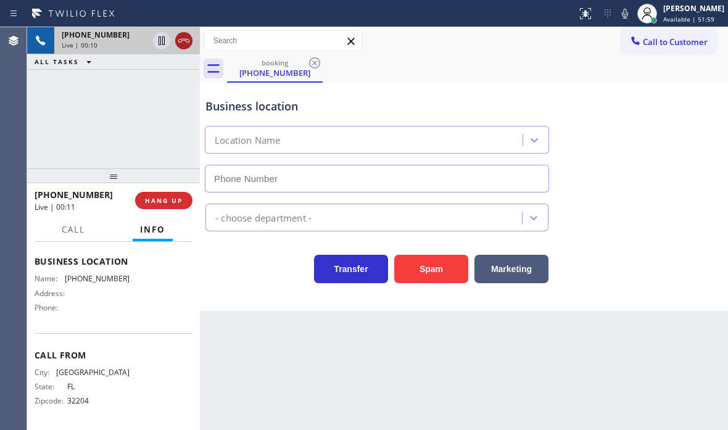
click at [189, 43] on icon at bounding box center [183, 41] width 11 height 4
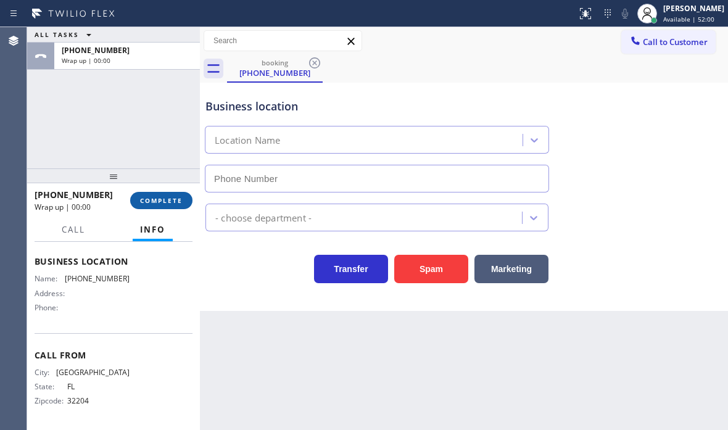
click at [170, 200] on span "COMPLETE" at bounding box center [161, 200] width 43 height 9
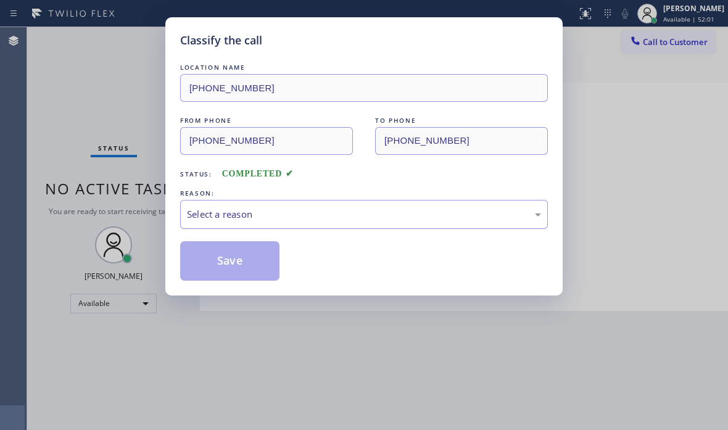
click at [269, 218] on div "Select a reason" at bounding box center [364, 214] width 354 height 14
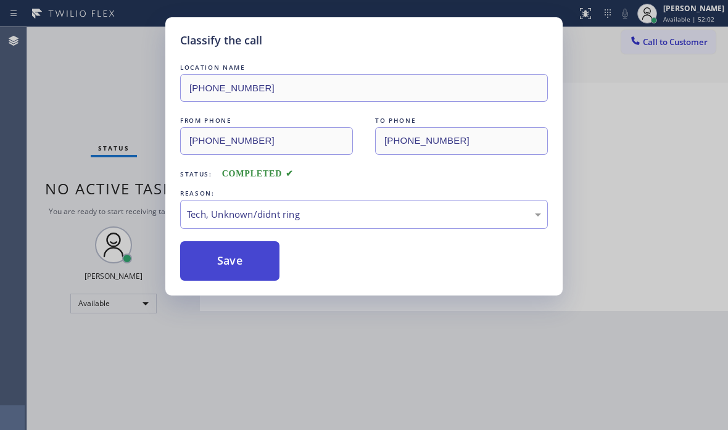
click at [238, 258] on button "Save" at bounding box center [229, 260] width 99 height 39
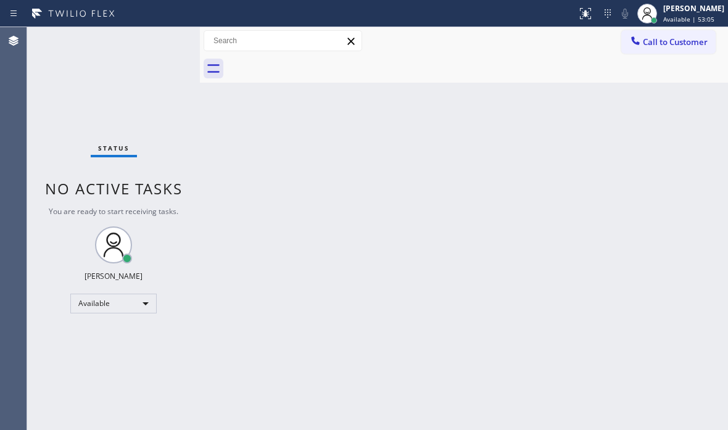
click at [162, 43] on div "Status No active tasks You are ready to start receiving tasks. [PERSON_NAME] Av…" at bounding box center [113, 228] width 173 height 403
click at [149, 36] on div "Status No active tasks You are ready to start receiving tasks. [PERSON_NAME] Av…" at bounding box center [113, 228] width 173 height 403
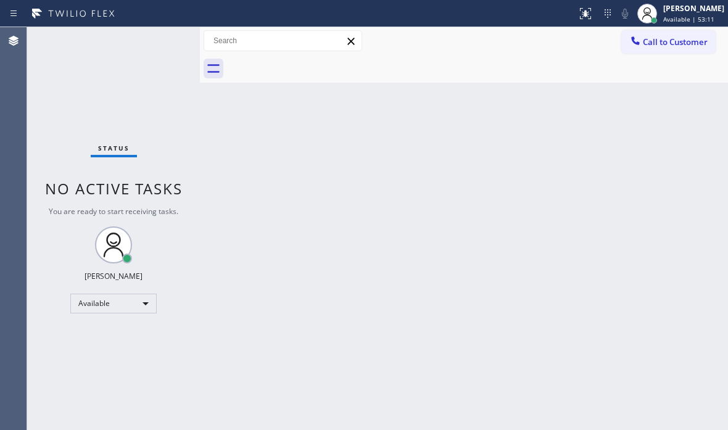
click at [161, 43] on div "Status No active tasks You are ready to start receiving tasks. [PERSON_NAME] Av…" at bounding box center [113, 228] width 173 height 403
click at [160, 44] on div "Status No active tasks You are ready to start receiving tasks. [PERSON_NAME] Av…" at bounding box center [113, 228] width 173 height 403
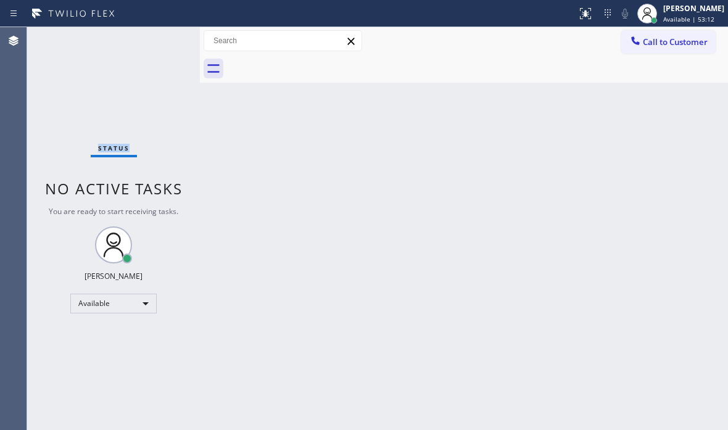
click at [160, 44] on div "Status No active tasks You are ready to start receiving tasks. [PERSON_NAME] Av…" at bounding box center [113, 228] width 173 height 403
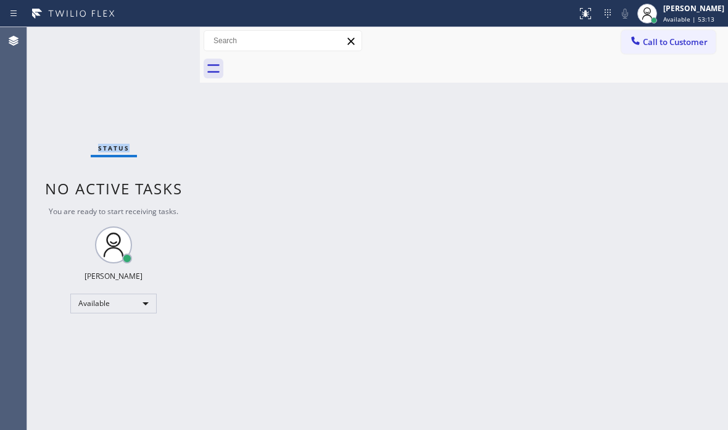
click at [160, 44] on div "Status No active tasks You are ready to start receiving tasks. [PERSON_NAME] Av…" at bounding box center [113, 228] width 173 height 403
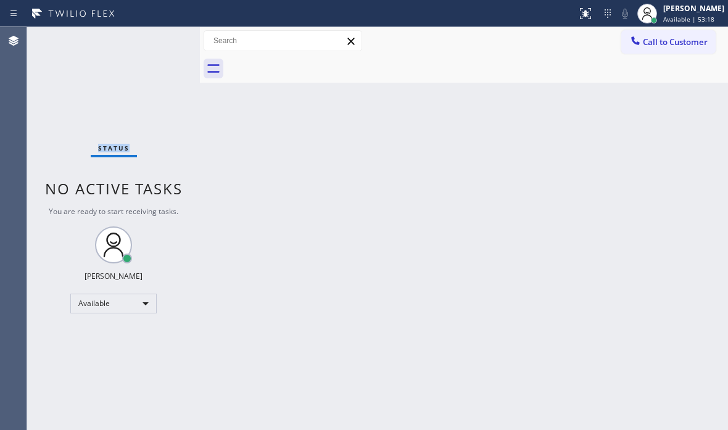
click at [160, 44] on div "Status No active tasks You are ready to start receiving tasks. [PERSON_NAME] Av…" at bounding box center [113, 228] width 173 height 403
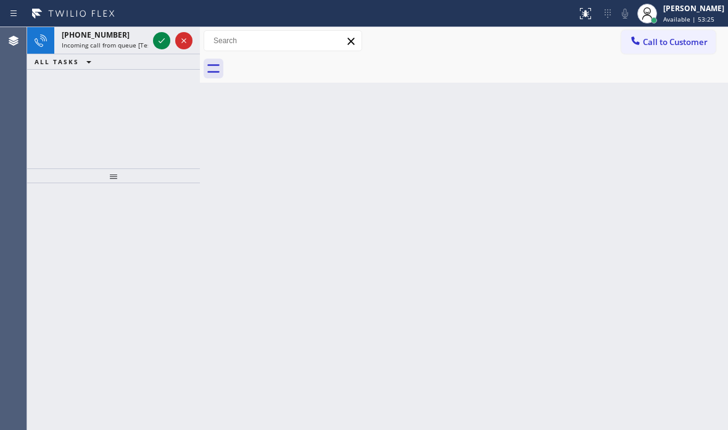
click at [165, 45] on icon at bounding box center [161, 40] width 15 height 15
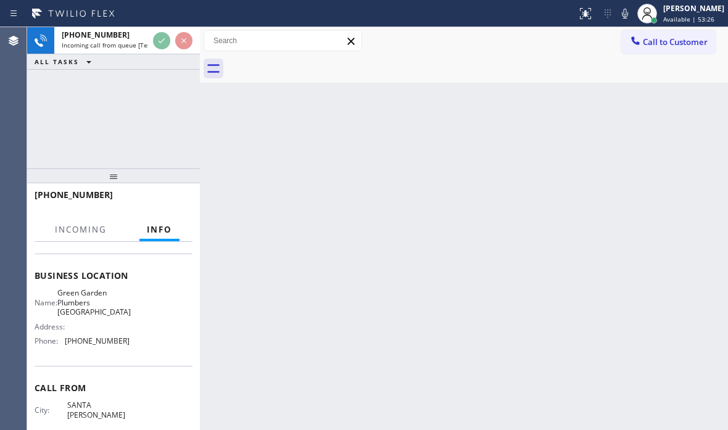
scroll to position [181, 0]
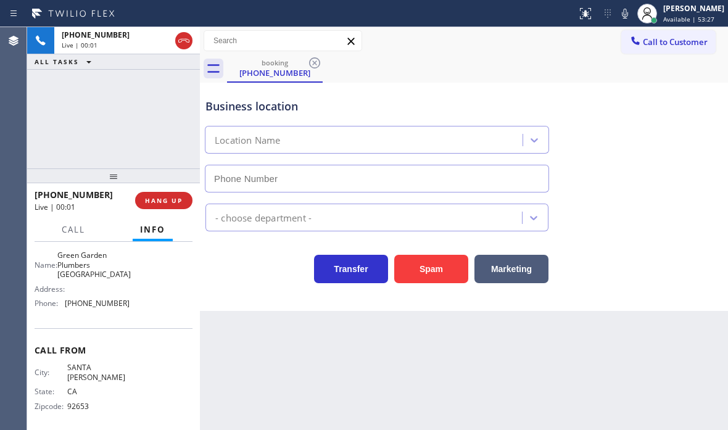
type input "[PHONE_NUMBER]"
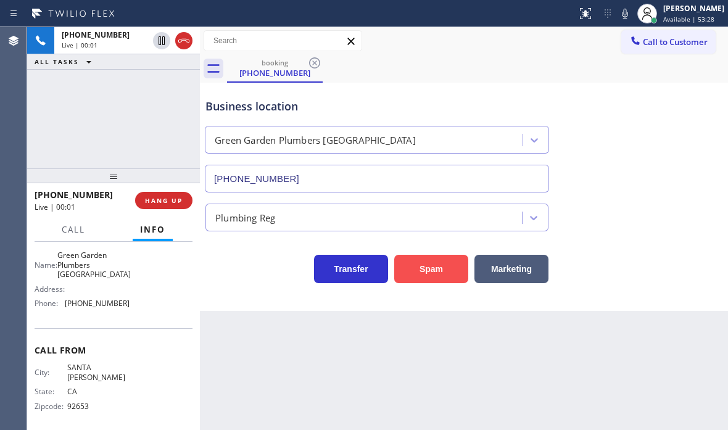
click at [429, 267] on button "Spam" at bounding box center [431, 269] width 74 height 28
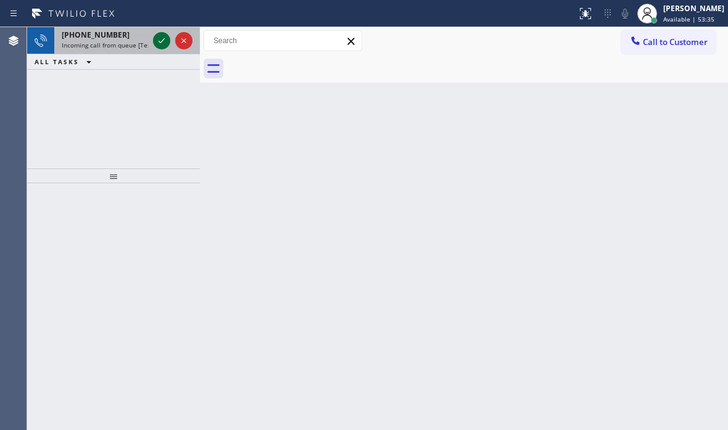
click at [157, 37] on icon at bounding box center [161, 40] width 15 height 15
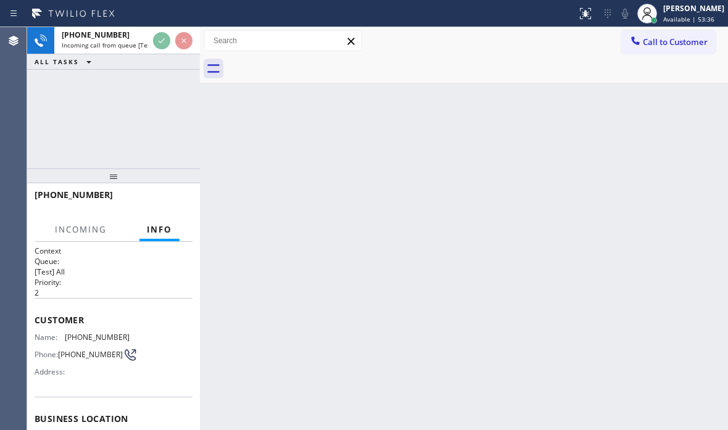
scroll to position [181, 0]
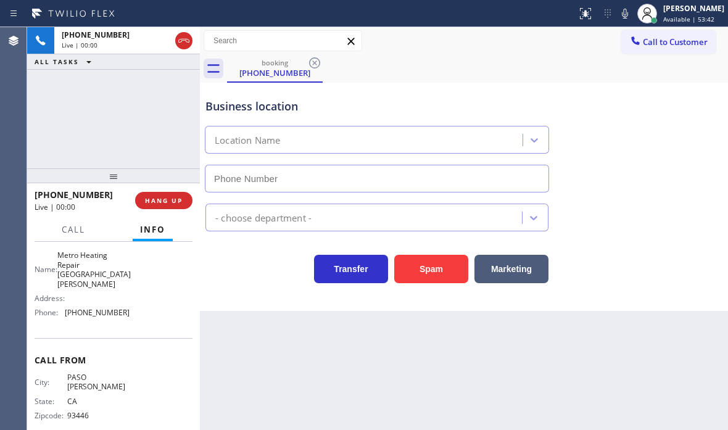
type input "[PHONE_NUMBER]"
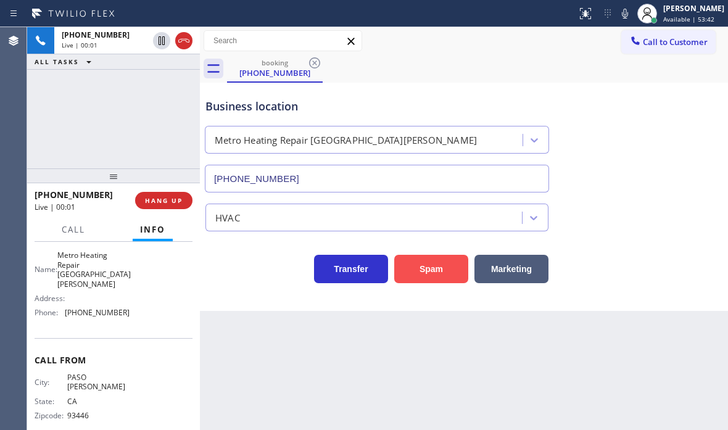
click at [421, 263] on button "Spam" at bounding box center [431, 269] width 74 height 28
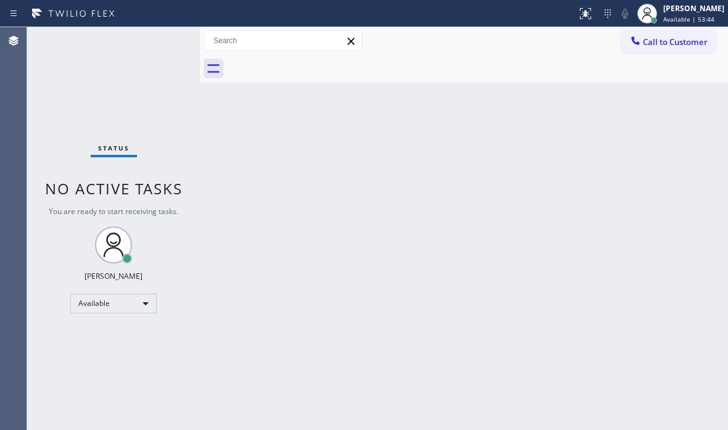
click at [165, 36] on div "Status No active tasks You are ready to start receiving tasks. [PERSON_NAME] Av…" at bounding box center [113, 228] width 173 height 403
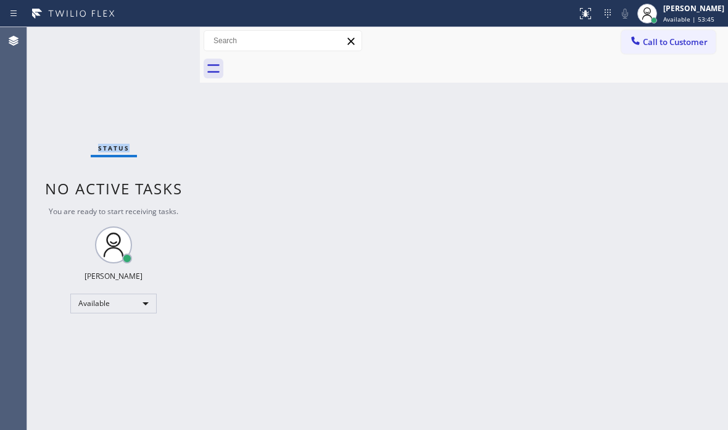
click at [165, 36] on div "Status No active tasks You are ready to start receiving tasks. [PERSON_NAME] Av…" at bounding box center [113, 228] width 173 height 403
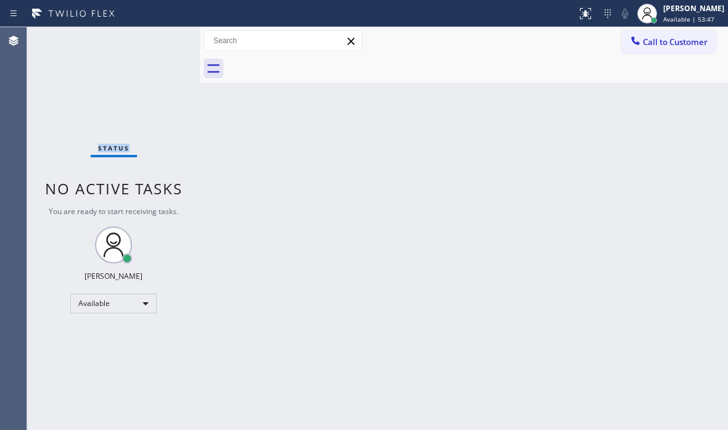
click at [163, 36] on div "Status No active tasks You are ready to start receiving tasks. [PERSON_NAME] Av…" at bounding box center [113, 228] width 173 height 403
click at [162, 36] on div "Status No active tasks You are ready to start receiving tasks. [PERSON_NAME] Av…" at bounding box center [113, 228] width 173 height 403
click at [155, 38] on div "Status No active tasks You are ready to start receiving tasks. [PERSON_NAME] Av…" at bounding box center [113, 228] width 173 height 403
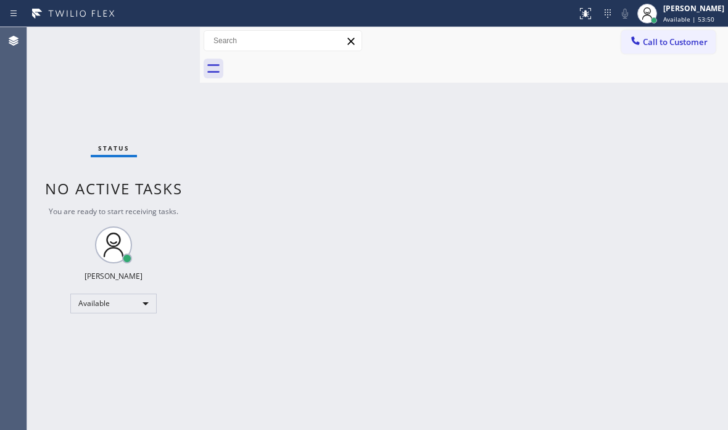
click at [155, 38] on div "Status No active tasks You are ready to start receiving tasks. [PERSON_NAME] Av…" at bounding box center [113, 228] width 173 height 403
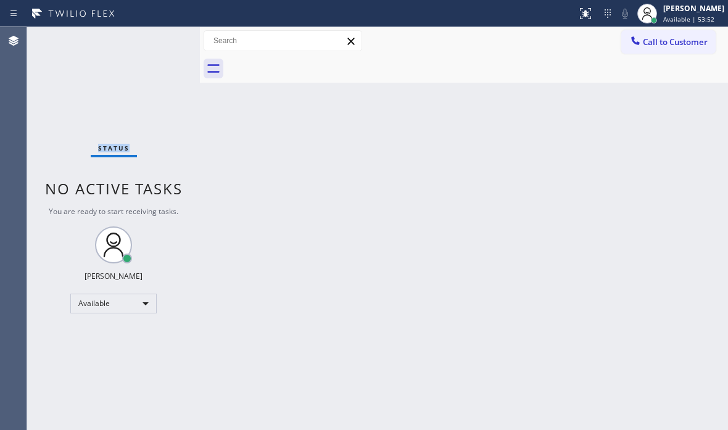
click at [155, 38] on div "Status No active tasks You are ready to start receiving tasks. [PERSON_NAME] Av…" at bounding box center [113, 228] width 173 height 403
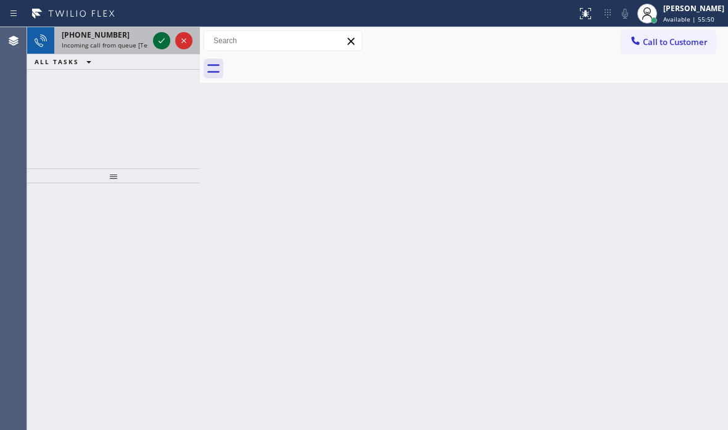
click at [159, 44] on icon at bounding box center [161, 40] width 15 height 15
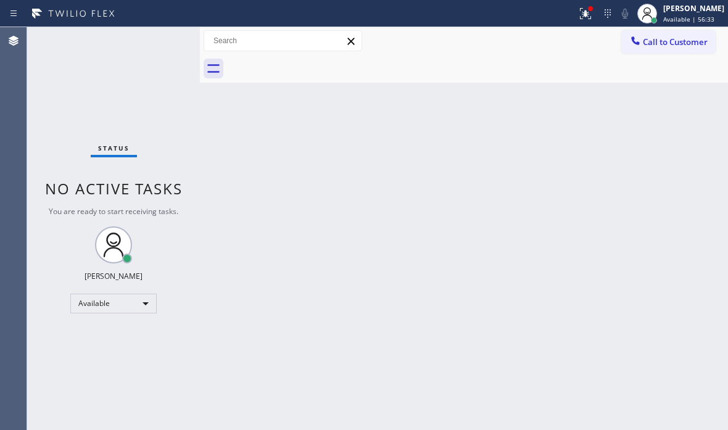
drag, startPoint x: 171, startPoint y: 84, endPoint x: 171, endPoint y: 55, distance: 29.0
click at [171, 81] on div "Status No active tasks You are ready to start receiving tasks. [PERSON_NAME] Av…" at bounding box center [113, 228] width 173 height 403
click at [171, 52] on div "Status No active tasks You are ready to start receiving tasks. [PERSON_NAME] Av…" at bounding box center [113, 228] width 173 height 403
click at [171, 43] on div "Status No active tasks You are ready to start receiving tasks. [PERSON_NAME] Av…" at bounding box center [113, 228] width 173 height 403
click at [582, 17] on icon at bounding box center [585, 13] width 15 height 15
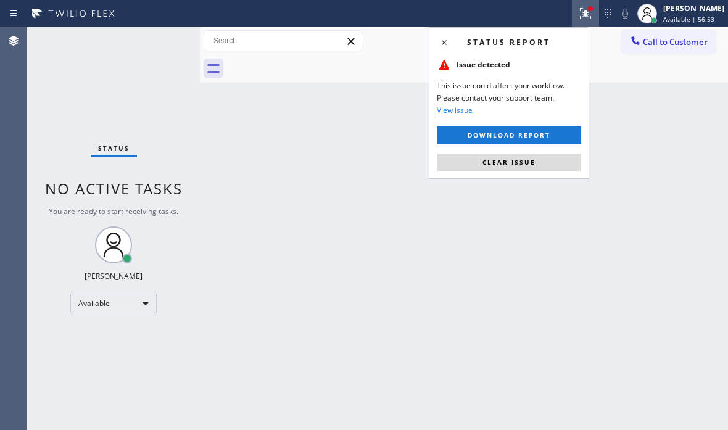
drag, startPoint x: 664, startPoint y: 150, endPoint x: 678, endPoint y: 157, distance: 15.2
click at [664, 149] on div "Back to Dashboard Change Sender ID Customers Technicians Select a contact Outbo…" at bounding box center [464, 228] width 528 height 403
click at [627, 224] on div "Back to Dashboard Change Sender ID Customers Technicians Select a contact Outbo…" at bounding box center [464, 228] width 528 height 403
click at [651, 150] on div "Back to Dashboard Change Sender ID Customers Technicians Select a contact Outbo…" at bounding box center [464, 228] width 528 height 403
click at [379, 118] on div "Back to Dashboard Change Sender ID Customers Technicians Select a contact Outbo…" at bounding box center [464, 228] width 528 height 403
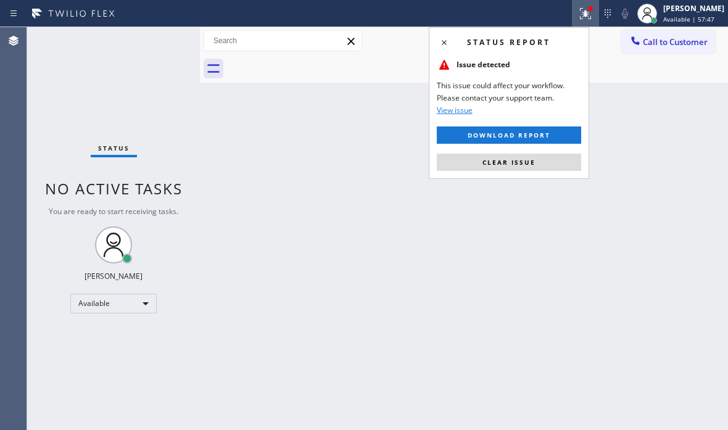
click at [541, 157] on button "Clear issue" at bounding box center [509, 162] width 144 height 17
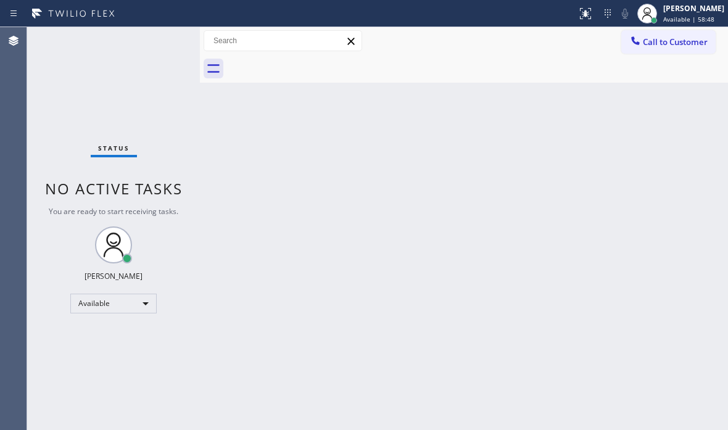
click at [160, 39] on div "Status No active tasks You are ready to start receiving tasks. [PERSON_NAME] Av…" at bounding box center [113, 228] width 173 height 403
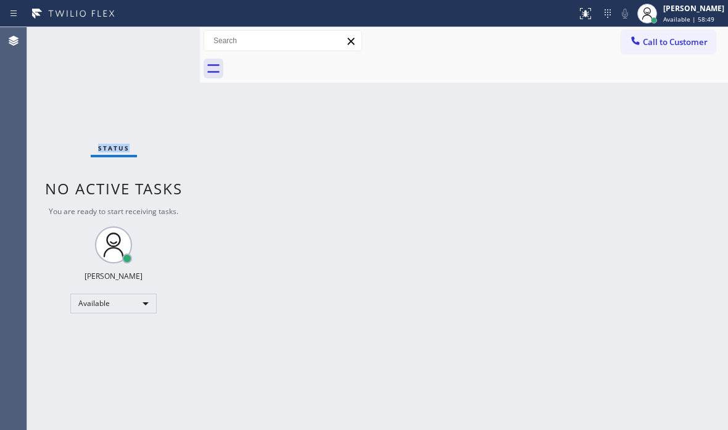
click at [160, 39] on div "Status No active tasks You are ready to start receiving tasks. [PERSON_NAME] Av…" at bounding box center [113, 228] width 173 height 403
click at [155, 38] on div "Status No active tasks You are ready to start receiving tasks. [PERSON_NAME] Av…" at bounding box center [113, 228] width 173 height 403
click at [173, 39] on div "Status No active tasks You are ready to start receiving tasks. [PERSON_NAME] Av…" at bounding box center [113, 228] width 173 height 403
click at [163, 44] on div "Status No active tasks You are ready to start receiving tasks. [PERSON_NAME] Av…" at bounding box center [113, 228] width 173 height 403
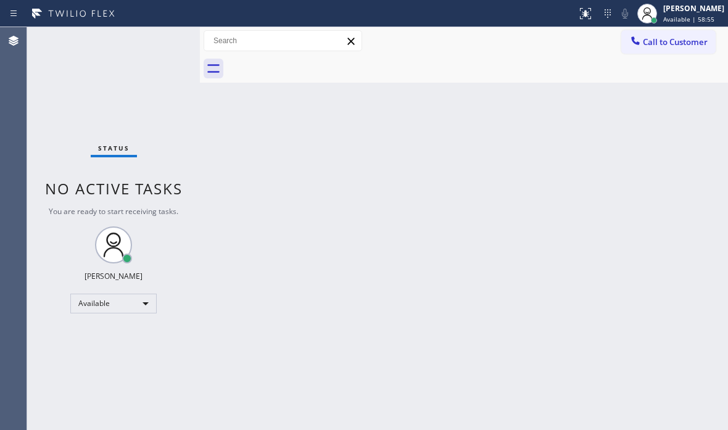
click at [154, 46] on div "Status No active tasks You are ready to start receiving tasks. [PERSON_NAME] Av…" at bounding box center [113, 228] width 173 height 403
click at [158, 40] on div "Status No active tasks You are ready to start receiving tasks. [PERSON_NAME] Av…" at bounding box center [113, 228] width 173 height 403
click at [158, 41] on div "Status No active tasks You are ready to start receiving tasks. [PERSON_NAME] Av…" at bounding box center [113, 228] width 173 height 403
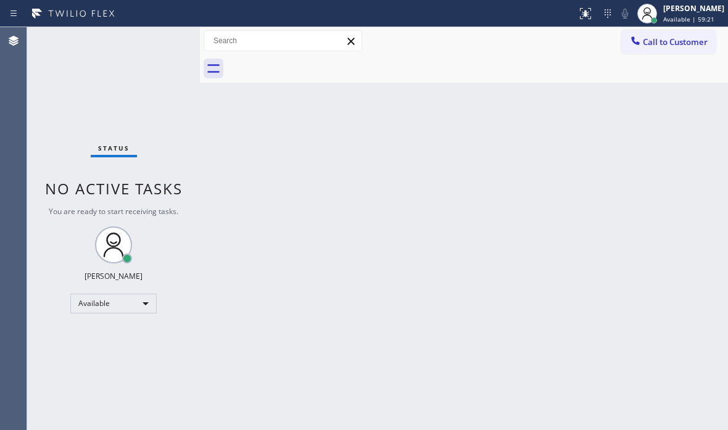
click at [156, 40] on div "Status No active tasks You are ready to start receiving tasks. [PERSON_NAME] Av…" at bounding box center [113, 228] width 173 height 403
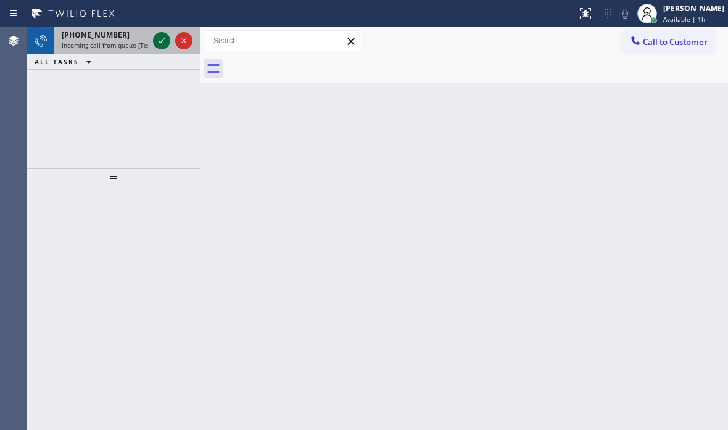
click at [159, 44] on icon at bounding box center [161, 40] width 15 height 15
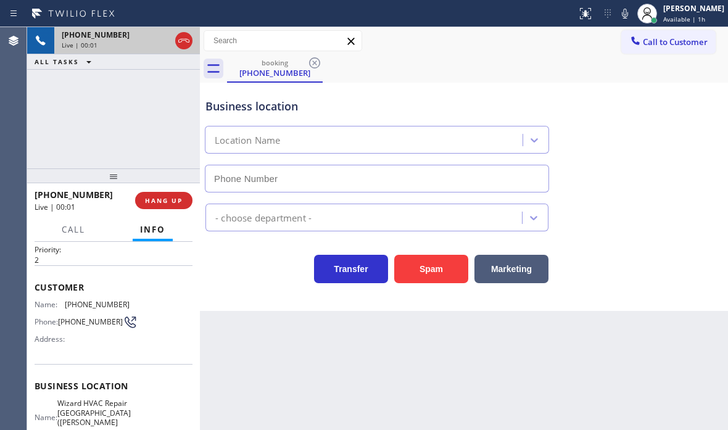
scroll to position [62, 0]
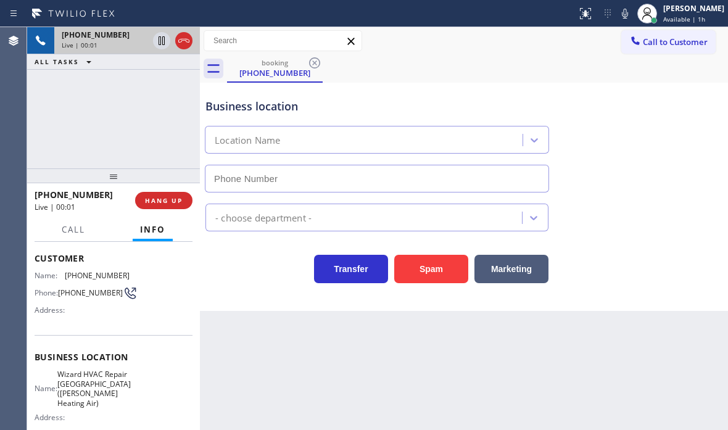
type input "[PHONE_NUMBER]"
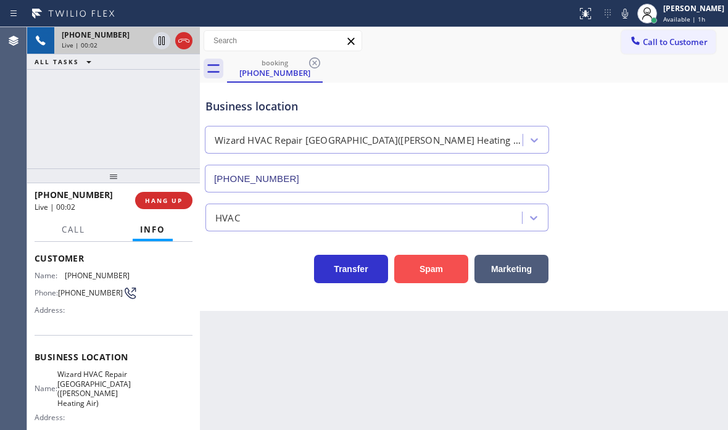
click at [427, 263] on button "Spam" at bounding box center [431, 269] width 74 height 28
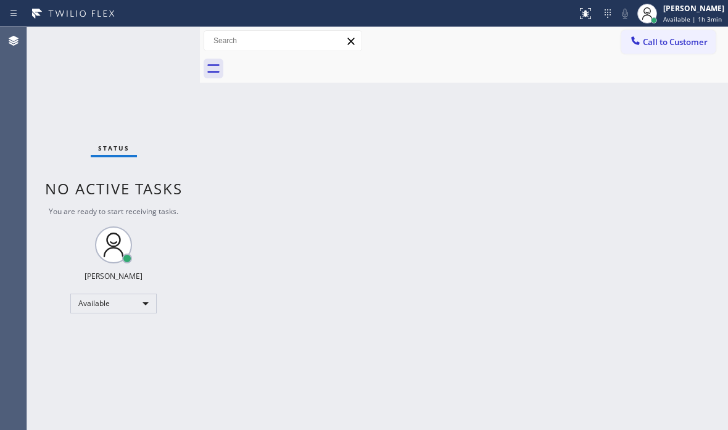
click at [167, 41] on div "Status No active tasks You are ready to start receiving tasks. [PERSON_NAME] Av…" at bounding box center [113, 228] width 173 height 403
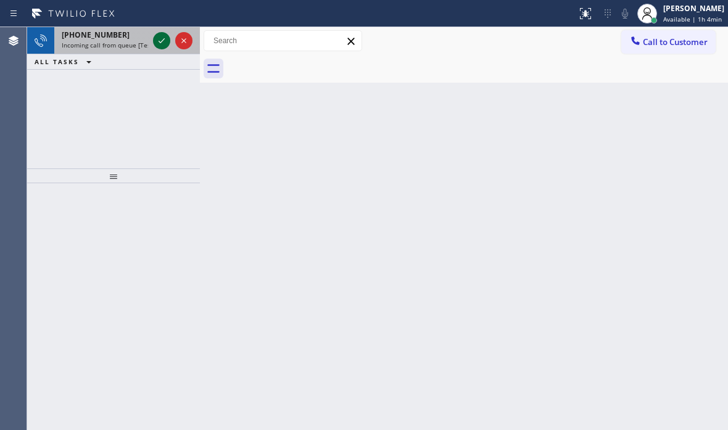
click at [160, 41] on icon at bounding box center [161, 40] width 15 height 15
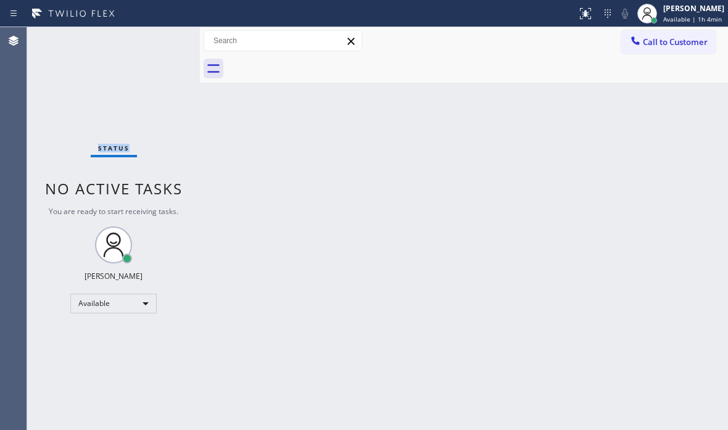
click at [160, 41] on div "Status No active tasks You are ready to start receiving tasks. [PERSON_NAME] Av…" at bounding box center [113, 228] width 173 height 403
drag, startPoint x: 160, startPoint y: 41, endPoint x: 157, endPoint y: 86, distance: 44.5
click at [158, 44] on div "Status No active tasks You are ready to start receiving tasks. [PERSON_NAME] Av…" at bounding box center [113, 228] width 173 height 403
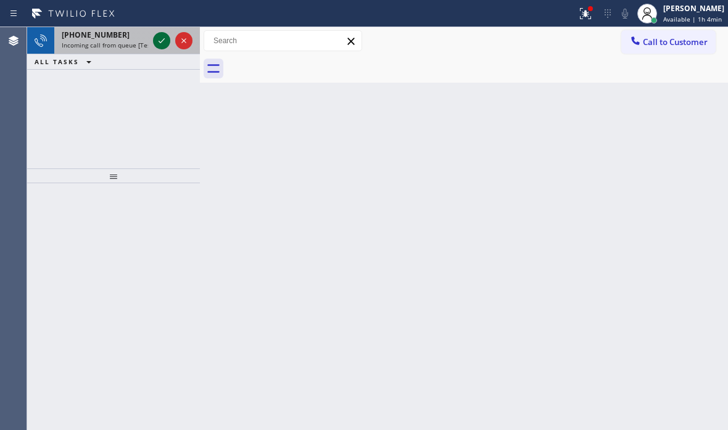
click at [163, 44] on icon at bounding box center [161, 40] width 15 height 15
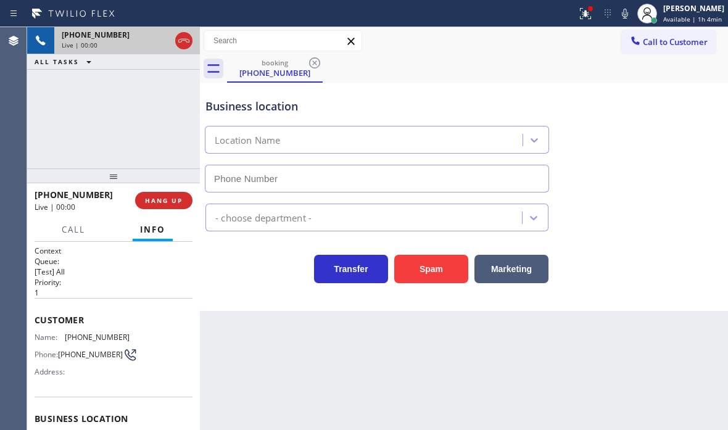
type input "[PHONE_NUMBER]"
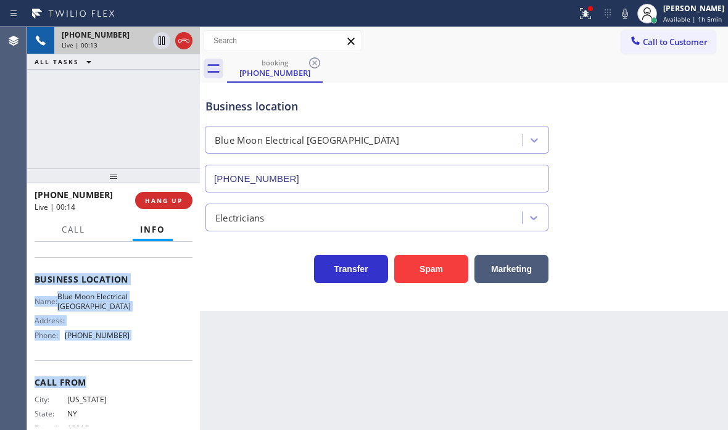
scroll to position [181, 0]
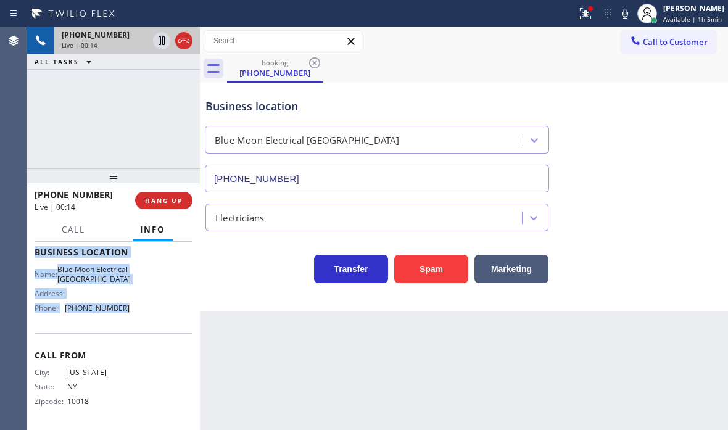
drag, startPoint x: 71, startPoint y: 318, endPoint x: 129, endPoint y: 318, distance: 58.6
click at [129, 318] on div "Context Queue: [Test] All Priority: 1 Customer Name: [PHONE_NUMBER] Phone: [PHO…" at bounding box center [114, 252] width 158 height 347
copy div "Customer Name: [PHONE_NUMBER] Phone: [PHONE_NUMBER] Address: Business location …"
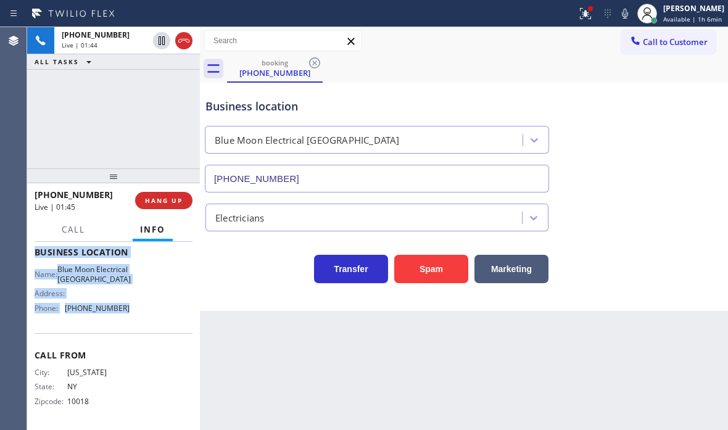
drag, startPoint x: 163, startPoint y: 41, endPoint x: 200, endPoint y: 53, distance: 38.4
click at [163, 40] on icon at bounding box center [161, 40] width 15 height 15
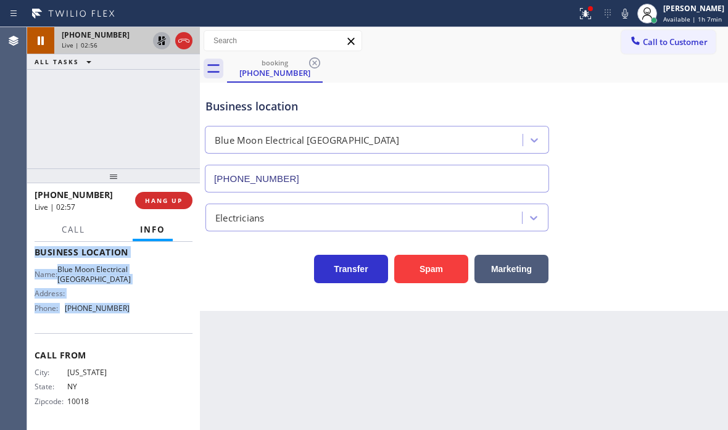
click at [163, 40] on icon at bounding box center [161, 40] width 9 height 9
click at [188, 44] on icon at bounding box center [183, 40] width 15 height 15
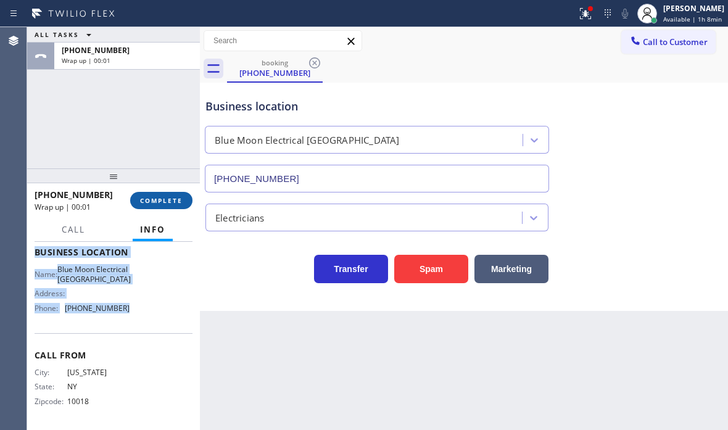
click at [155, 198] on span "COMPLETE" at bounding box center [161, 200] width 43 height 9
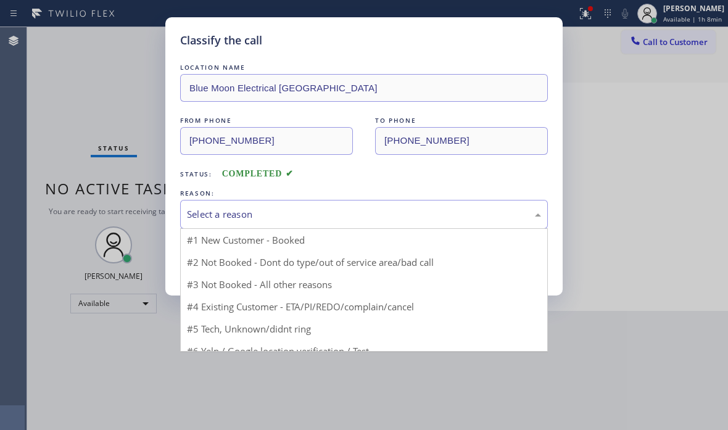
click at [334, 207] on div "Select a reason" at bounding box center [364, 214] width 354 height 14
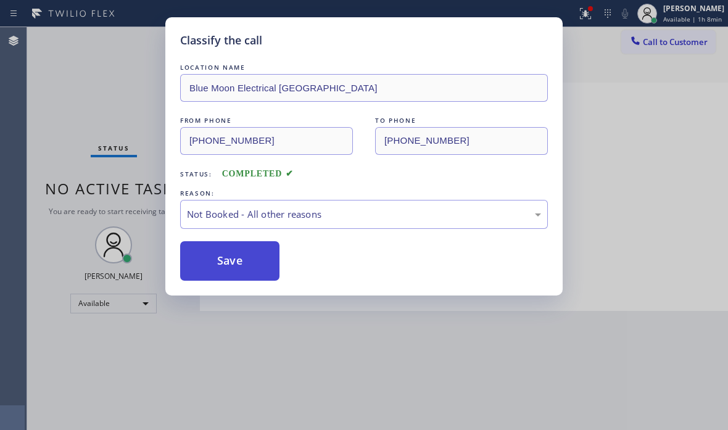
drag, startPoint x: 227, startPoint y: 264, endPoint x: 216, endPoint y: 265, distance: 11.2
click at [215, 265] on button "Save" at bounding box center [229, 260] width 99 height 39
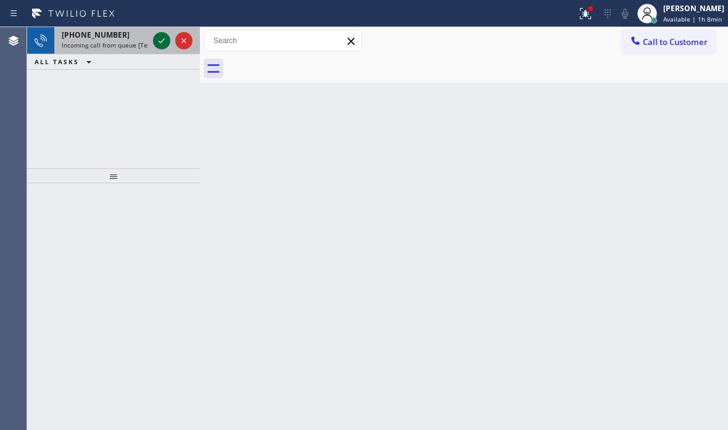
click at [155, 41] on icon at bounding box center [161, 40] width 15 height 15
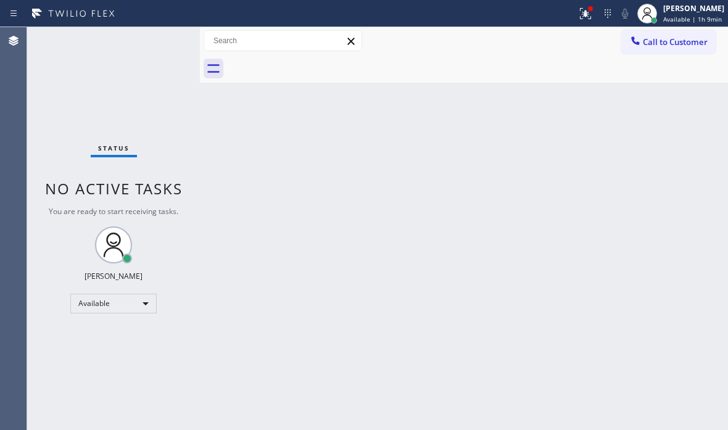
click at [340, 133] on div "Back to Dashboard Change Sender ID Customers Technicians Select a contact Outbo…" at bounding box center [464, 228] width 528 height 403
click at [578, 20] on icon at bounding box center [585, 13] width 15 height 15
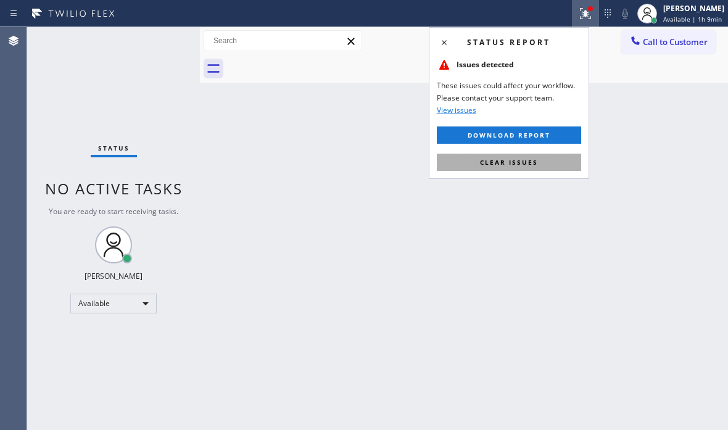
click at [530, 166] on button "Clear issues" at bounding box center [509, 162] width 144 height 17
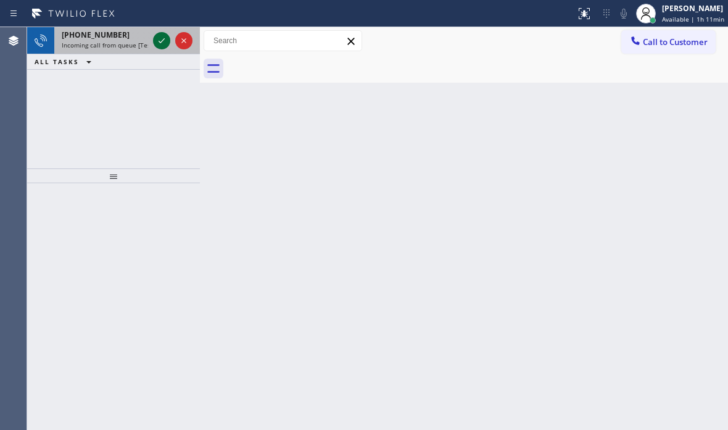
drag, startPoint x: 153, startPoint y: 33, endPoint x: 161, endPoint y: 37, distance: 9.1
click at [159, 35] on div at bounding box center [172, 40] width 44 height 27
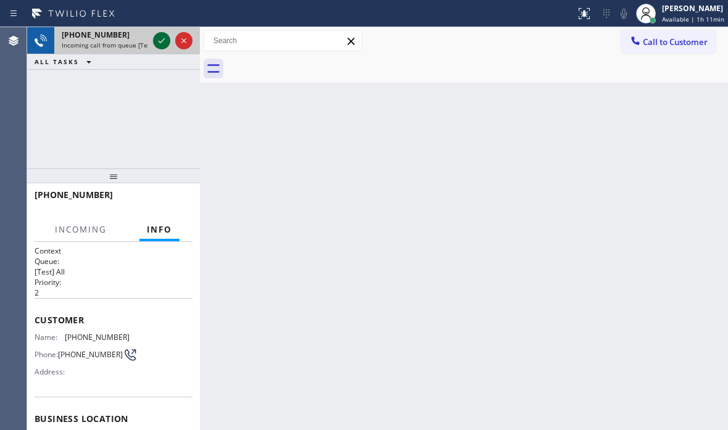
click at [161, 37] on icon at bounding box center [161, 40] width 15 height 15
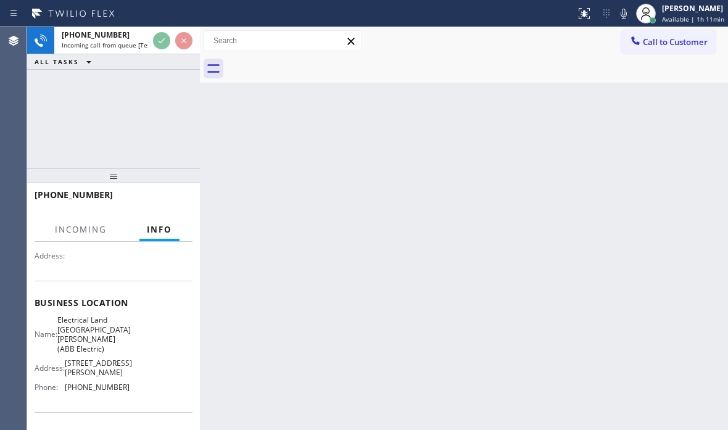
scroll to position [86, 0]
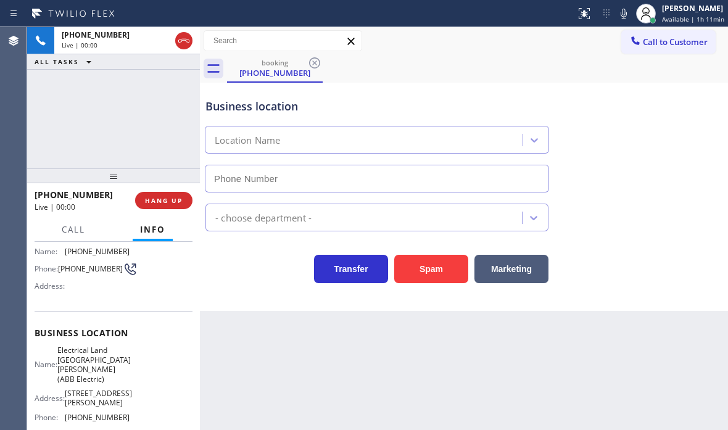
type input "[PHONE_NUMBER]"
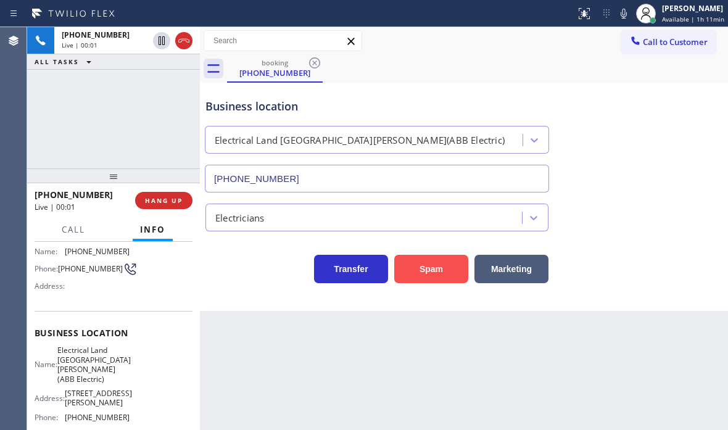
click at [435, 267] on button "Spam" at bounding box center [431, 269] width 74 height 28
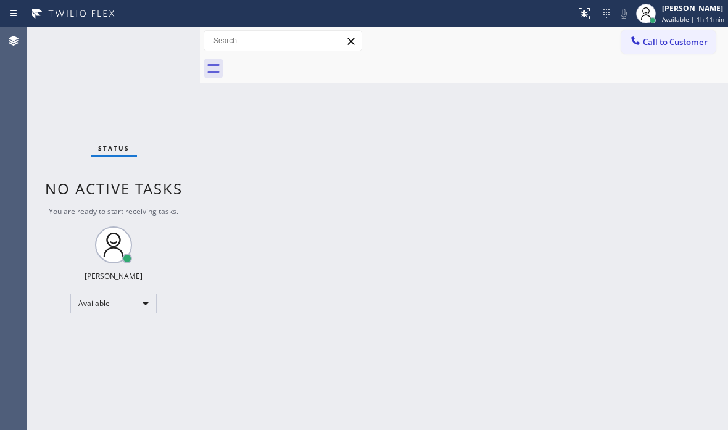
click at [417, 264] on div "Back to Dashboard Change Sender ID Customers Technicians Select a contact Outbo…" at bounding box center [464, 228] width 528 height 403
click at [137, 298] on div "Available" at bounding box center [113, 303] width 86 height 20
drag, startPoint x: 100, startPoint y: 364, endPoint x: 163, endPoint y: 358, distance: 63.8
click at [104, 363] on li "Break" at bounding box center [113, 366] width 84 height 15
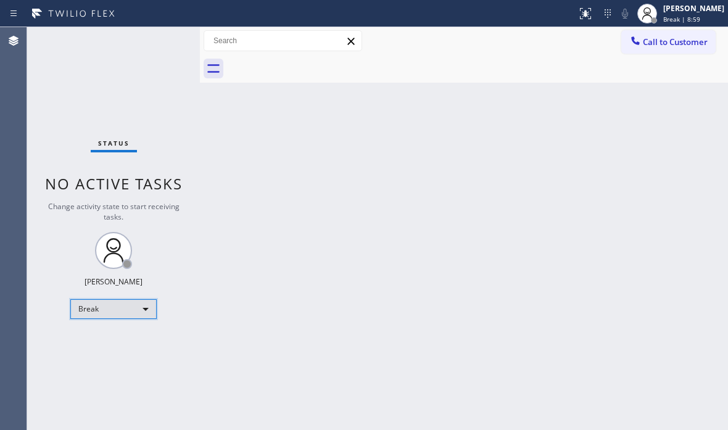
click at [125, 310] on div "Break" at bounding box center [113, 309] width 86 height 20
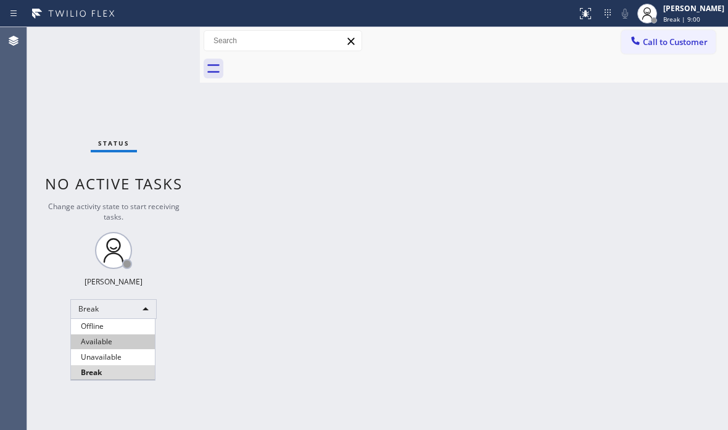
click at [121, 340] on li "Available" at bounding box center [113, 341] width 84 height 15
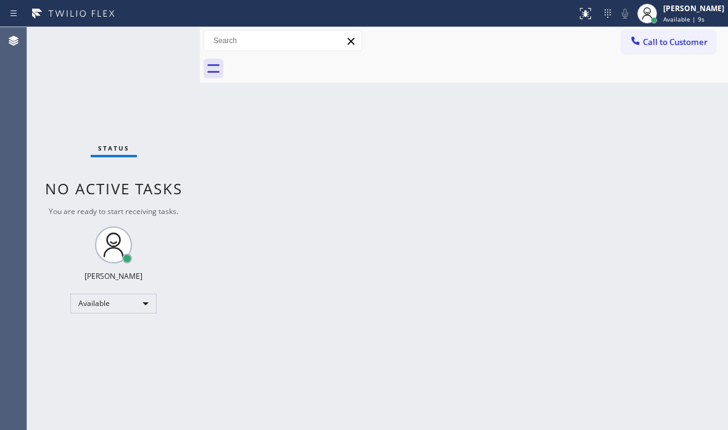
click at [158, 45] on div "Status No active tasks You are ready to start receiving tasks. [PERSON_NAME] Av…" at bounding box center [113, 228] width 173 height 403
click at [158, 44] on div "Status No active tasks You are ready to start receiving tasks. [PERSON_NAME] Av…" at bounding box center [113, 228] width 173 height 403
click at [158, 43] on div "Status No active tasks You are ready to start receiving tasks. [PERSON_NAME] Av…" at bounding box center [113, 228] width 173 height 403
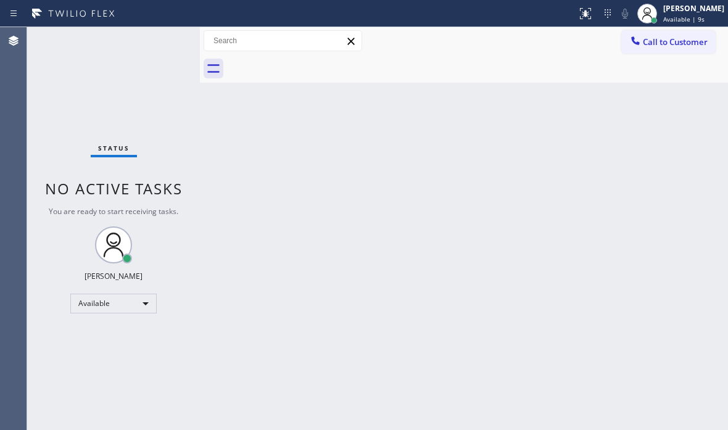
click at [158, 43] on div "Status No active tasks You are ready to start receiving tasks. [PERSON_NAME] Av…" at bounding box center [113, 228] width 173 height 403
click at [160, 43] on div "Status No active tasks You are ready to start receiving tasks. [PERSON_NAME] Av…" at bounding box center [113, 228] width 173 height 403
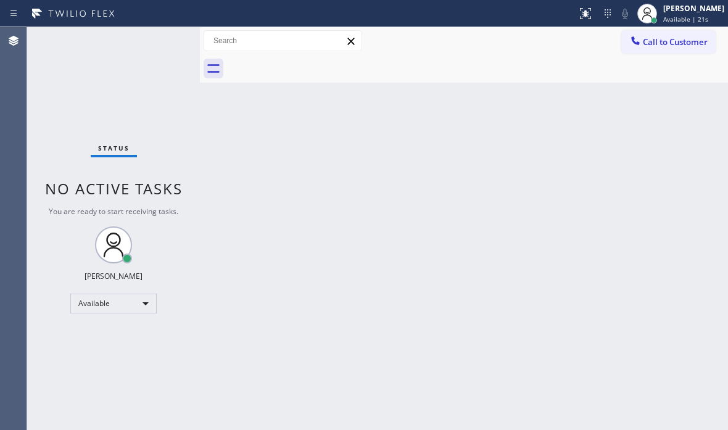
click at [161, 43] on div "Status No active tasks You are ready to start receiving tasks. [PERSON_NAME] Av…" at bounding box center [113, 228] width 173 height 403
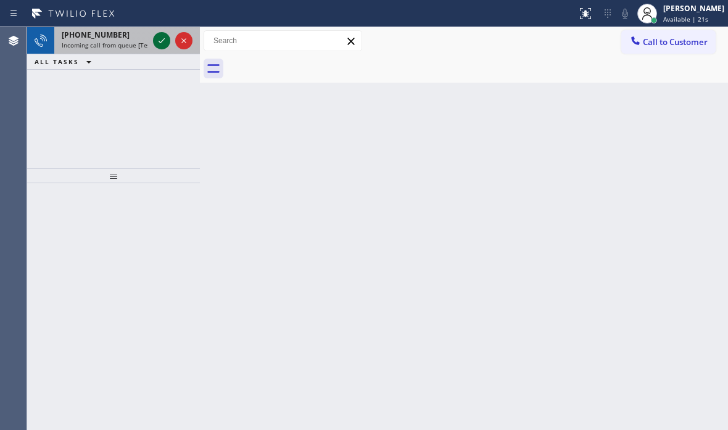
click at [160, 40] on icon at bounding box center [161, 40] width 15 height 15
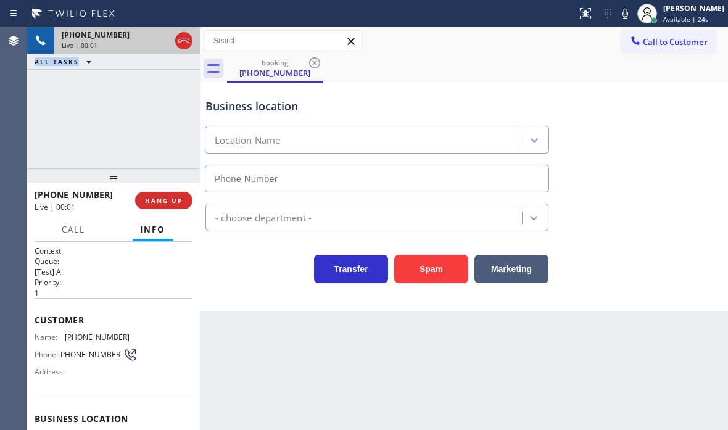
type input "[PHONE_NUMBER]"
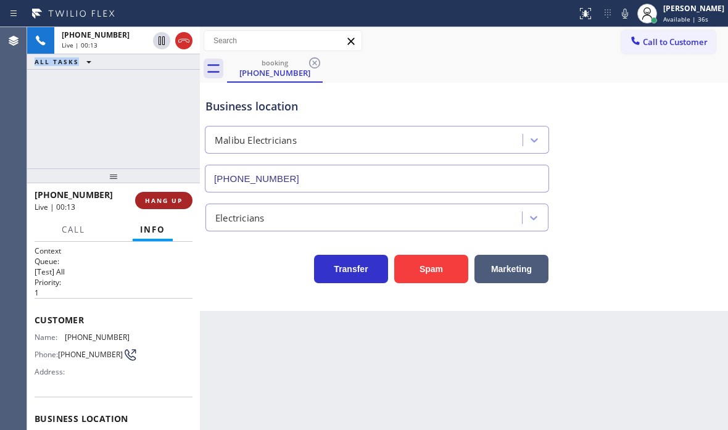
click at [158, 196] on span "HANG UP" at bounding box center [164, 200] width 38 height 9
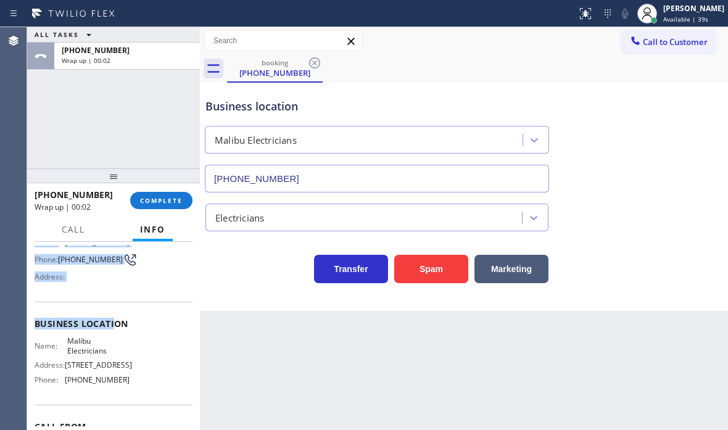
scroll to position [123, 0]
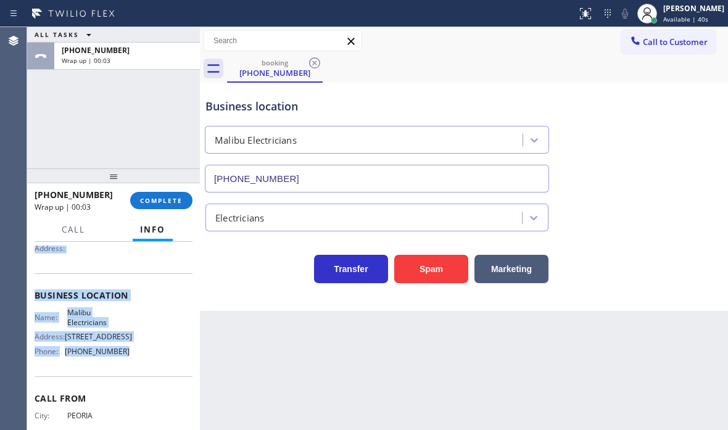
drag, startPoint x: 31, startPoint y: 256, endPoint x: 134, endPoint y: 358, distance: 144.7
click at [133, 359] on div "Context Queue: [Test] All Priority: 1 Customer Name: [PHONE_NUMBER] Phone: [PHO…" at bounding box center [113, 336] width 173 height 188
copy div "Customer Name: [PHONE_NUMBER] Phone: [PHONE_NUMBER] Address: Business location …"
click at [157, 200] on span "COMPLETE" at bounding box center [161, 200] width 43 height 9
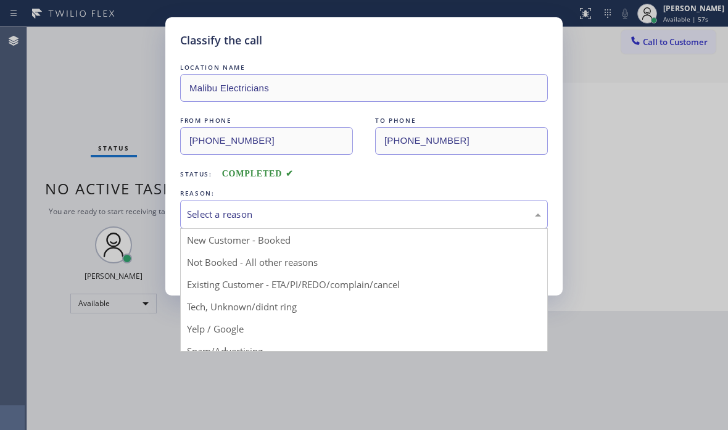
click at [302, 211] on div "Select a reason" at bounding box center [364, 214] width 354 height 14
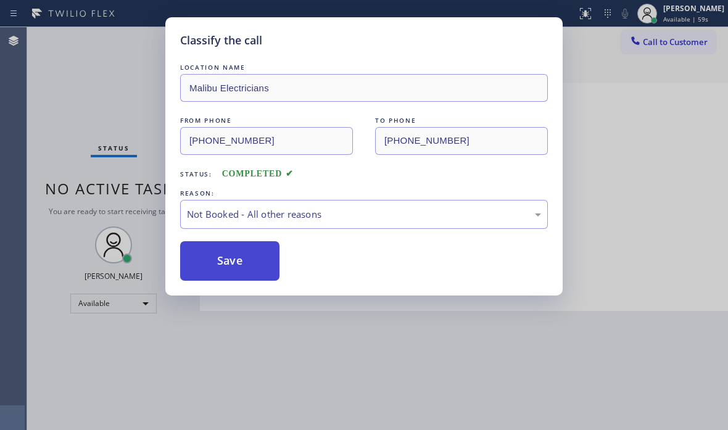
click at [201, 256] on button "Save" at bounding box center [229, 260] width 99 height 39
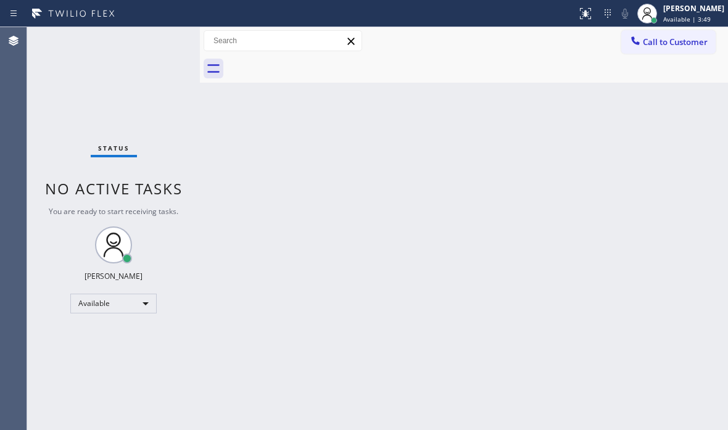
click at [236, 109] on div "Back to Dashboard Change Sender ID Customers Technicians Select a contact Outbo…" at bounding box center [464, 228] width 528 height 403
click at [509, 142] on div "Back to Dashboard Change Sender ID Customers Technicians Select a contact Outbo…" at bounding box center [464, 228] width 528 height 403
click at [464, 101] on div "Back to Dashboard Change Sender ID Customers Technicians Select a contact Outbo…" at bounding box center [464, 228] width 528 height 403
click at [124, 72] on div "Status No active tasks You are ready to start receiving tasks. [PERSON_NAME] Av…" at bounding box center [113, 228] width 173 height 403
click at [157, 46] on div "Status No active tasks You are ready to start receiving tasks. [PERSON_NAME] Av…" at bounding box center [113, 228] width 173 height 403
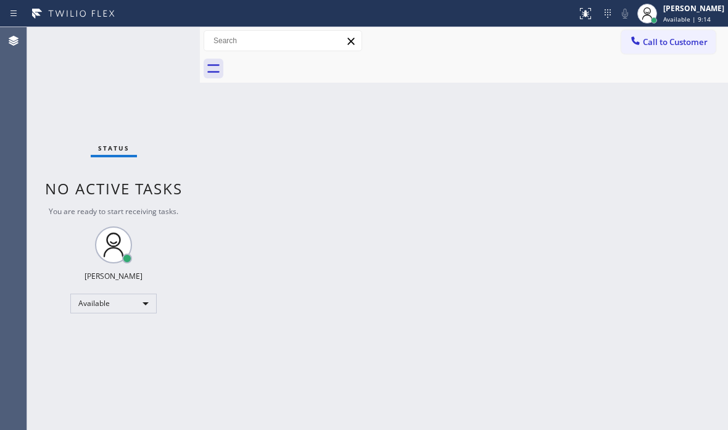
click at [160, 41] on div "Status No active tasks You are ready to start receiving tasks. [PERSON_NAME] Av…" at bounding box center [113, 228] width 173 height 403
click at [161, 41] on div "Status No active tasks You are ready to start receiving tasks. [PERSON_NAME] Av…" at bounding box center [113, 228] width 173 height 403
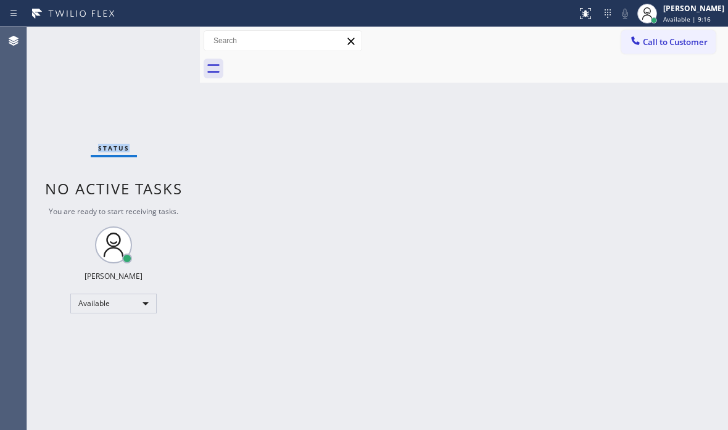
click at [161, 41] on div "Status No active tasks You are ready to start receiving tasks. [PERSON_NAME] Av…" at bounding box center [113, 228] width 173 height 403
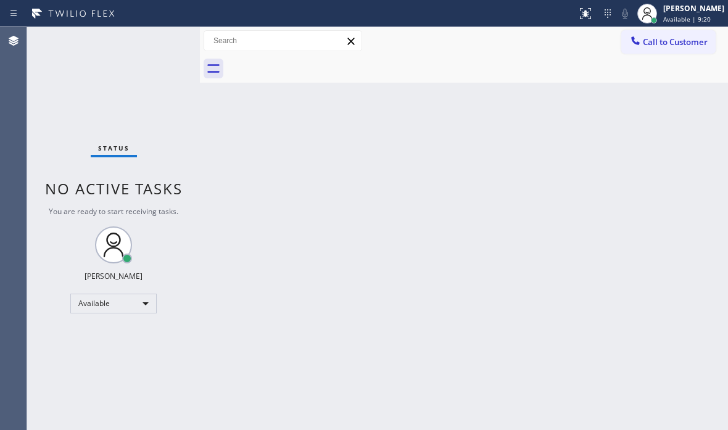
click at [161, 41] on div "Status No active tasks You are ready to start receiving tasks. [PERSON_NAME] Av…" at bounding box center [113, 228] width 173 height 403
click at [157, 36] on div "Status No active tasks You are ready to start receiving tasks. [PERSON_NAME] Av…" at bounding box center [113, 228] width 173 height 403
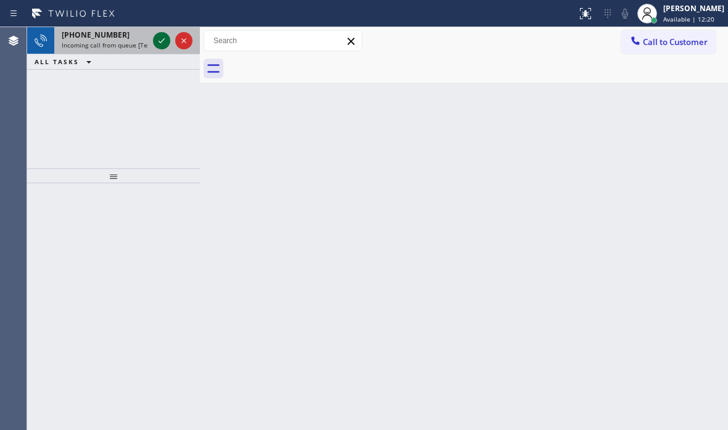
click at [161, 39] on icon at bounding box center [161, 40] width 15 height 15
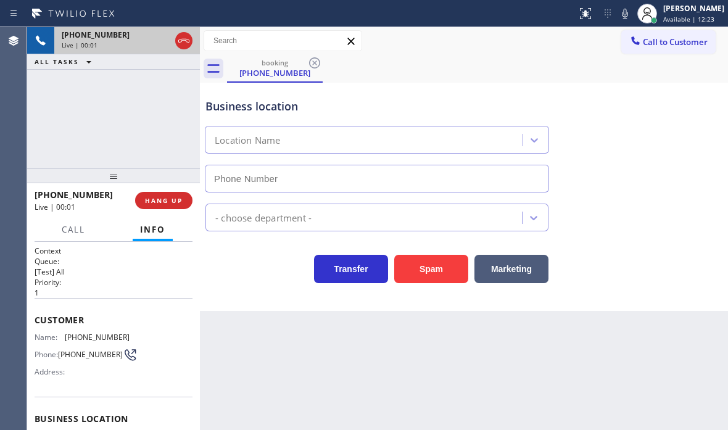
type input "[PHONE_NUMBER]"
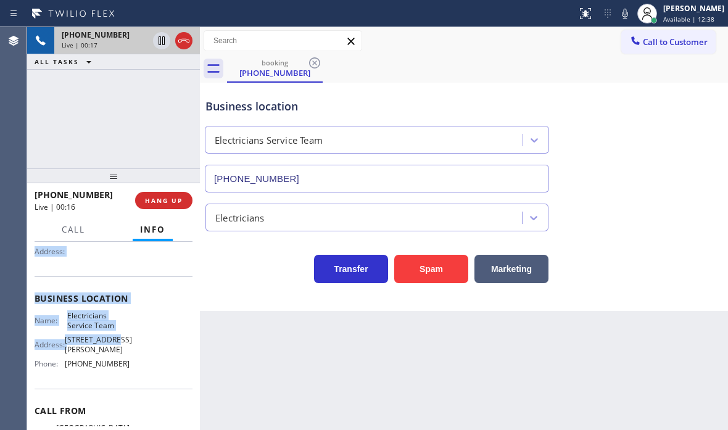
scroll to position [123, 0]
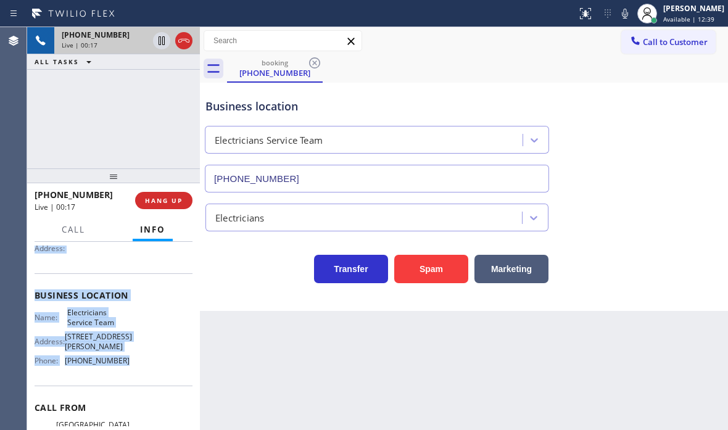
drag, startPoint x: 35, startPoint y: 316, endPoint x: 138, endPoint y: 369, distance: 115.5
click at [138, 369] on div "Context Queue: [Test] All Priority: 1 Customer Name: [PHONE_NUMBER] Phone: [PHO…" at bounding box center [114, 305] width 158 height 366
copy div "Customer Name: [PHONE_NUMBER] Phone: [PHONE_NUMBER] Address: Business location …"
click at [158, 41] on icon at bounding box center [161, 40] width 6 height 9
click at [160, 45] on icon at bounding box center [161, 40] width 9 height 9
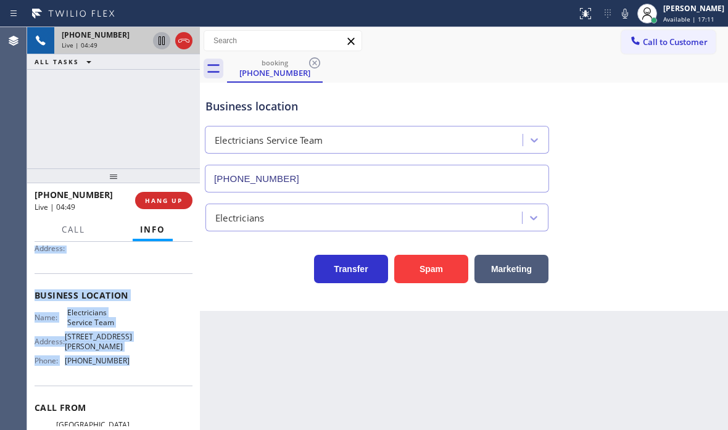
click at [160, 42] on icon at bounding box center [161, 40] width 15 height 15
click at [617, 16] on icon at bounding box center [624, 13] width 15 height 15
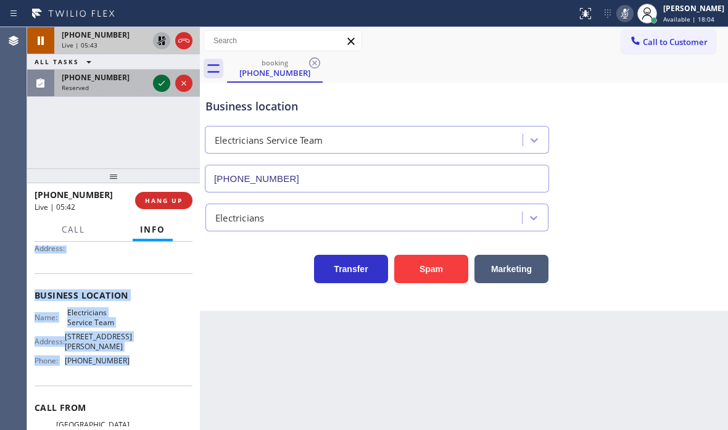
click at [160, 84] on icon at bounding box center [161, 83] width 15 height 15
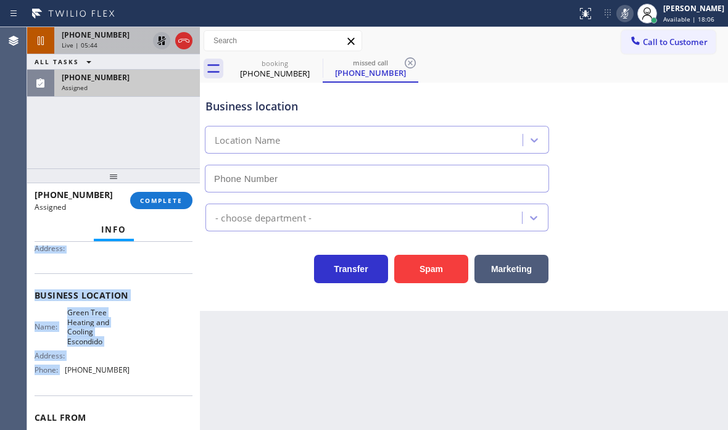
type input "[PHONE_NUMBER]"
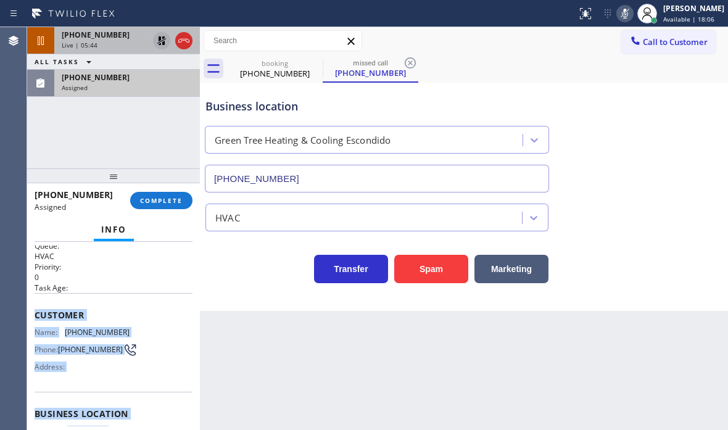
scroll to position [10, 0]
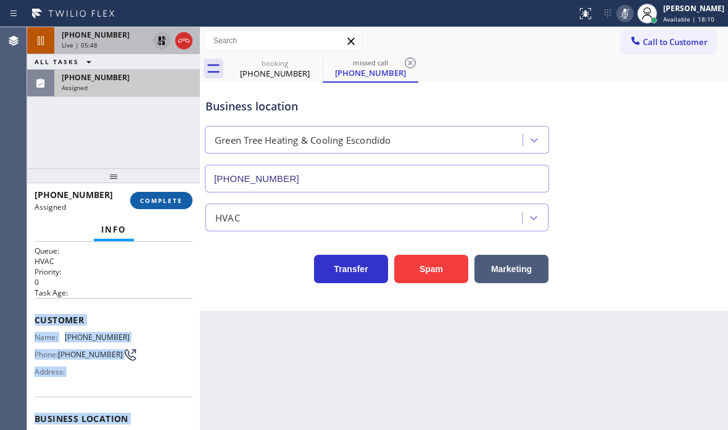
drag, startPoint x: 150, startPoint y: 199, endPoint x: 173, endPoint y: 204, distance: 22.9
click at [151, 199] on span "COMPLETE" at bounding box center [161, 200] width 43 height 9
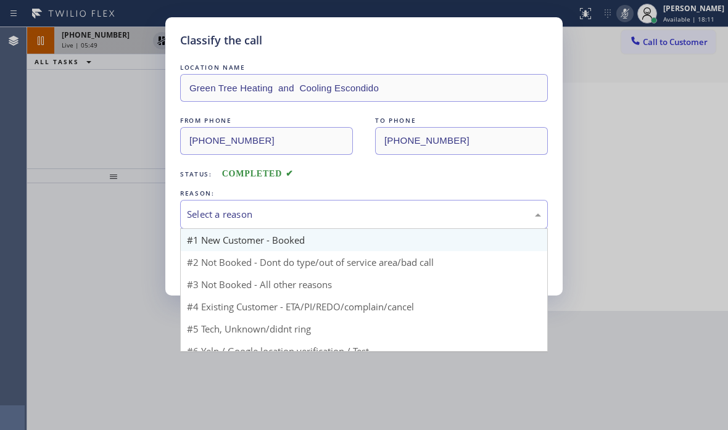
drag, startPoint x: 264, startPoint y: 213, endPoint x: 247, endPoint y: 245, distance: 35.9
click at [263, 216] on div "Select a reason" at bounding box center [364, 214] width 354 height 14
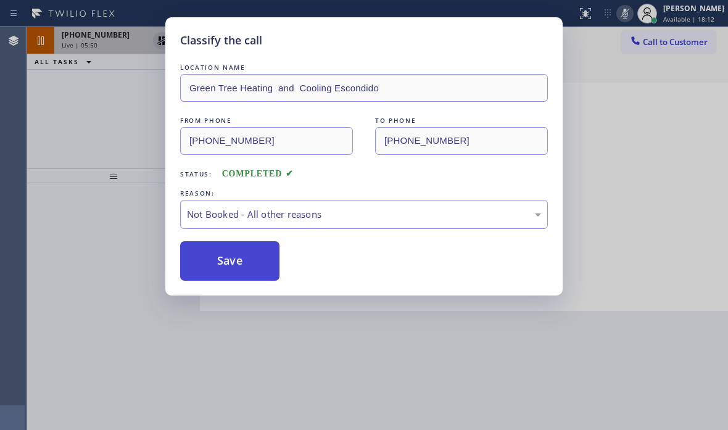
click at [221, 262] on button "Save" at bounding box center [229, 260] width 99 height 39
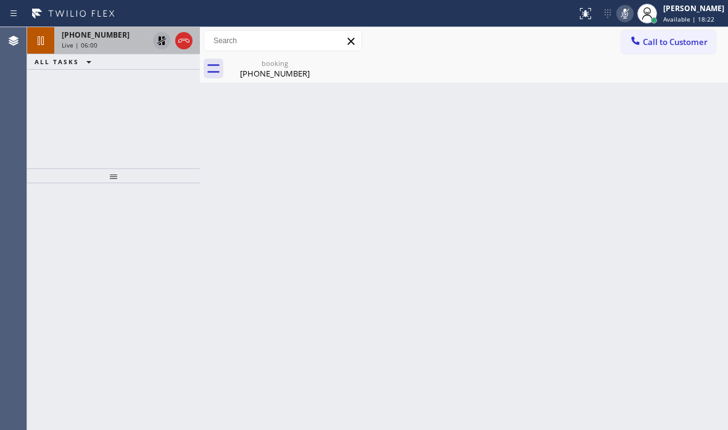
click at [118, 45] on div "Live | 06:00" at bounding box center [105, 45] width 86 height 9
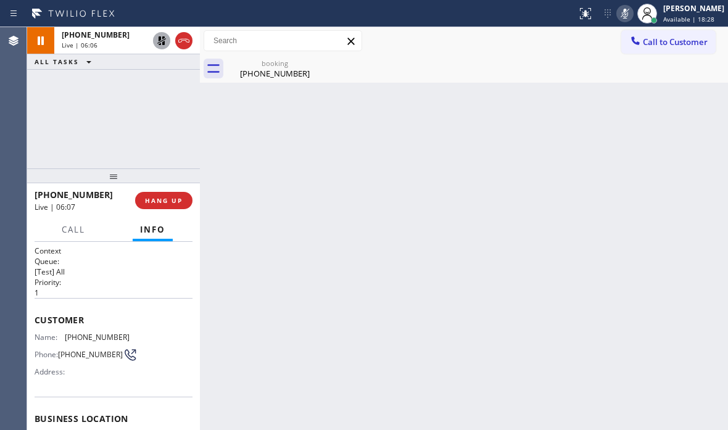
click at [158, 41] on icon at bounding box center [161, 40] width 9 height 9
click at [617, 15] on icon at bounding box center [624, 13] width 15 height 15
click at [186, 40] on icon at bounding box center [183, 40] width 15 height 15
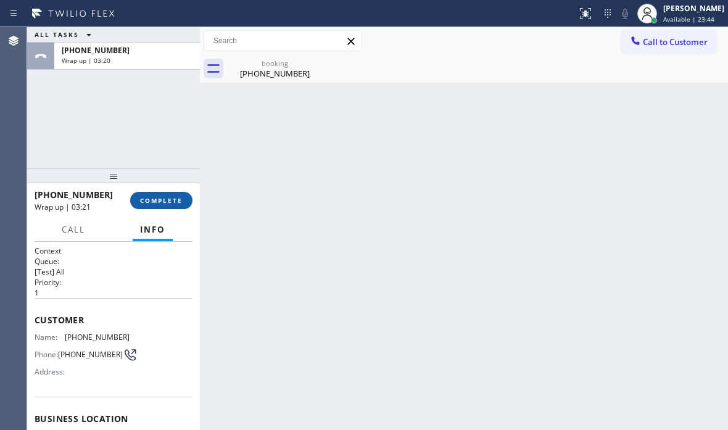
click at [161, 199] on span "COMPLETE" at bounding box center [161, 200] width 43 height 9
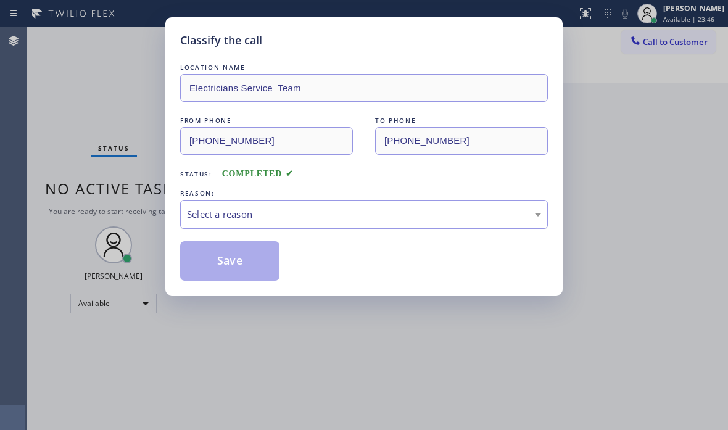
click at [346, 218] on div "Select a reason" at bounding box center [364, 214] width 354 height 14
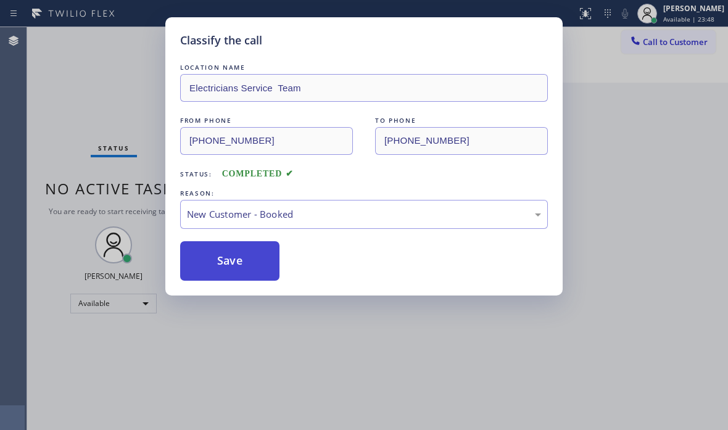
click at [228, 247] on button "Save" at bounding box center [229, 260] width 99 height 39
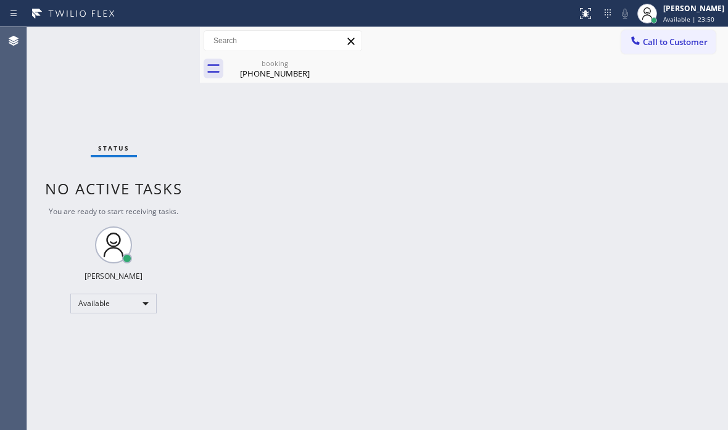
drag, startPoint x: 670, startPoint y: 39, endPoint x: 671, endPoint y: 65, distance: 26.0
click at [669, 41] on span "Call to Customer" at bounding box center [674, 41] width 65 height 11
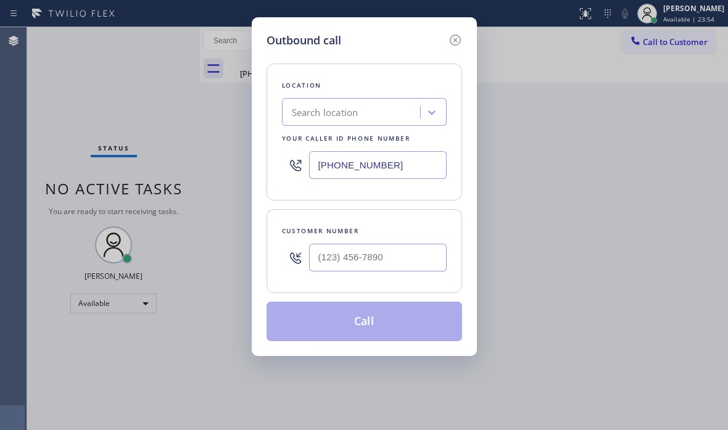
click at [393, 163] on input "[PHONE_NUMBER]" at bounding box center [377, 165] width 137 height 28
paste input "text"
click at [402, 164] on input "[PHONE_NUMBER]" at bounding box center [377, 165] width 137 height 28
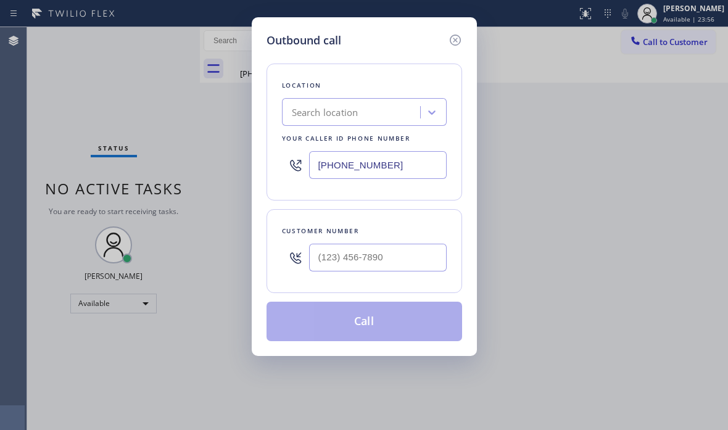
paste input "800) 568-8664"
type input "[PHONE_NUMBER]"
click at [406, 255] on input "(___) ___-____" at bounding box center [377, 258] width 137 height 28
paste input "408) 781-2680"
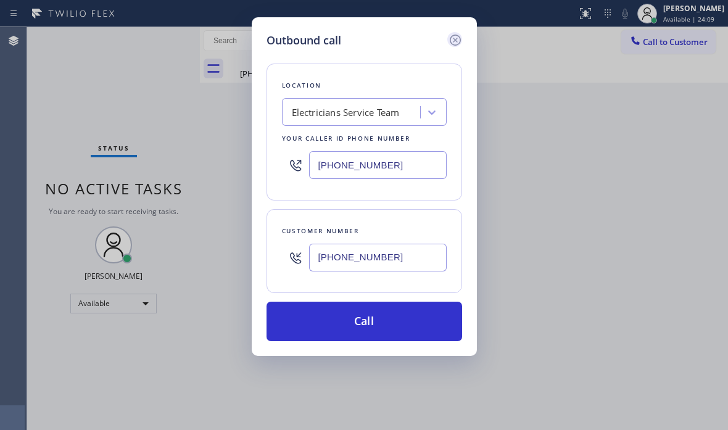
type input "[PHONE_NUMBER]"
click at [453, 39] on icon at bounding box center [455, 40] width 15 height 15
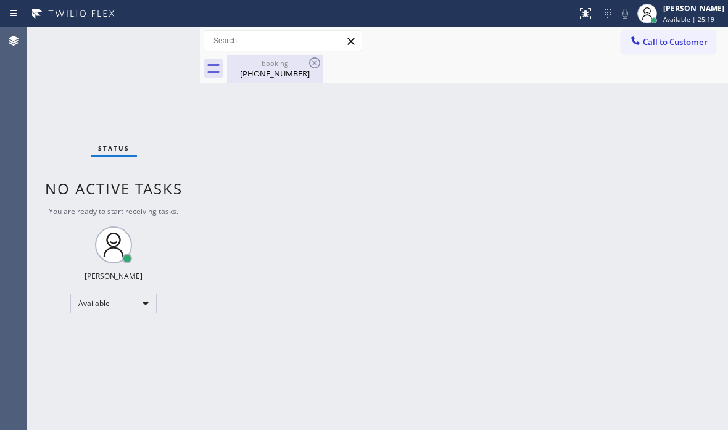
click at [273, 62] on div "booking" at bounding box center [274, 63] width 93 height 9
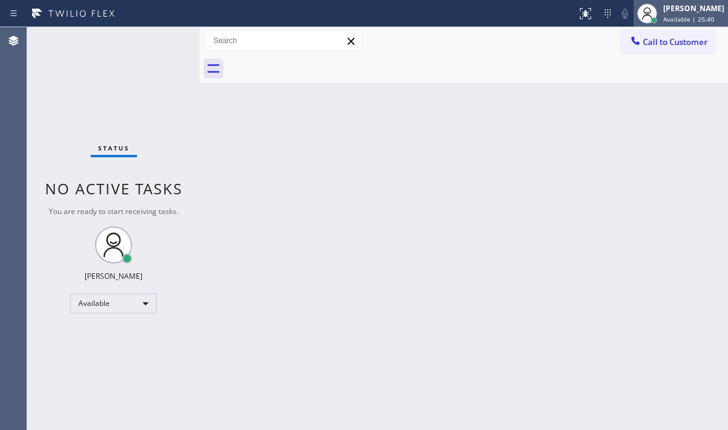
click at [668, 13] on div "[PERSON_NAME]" at bounding box center [693, 8] width 61 height 10
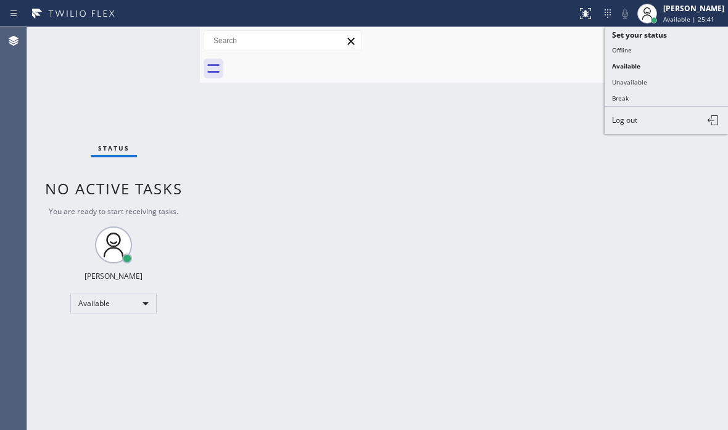
drag, startPoint x: 634, startPoint y: 99, endPoint x: 671, endPoint y: 115, distance: 40.1
click at [634, 100] on button "Break" at bounding box center [665, 98] width 123 height 16
